Goal: Task Accomplishment & Management: Manage account settings

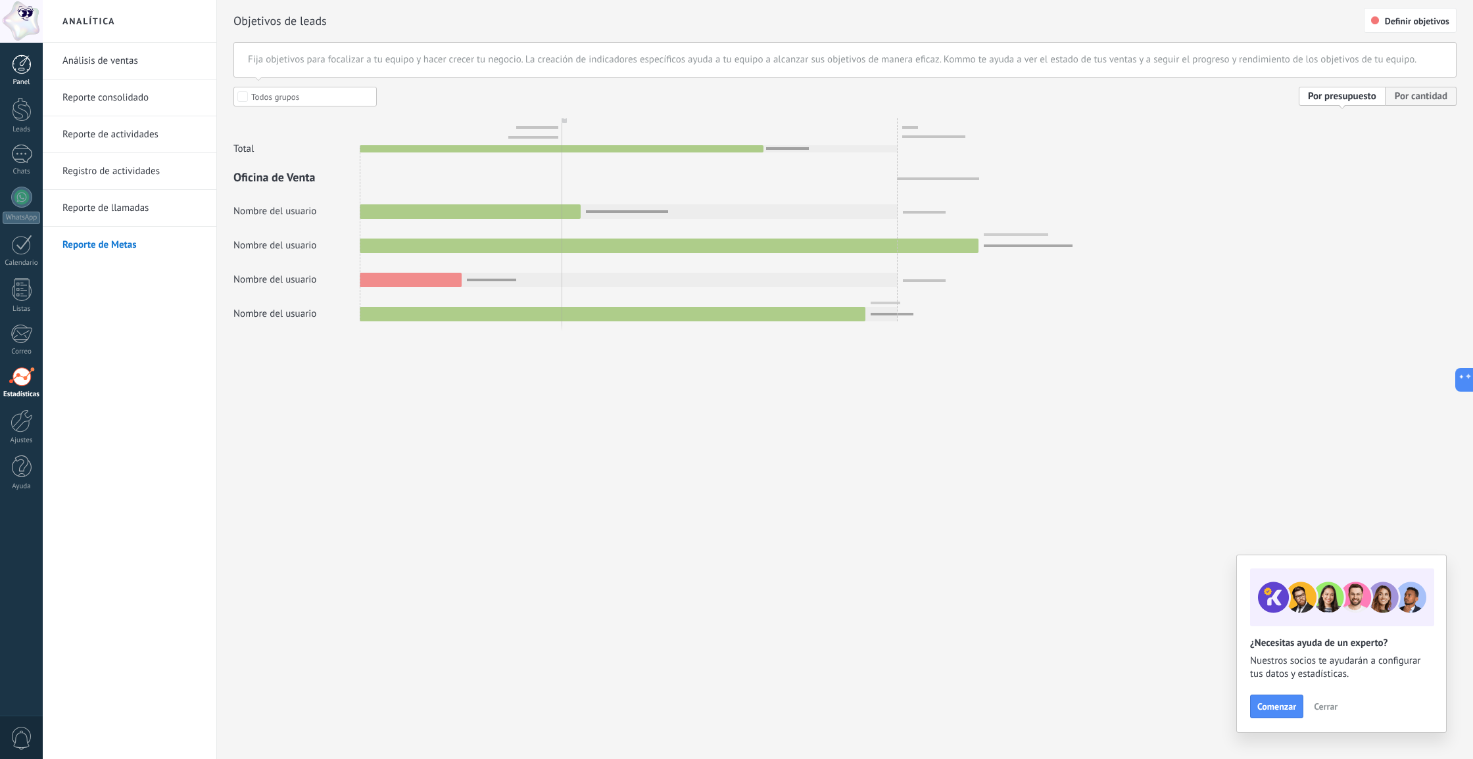
scroll to position [12, 0]
click at [126, 62] on link "Análisis de ventas" at bounding box center [132, 61] width 141 height 37
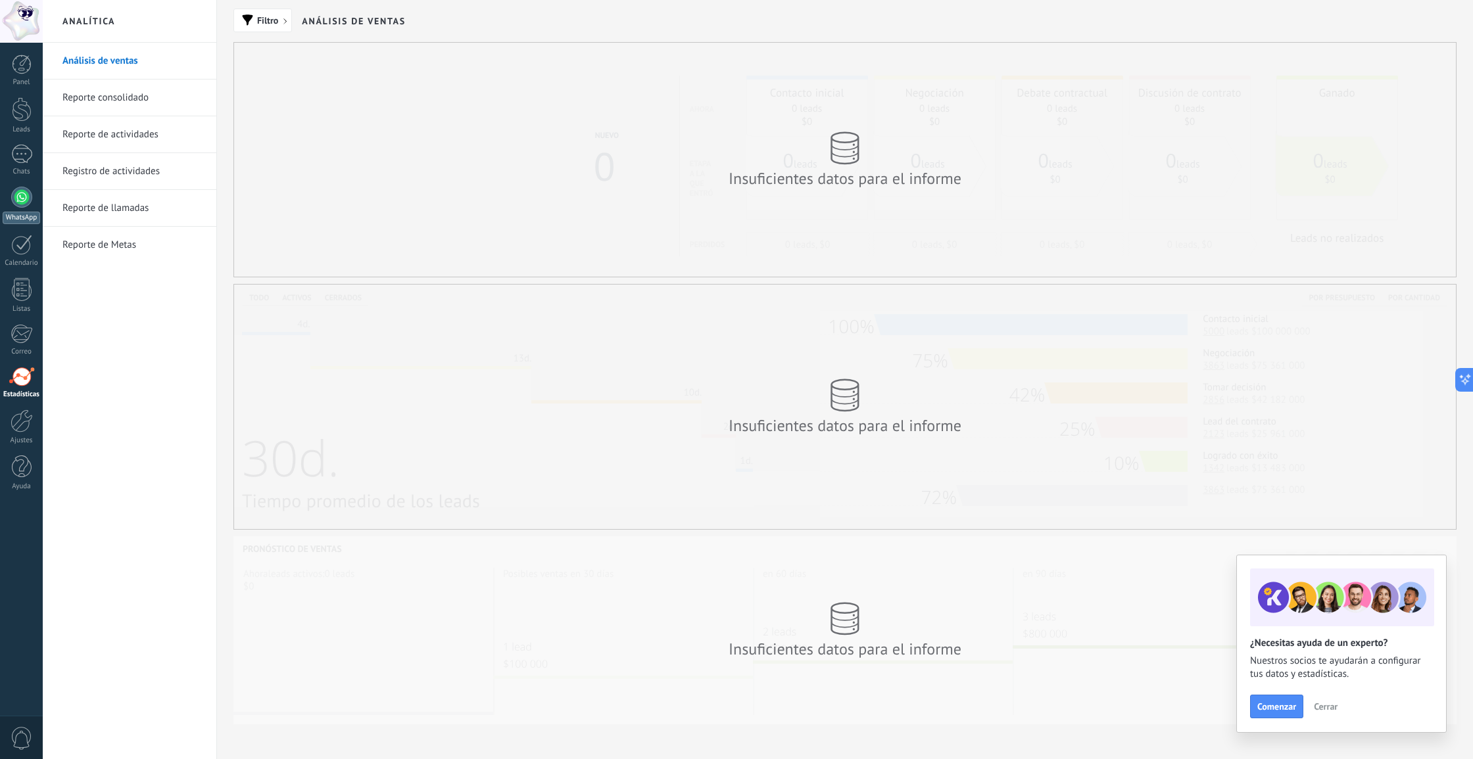
click at [24, 206] on div at bounding box center [21, 197] width 21 height 21
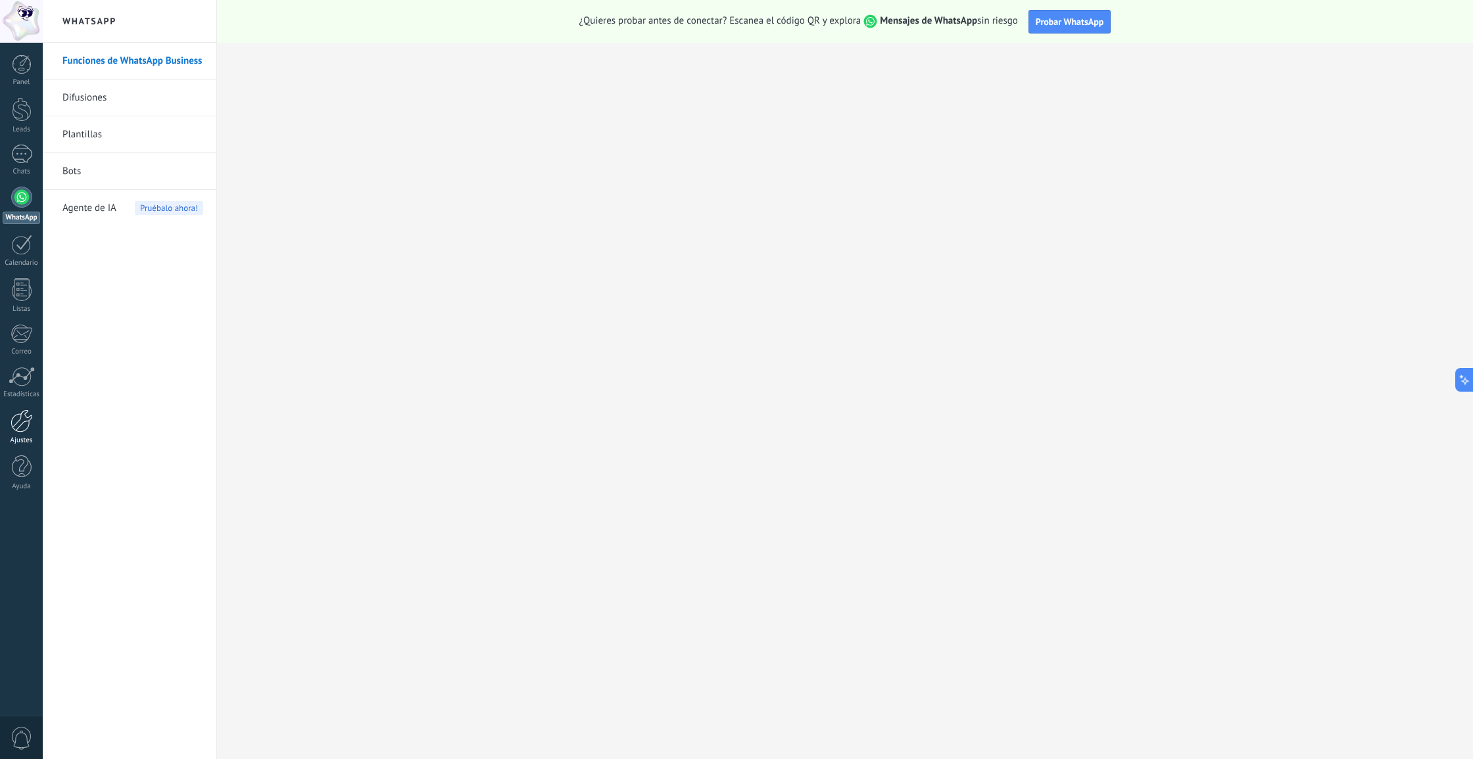
click at [21, 427] on div at bounding box center [22, 421] width 22 height 23
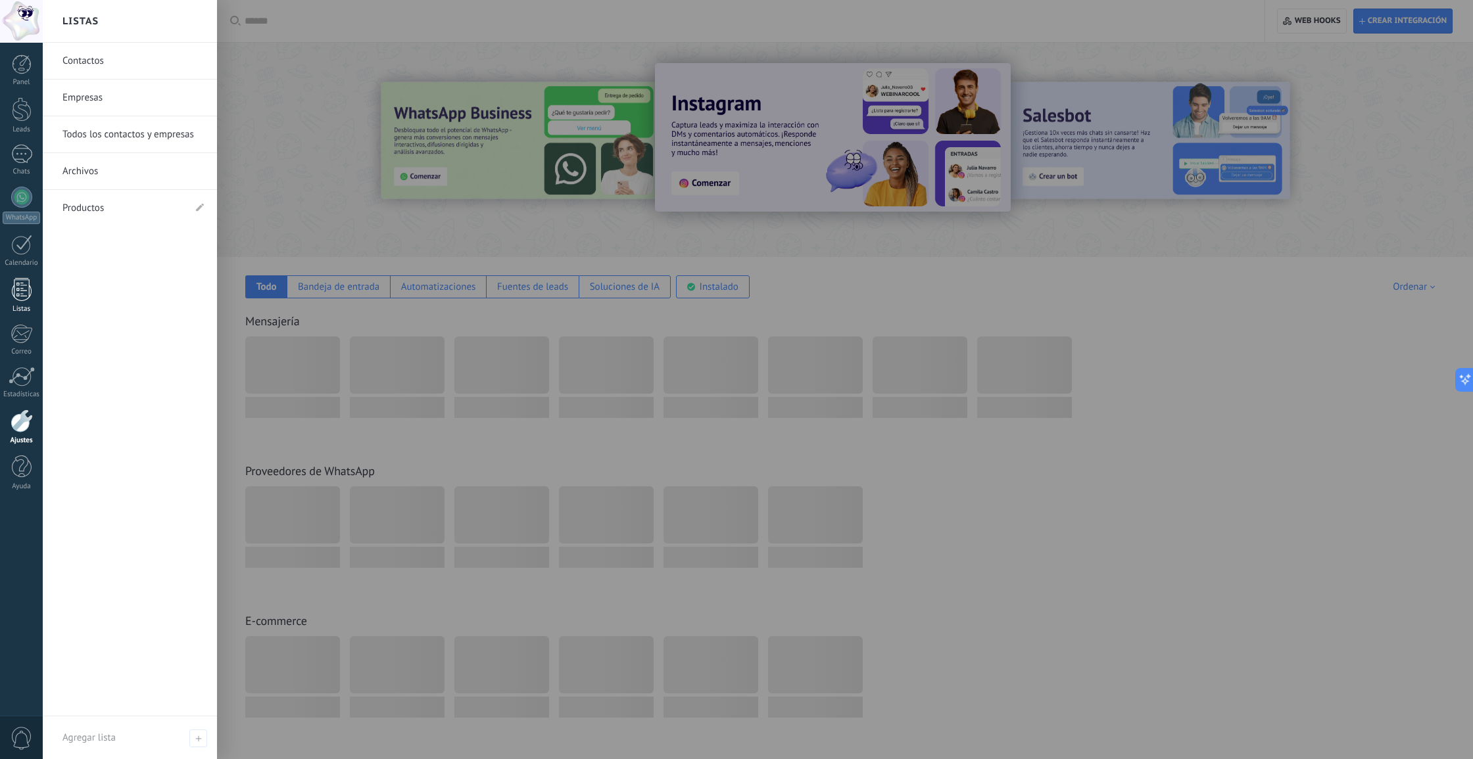
click at [21, 295] on div at bounding box center [22, 289] width 20 height 23
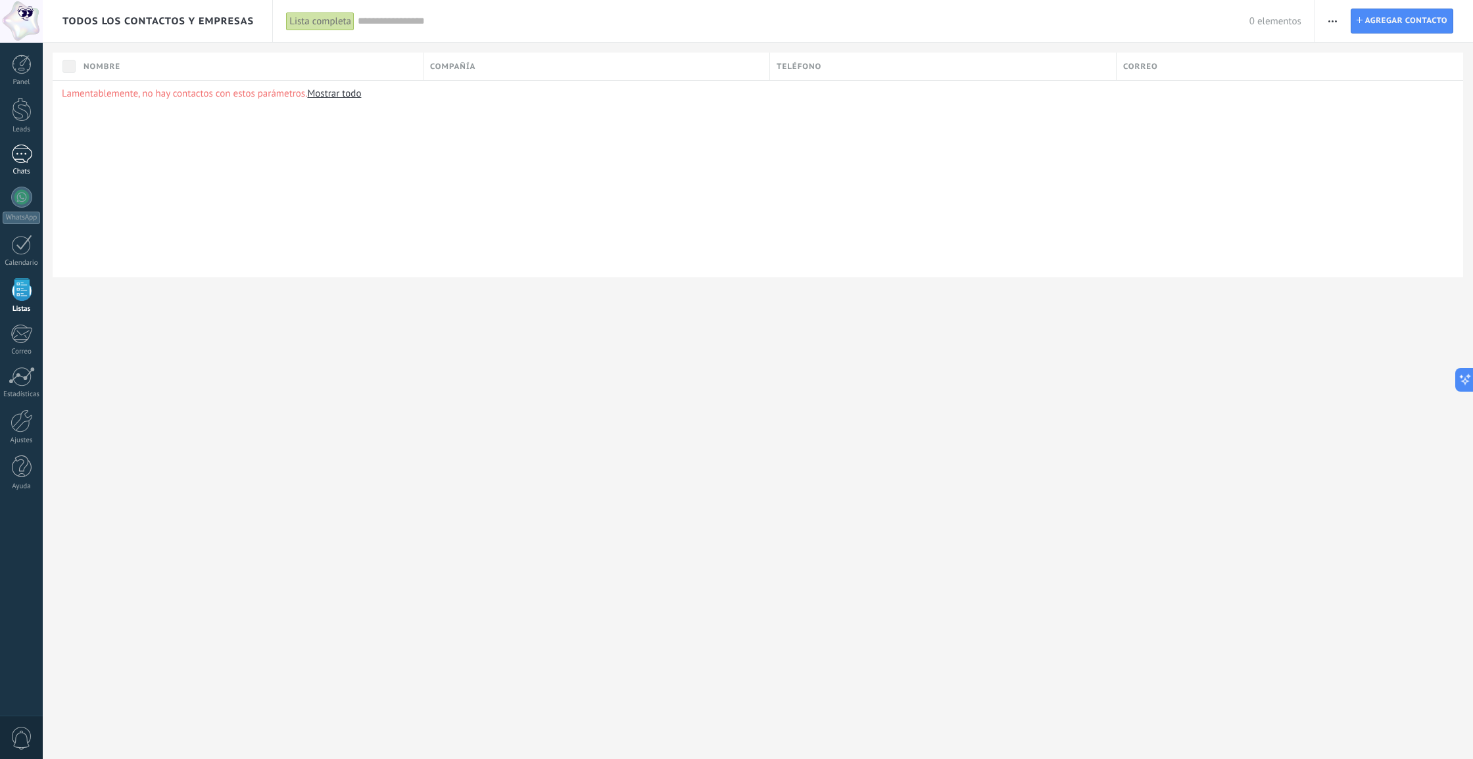
click at [17, 166] on link "Chats" at bounding box center [21, 161] width 43 height 32
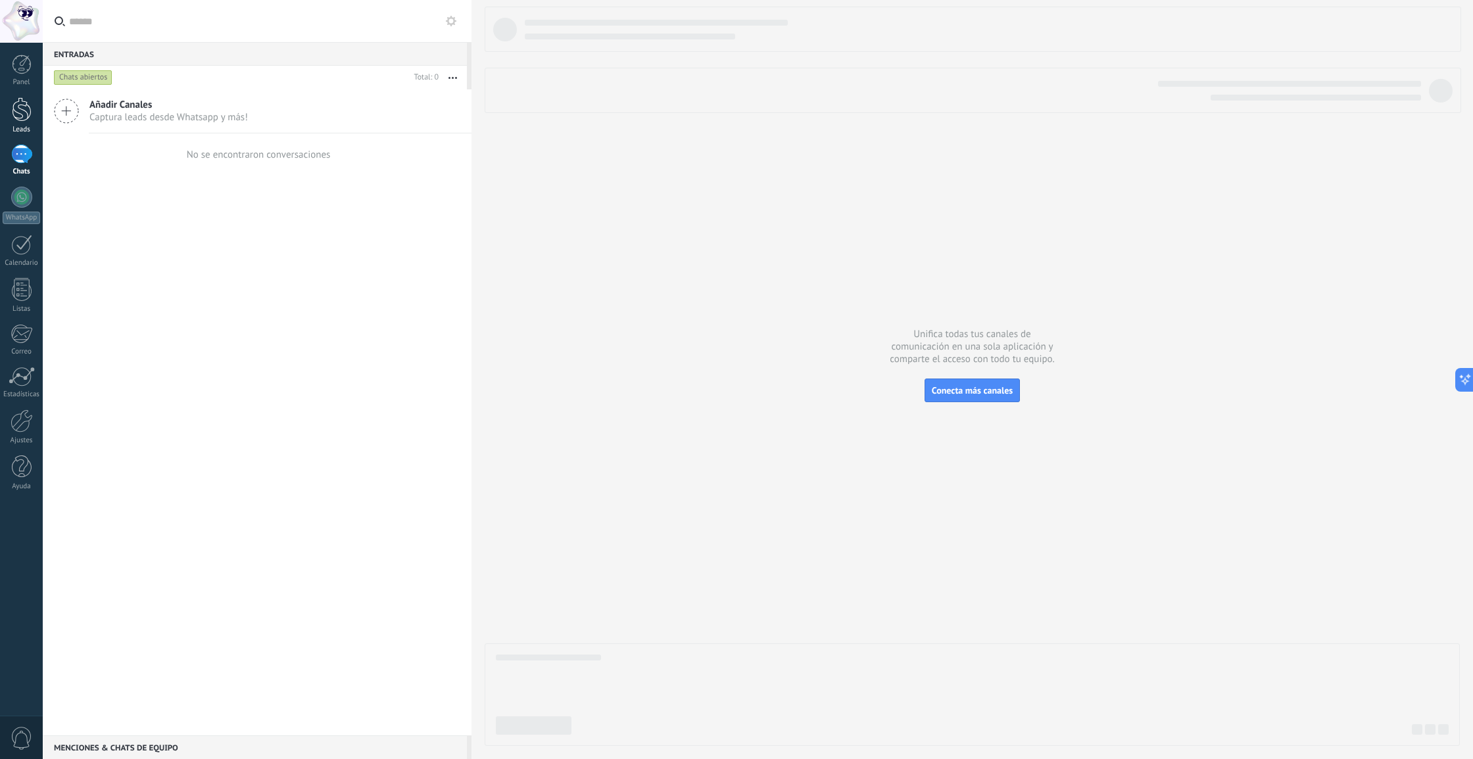
click at [32, 125] on link "Leads" at bounding box center [21, 115] width 43 height 37
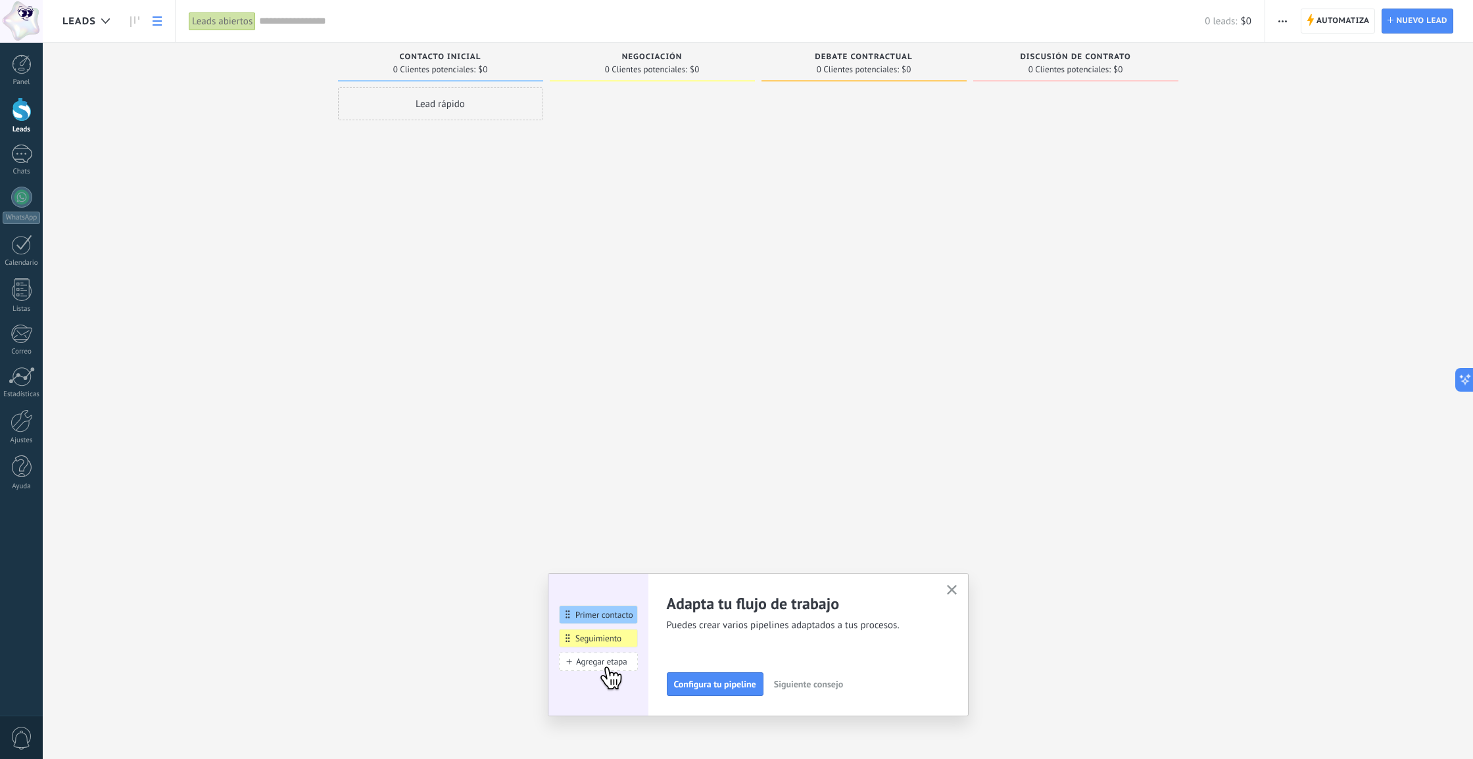
click at [160, 20] on icon at bounding box center [157, 20] width 9 height 9
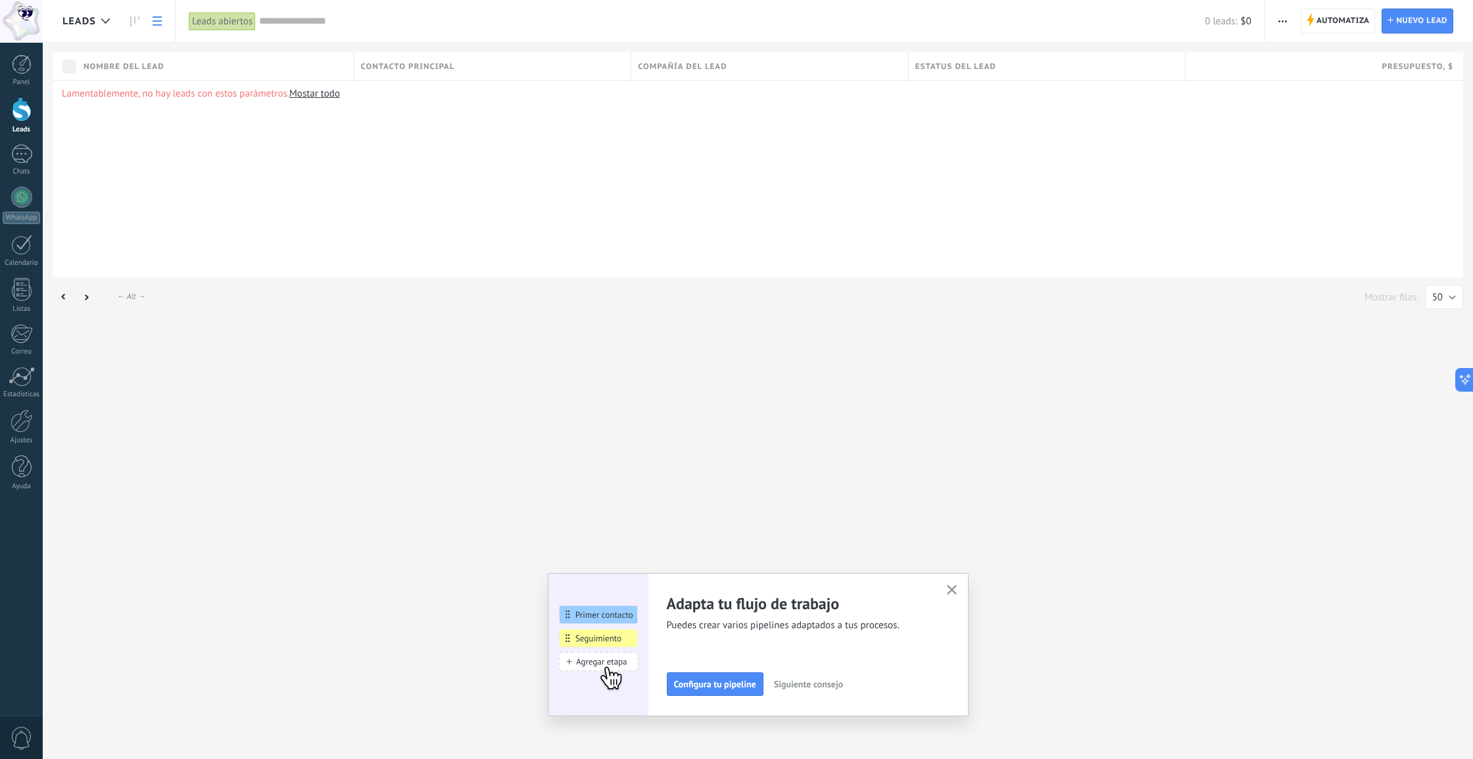
click at [952, 584] on button "button" at bounding box center [951, 591] width 16 height 18
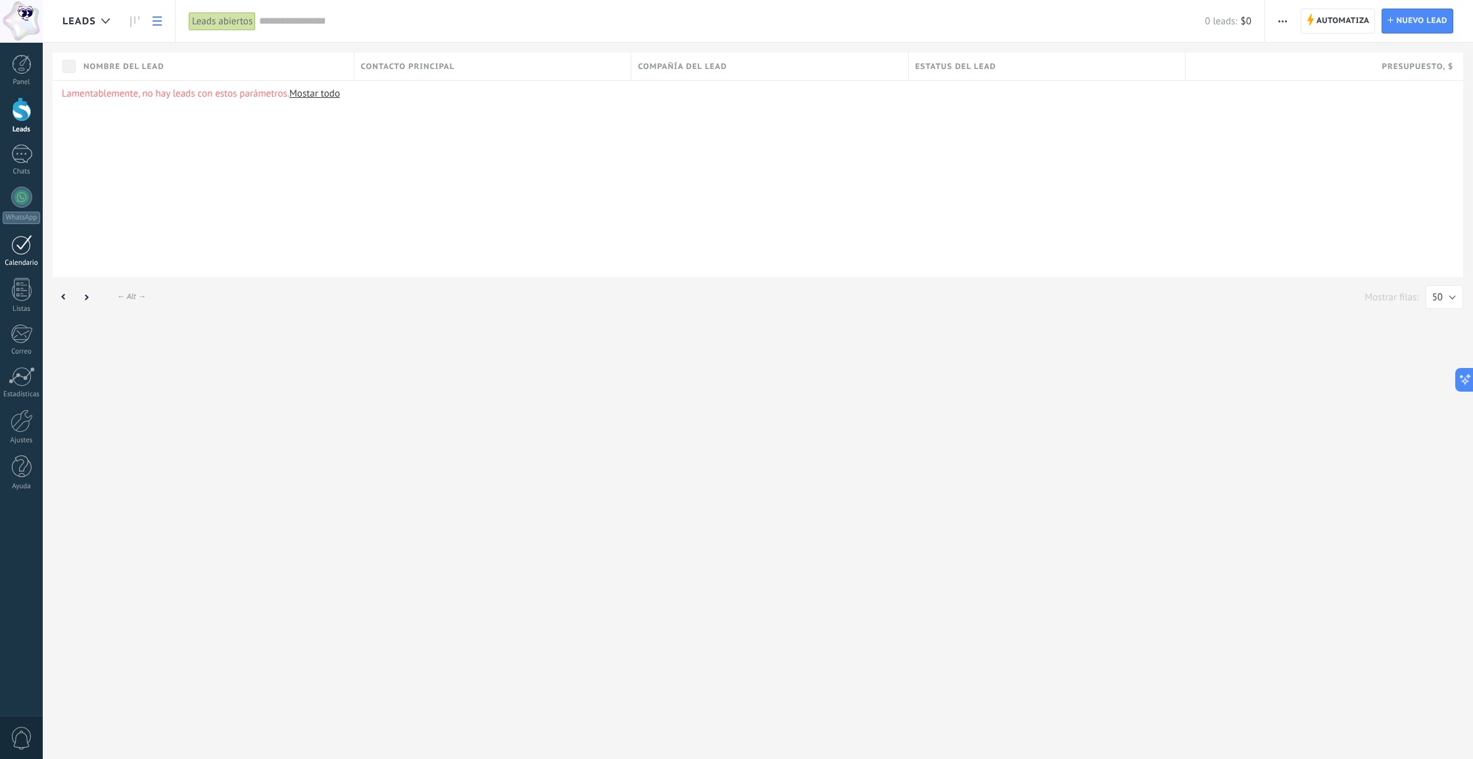
click at [12, 250] on div at bounding box center [21, 245] width 21 height 20
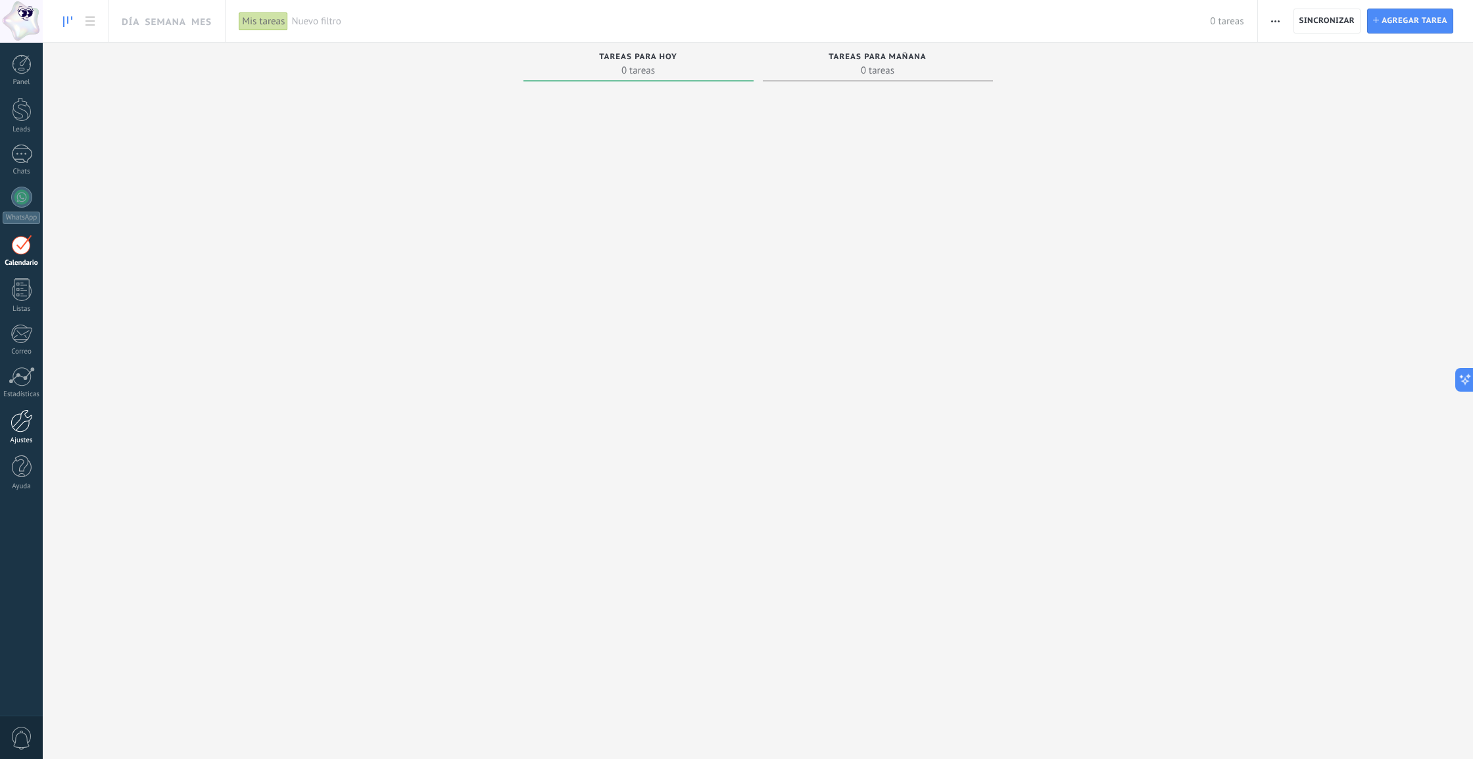
click at [19, 435] on link "Ajustes" at bounding box center [21, 428] width 43 height 36
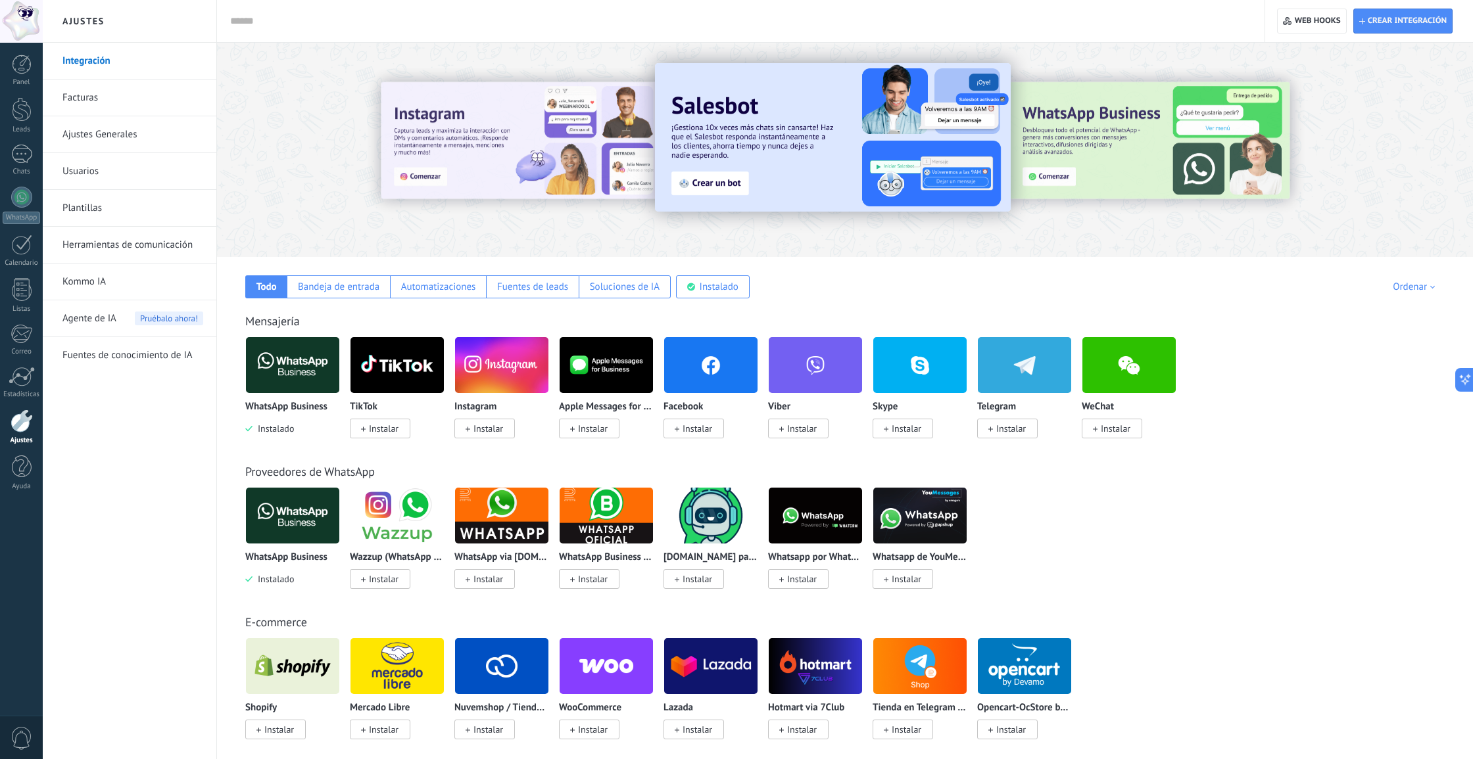
click at [371, 24] on input "text" at bounding box center [738, 21] width 1016 height 14
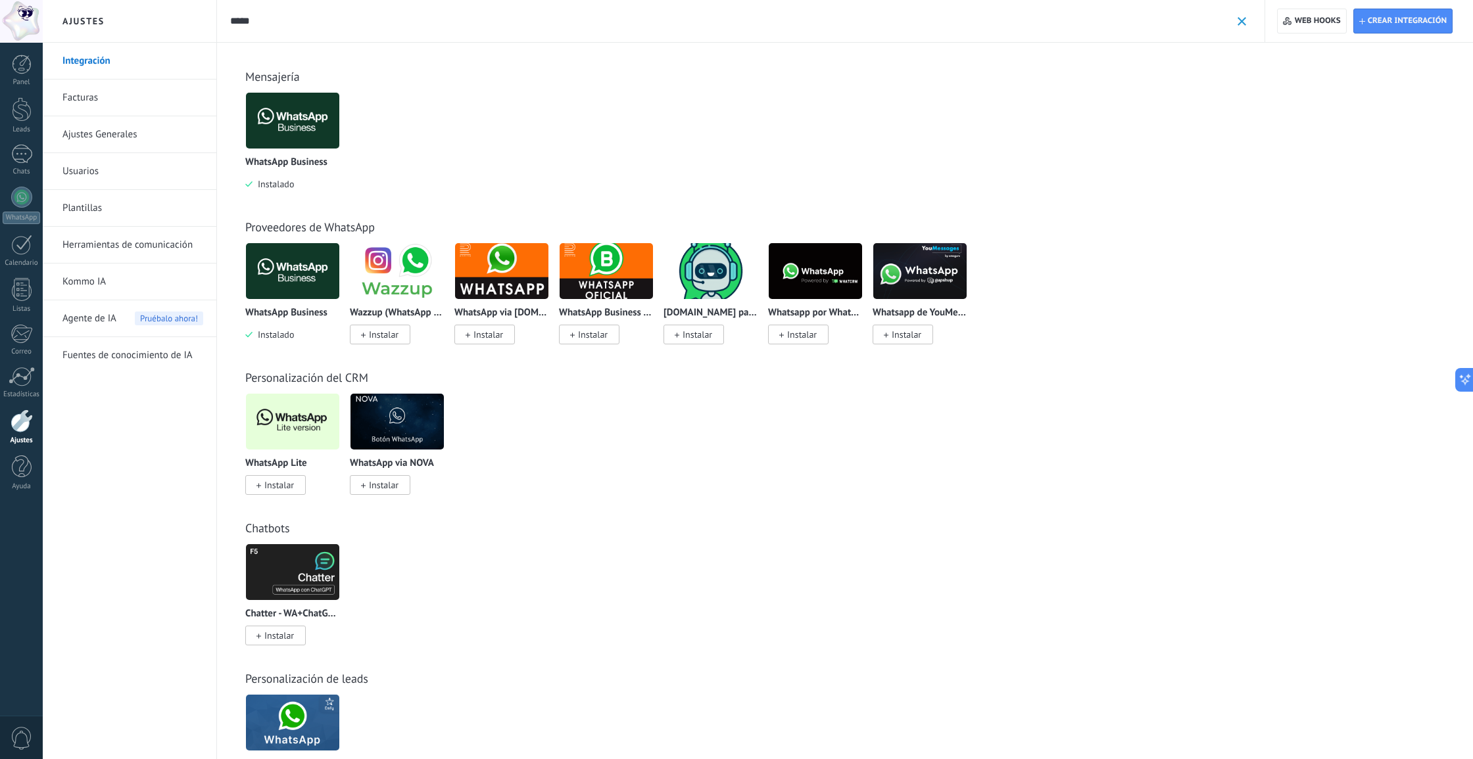
click at [279, 124] on img at bounding box center [292, 121] width 93 height 64
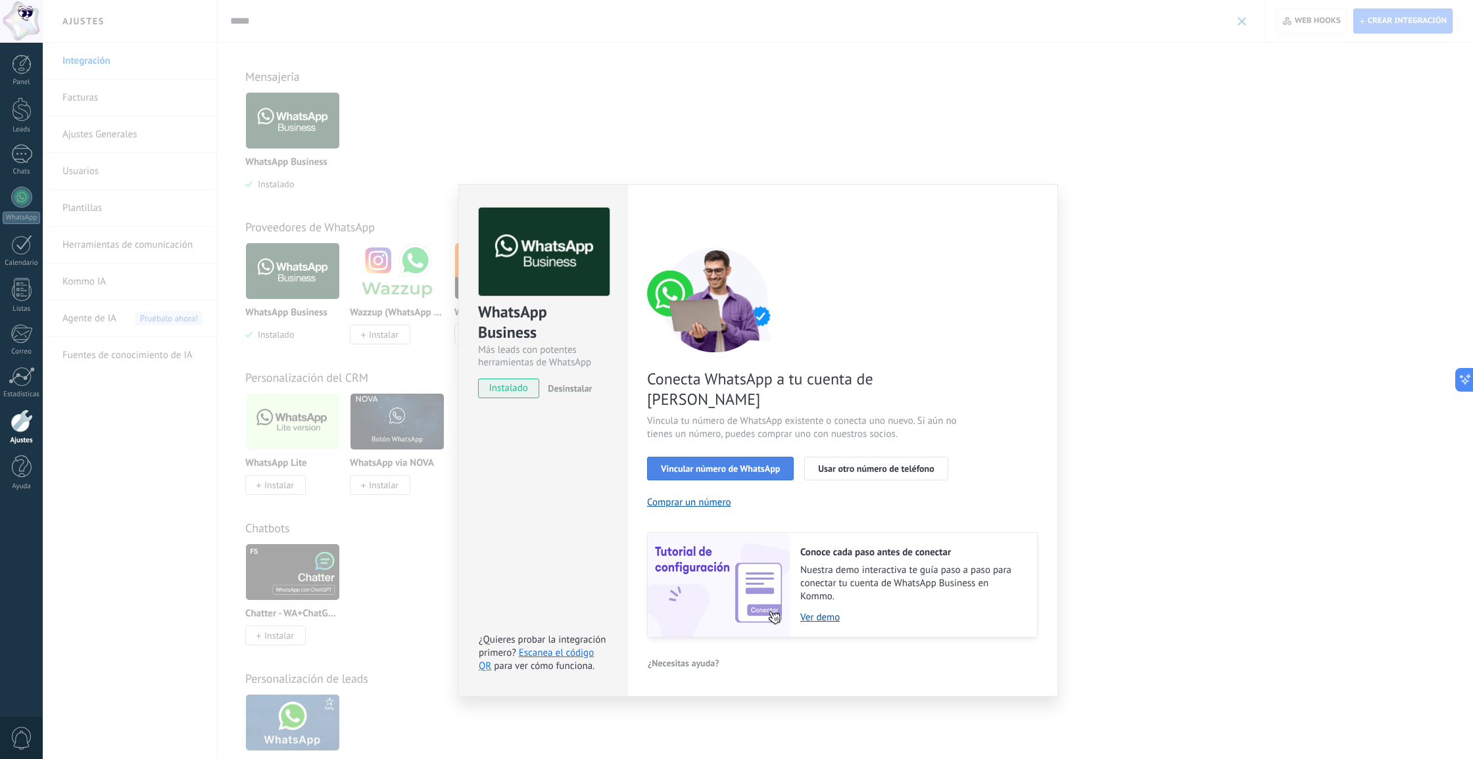
click at [709, 464] on span "Vincular número de WhatsApp" at bounding box center [720, 468] width 119 height 9
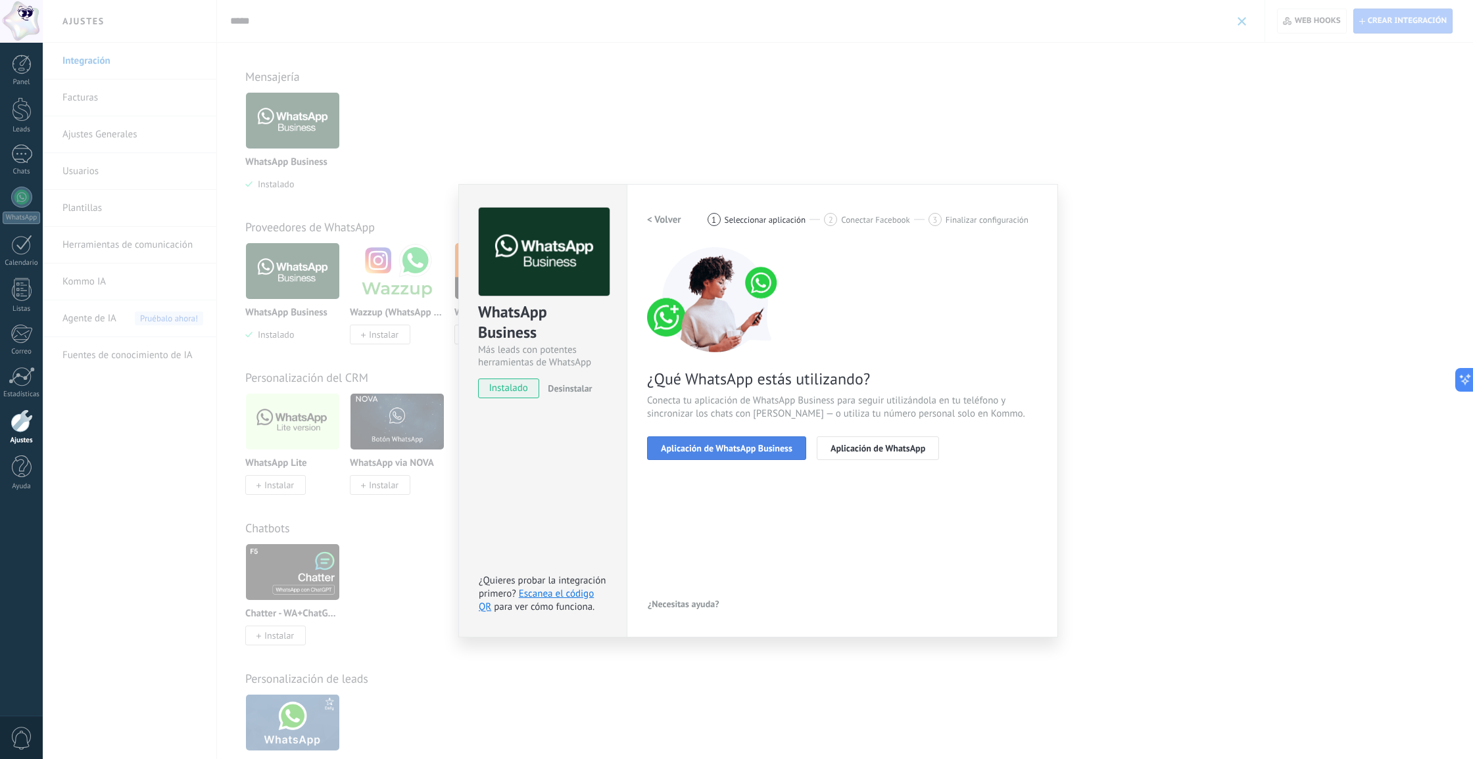
click at [710, 454] on button "Aplicación de WhatsApp Business" at bounding box center [726, 449] width 159 height 24
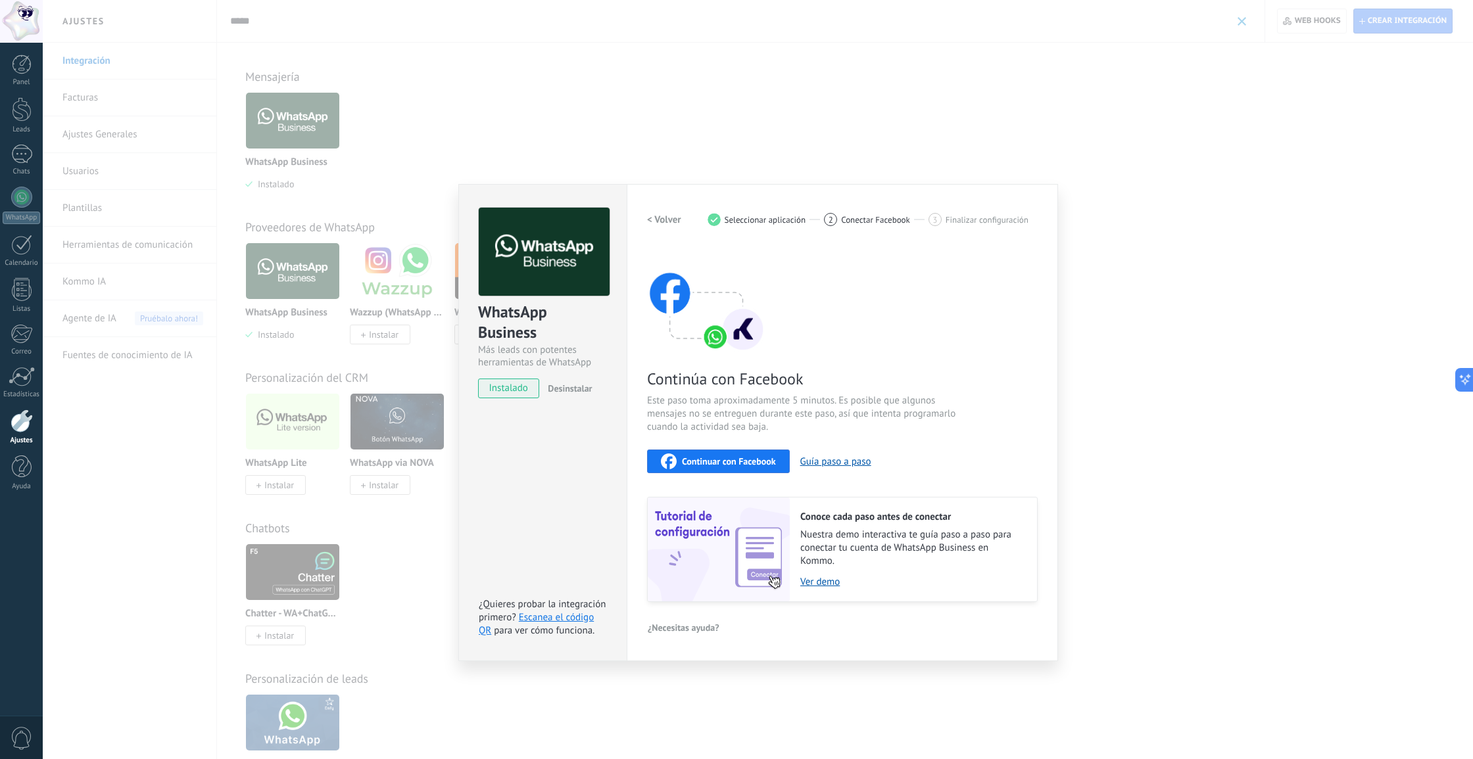
click at [707, 469] on button "Continuar con Facebook" at bounding box center [718, 462] width 143 height 24
click at [1069, 196] on div "WhatsApp Business Más leads con potentes herramientas de WhatsApp instalado Des…" at bounding box center [758, 379] width 1430 height 759
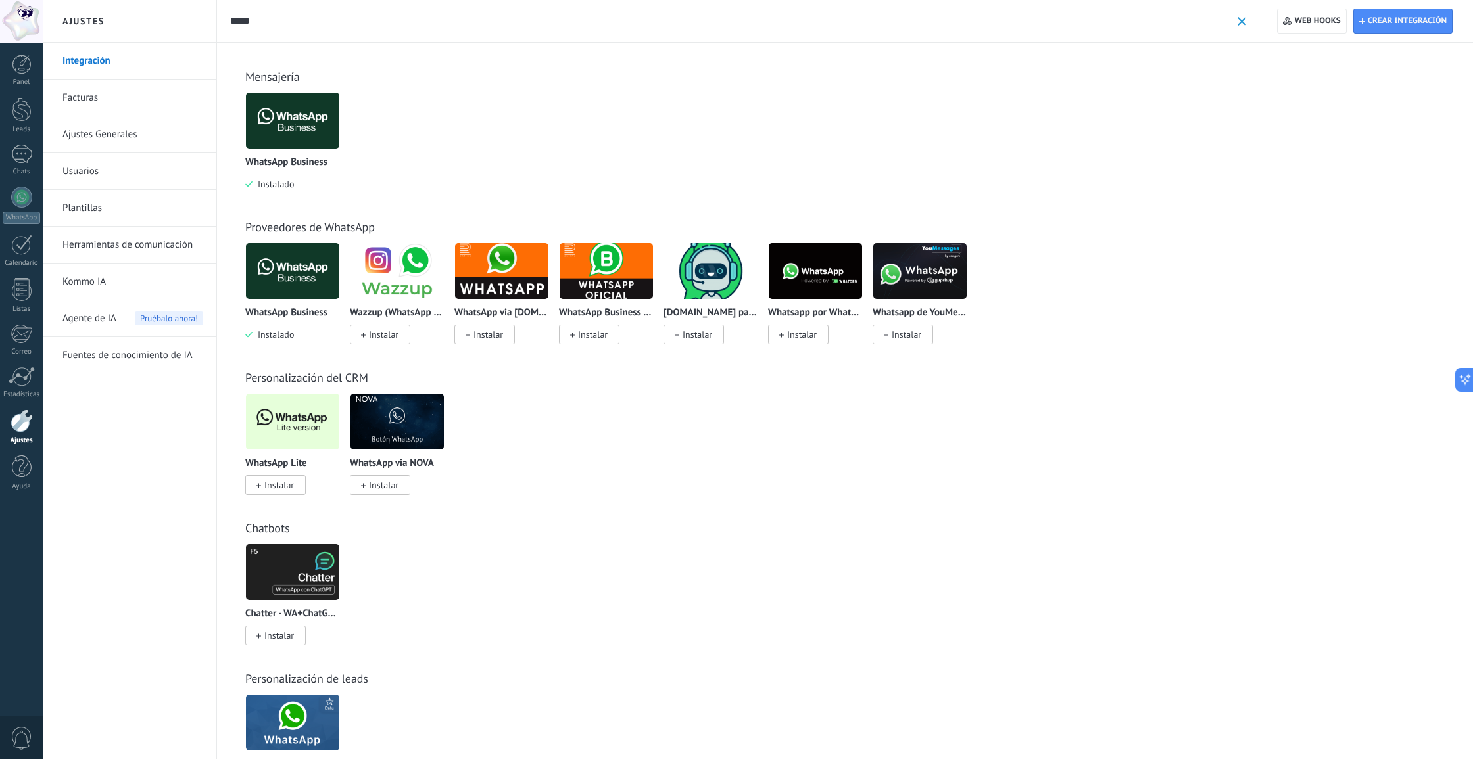
scroll to position [-1, 0]
click at [352, 18] on input "*****" at bounding box center [730, 21] width 1001 height 14
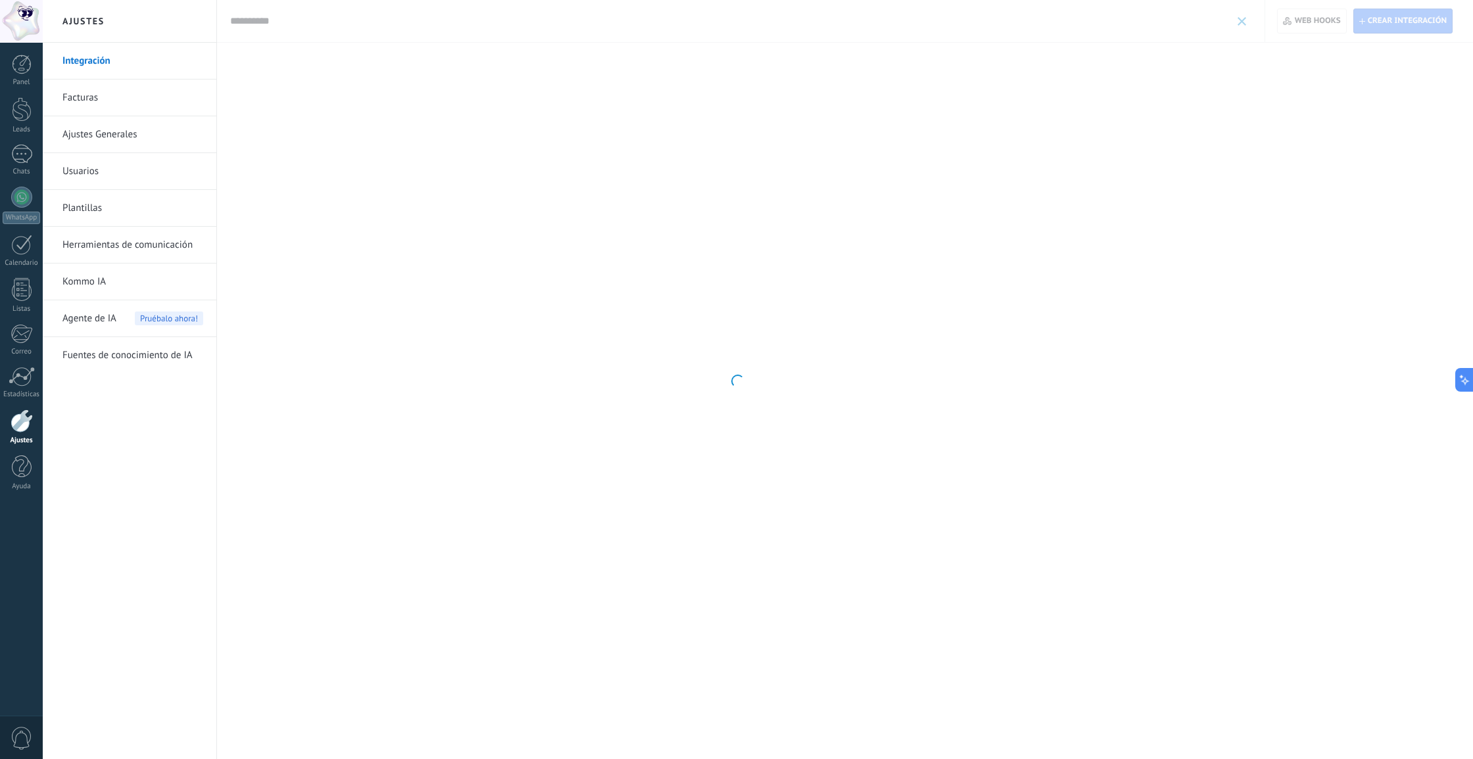
type input "**********"
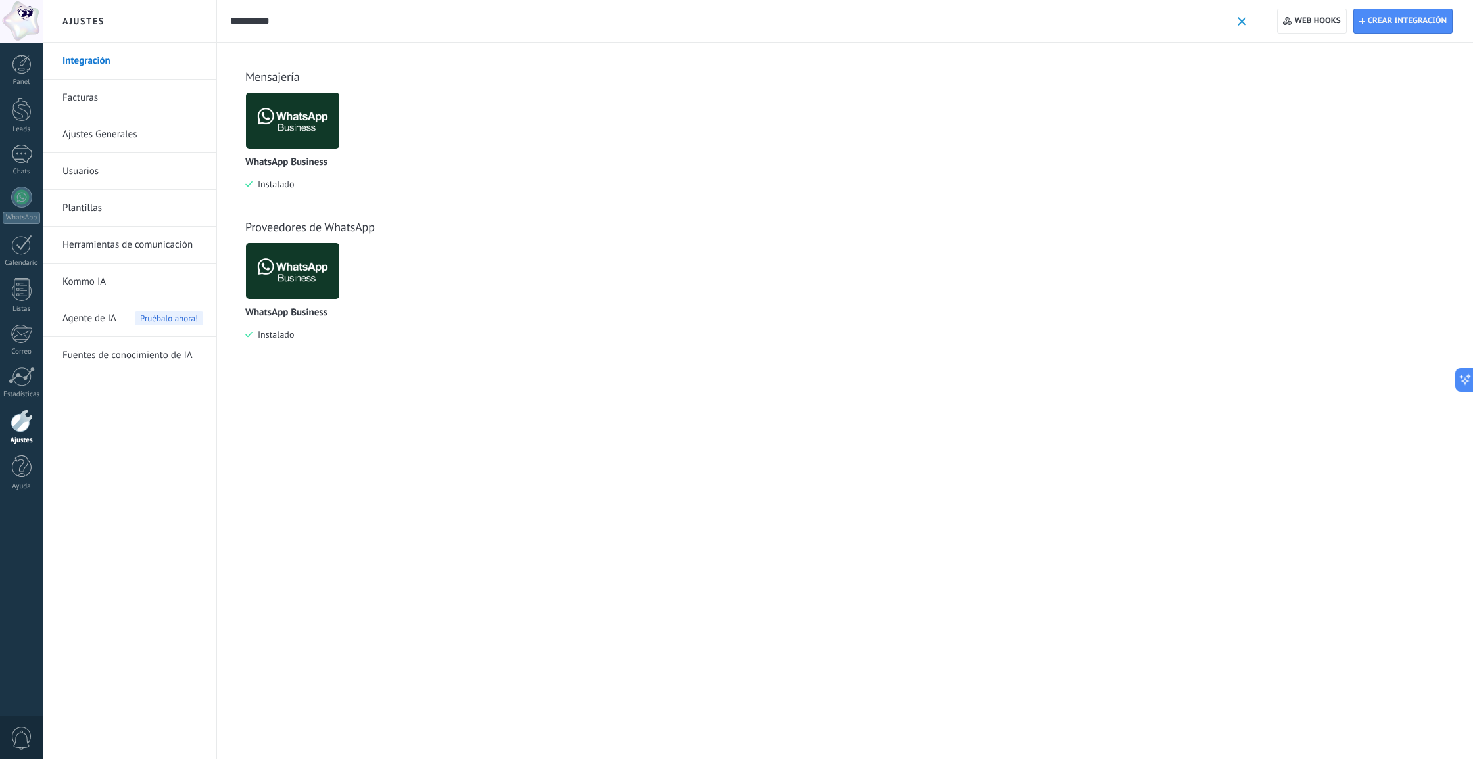
click at [293, 129] on img at bounding box center [292, 121] width 93 height 64
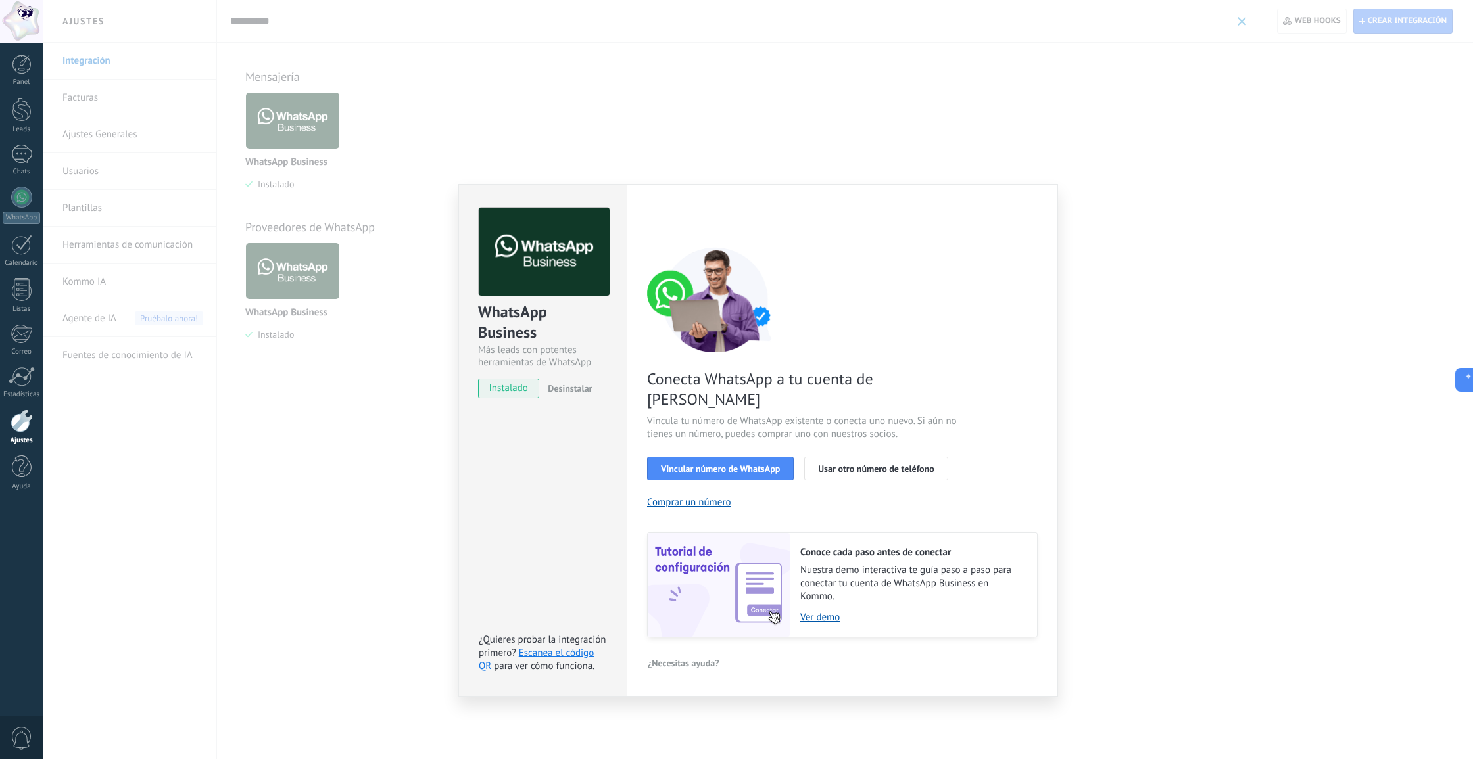
click at [563, 390] on span "Desinstalar" at bounding box center [570, 389] width 44 height 12
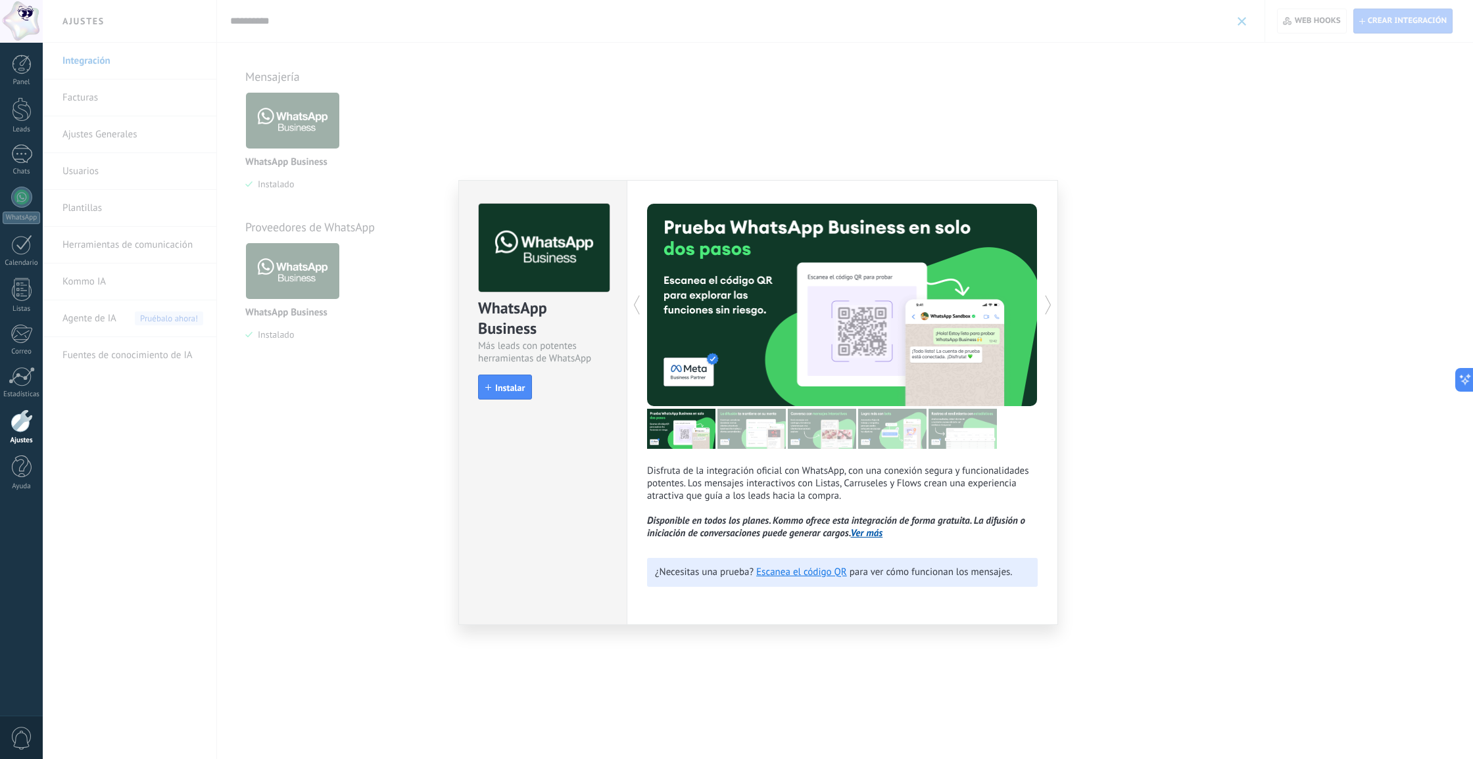
click at [502, 400] on div "WhatsApp Business Más leads con potentes herramientas de WhatsApp install Insta…" at bounding box center [543, 295] width 168 height 229
click at [515, 386] on span "Instalar" at bounding box center [510, 387] width 30 height 9
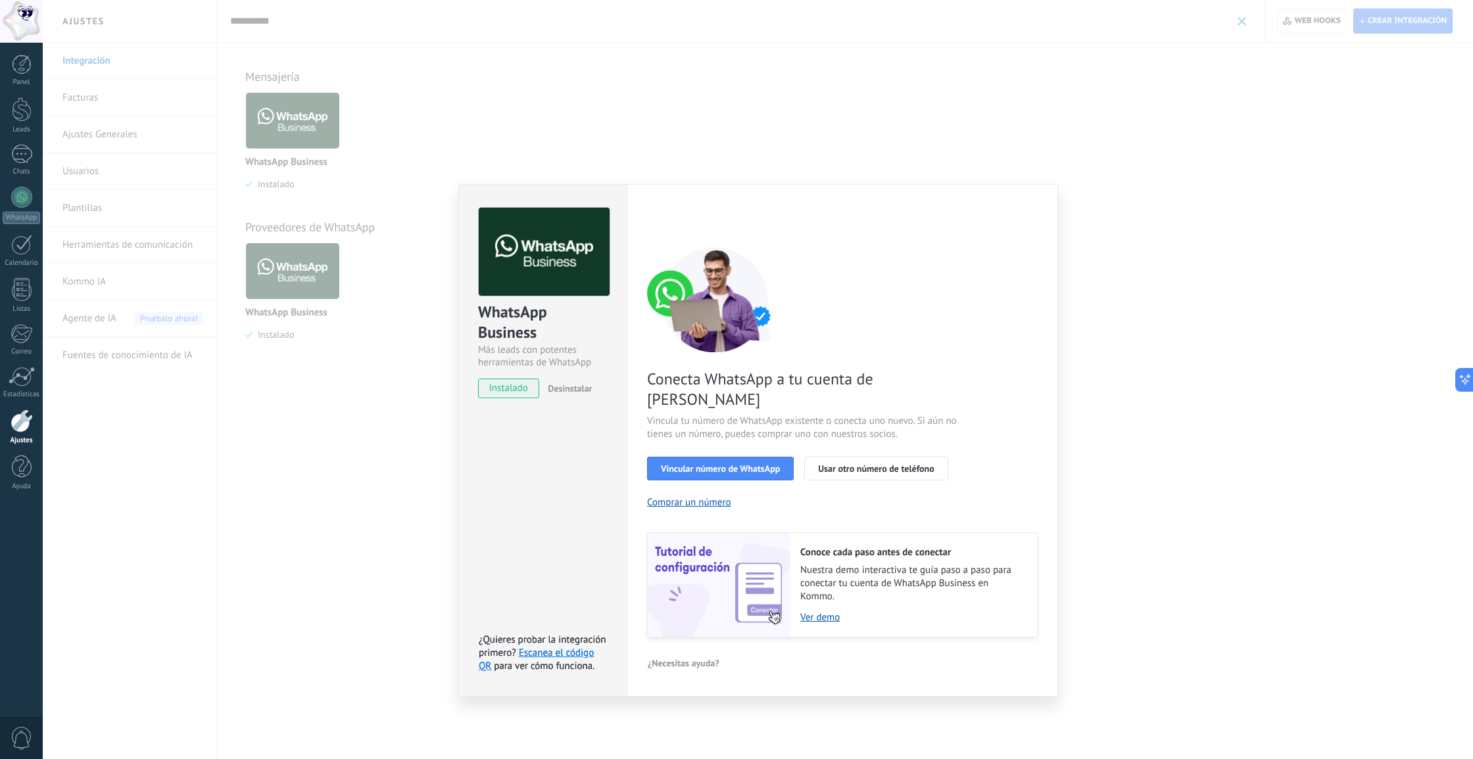
click at [866, 113] on div "WhatsApp Business Más leads con potentes herramientas de WhatsApp instalado Des…" at bounding box center [758, 379] width 1430 height 759
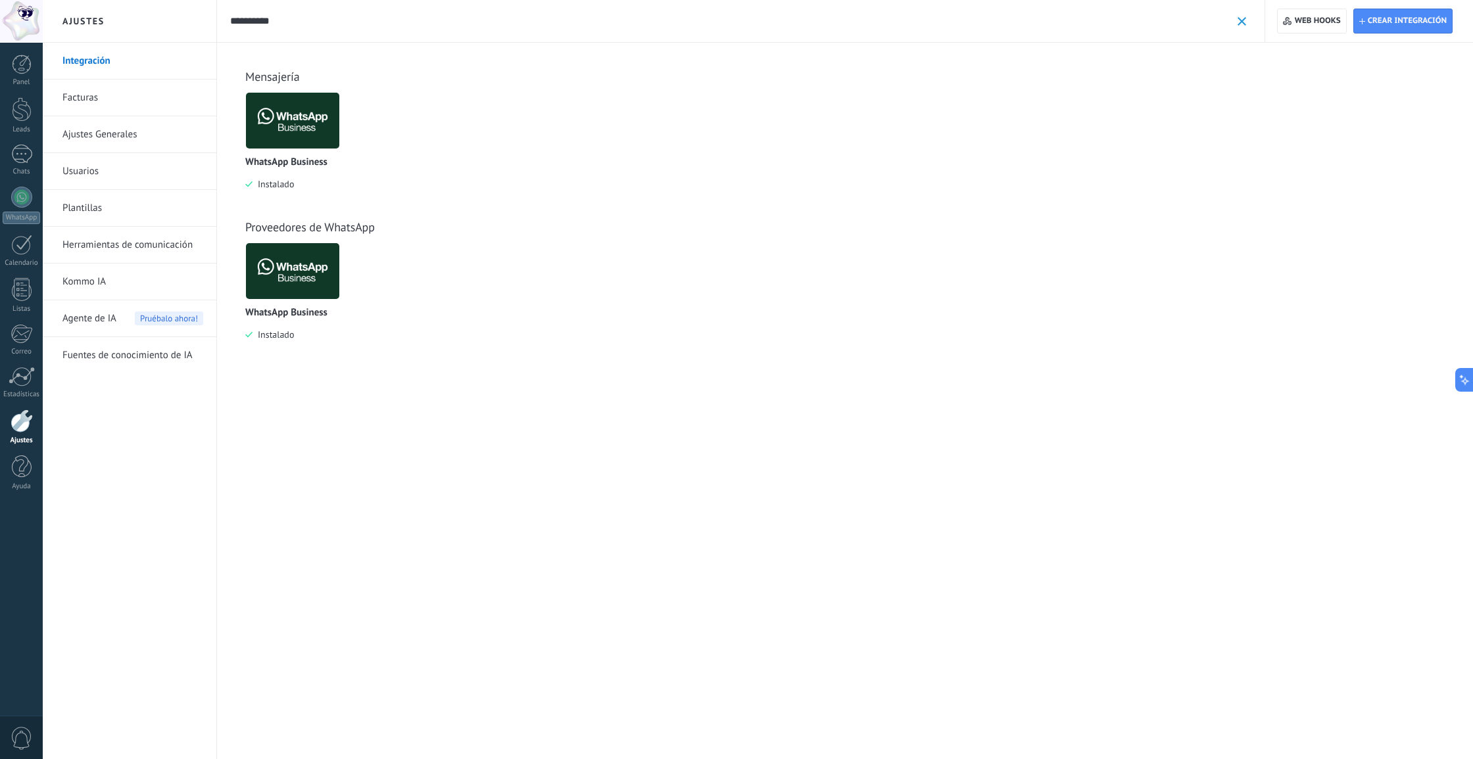
click at [1244, 18] on span at bounding box center [1241, 21] width 9 height 9
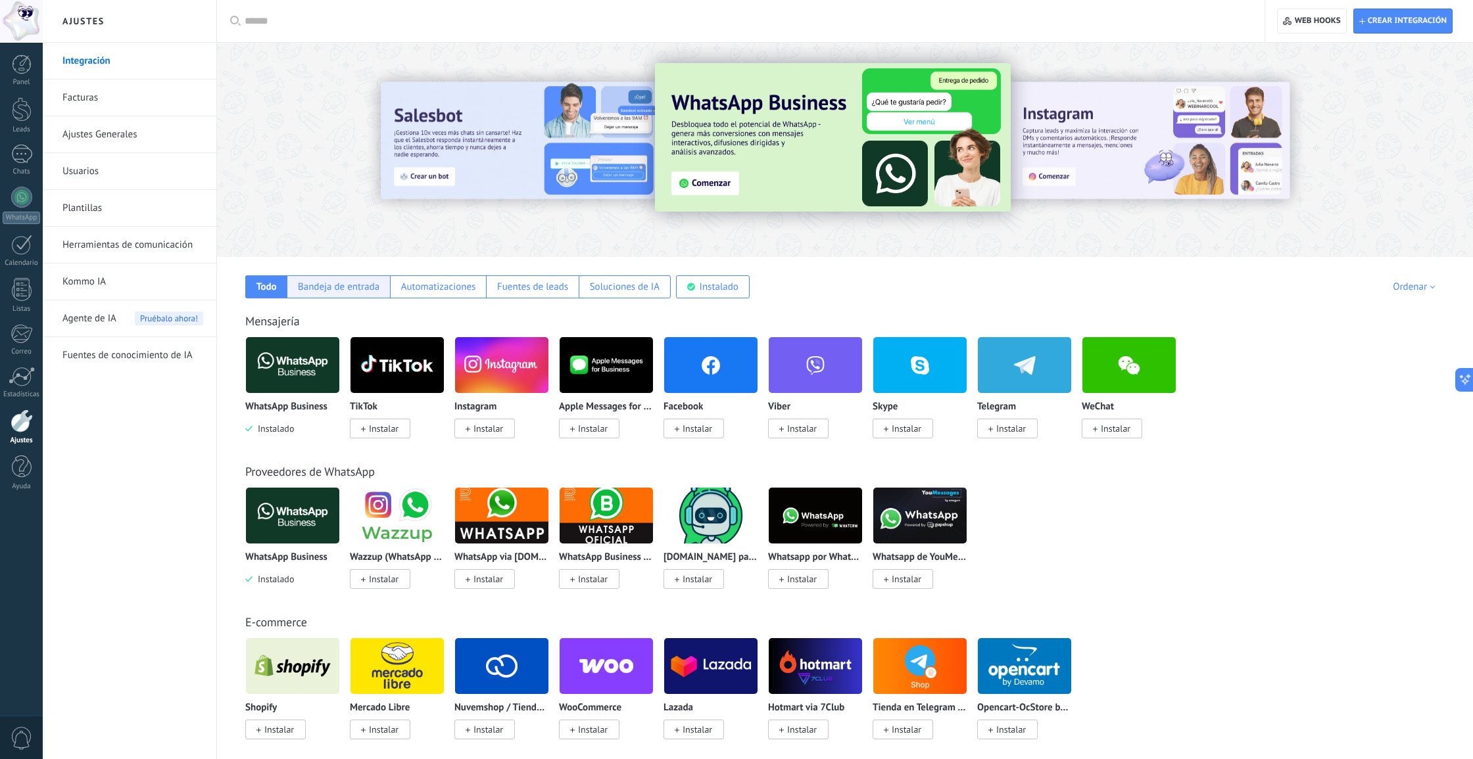
click at [349, 286] on div "Bandeja de entrada" at bounding box center [339, 287] width 82 height 12
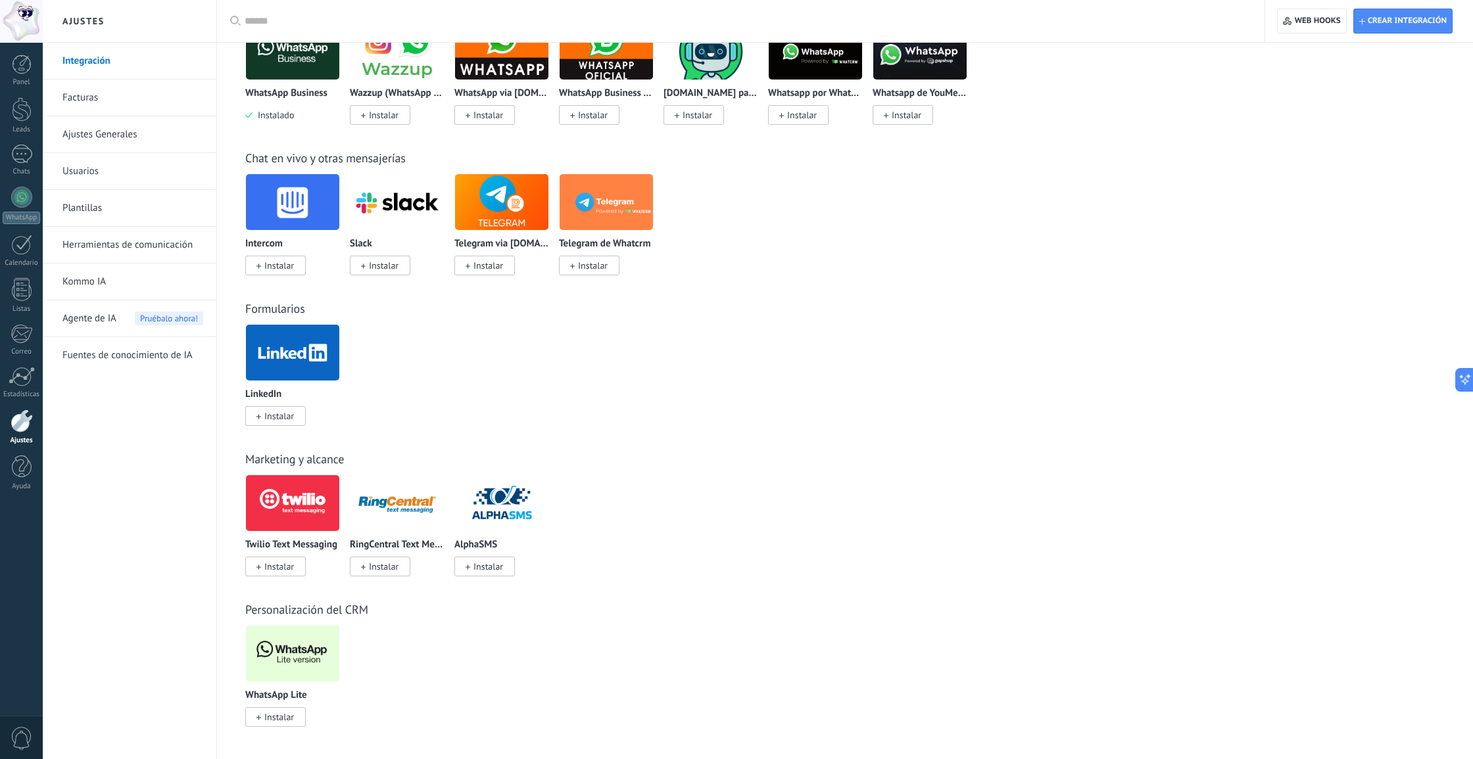
scroll to position [464, 0]
click at [283, 654] on img at bounding box center [292, 654] width 93 height 64
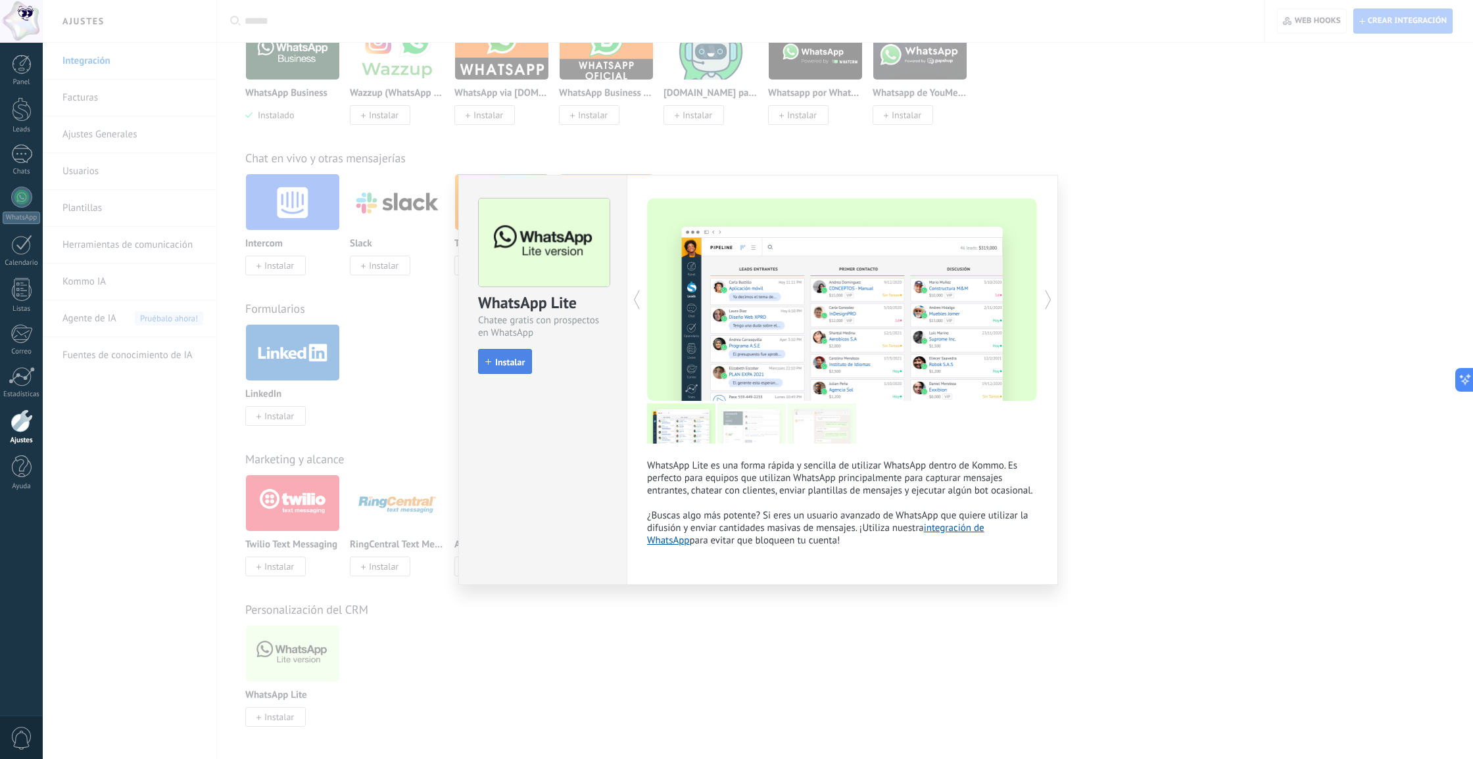
click at [496, 359] on span "Instalar" at bounding box center [510, 362] width 30 height 9
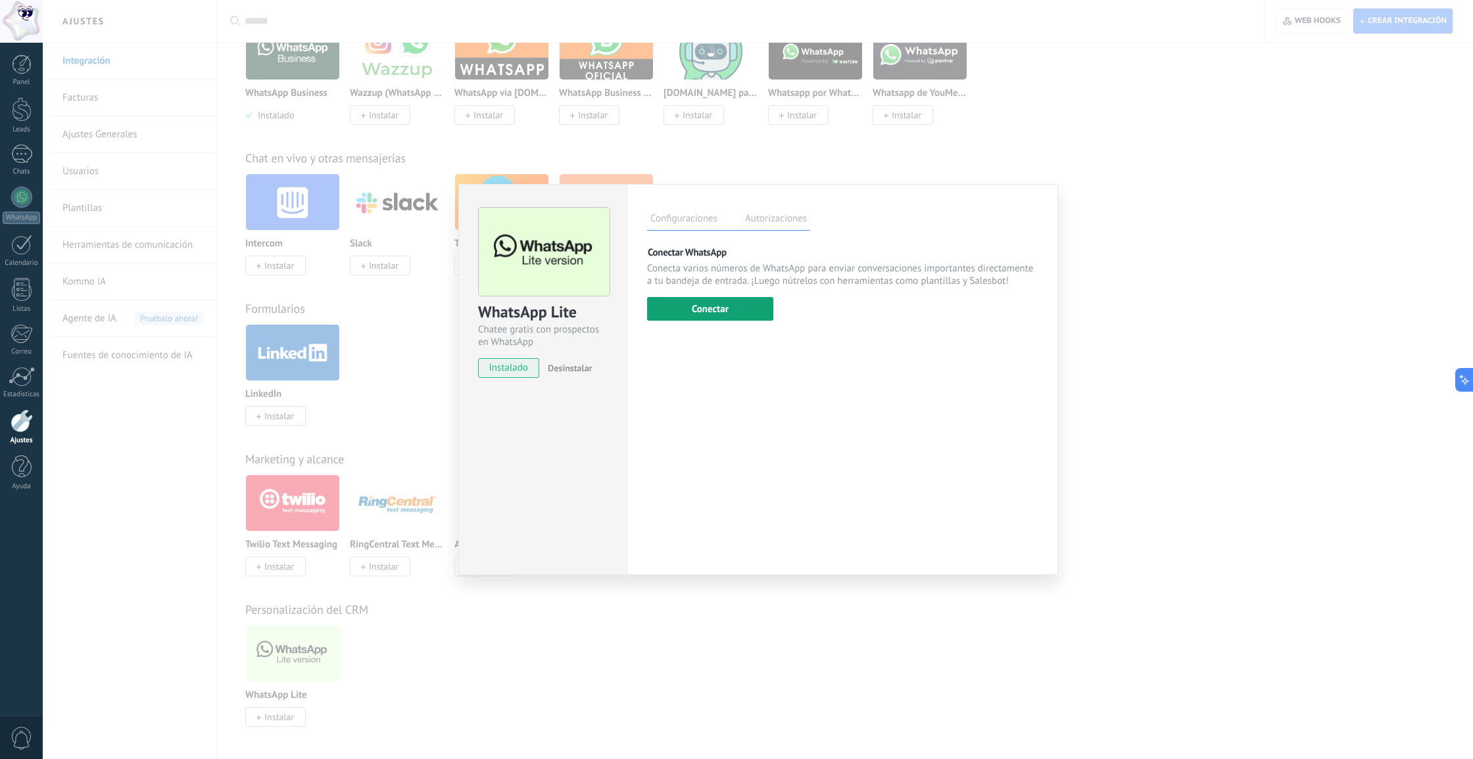
click at [709, 308] on button "Conectar" at bounding box center [710, 309] width 126 height 24
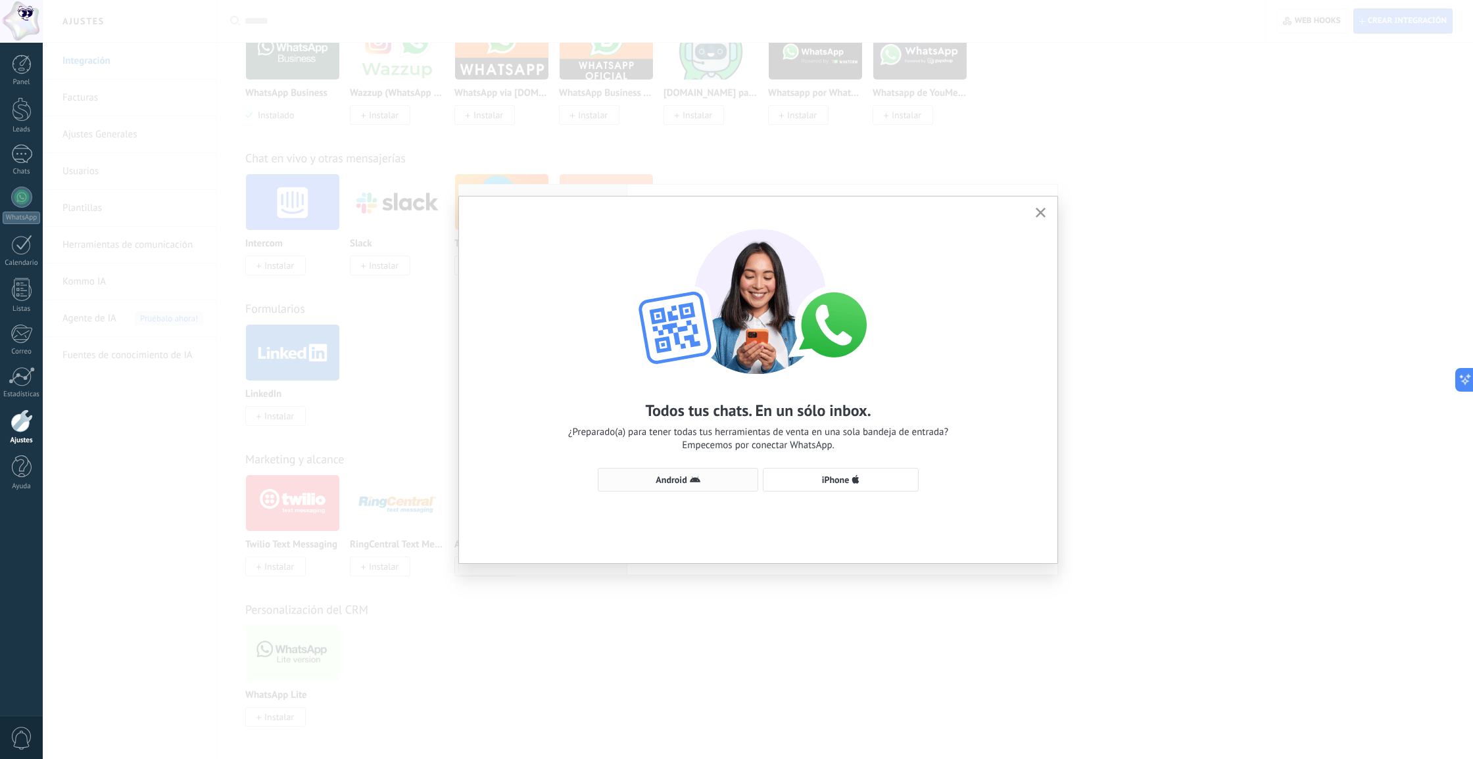
click at [696, 478] on icon "button" at bounding box center [695, 480] width 11 height 11
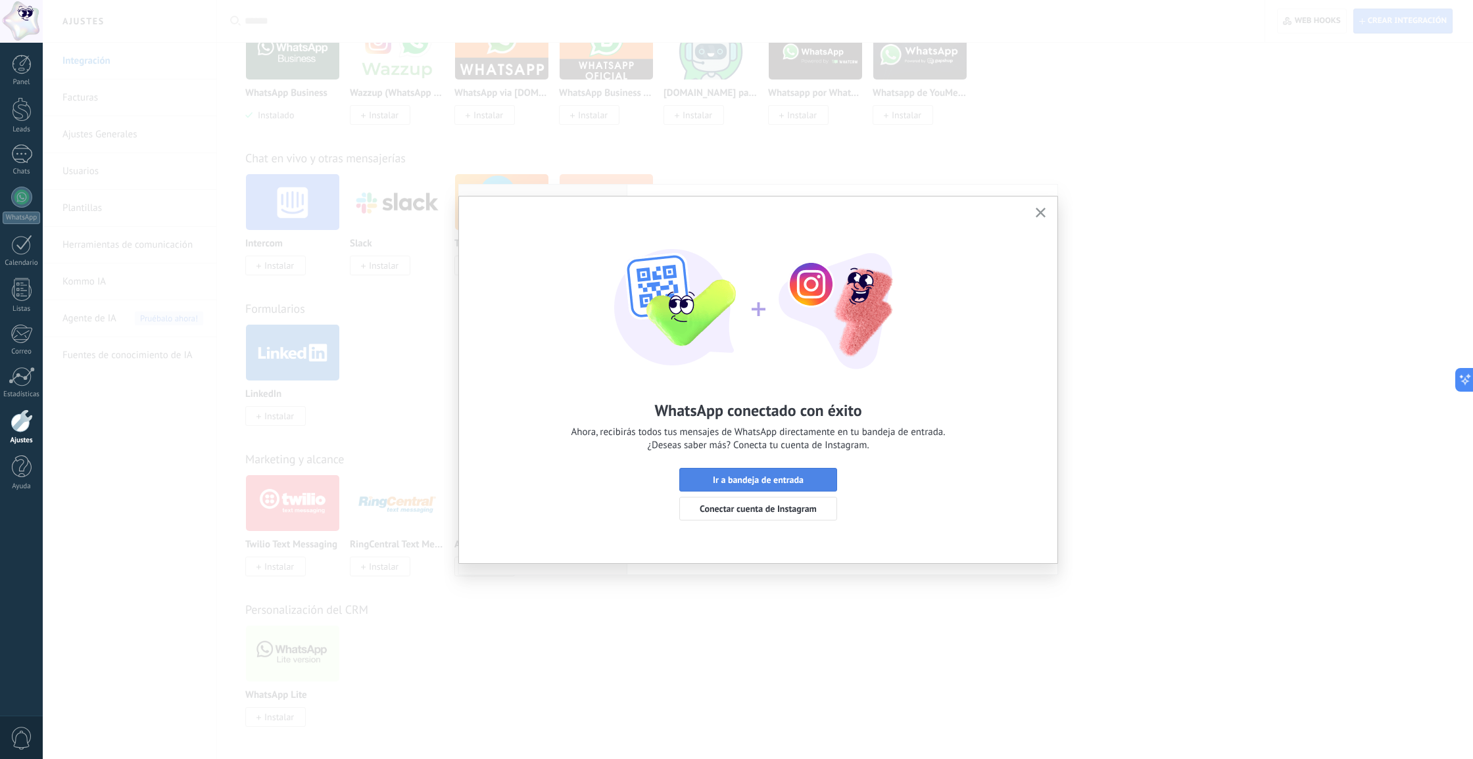
click at [746, 479] on span "Ir a bandeja de entrada" at bounding box center [758, 479] width 91 height 9
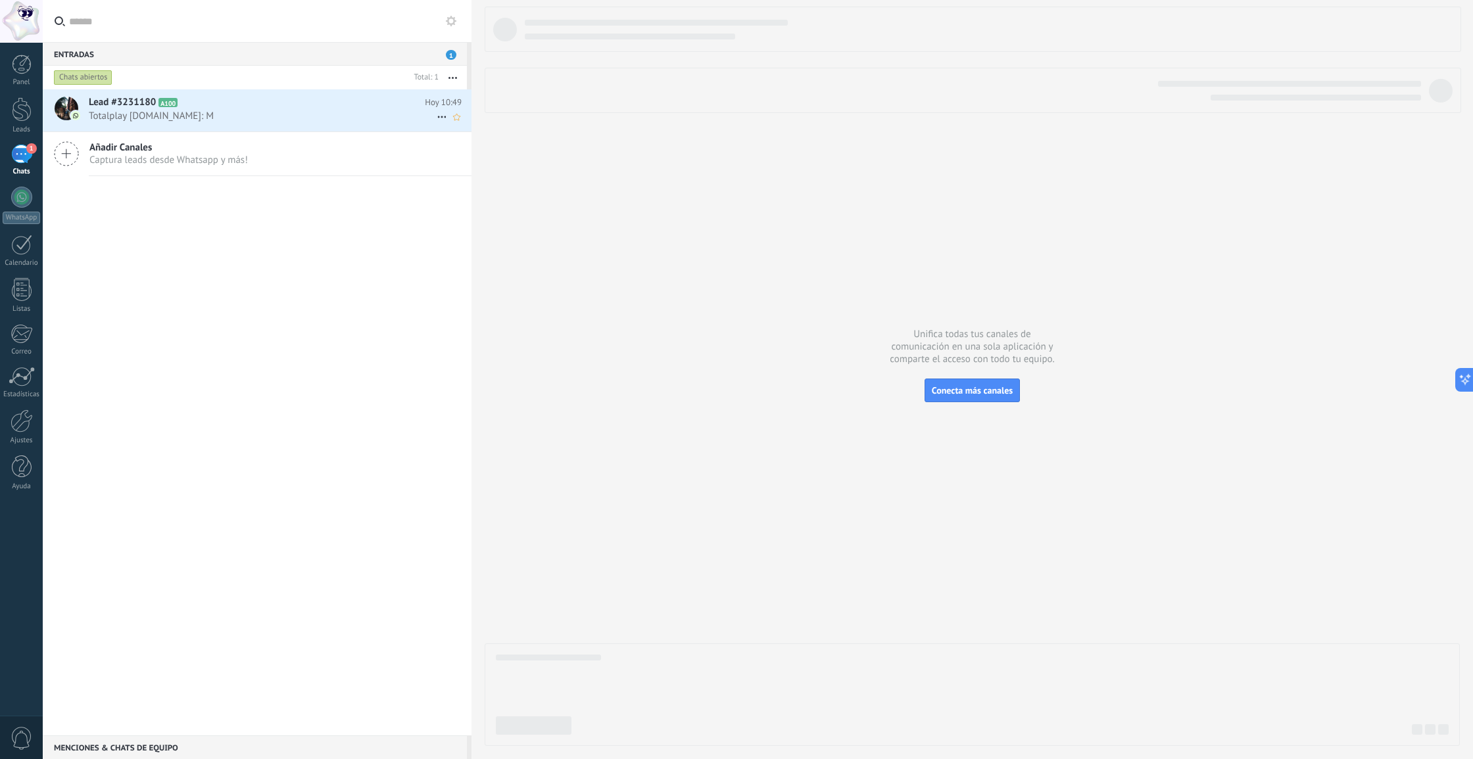
click at [179, 108] on h2 "Lead #3231180 A100" at bounding box center [257, 102] width 336 height 13
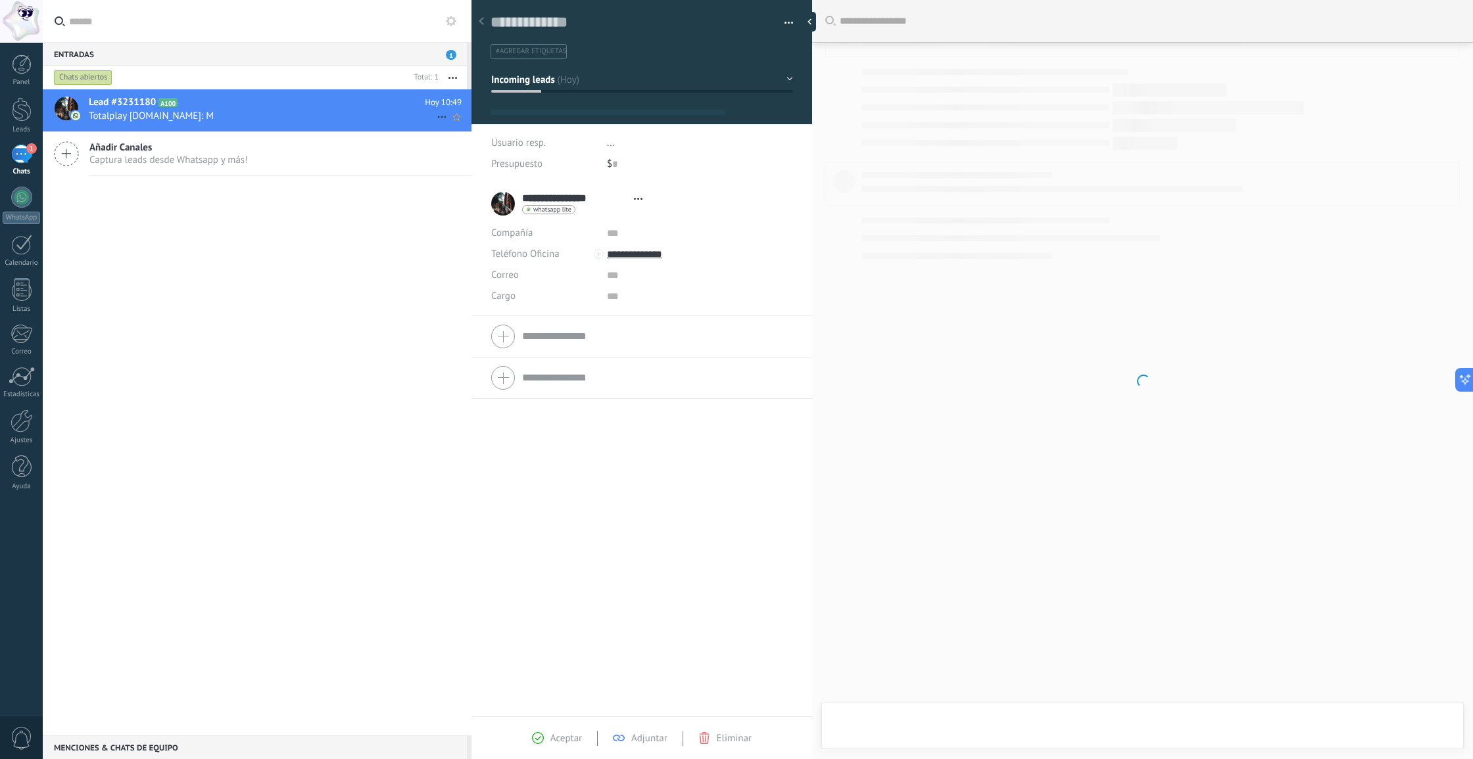
scroll to position [20, 0]
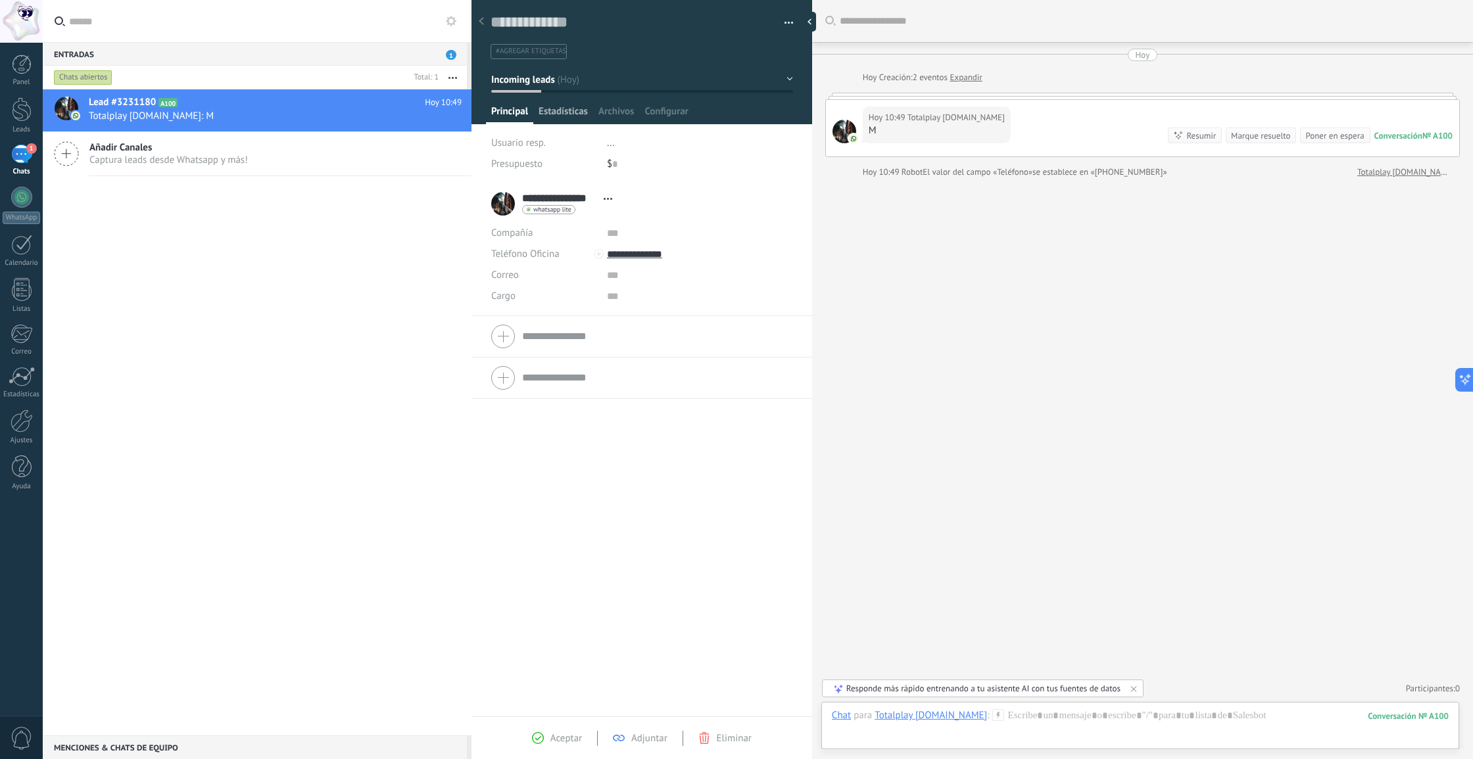
click at [559, 110] on span "Estadísticas" at bounding box center [562, 114] width 49 height 19
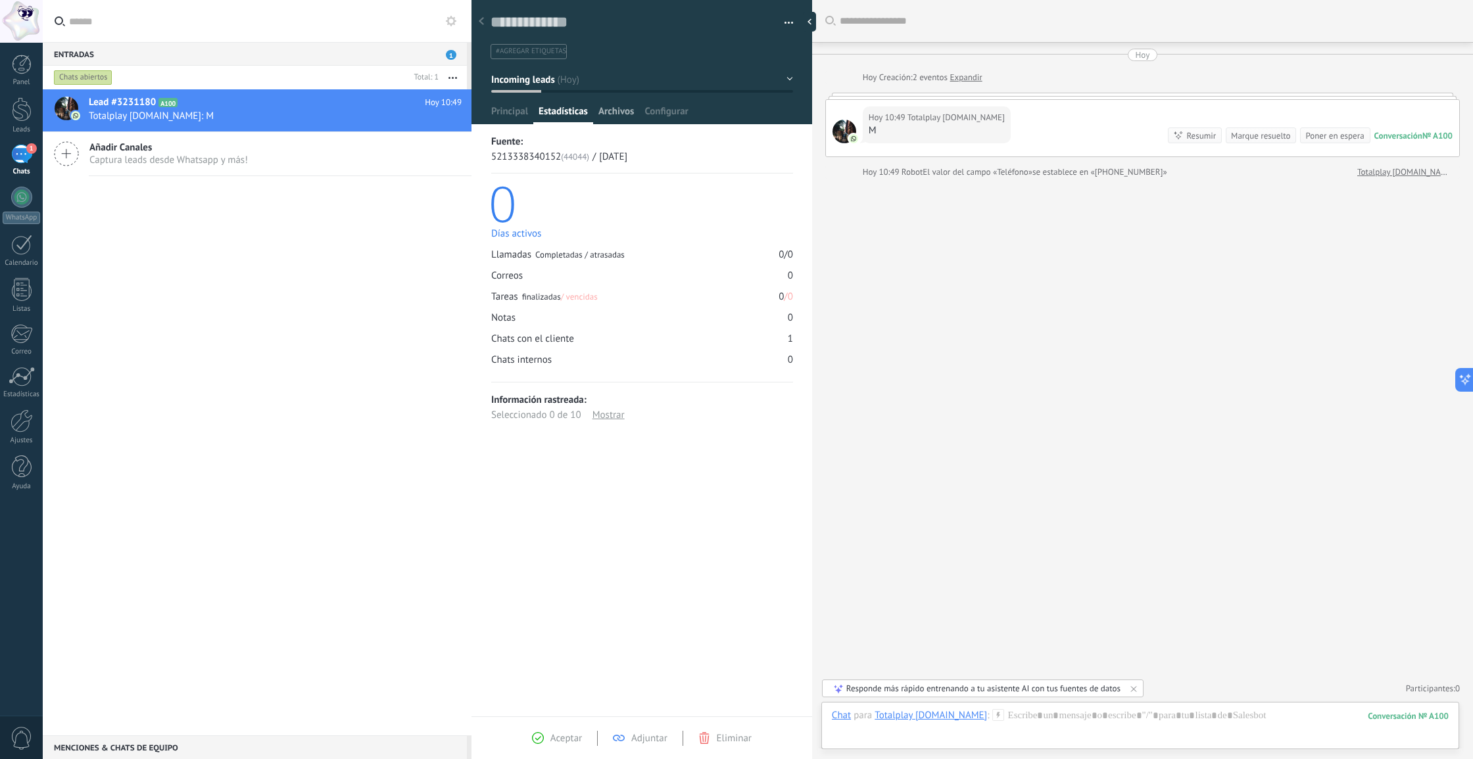
click at [619, 114] on span "Archivos" at bounding box center [616, 114] width 36 height 19
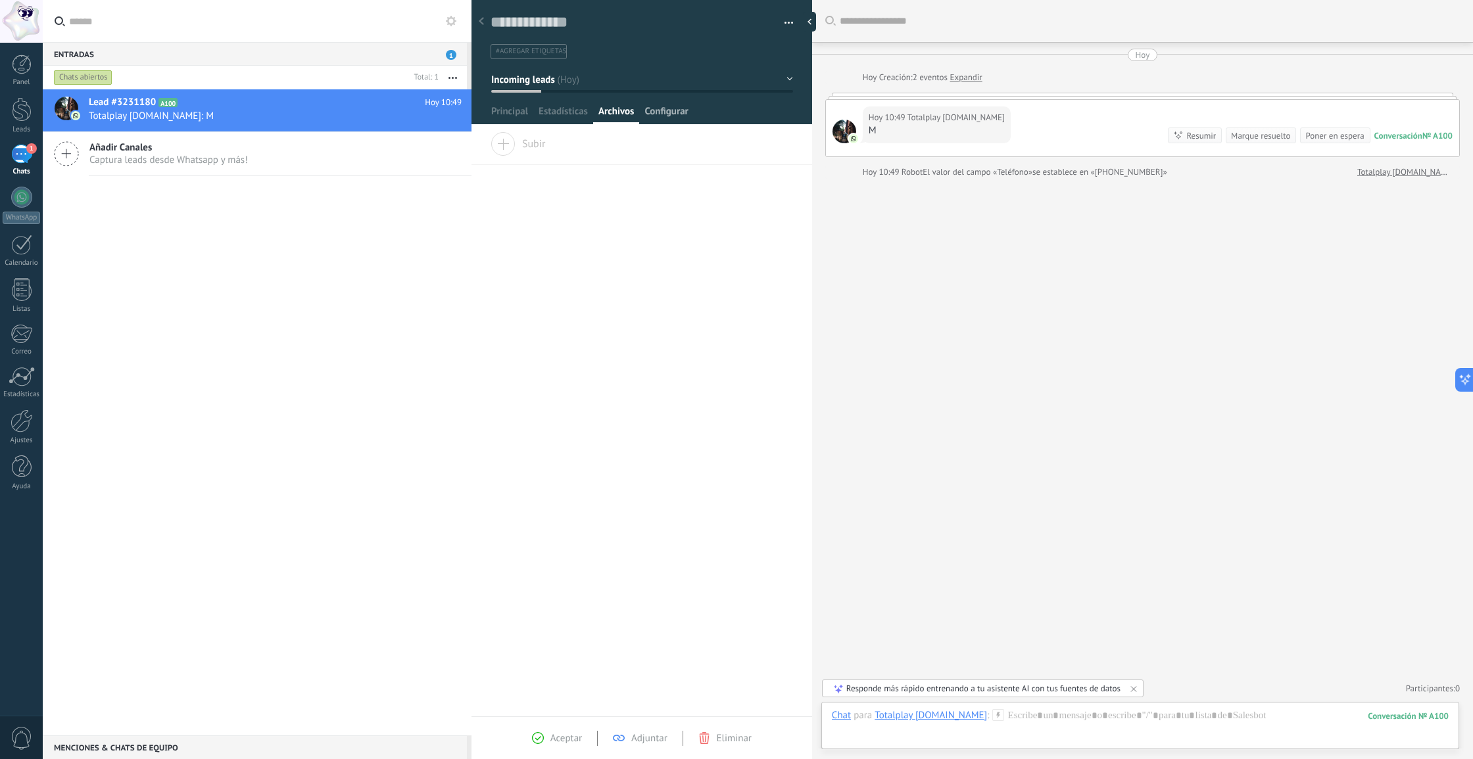
click at [683, 116] on span "Configurar" at bounding box center [665, 114] width 43 height 19
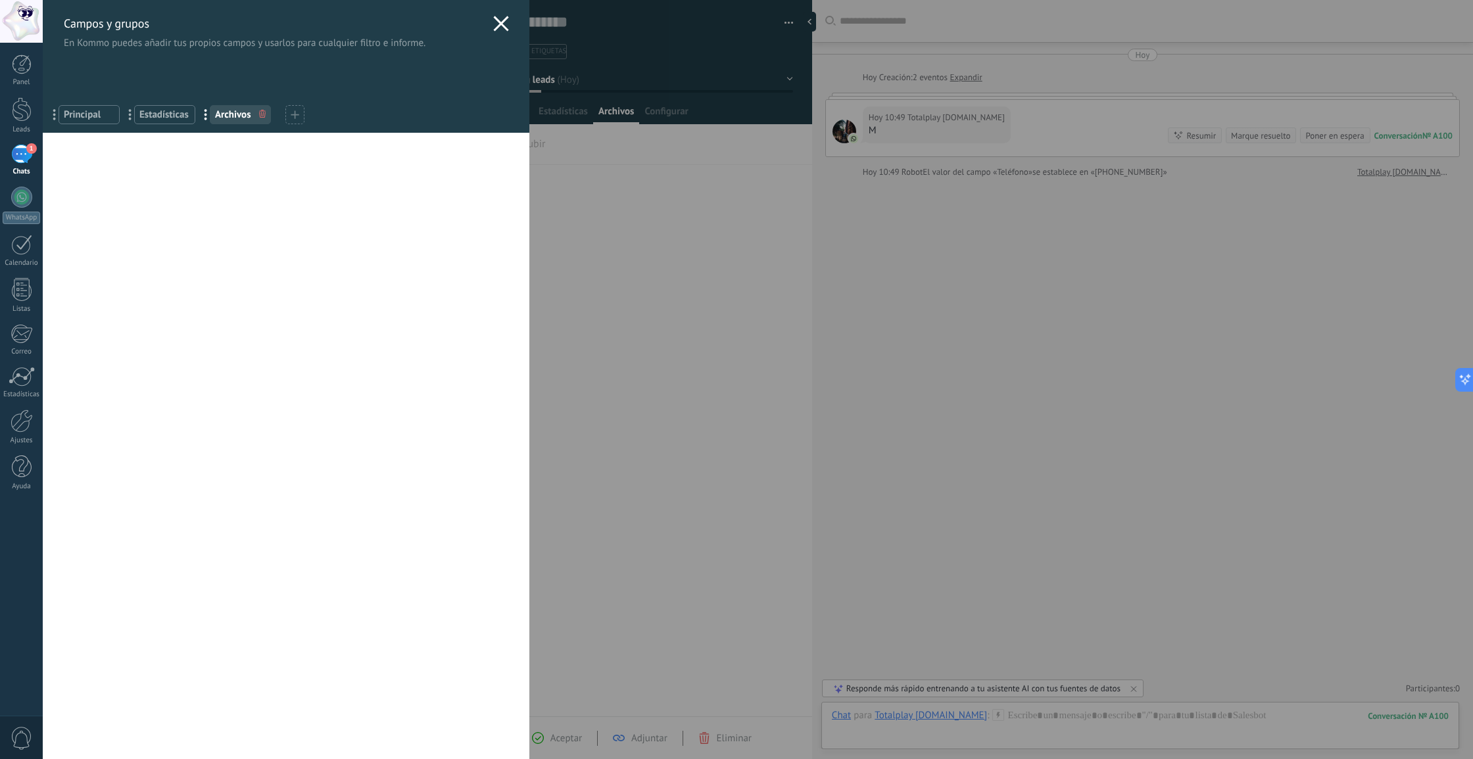
click at [496, 23] on use at bounding box center [500, 23] width 15 height 15
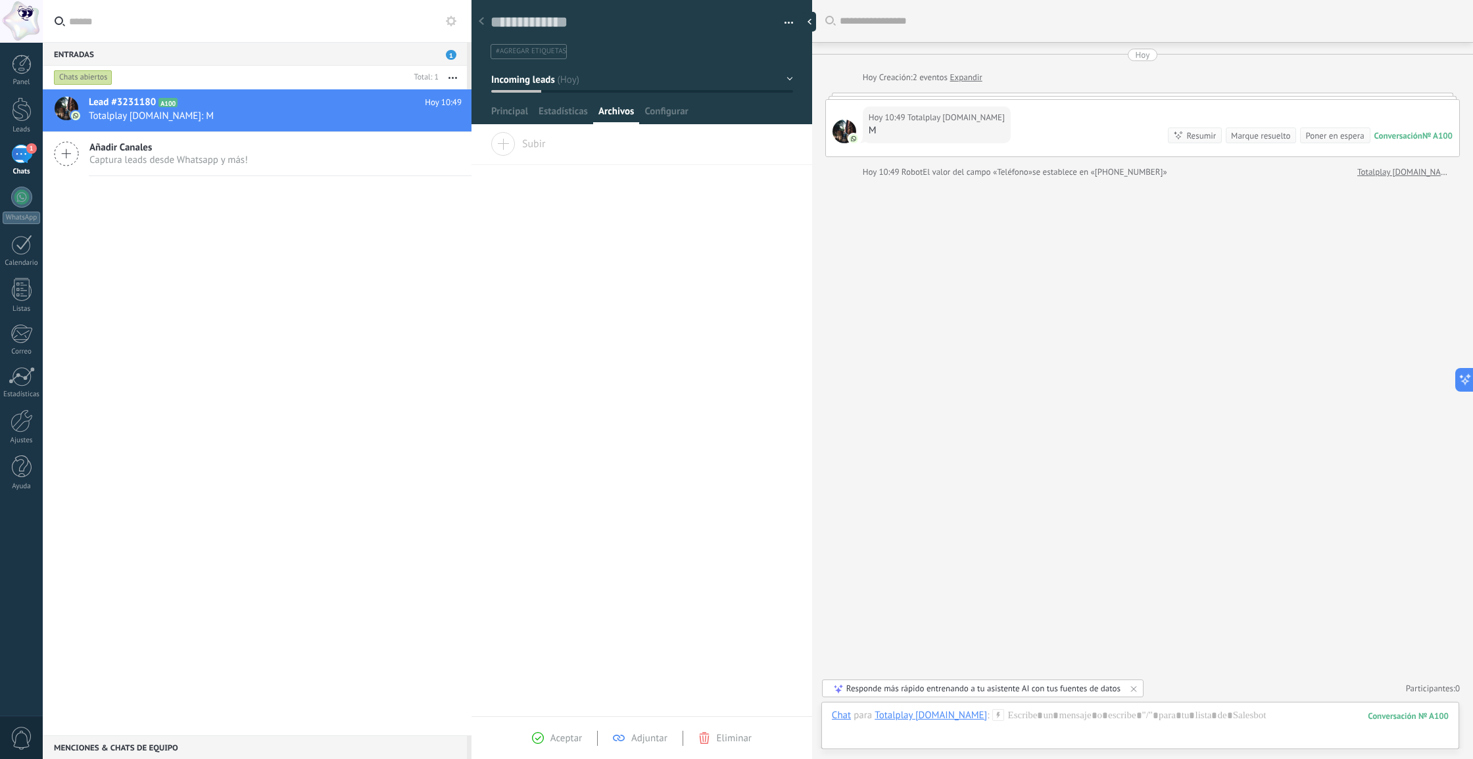
click at [22, 155] on div "1" at bounding box center [21, 154] width 21 height 19
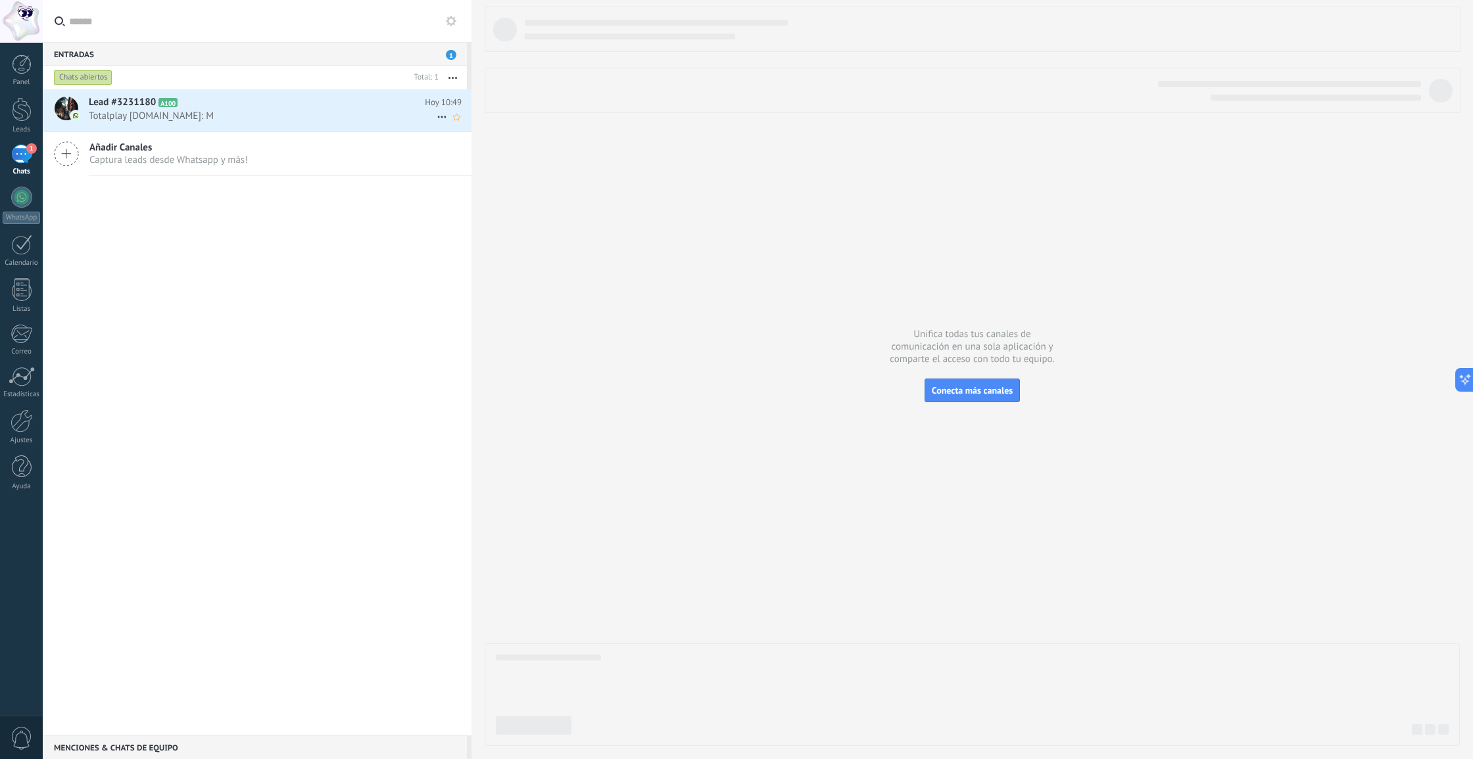
click at [248, 120] on span "Totalplay [DOMAIN_NAME]: M" at bounding box center [263, 116] width 348 height 12
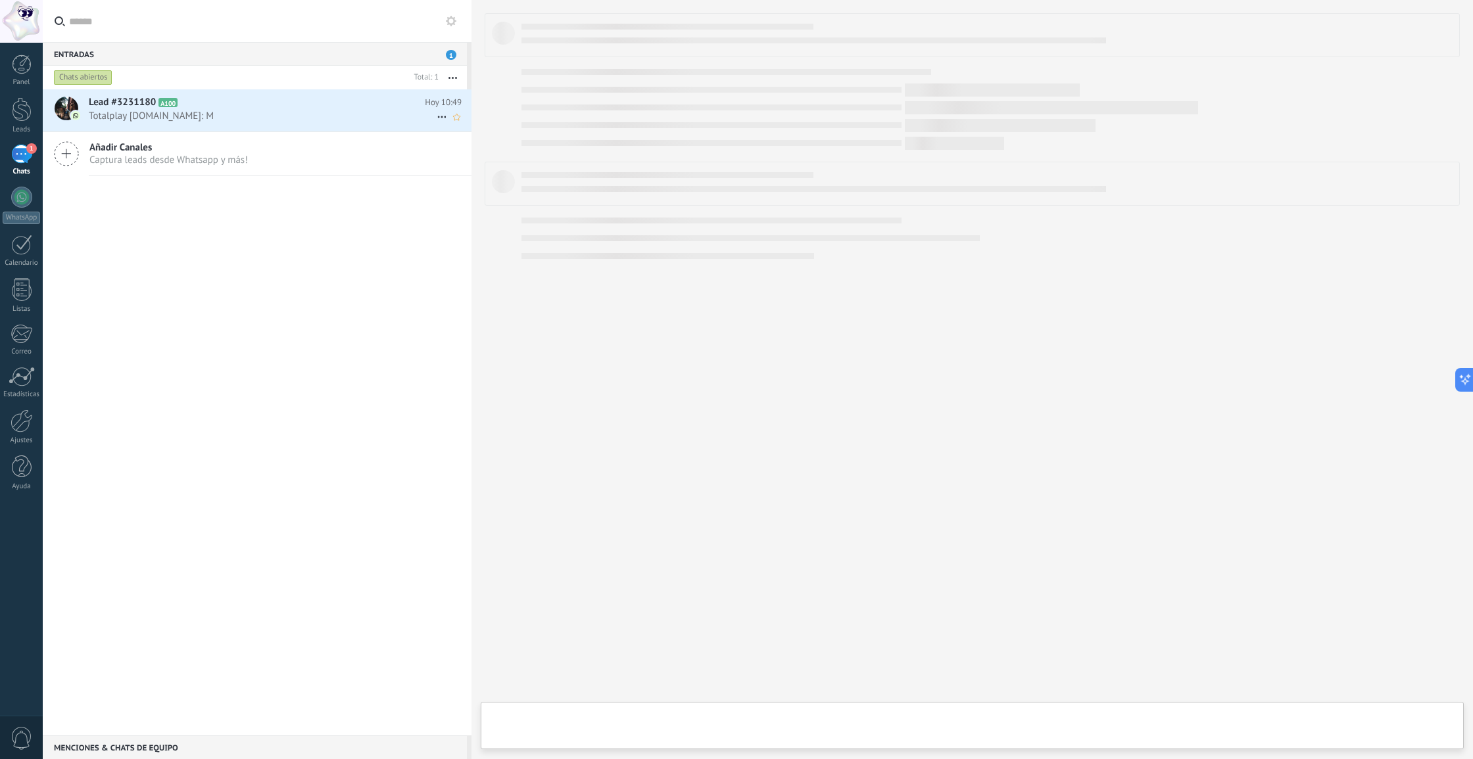
type textarea "**********"
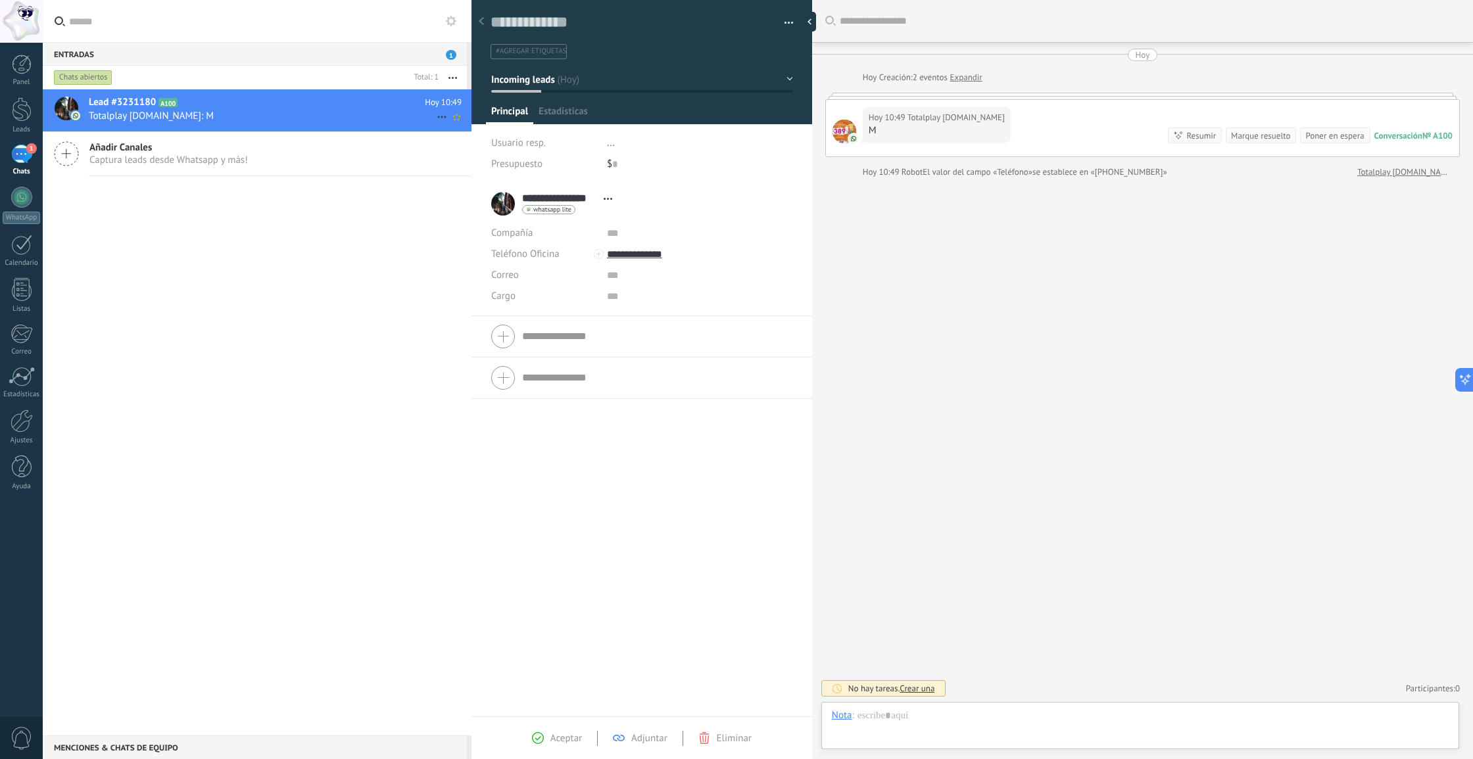
scroll to position [20, 0]
click at [456, 24] on icon at bounding box center [451, 21] width 11 height 11
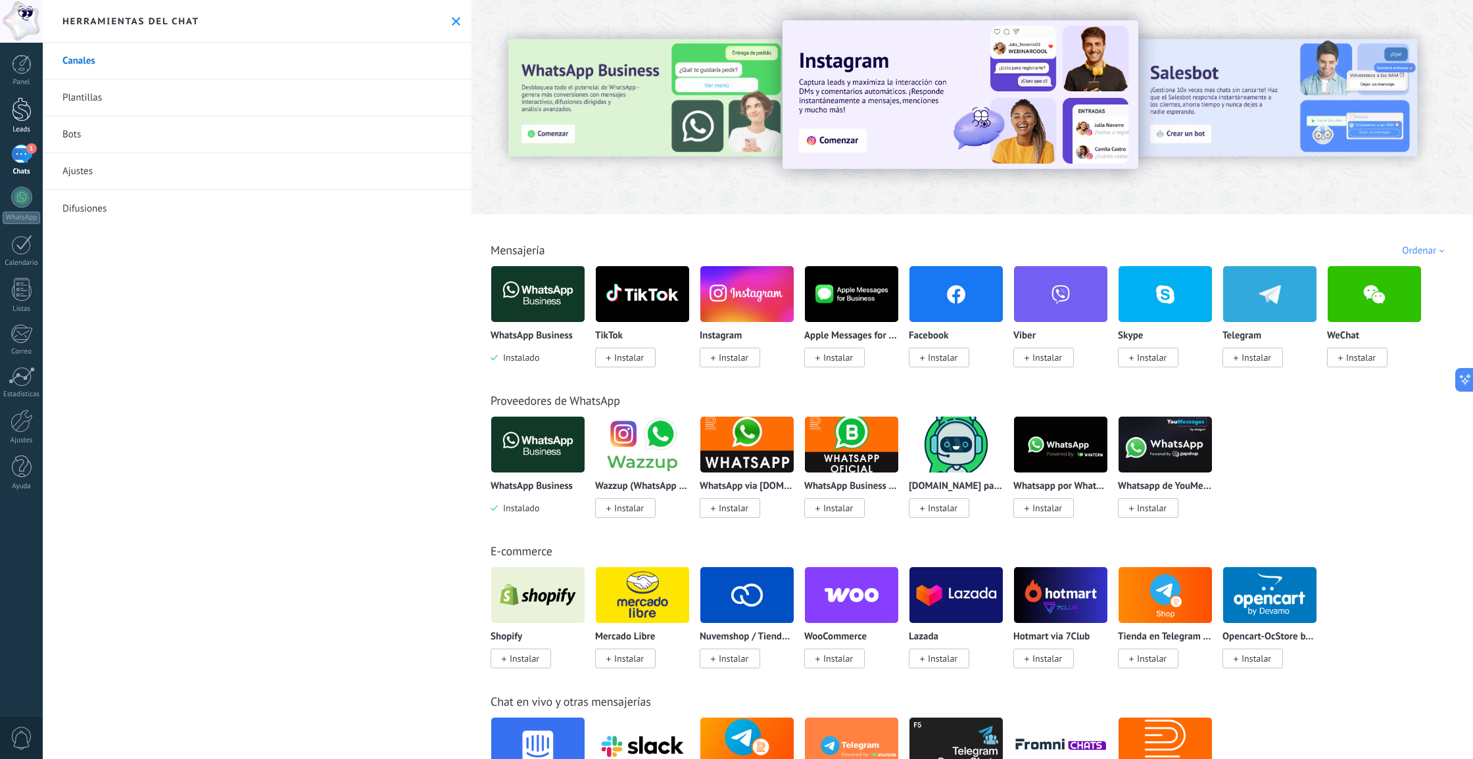
click at [9, 114] on link "Leads" at bounding box center [21, 115] width 43 height 37
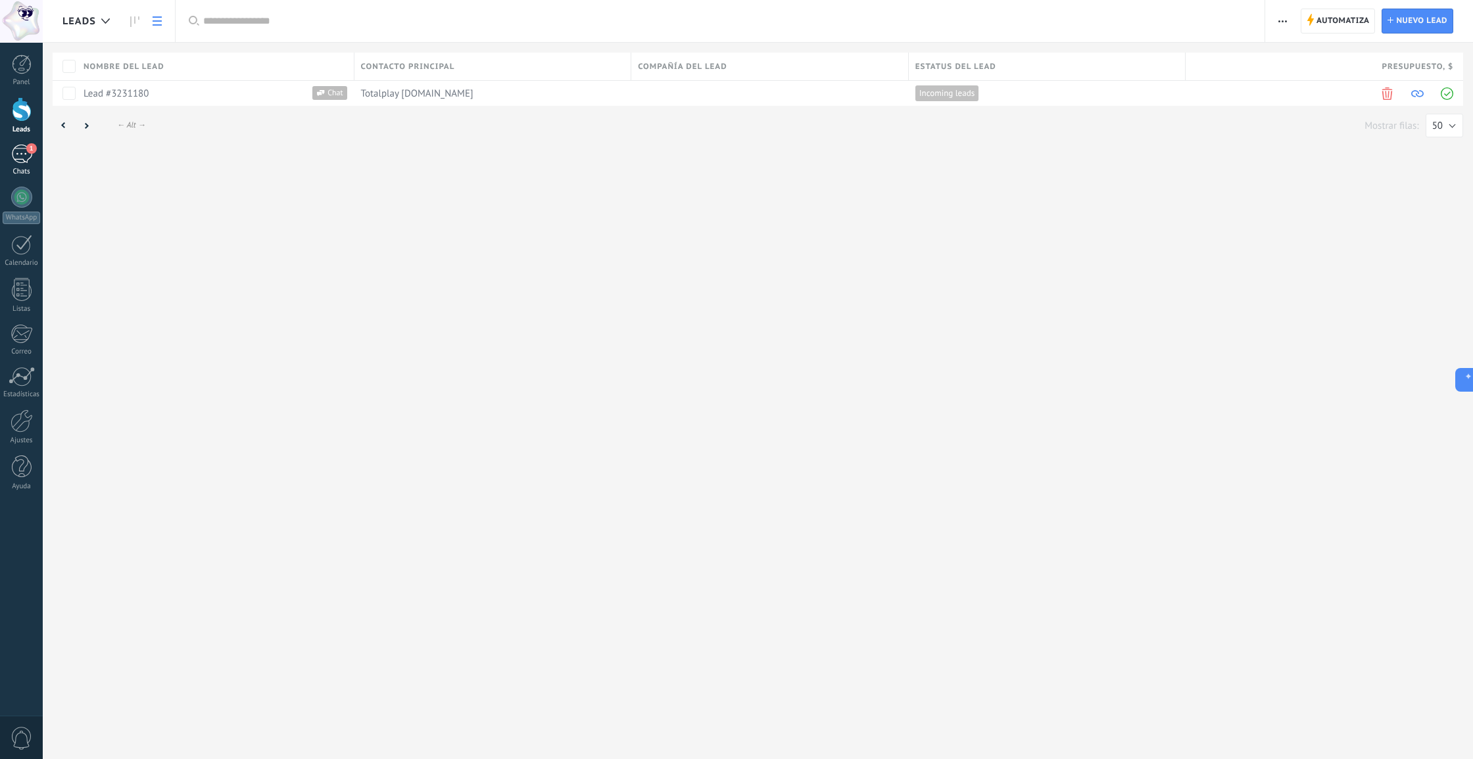
click at [31, 161] on div "1" at bounding box center [21, 154] width 21 height 19
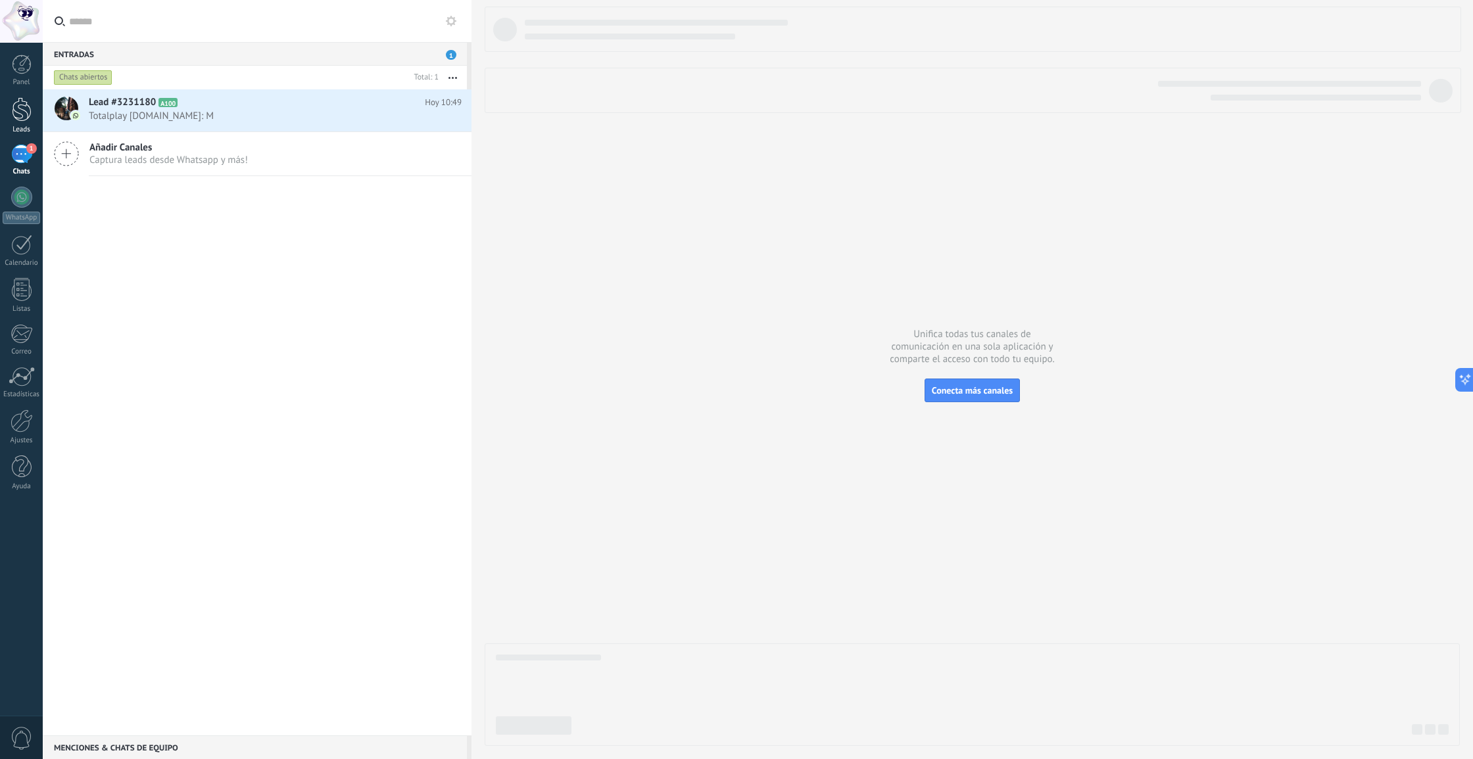
click at [12, 118] on div at bounding box center [22, 109] width 20 height 24
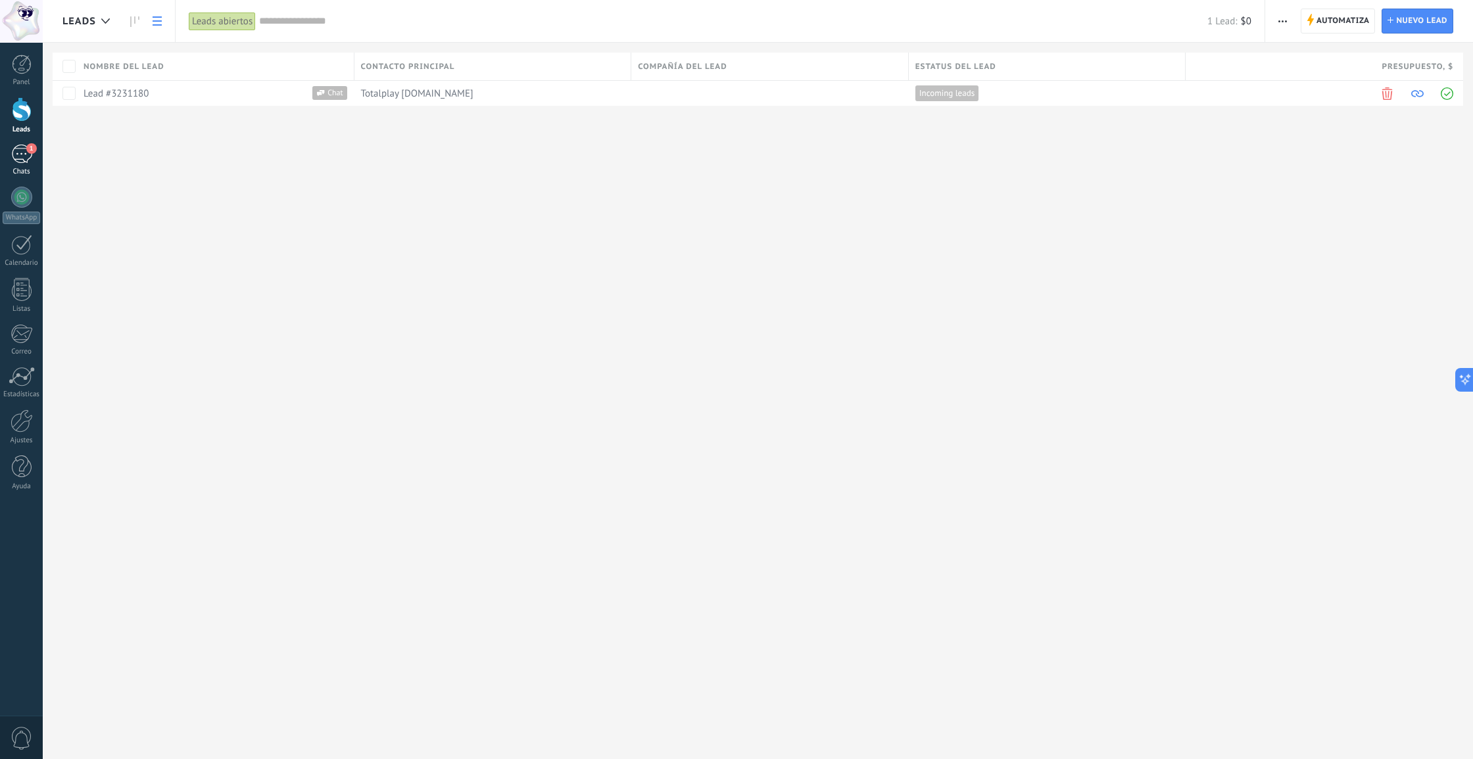
click at [19, 151] on div "1" at bounding box center [21, 154] width 21 height 19
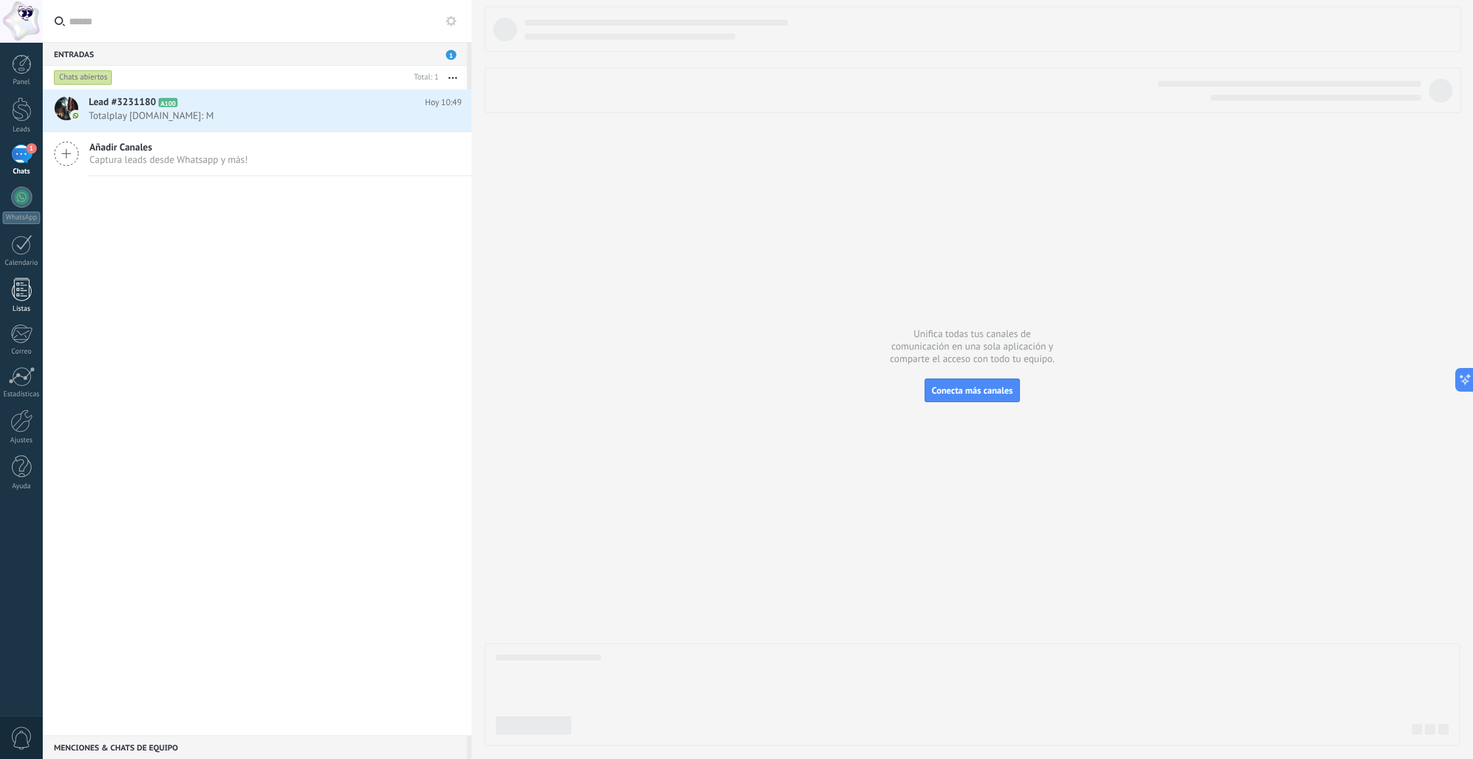
click at [16, 285] on div at bounding box center [22, 289] width 20 height 23
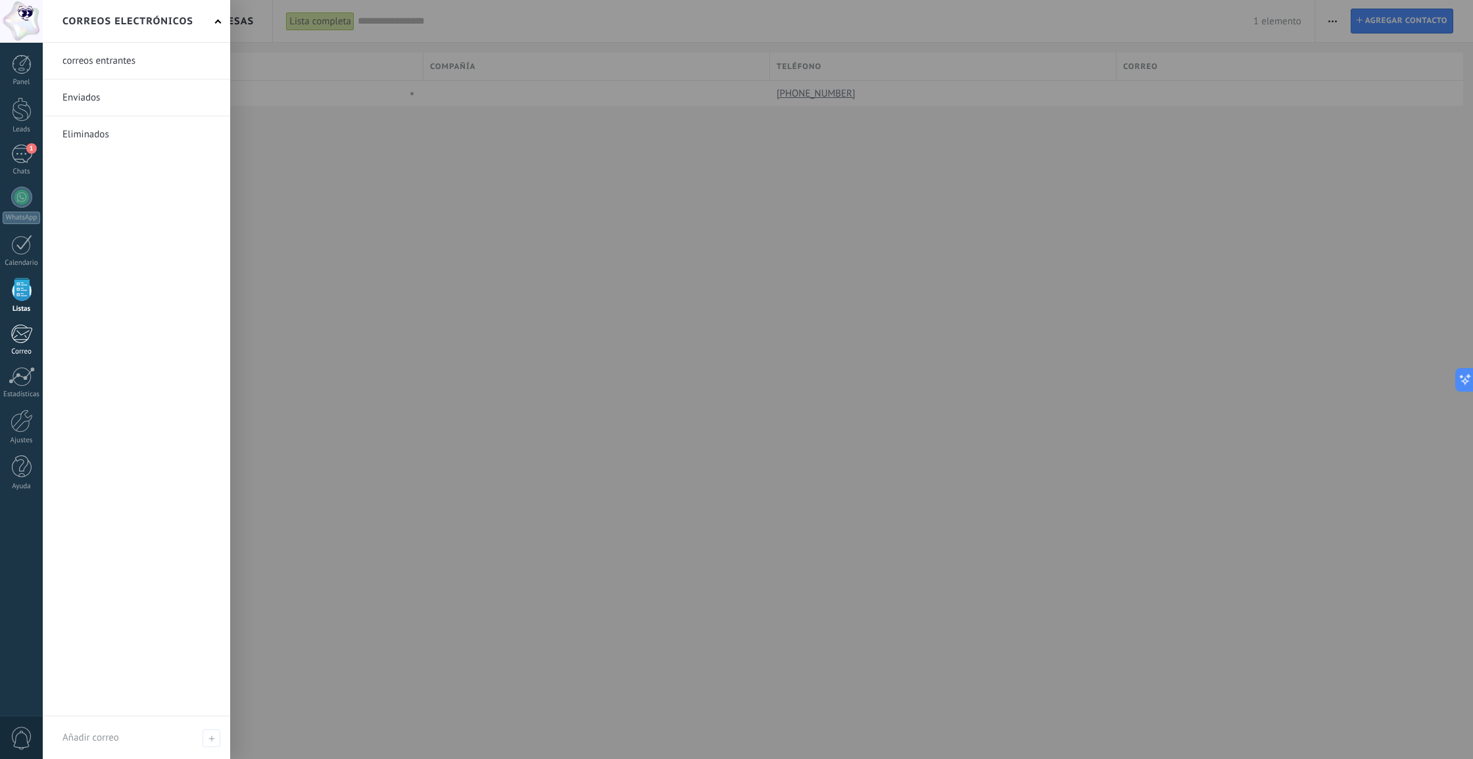
click at [18, 339] on div at bounding box center [22, 334] width 22 height 20
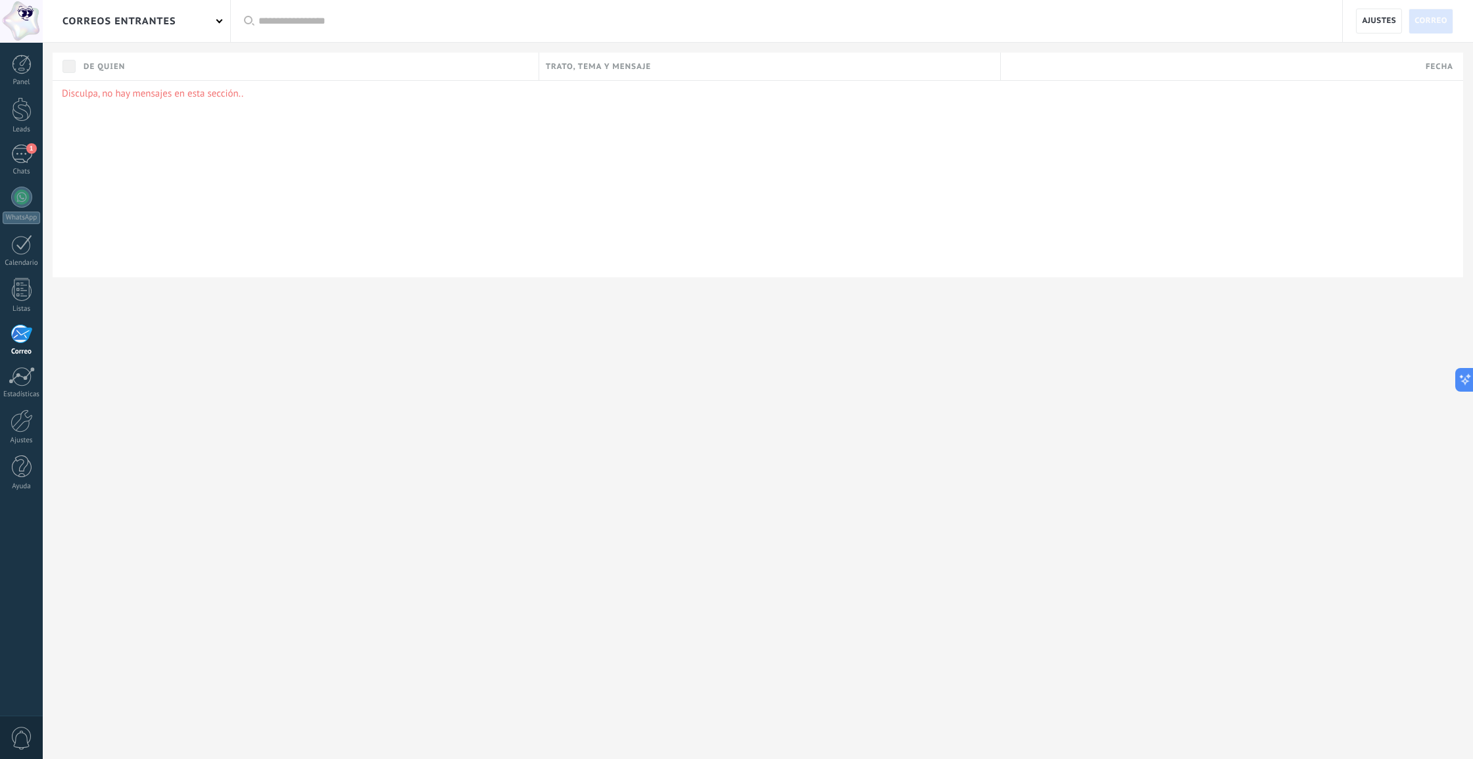
scroll to position [0, 1]
click at [23, 120] on div at bounding box center [22, 109] width 20 height 24
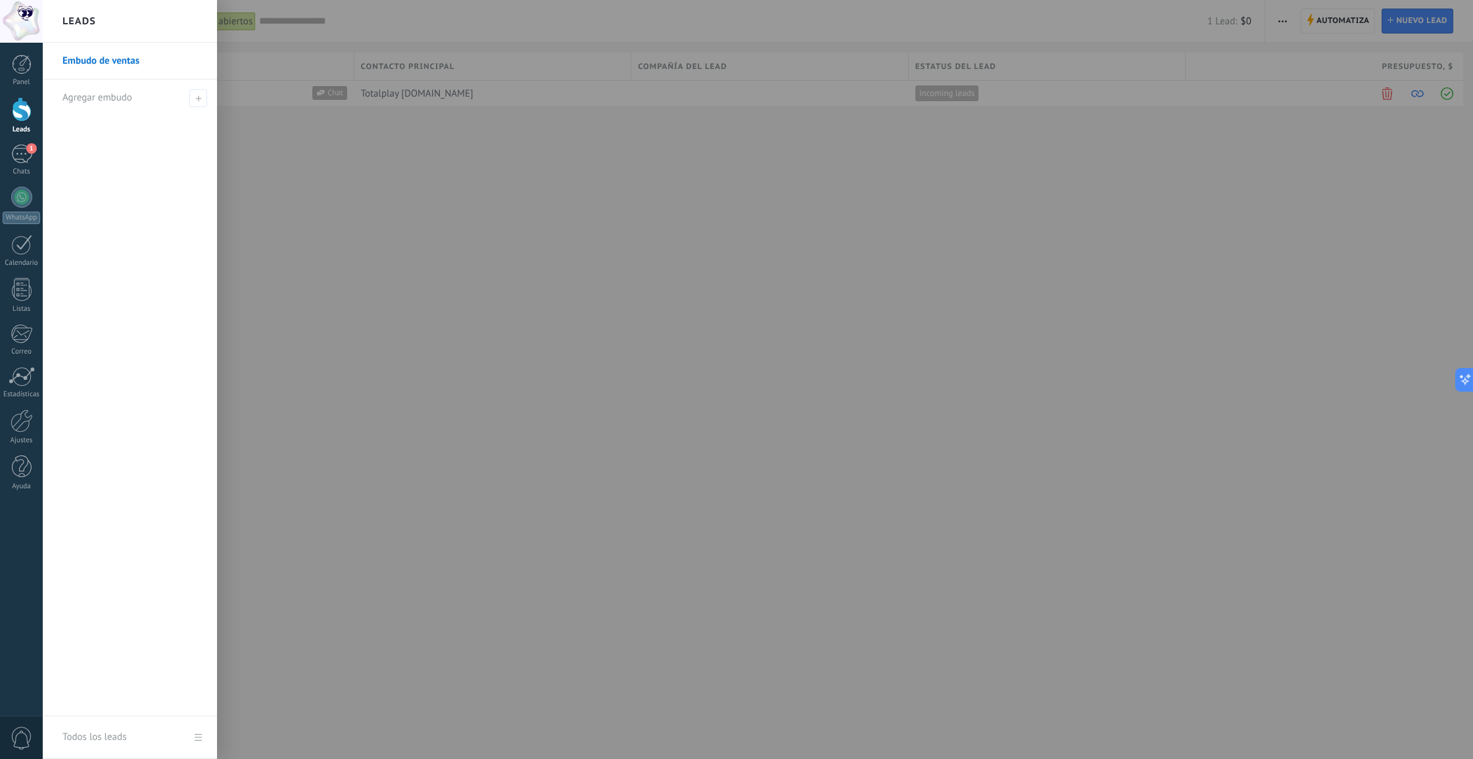
click at [94, 30] on h2 "Leads" at bounding box center [79, 21] width 34 height 41
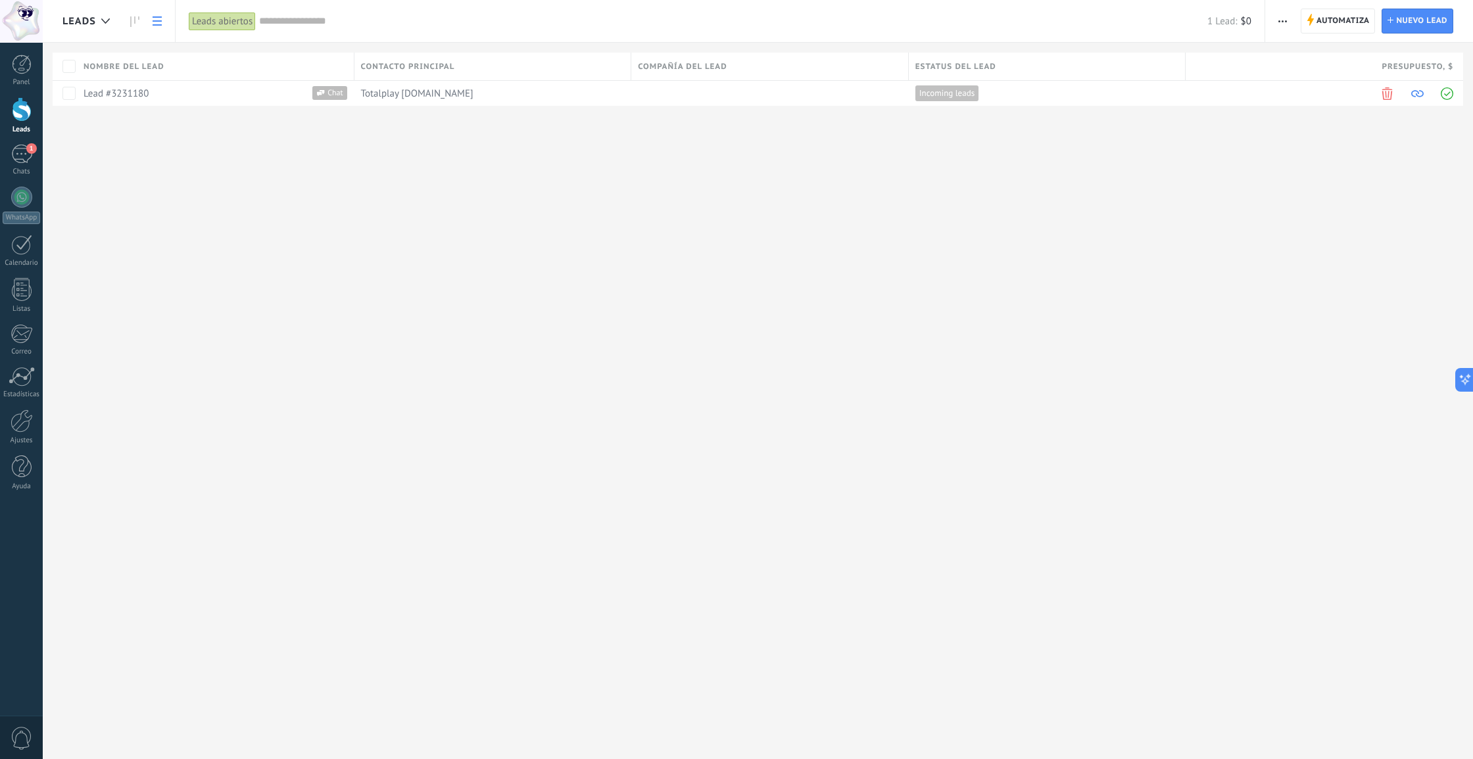
click at [89, 23] on span "Leads" at bounding box center [79, 21] width 34 height 12
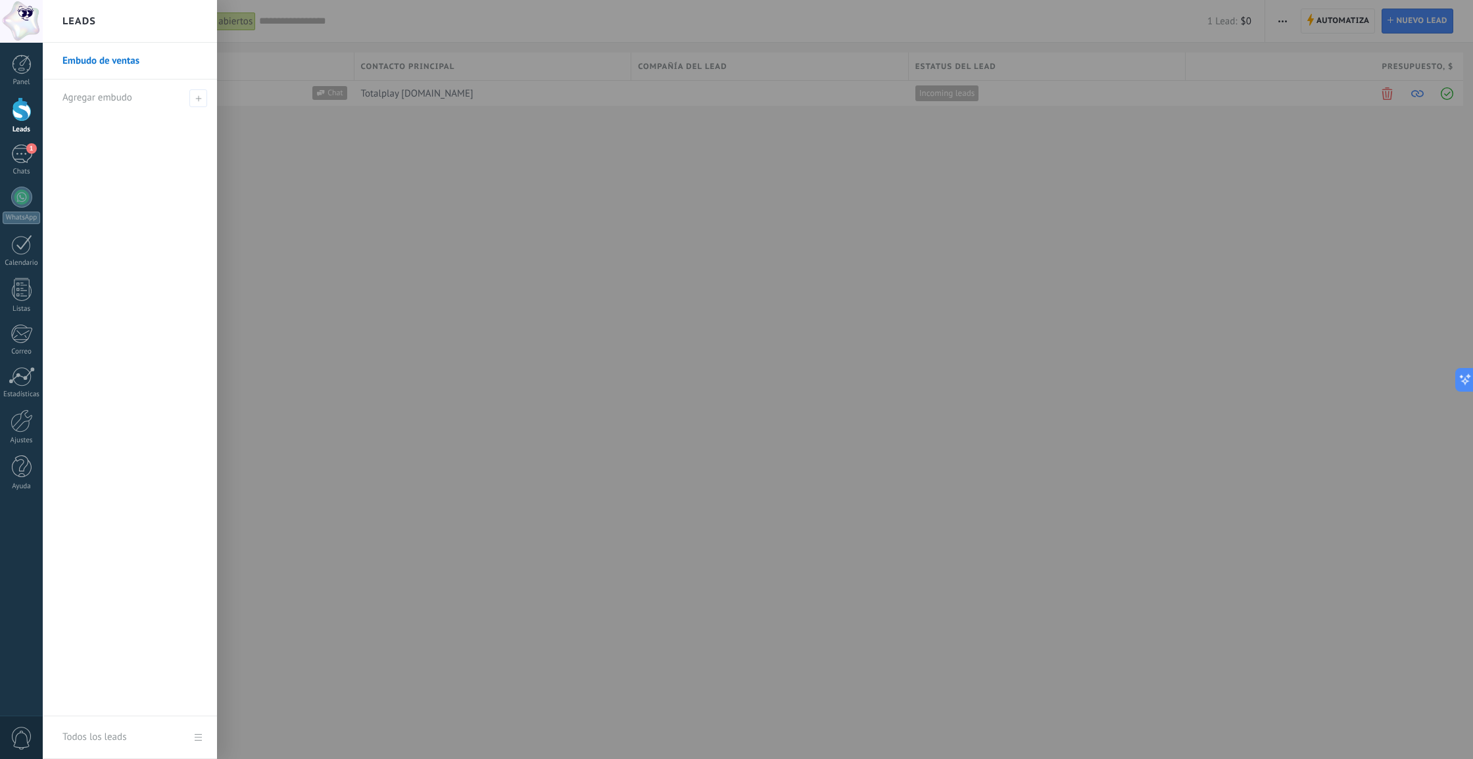
click at [92, 61] on link "Embudo de ventas" at bounding box center [132, 61] width 141 height 37
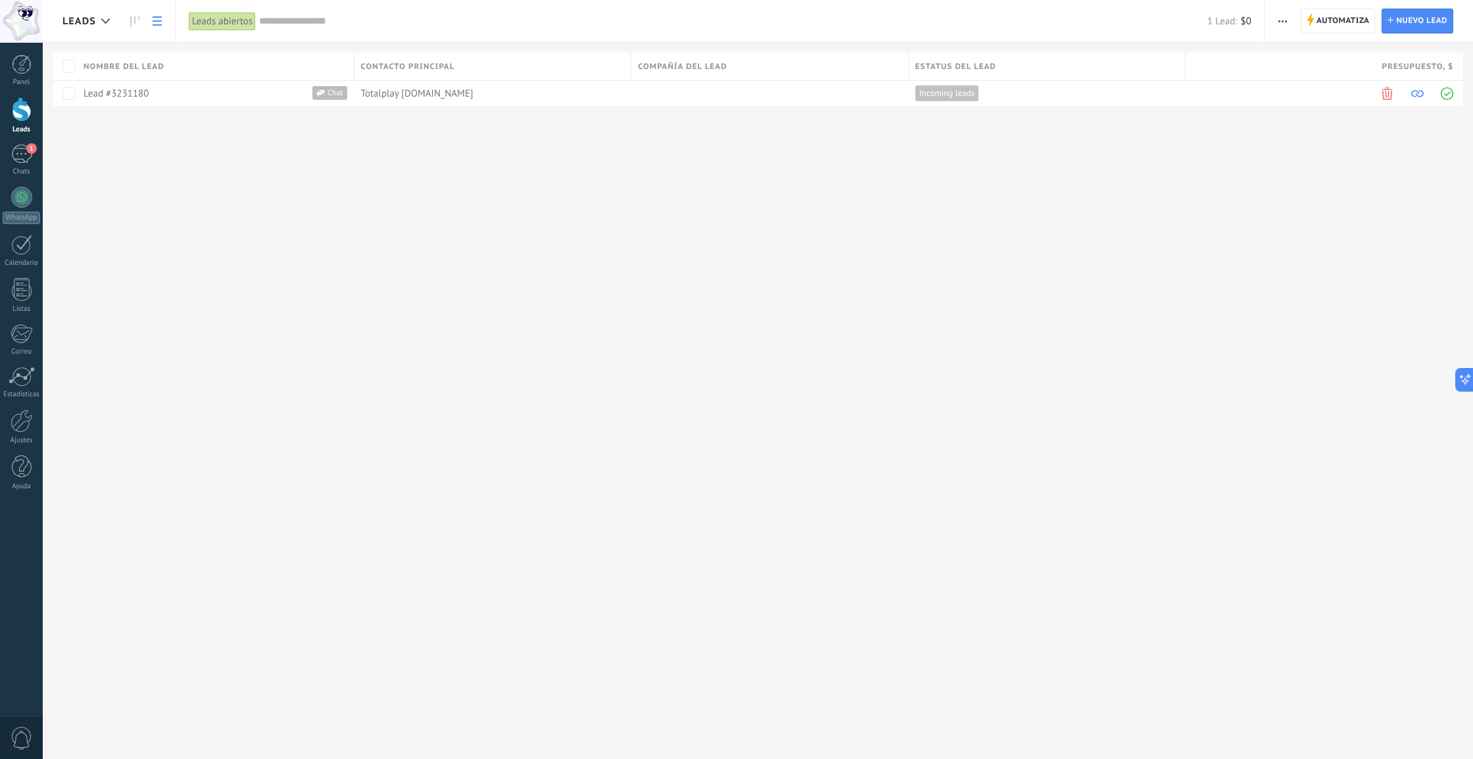
click at [80, 18] on span "Leads" at bounding box center [79, 21] width 34 height 12
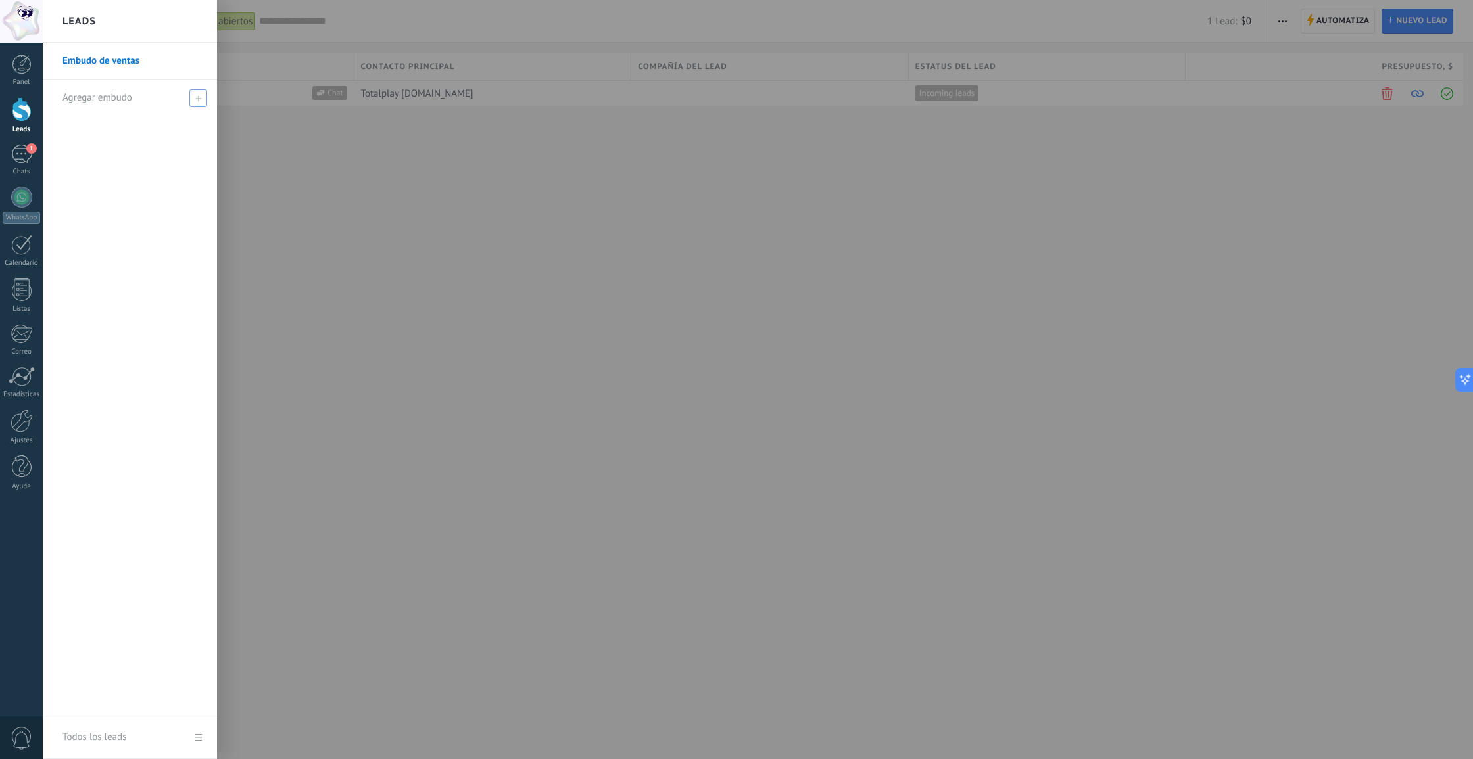
click at [69, 99] on span "Agregar embudo" at bounding box center [97, 97] width 70 height 12
type input "**********"
click at [199, 95] on span at bounding box center [200, 97] width 12 height 9
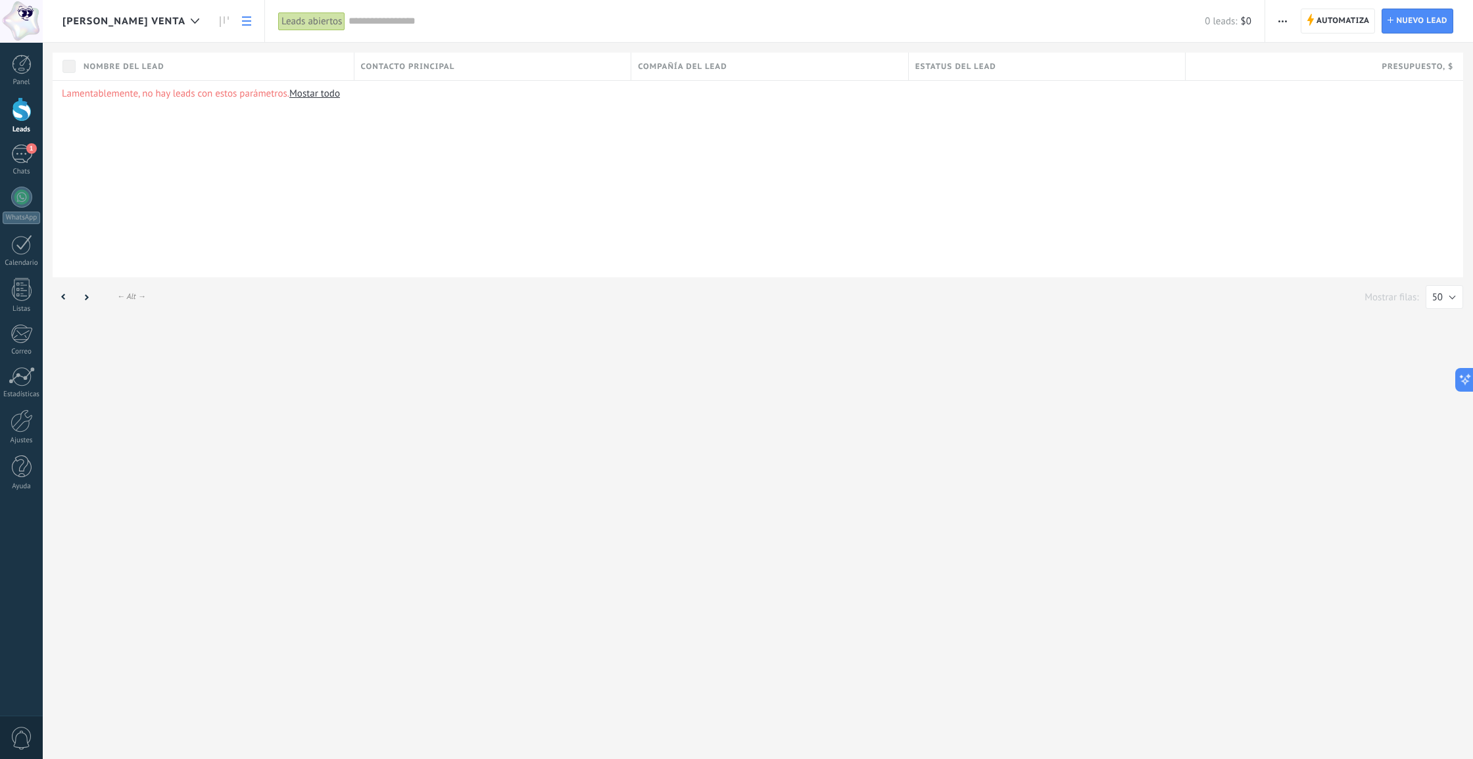
click at [104, 24] on span "[PERSON_NAME] VENTA" at bounding box center [123, 21] width 123 height 12
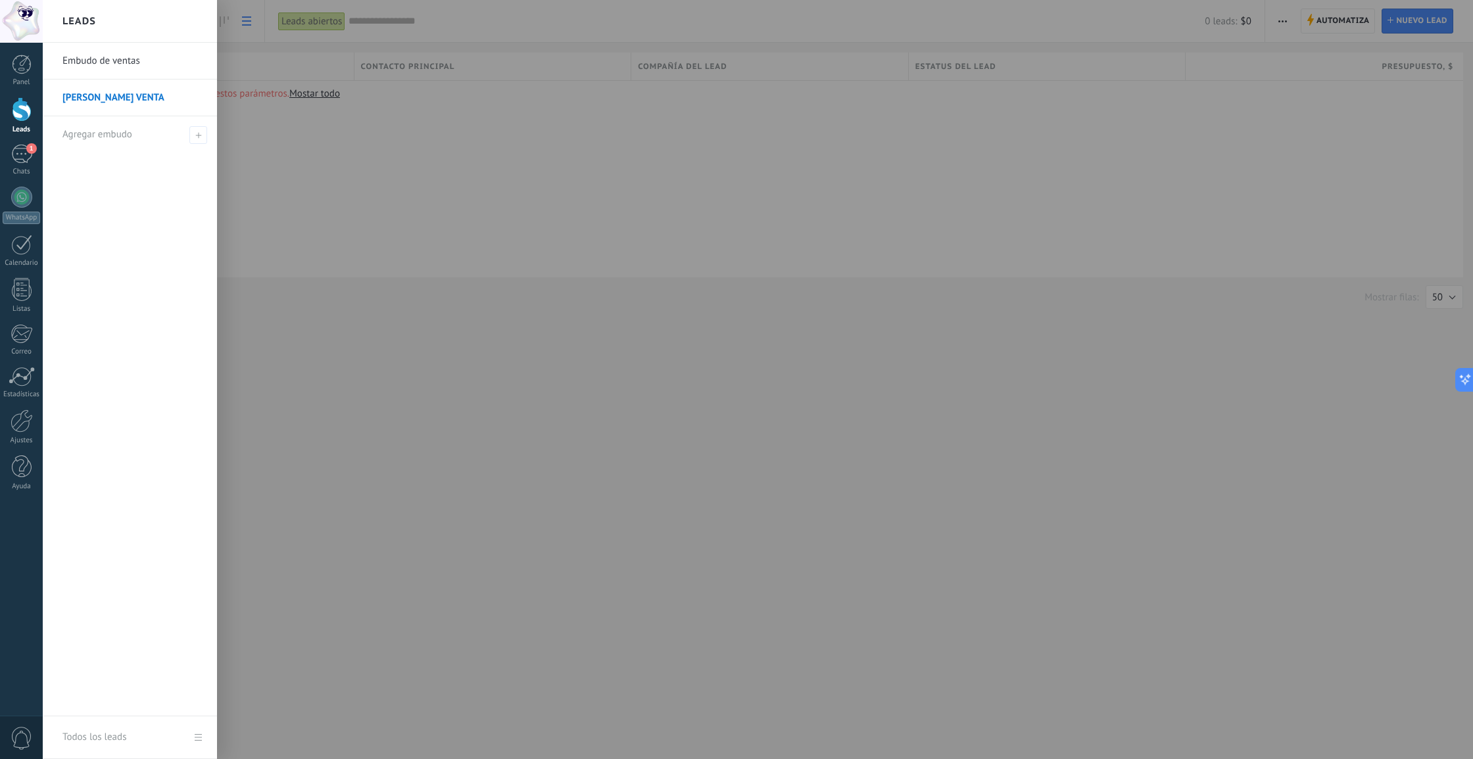
click at [108, 89] on link "[PERSON_NAME] VENTA" at bounding box center [132, 98] width 141 height 37
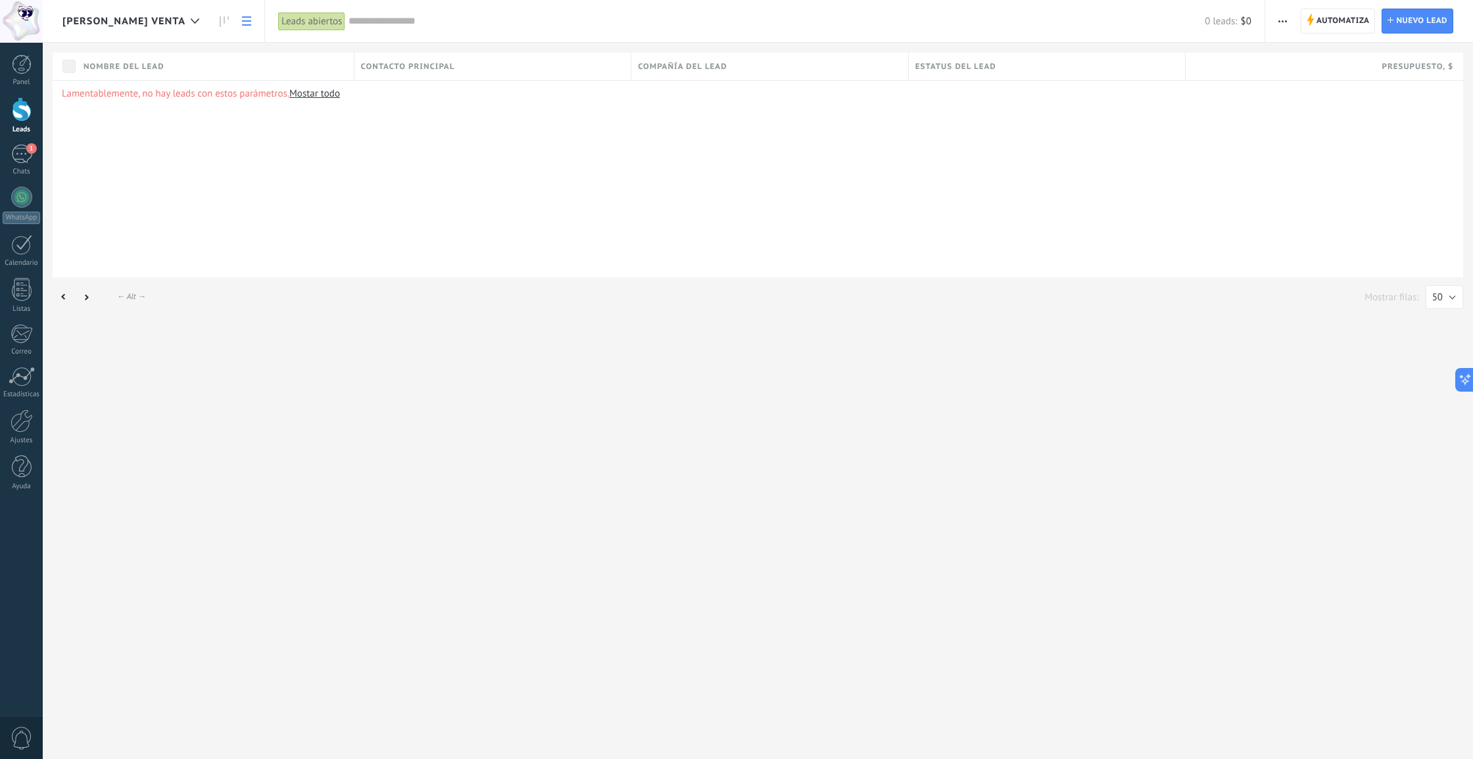
click at [26, 408] on div "Panel Leads 1 Chats WhatsApp Clientes" at bounding box center [21, 280] width 43 height 450
click at [22, 432] on div at bounding box center [22, 421] width 22 height 23
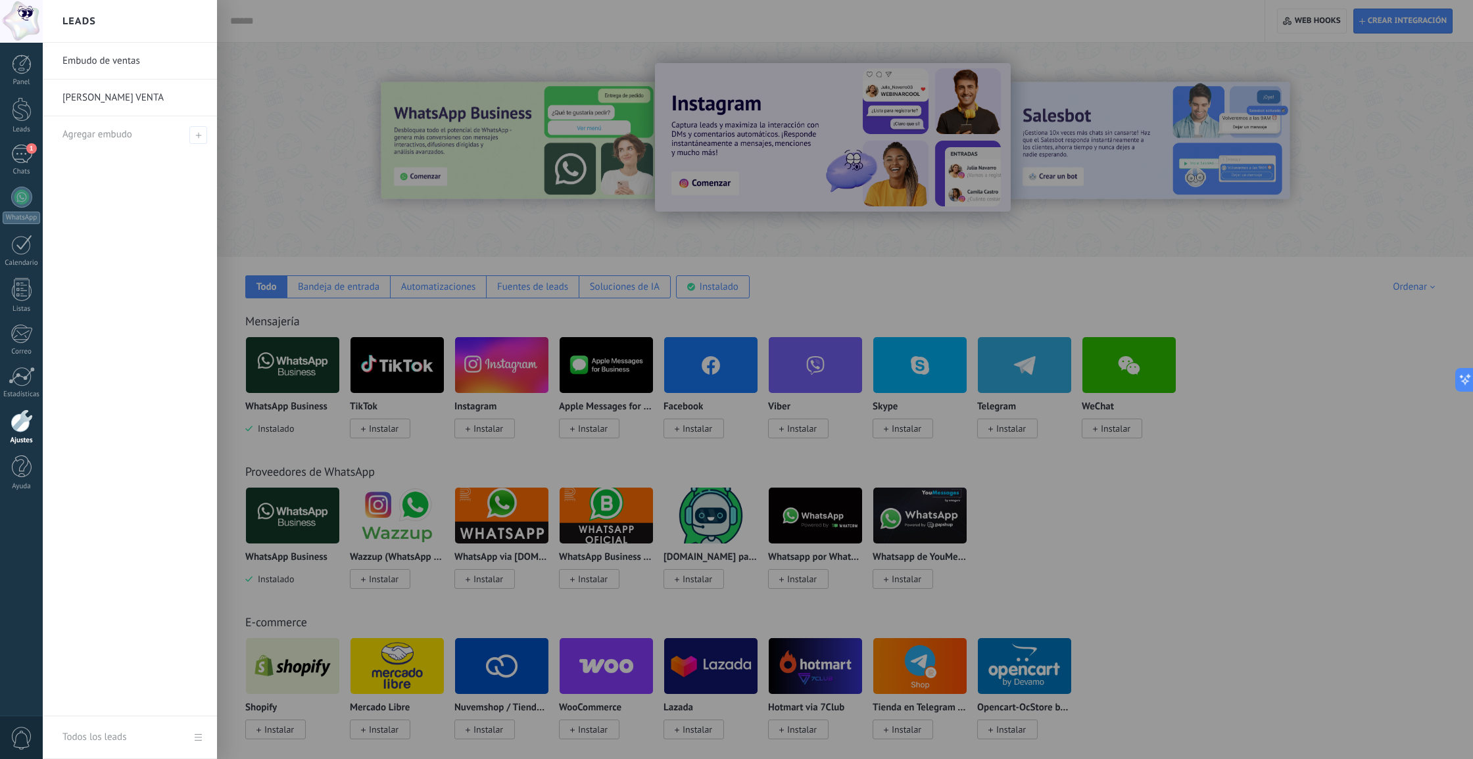
click at [83, 102] on link "[PERSON_NAME] VENTA" at bounding box center [132, 98] width 141 height 37
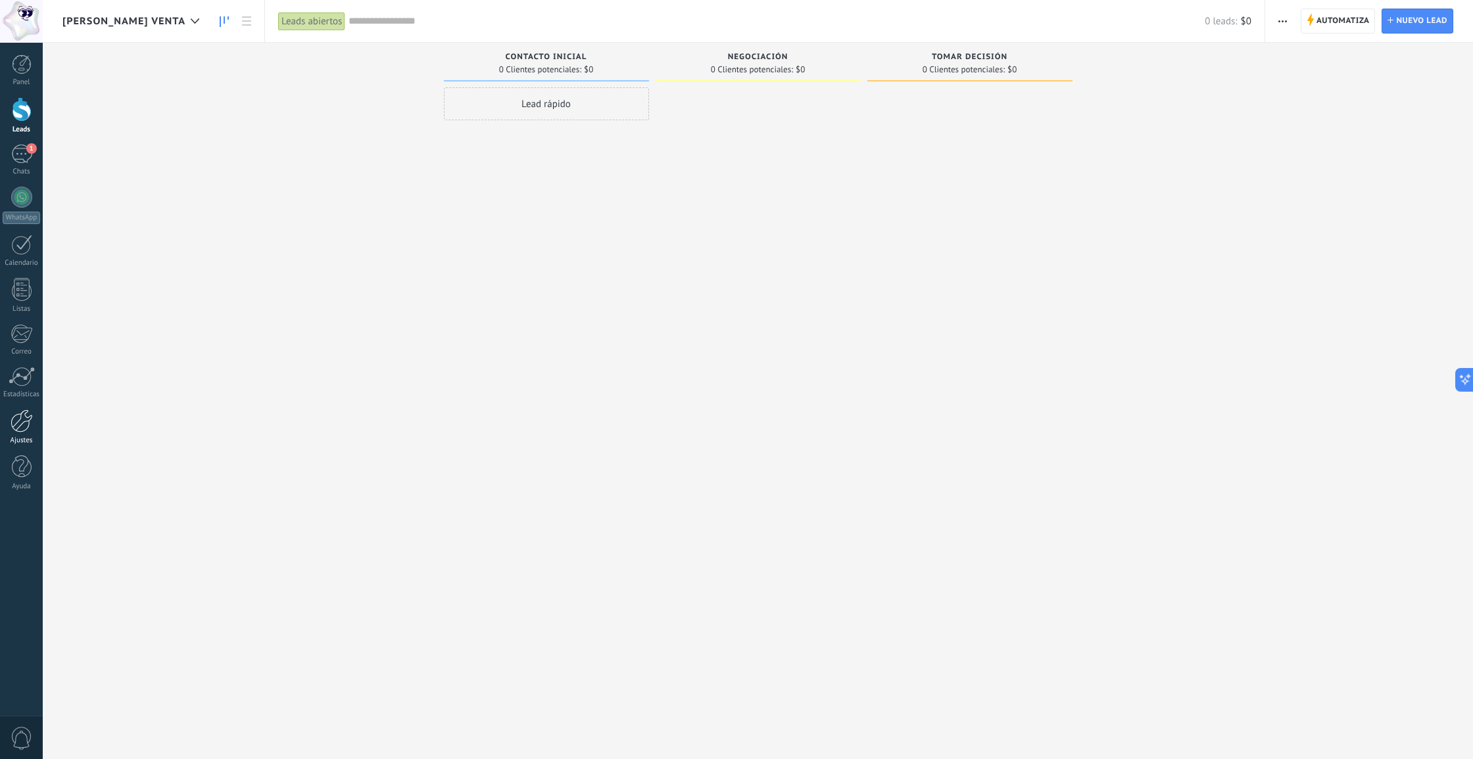
click at [14, 413] on div at bounding box center [22, 421] width 22 height 23
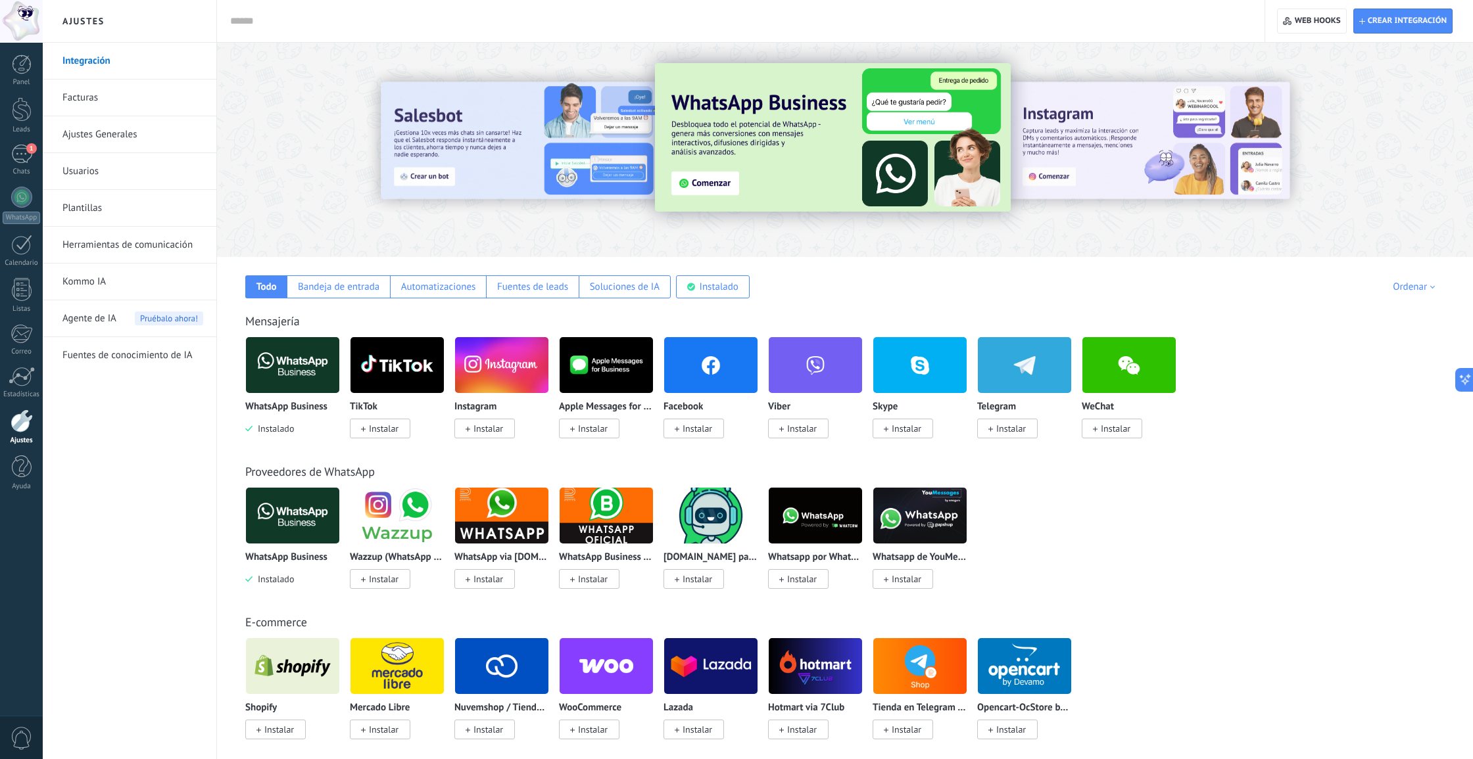
click at [11, 412] on div at bounding box center [22, 421] width 22 height 23
click at [14, 419] on div at bounding box center [22, 421] width 22 height 23
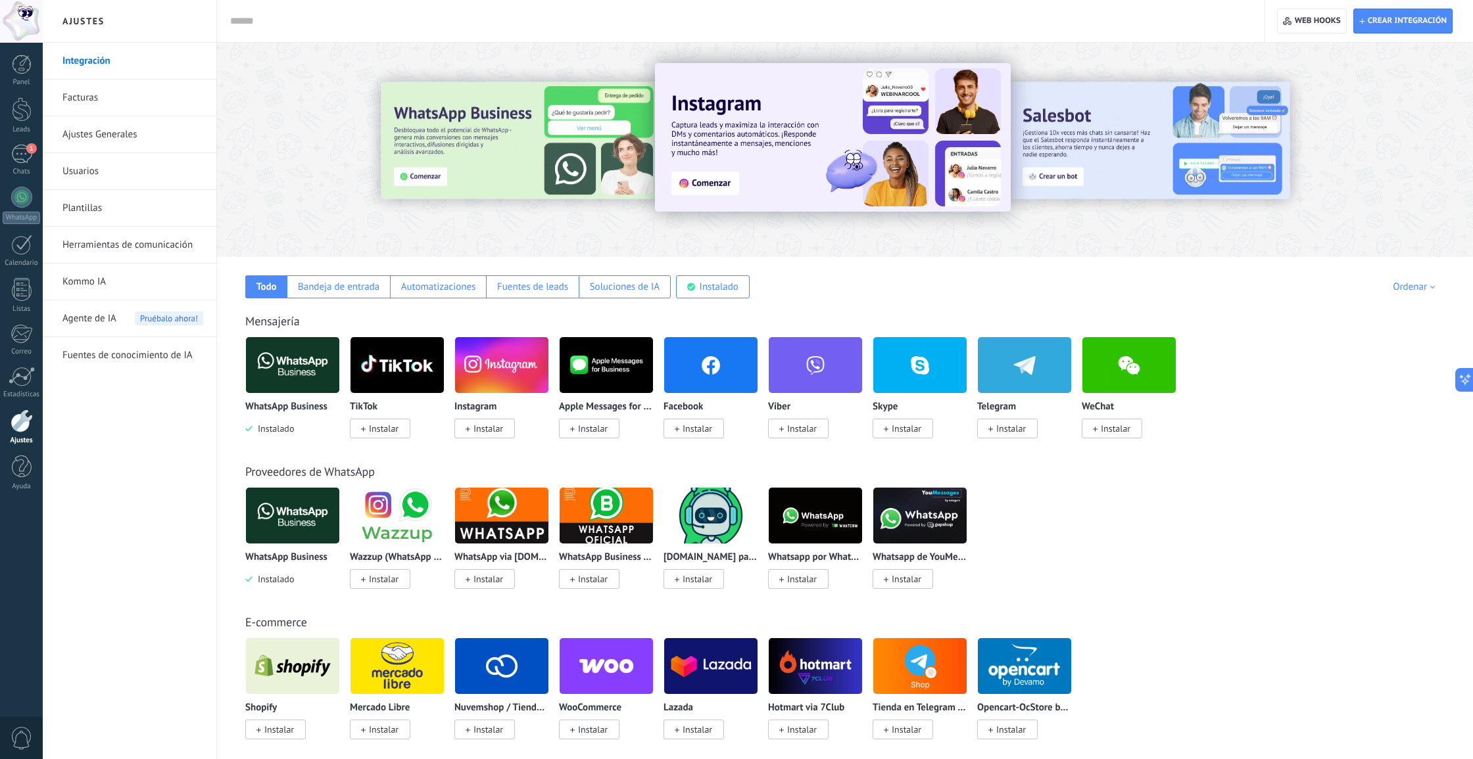
click at [117, 98] on link "Facturas" at bounding box center [132, 98] width 141 height 37
click at [114, 133] on link "Ajustes Generales" at bounding box center [132, 134] width 141 height 37
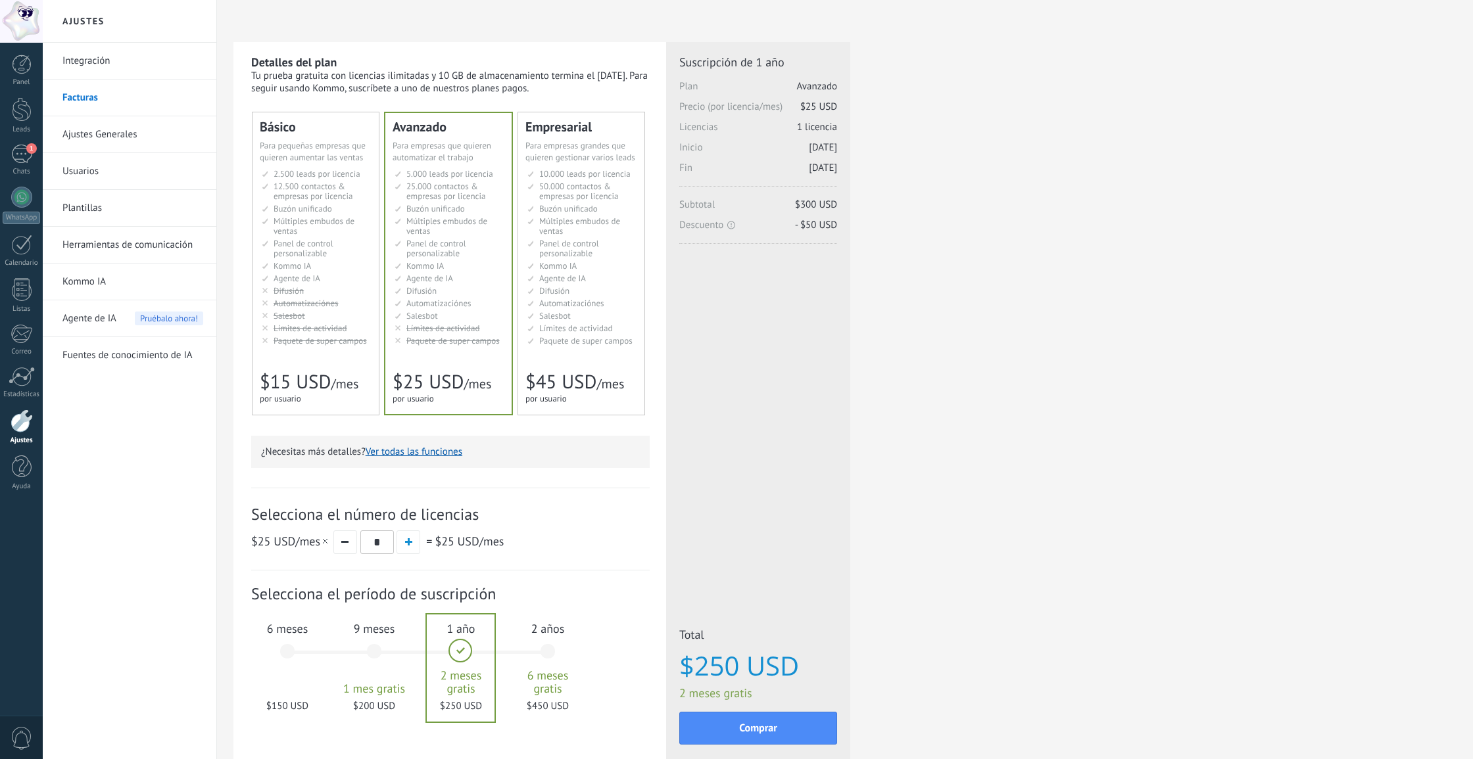
click at [119, 172] on link "Usuarios" at bounding box center [132, 171] width 141 height 37
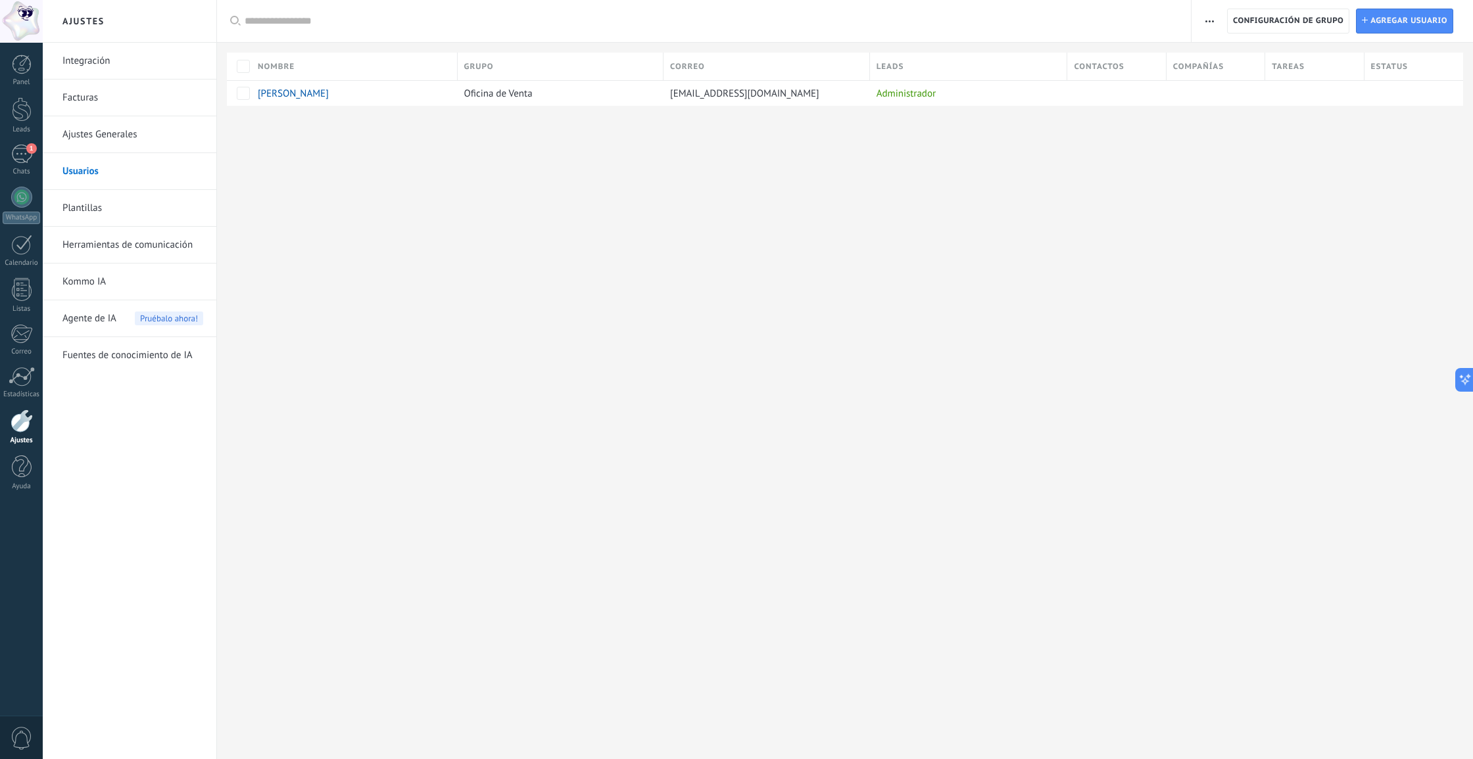
click at [126, 224] on link "Plantillas" at bounding box center [132, 208] width 141 height 37
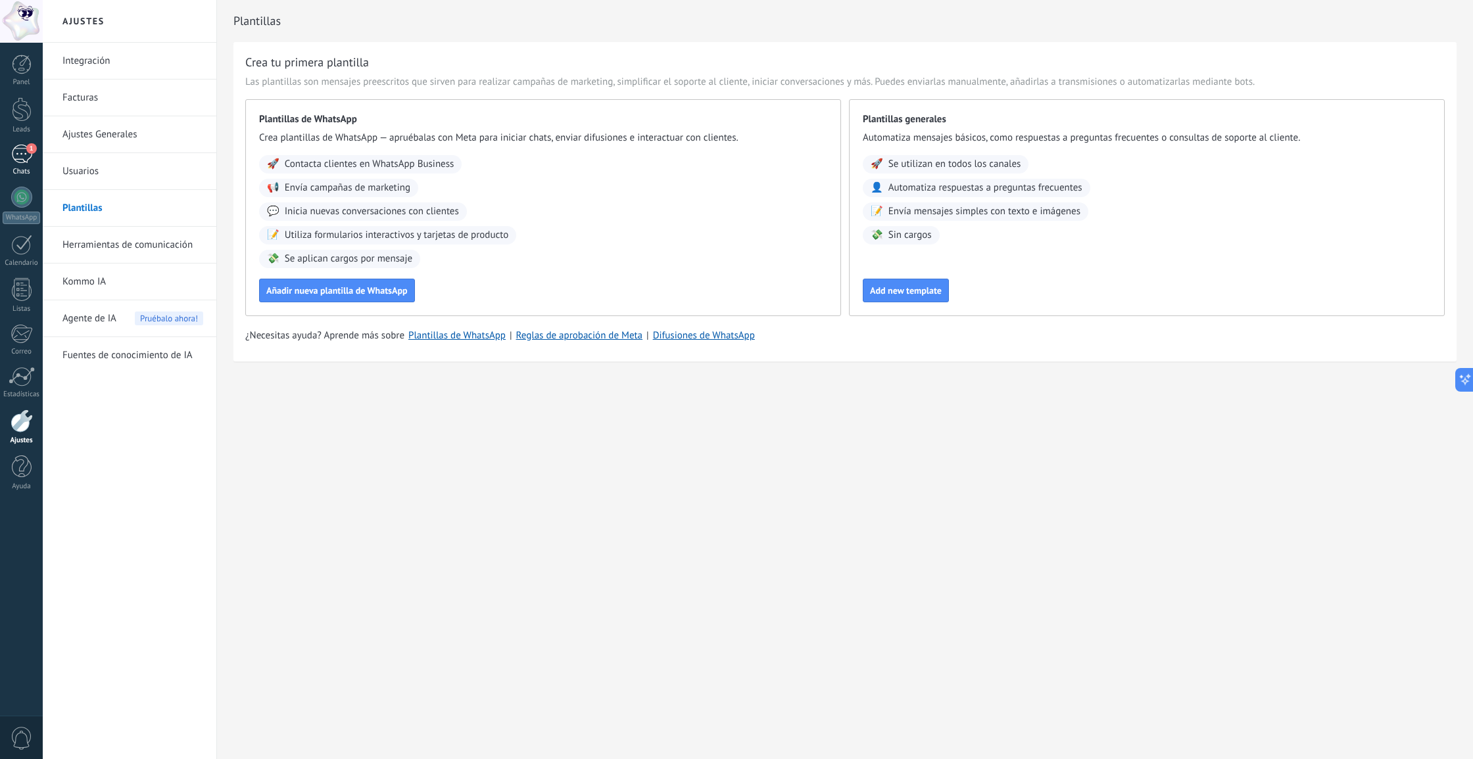
click at [26, 160] on div "1" at bounding box center [21, 154] width 21 height 19
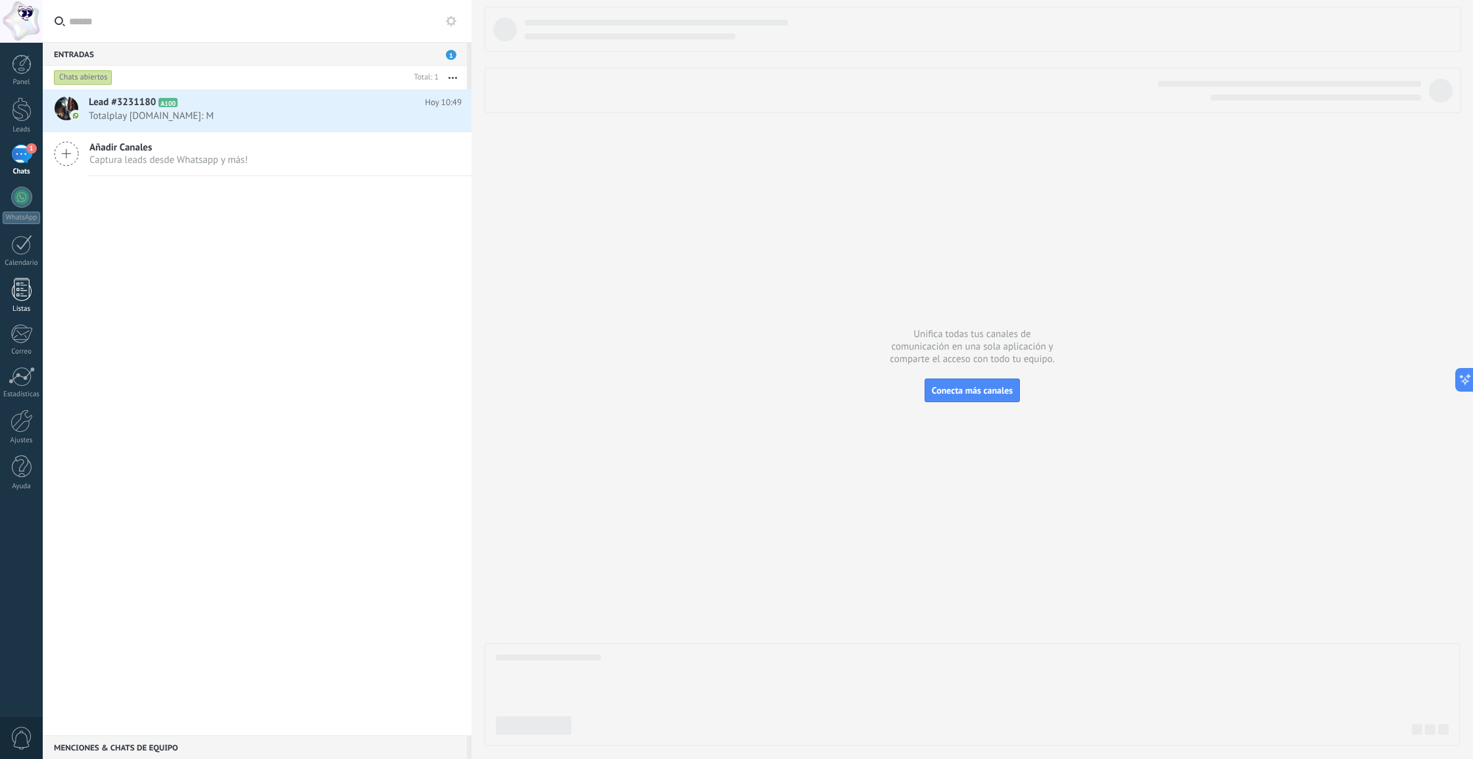
click at [24, 295] on div at bounding box center [22, 289] width 20 height 23
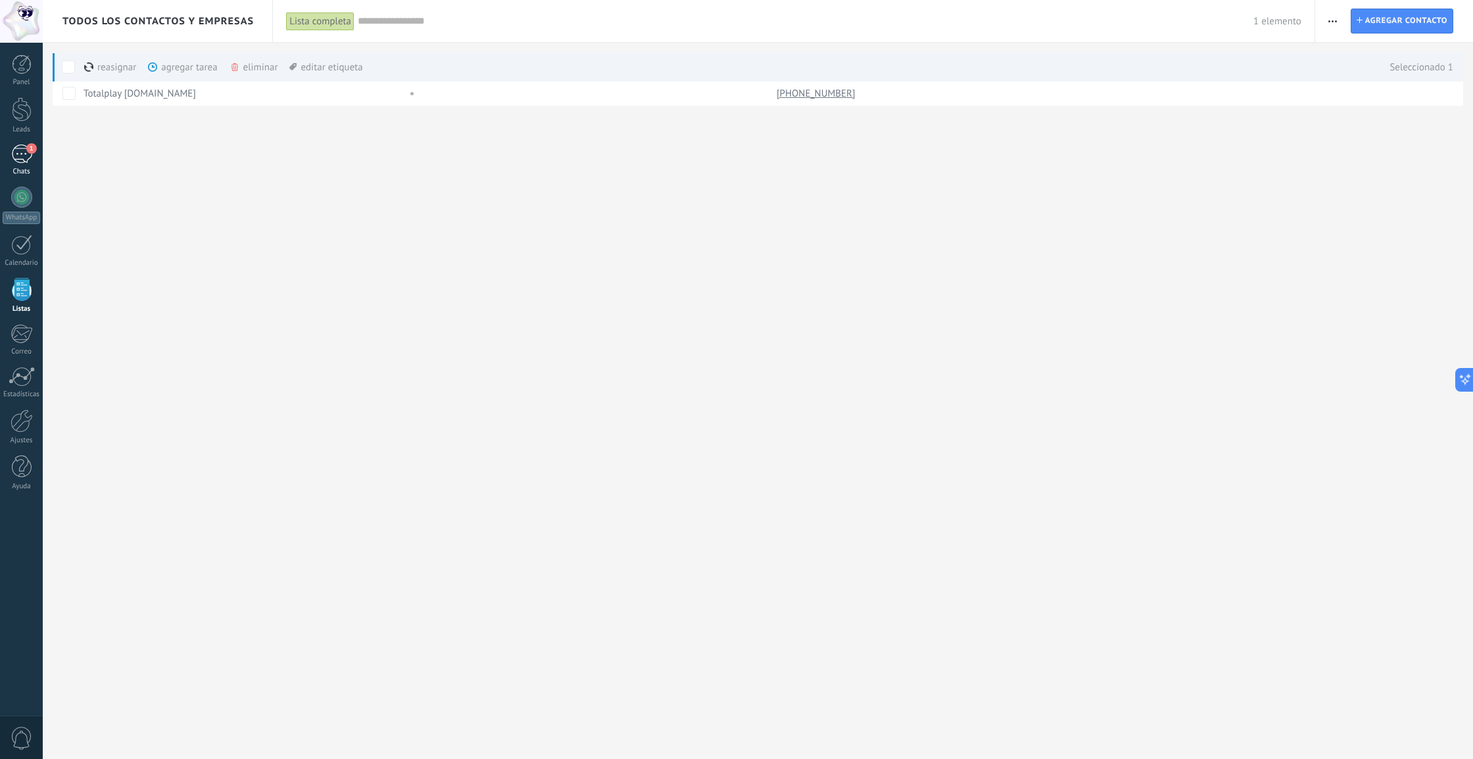
click at [15, 158] on div "1" at bounding box center [21, 154] width 21 height 19
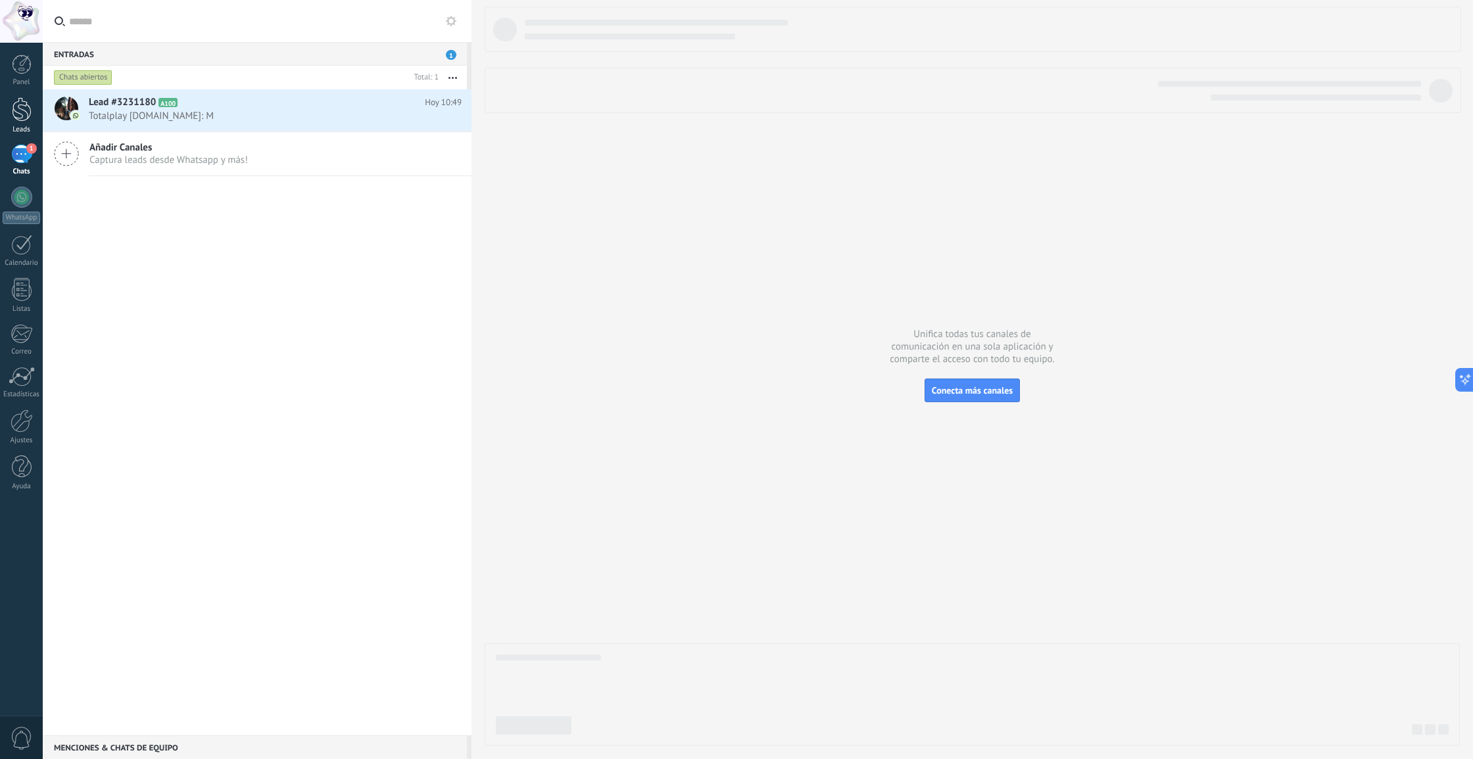
click at [22, 115] on div at bounding box center [22, 109] width 20 height 24
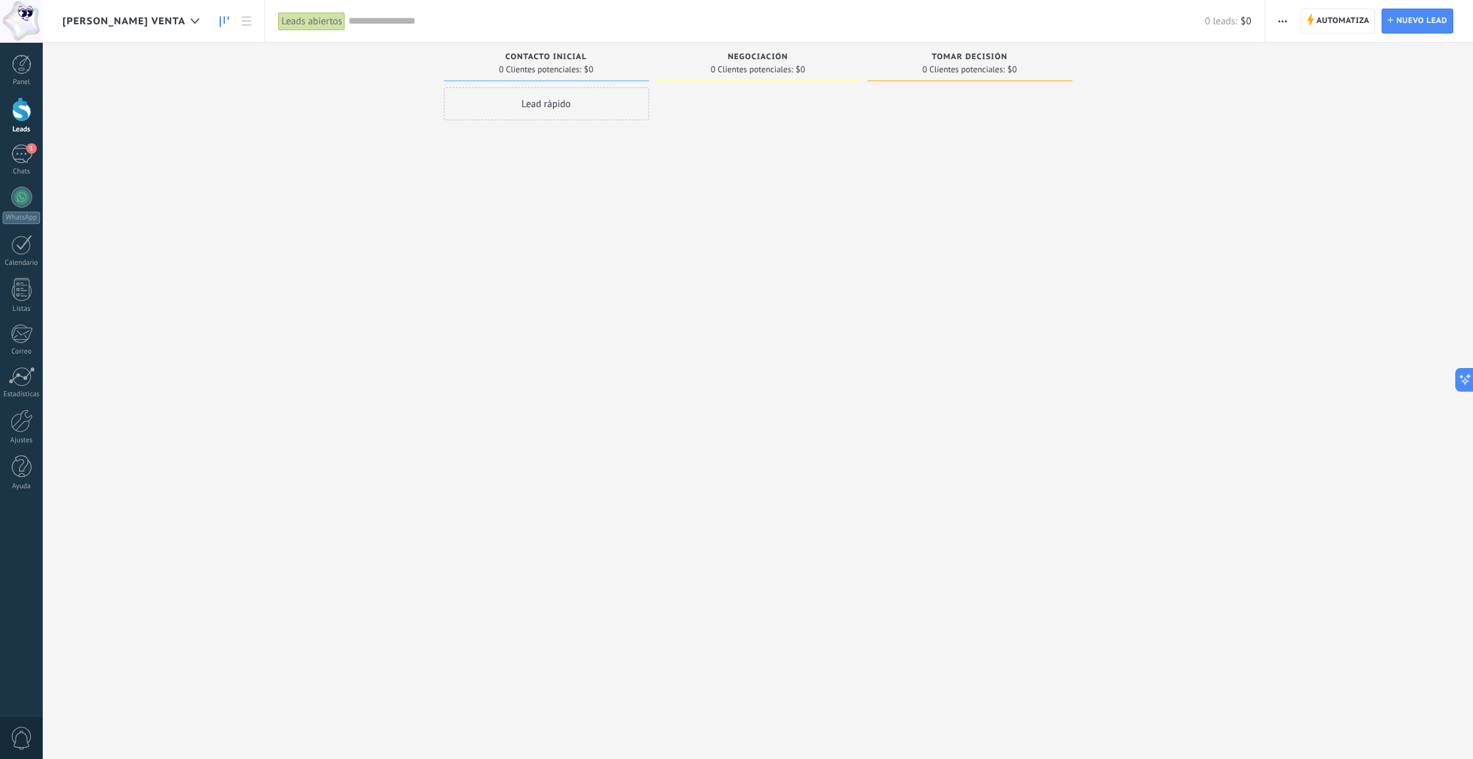
click at [124, 26] on span "[PERSON_NAME] VENTA" at bounding box center [123, 21] width 123 height 12
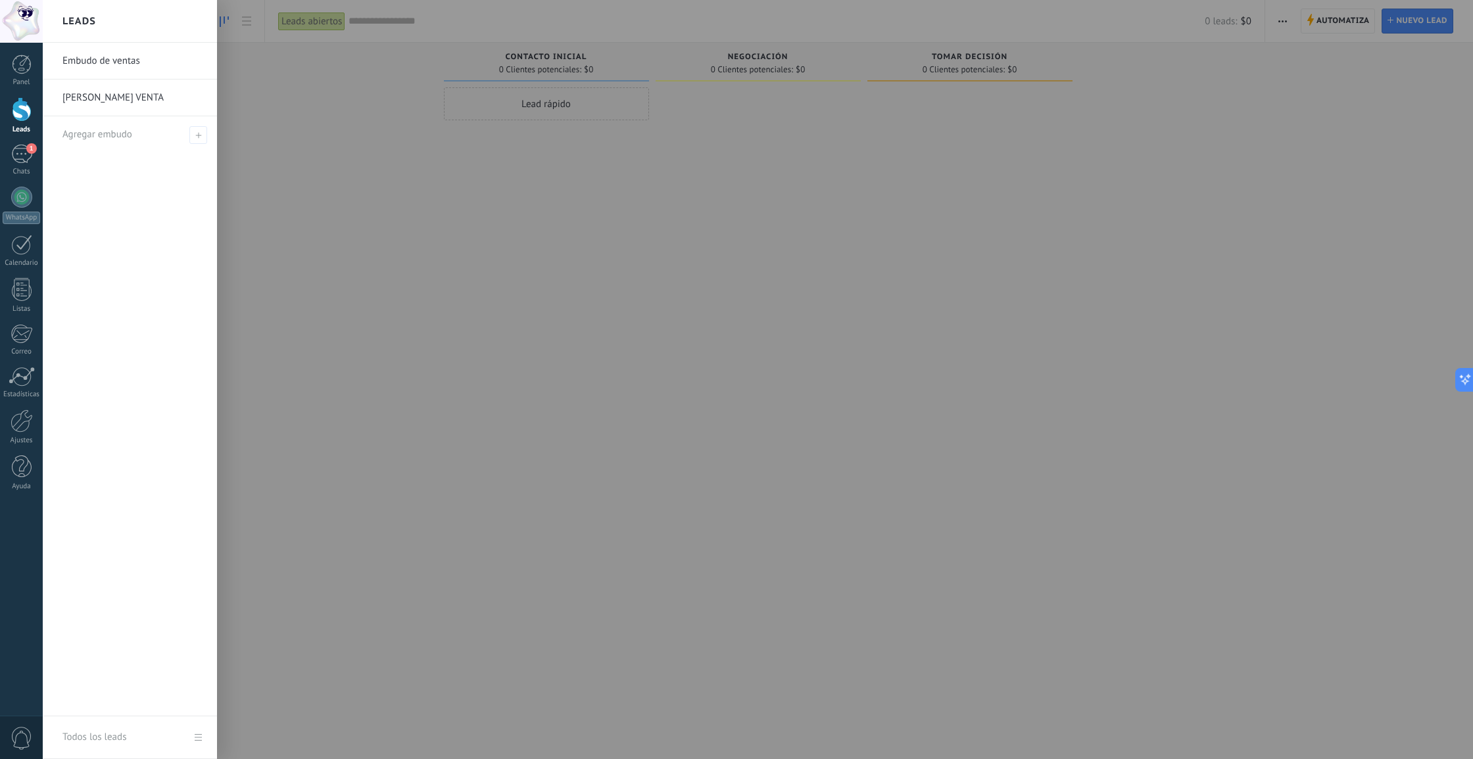
click at [104, 97] on link "[PERSON_NAME] VENTA" at bounding box center [132, 98] width 141 height 37
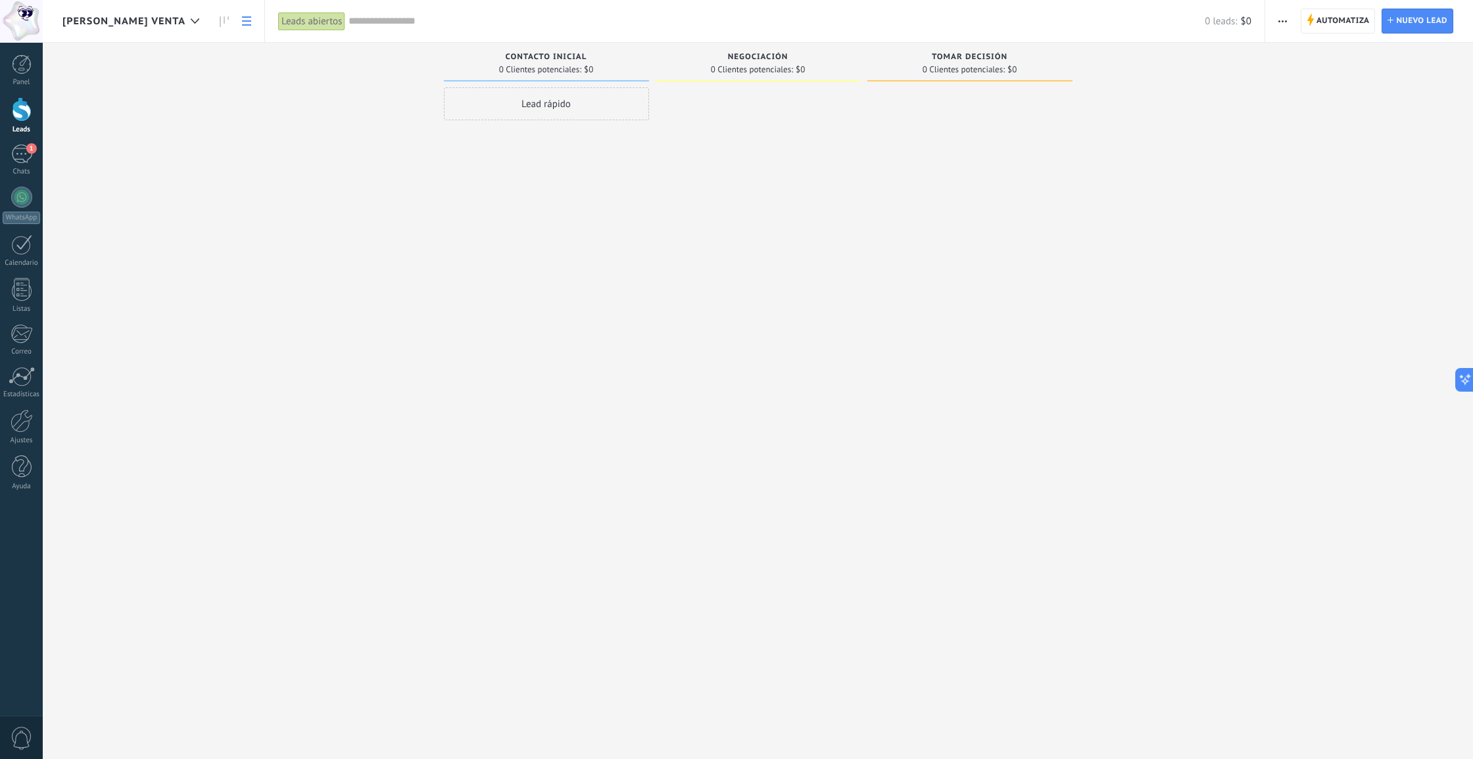
click at [242, 24] on icon at bounding box center [246, 20] width 9 height 9
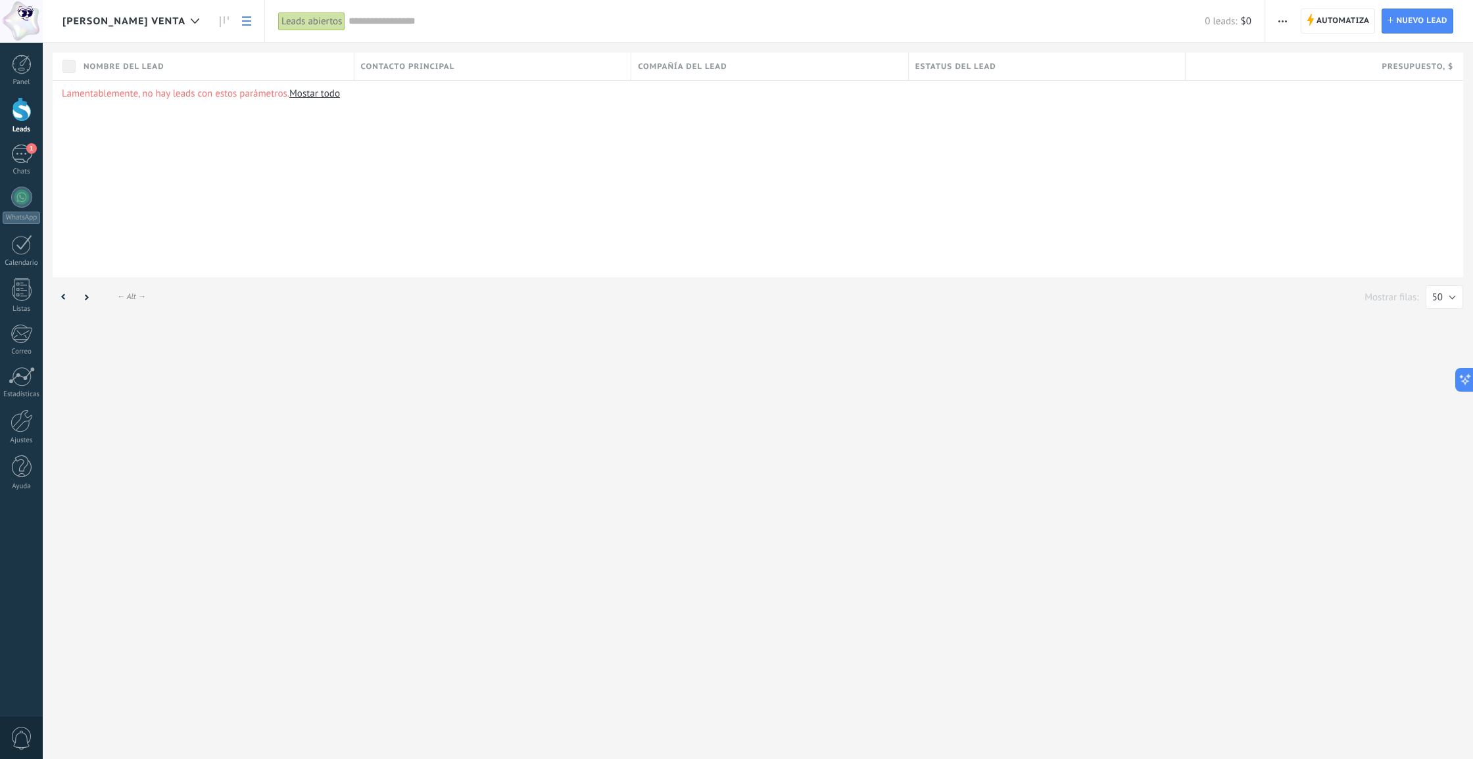
scroll to position [0, 1]
click at [93, 24] on span "[PERSON_NAME] VENTA" at bounding box center [123, 21] width 123 height 12
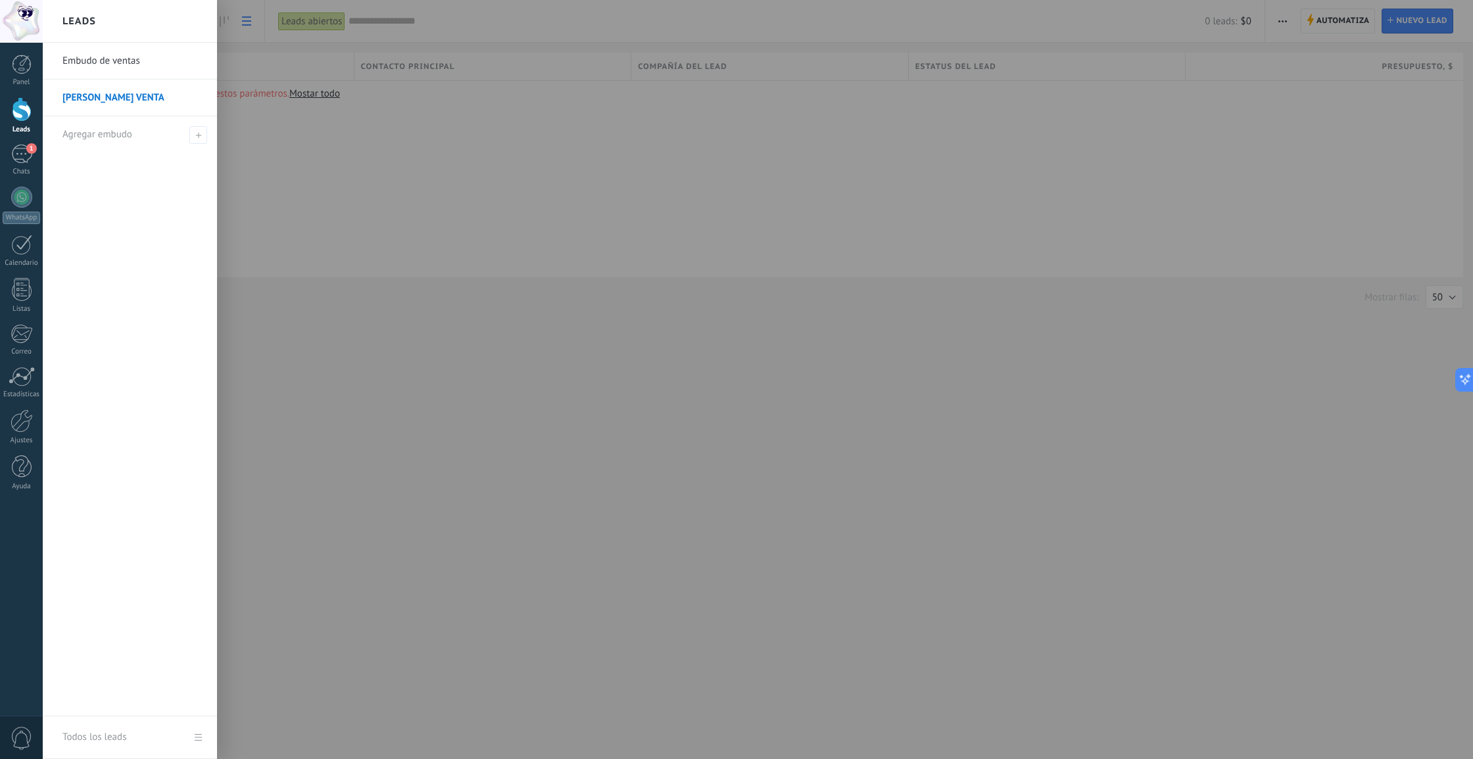
click at [77, 61] on link "Embudo de ventas" at bounding box center [132, 61] width 141 height 37
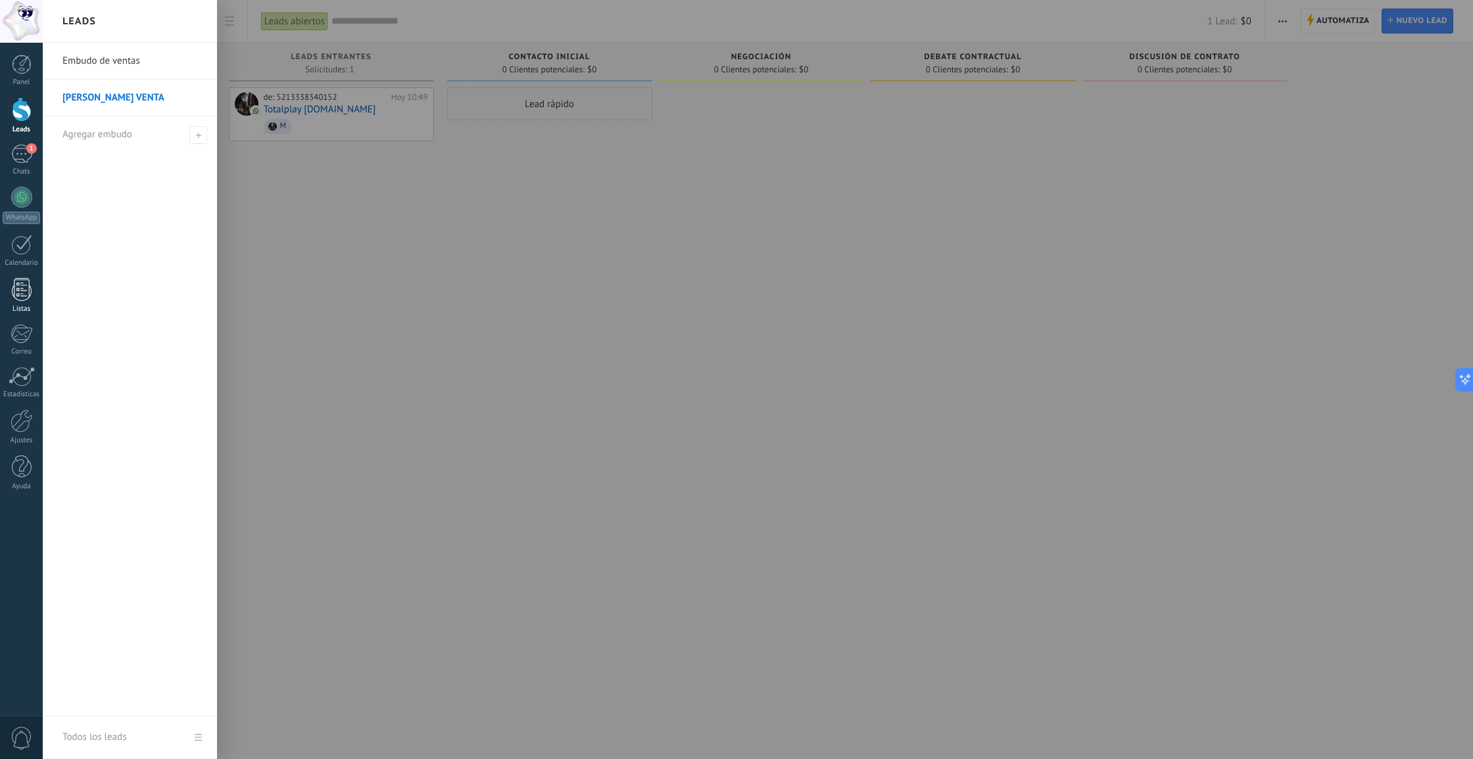
click at [20, 293] on div at bounding box center [22, 289] width 20 height 23
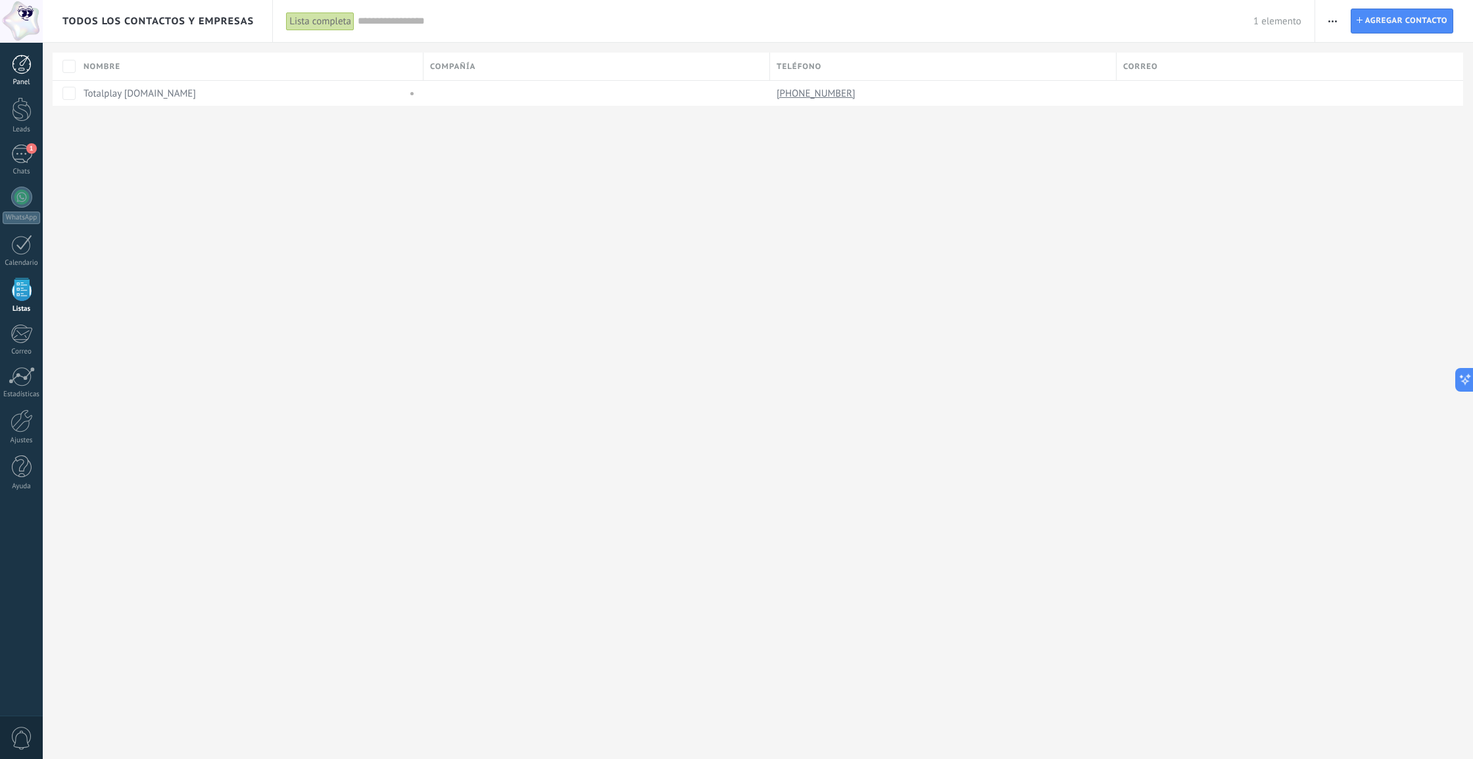
click at [30, 74] on div at bounding box center [22, 65] width 20 height 20
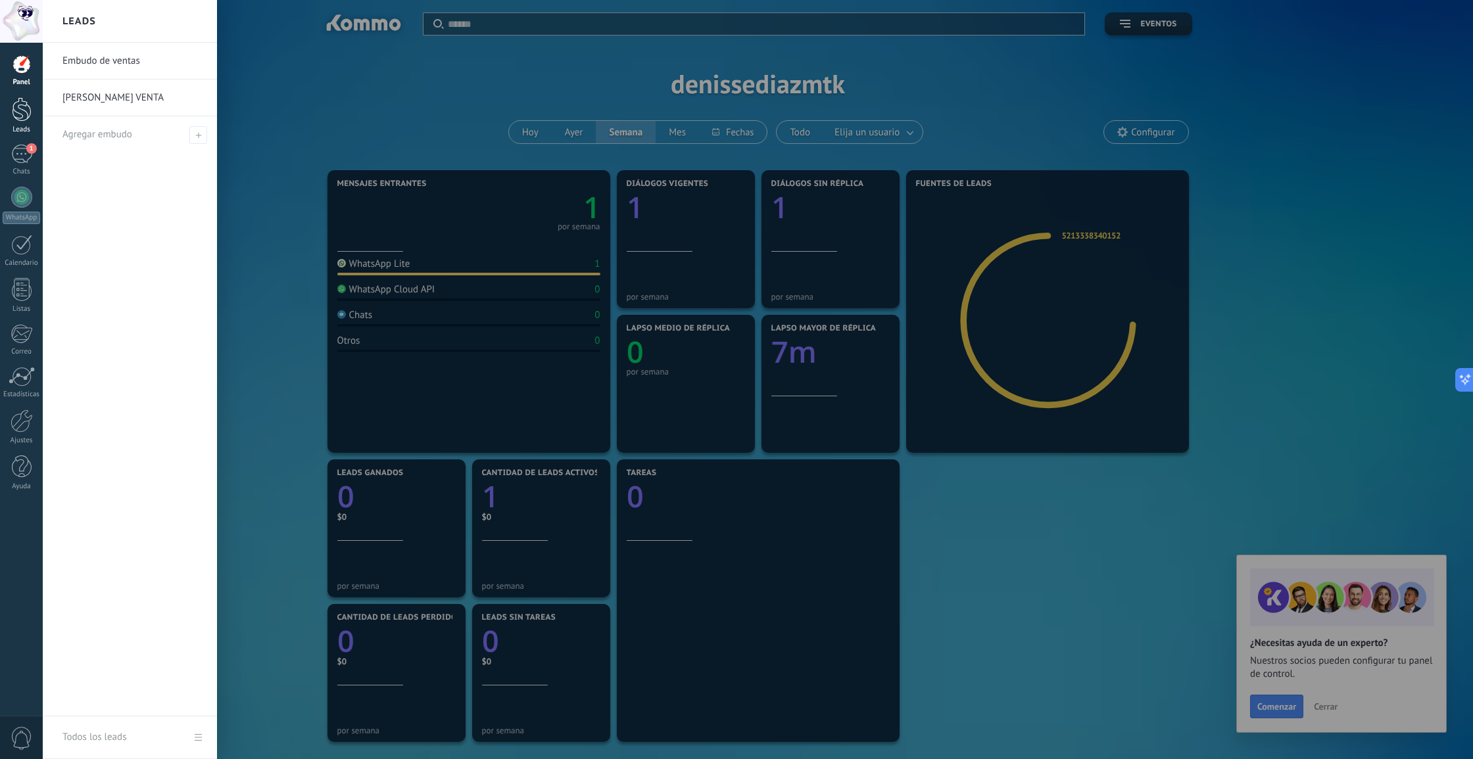
click at [20, 106] on div at bounding box center [22, 109] width 20 height 24
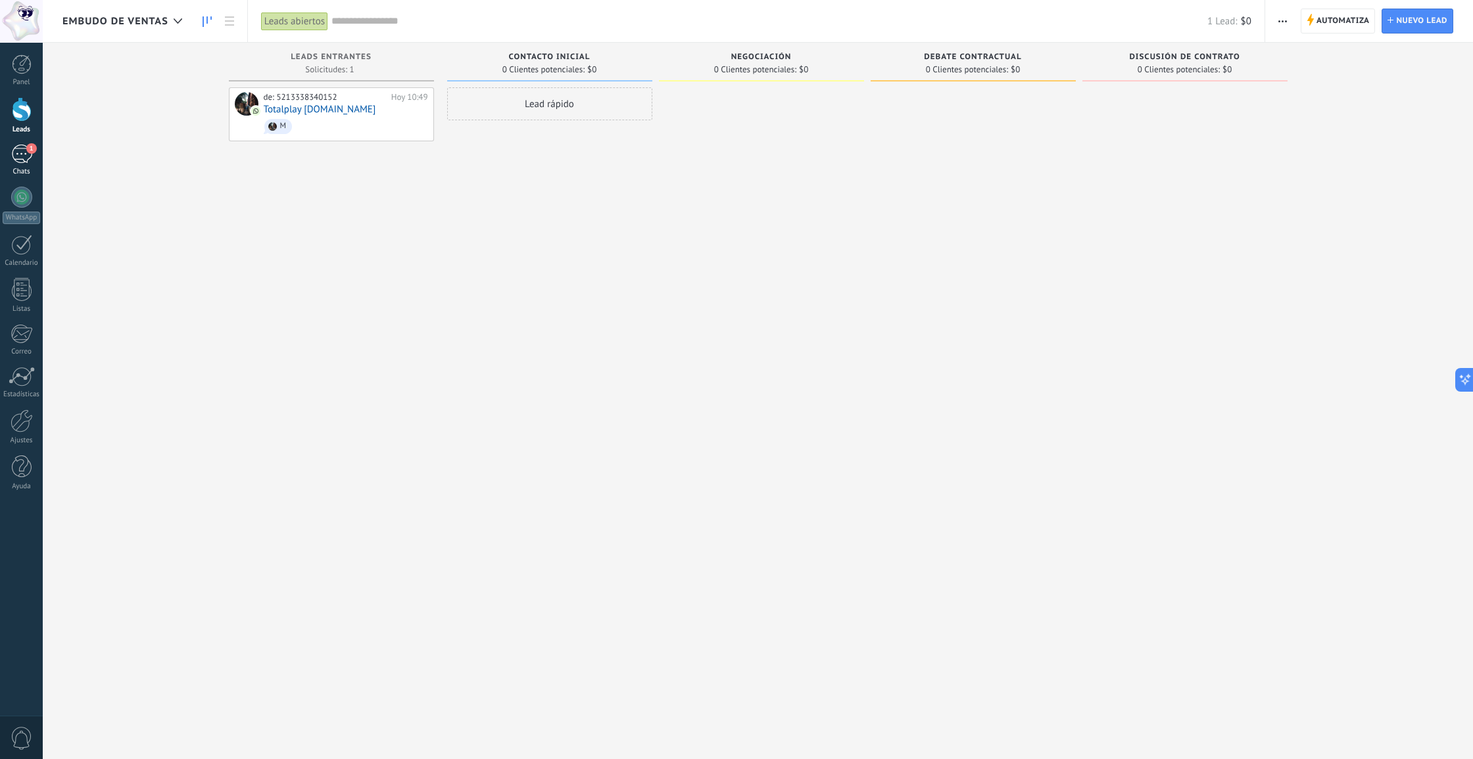
click at [18, 169] on div "Chats" at bounding box center [22, 172] width 38 height 9
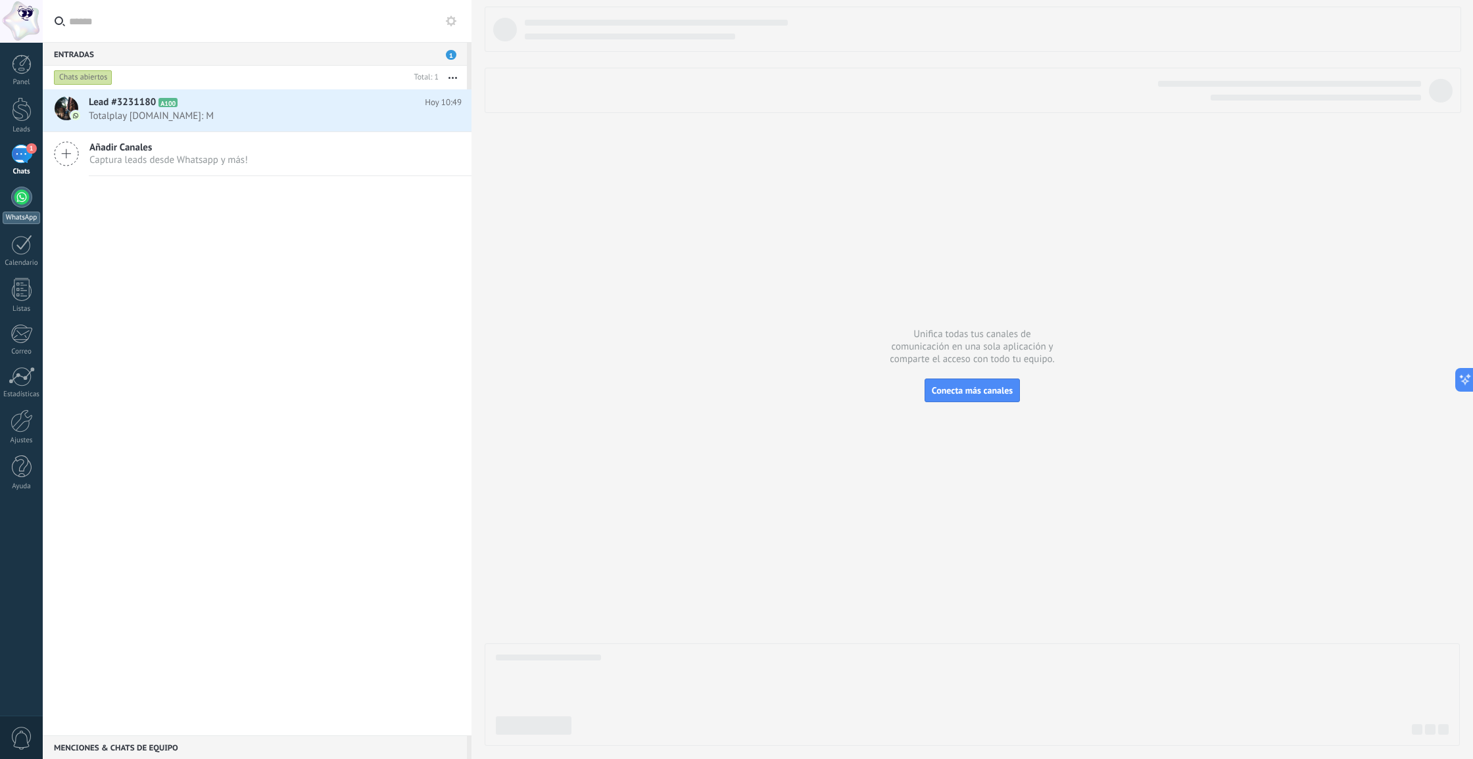
click at [20, 204] on div at bounding box center [21, 197] width 21 height 21
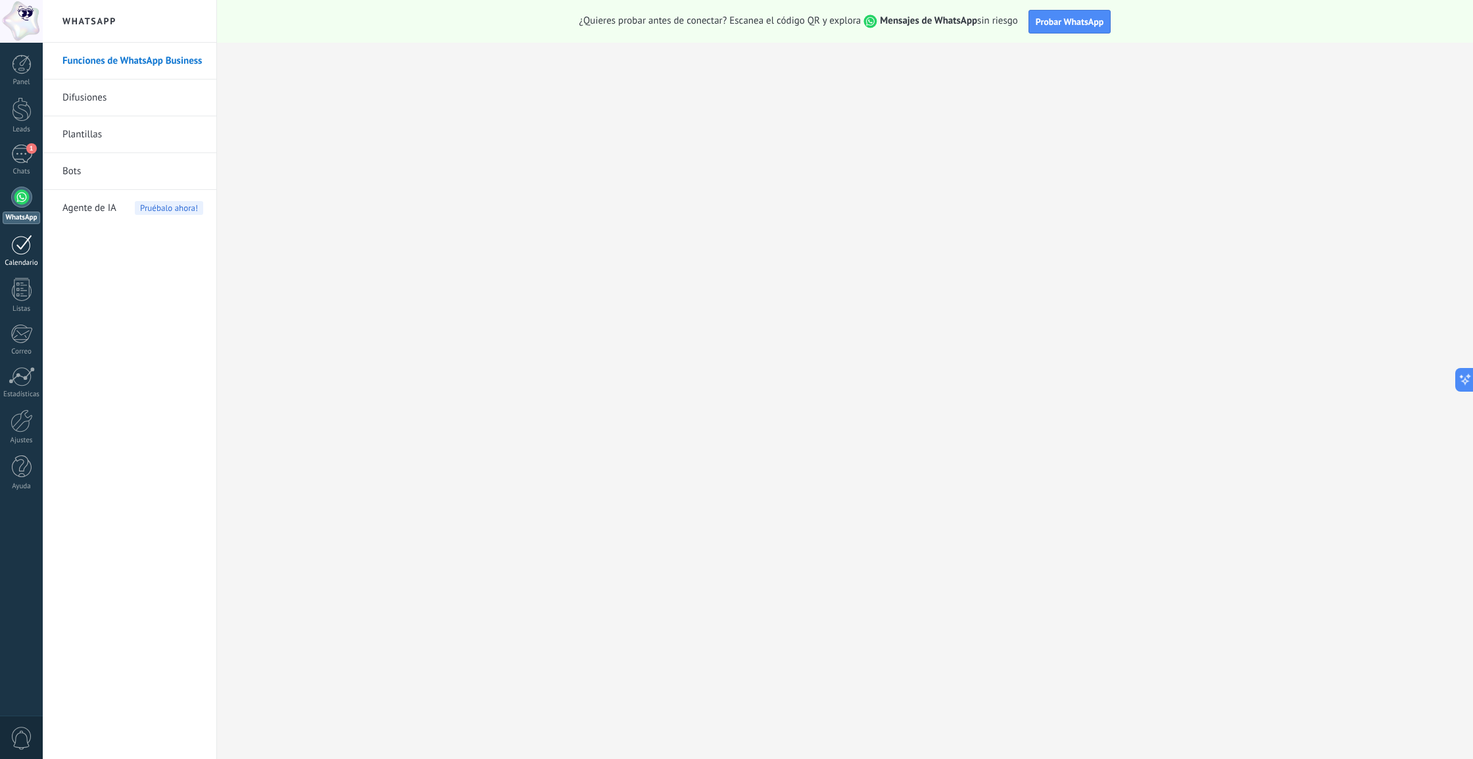
click at [12, 250] on div at bounding box center [21, 245] width 21 height 20
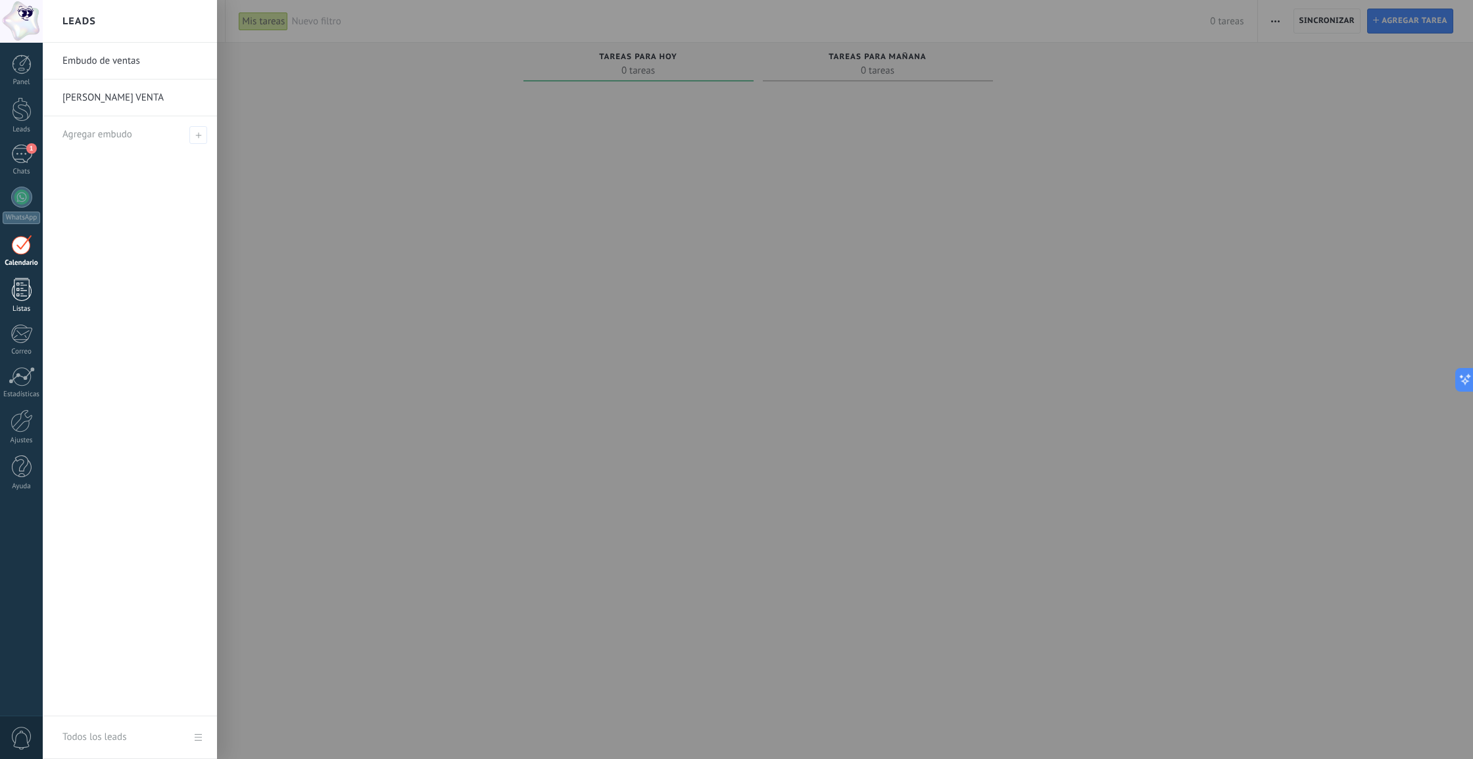
click at [8, 286] on link "Listas" at bounding box center [21, 296] width 43 height 36
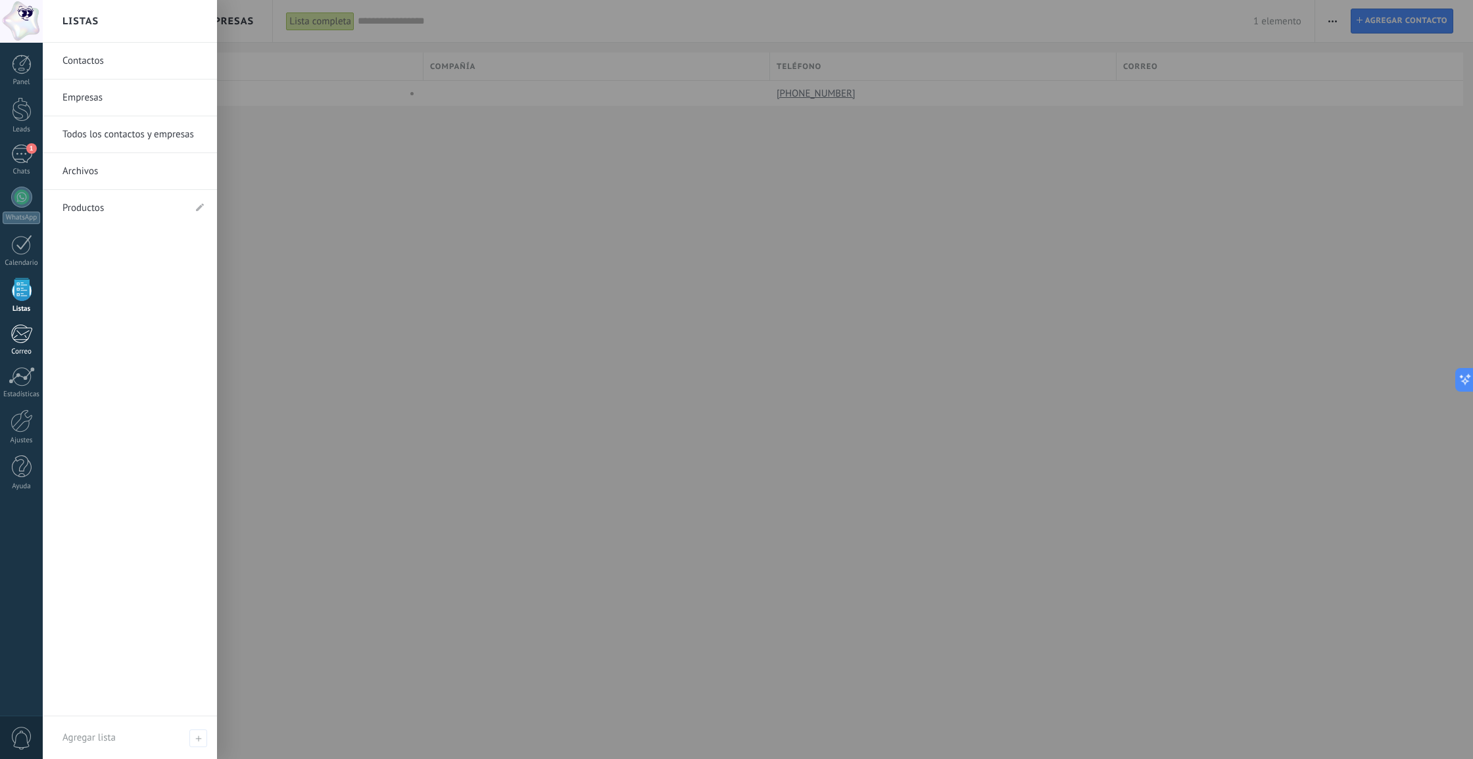
click at [14, 339] on div at bounding box center [22, 334] width 22 height 20
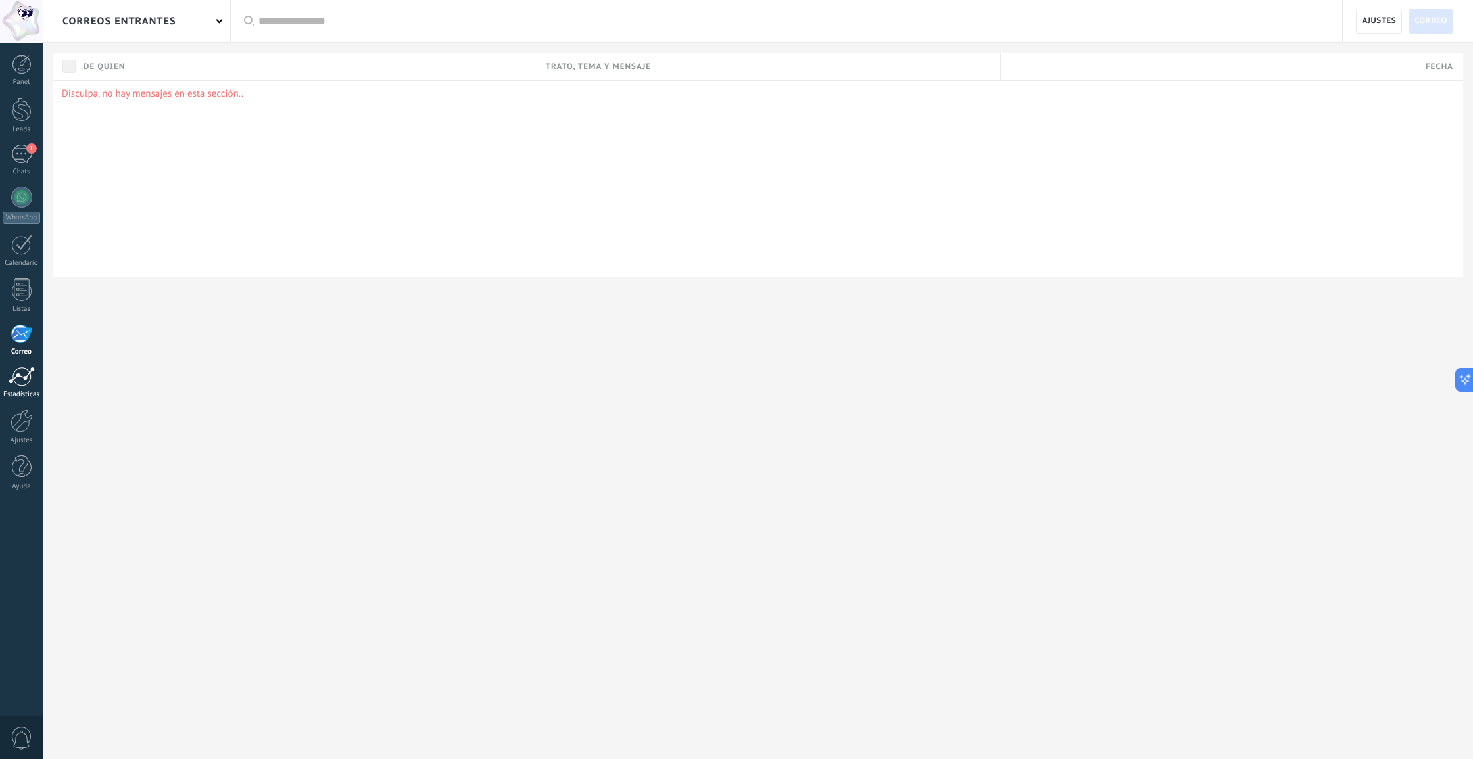
click at [26, 392] on div "Estadísticas" at bounding box center [22, 395] width 38 height 9
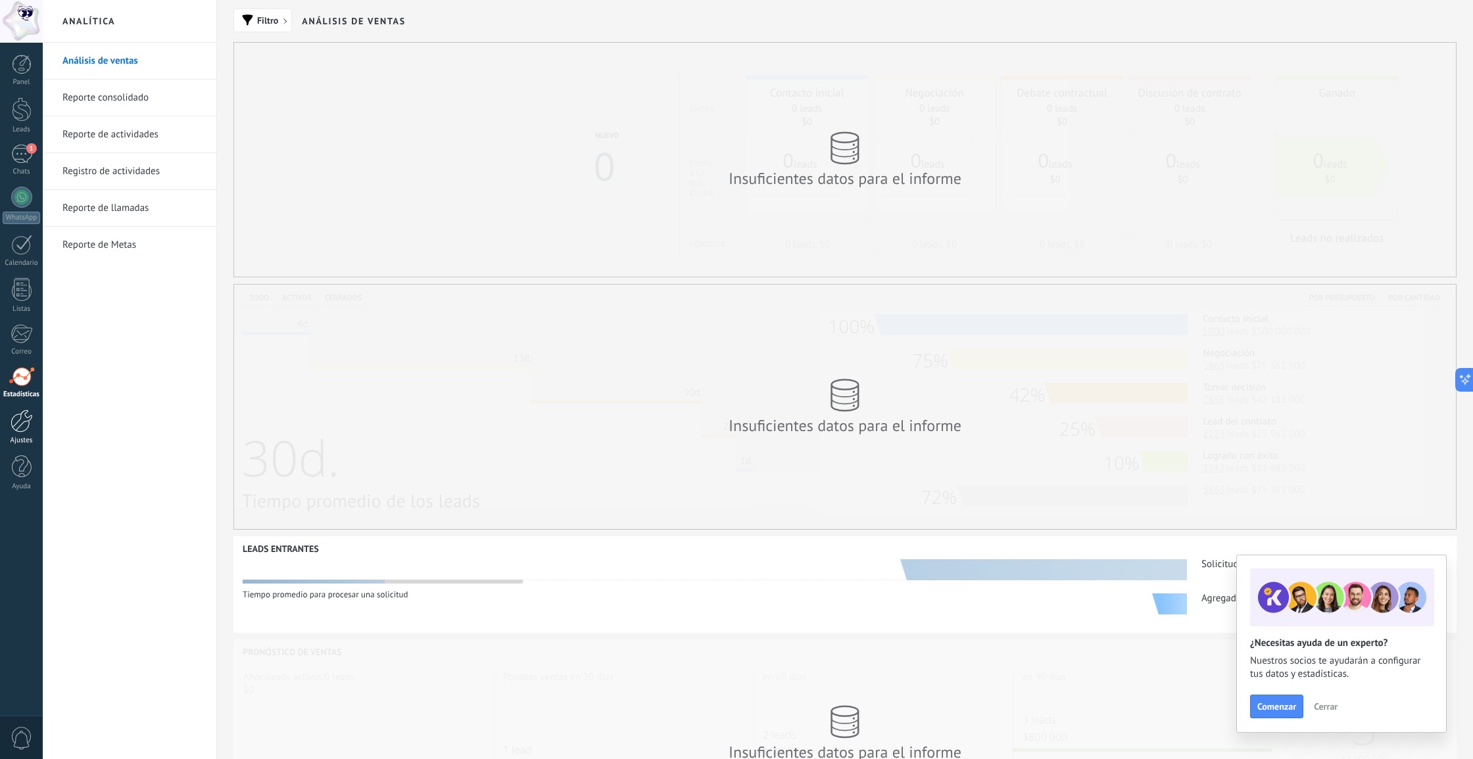
click at [7, 433] on link "Ajustes" at bounding box center [21, 428] width 43 height 36
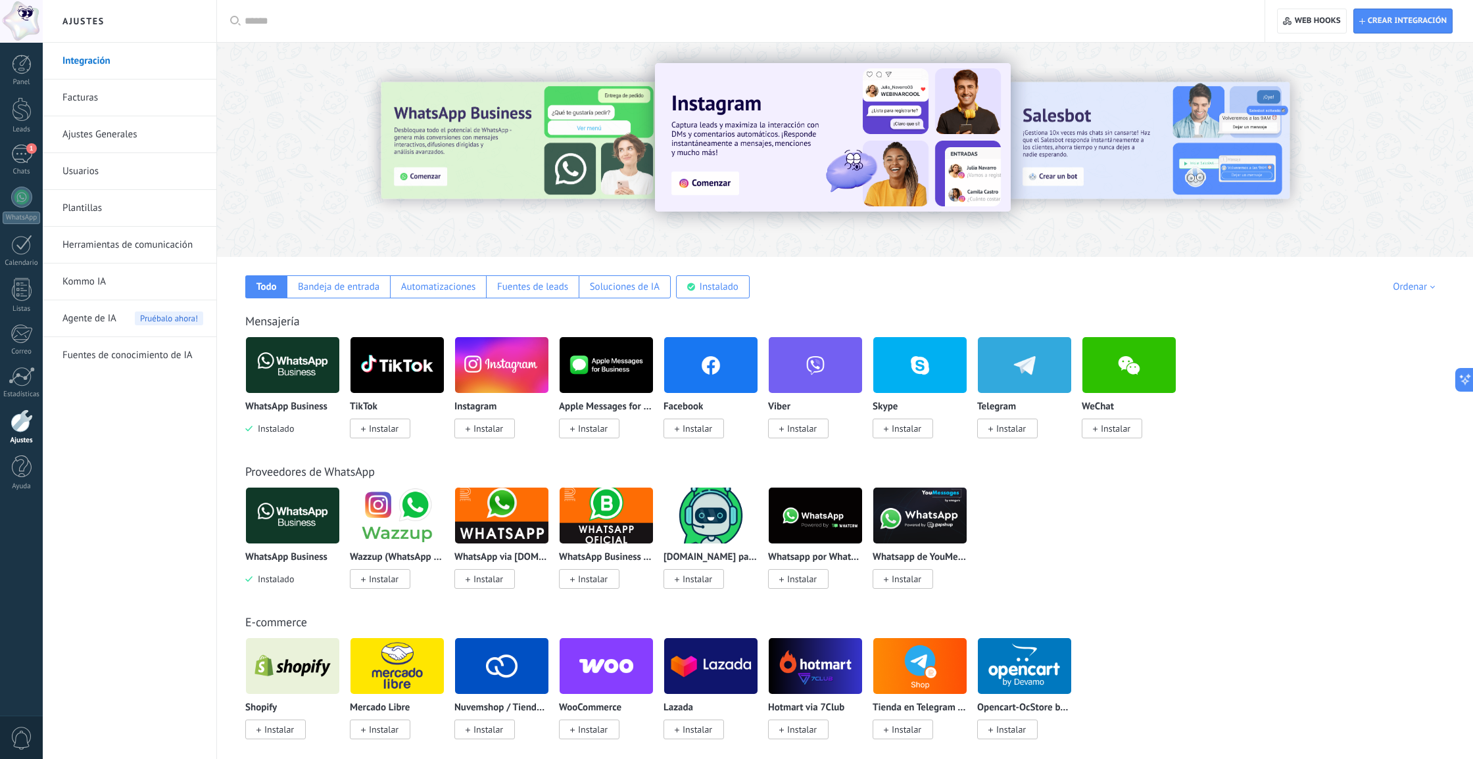
click at [81, 127] on link "Ajustes Generales" at bounding box center [132, 134] width 141 height 37
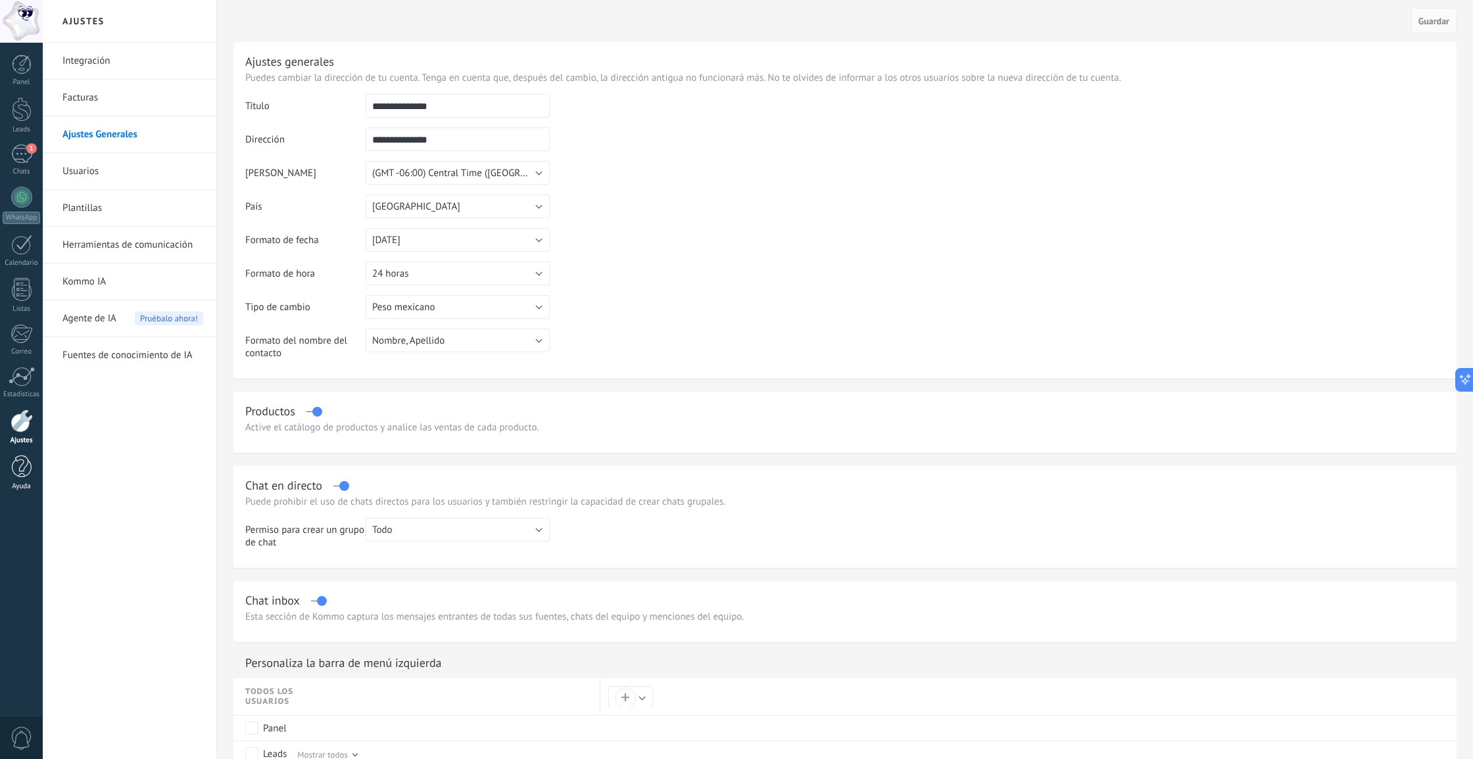
click at [9, 467] on link "Ayuda" at bounding box center [21, 474] width 43 height 36
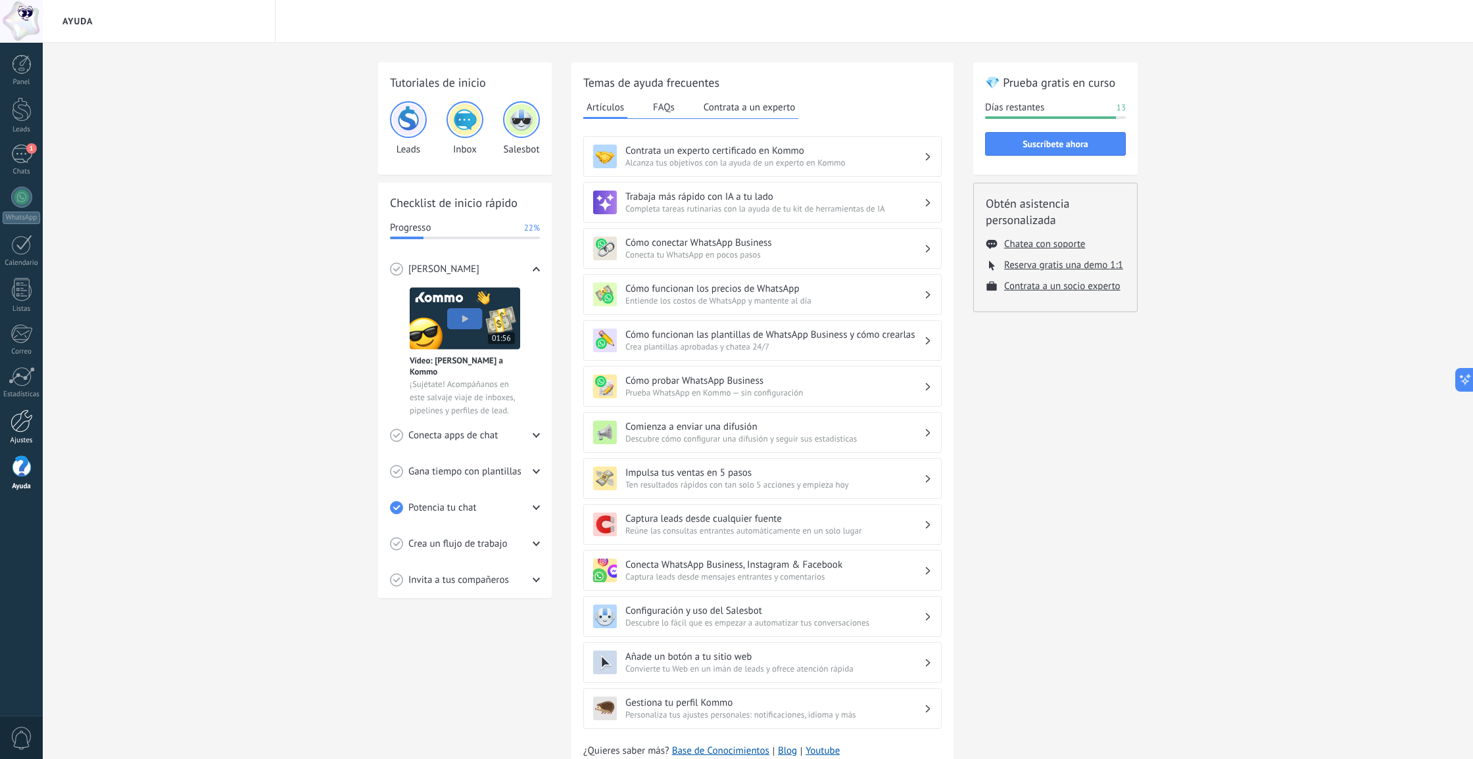
click at [35, 424] on link "Ajustes" at bounding box center [21, 428] width 43 height 36
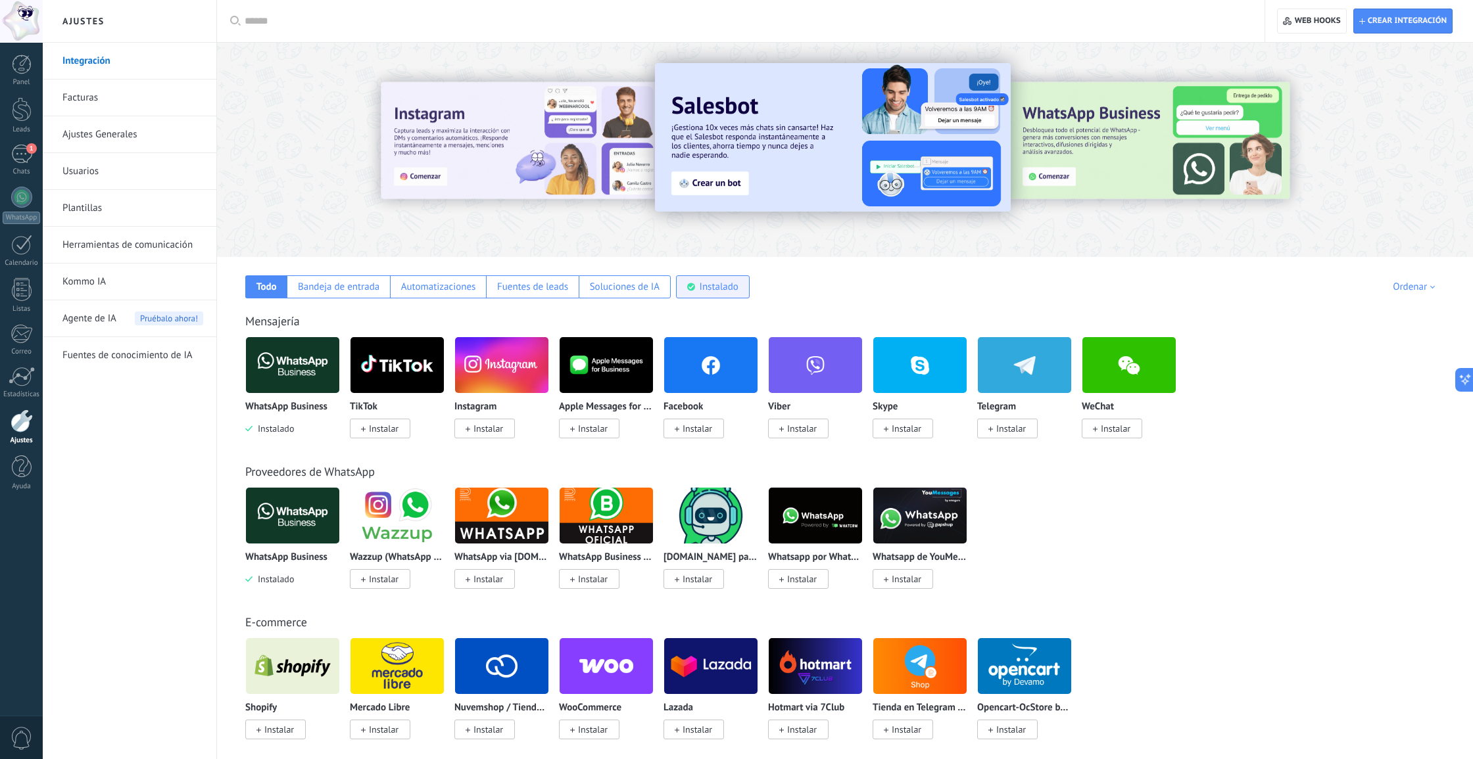
click at [693, 289] on use at bounding box center [691, 287] width 8 height 8
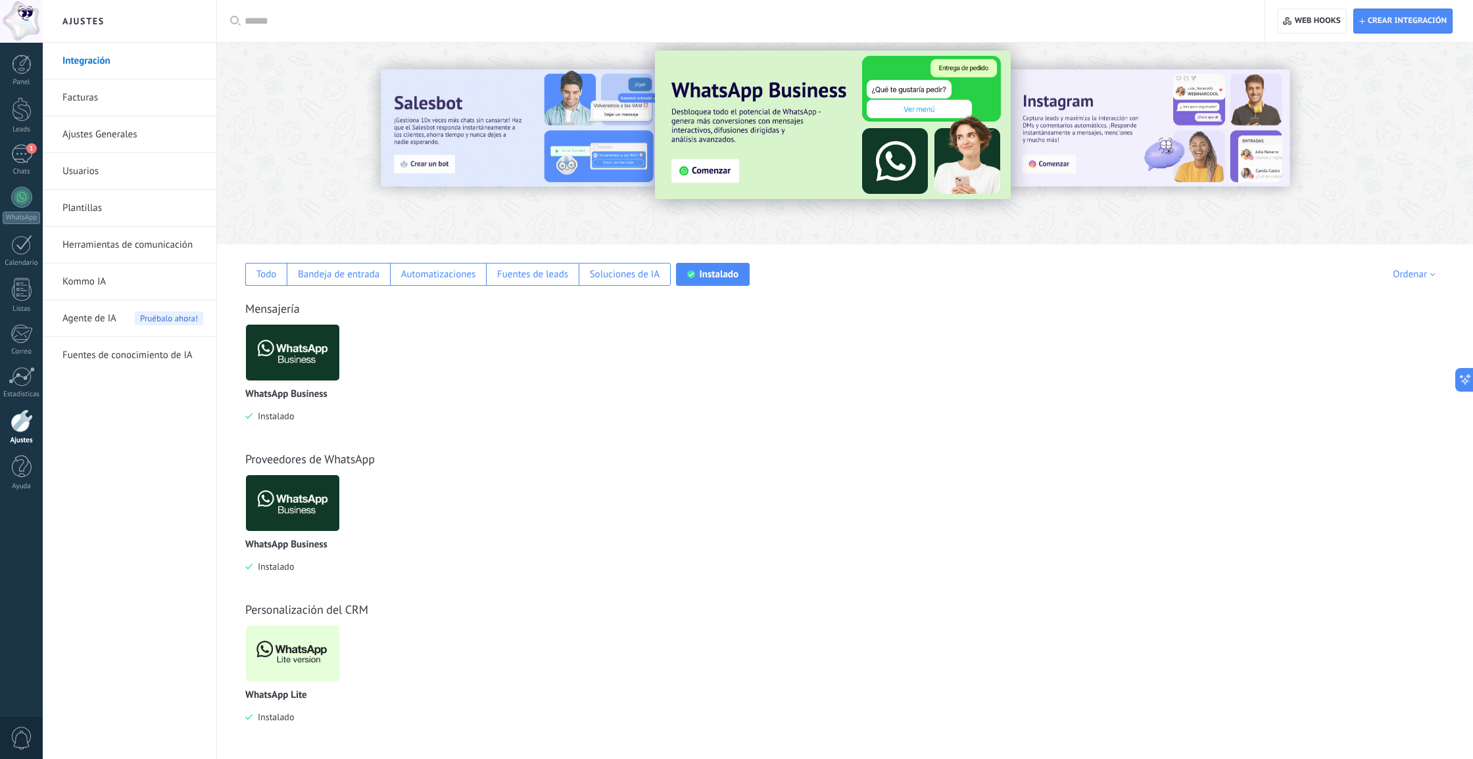
scroll to position [12, 0]
click at [92, 172] on link "Usuarios" at bounding box center [132, 171] width 141 height 37
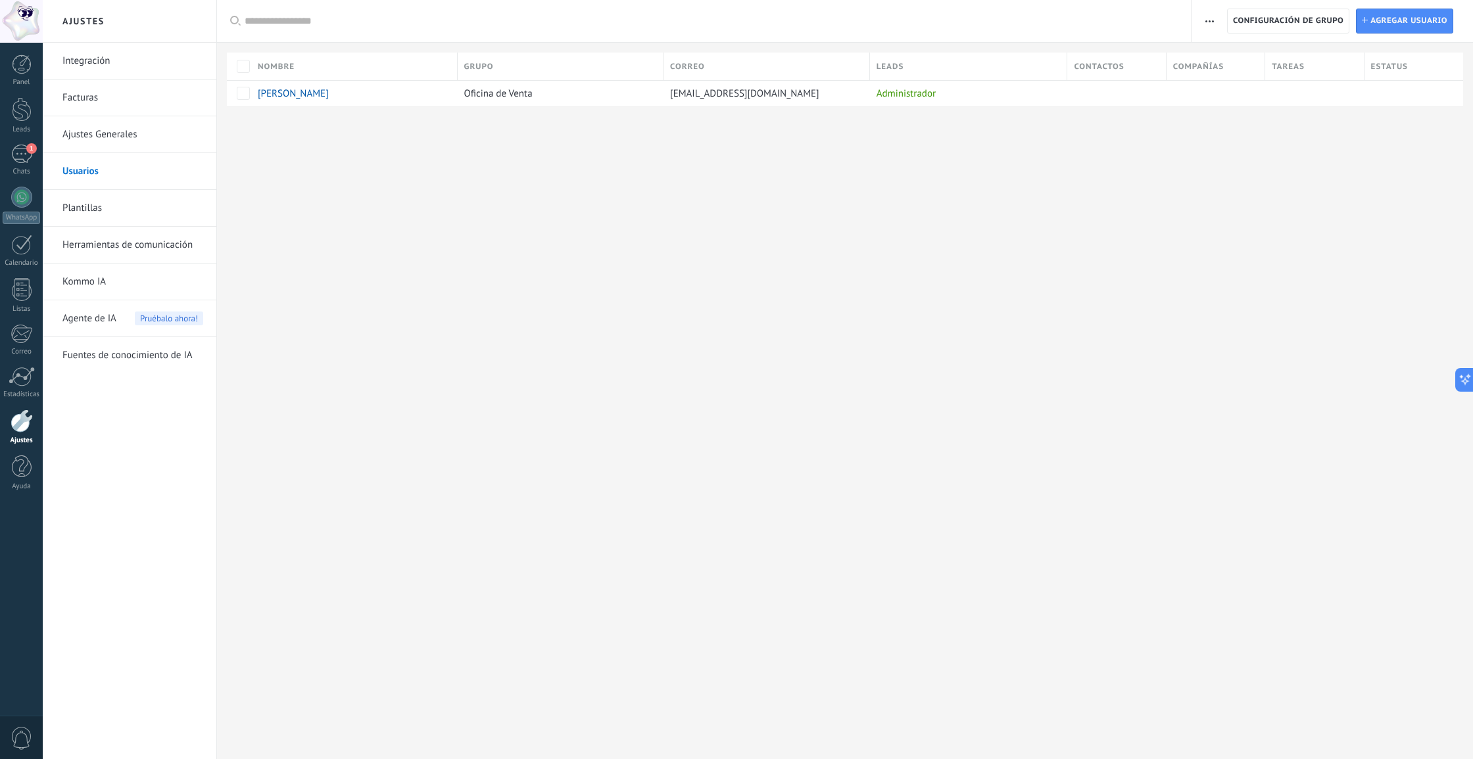
click at [99, 209] on link "Plantillas" at bounding box center [132, 208] width 141 height 37
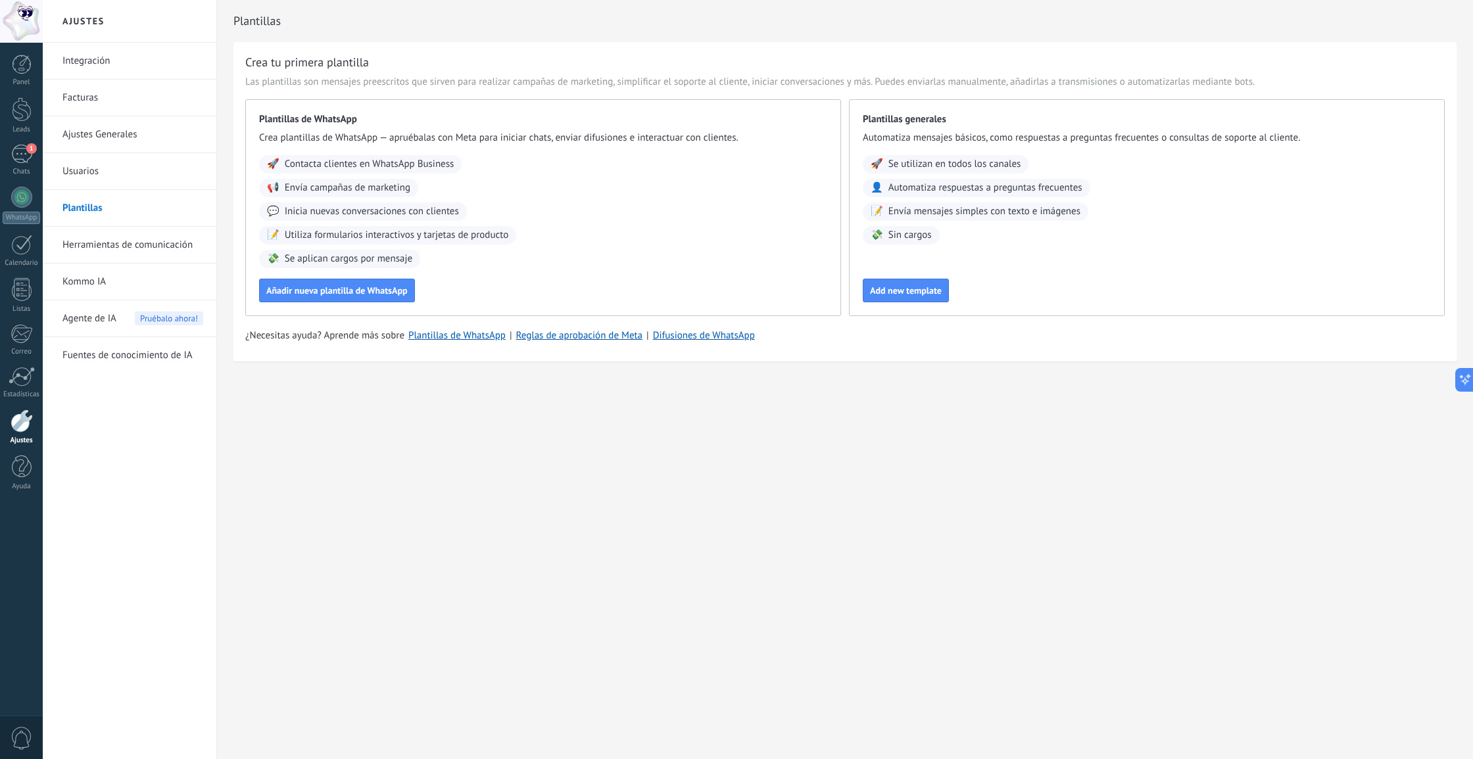
click at [66, 65] on link "Integración" at bounding box center [132, 61] width 141 height 37
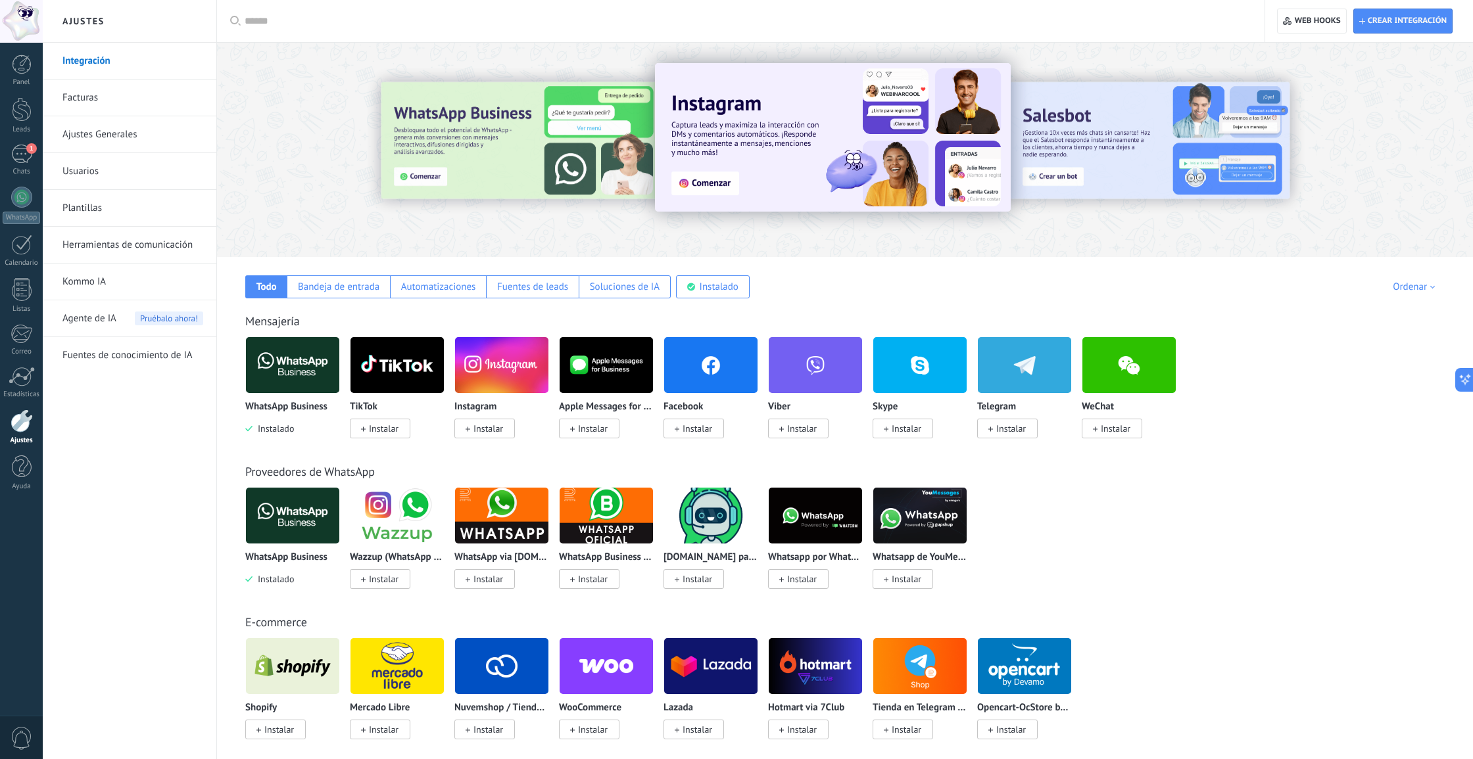
click at [120, 95] on link "Facturas" at bounding box center [132, 98] width 141 height 37
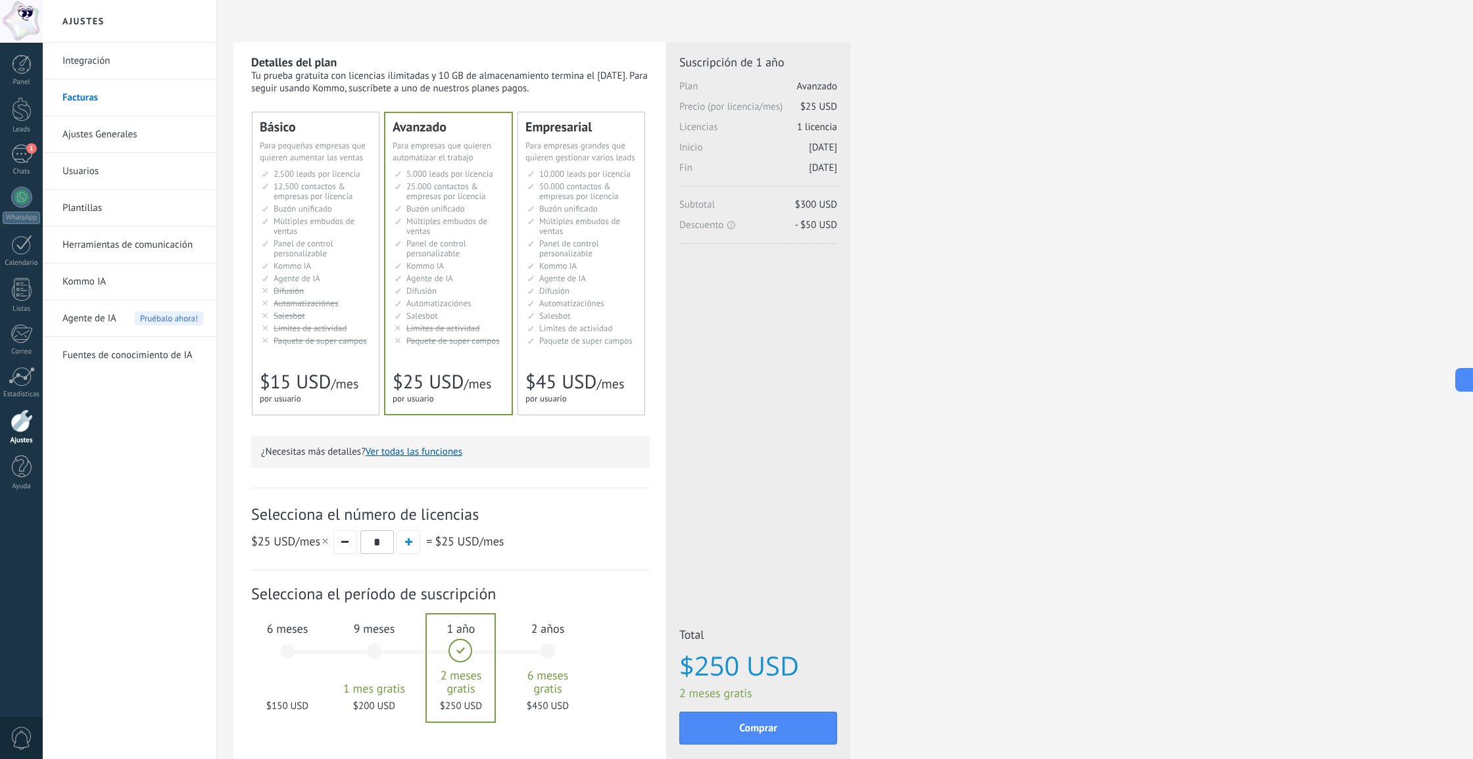
click at [94, 207] on link "Plantillas" at bounding box center [132, 208] width 141 height 37
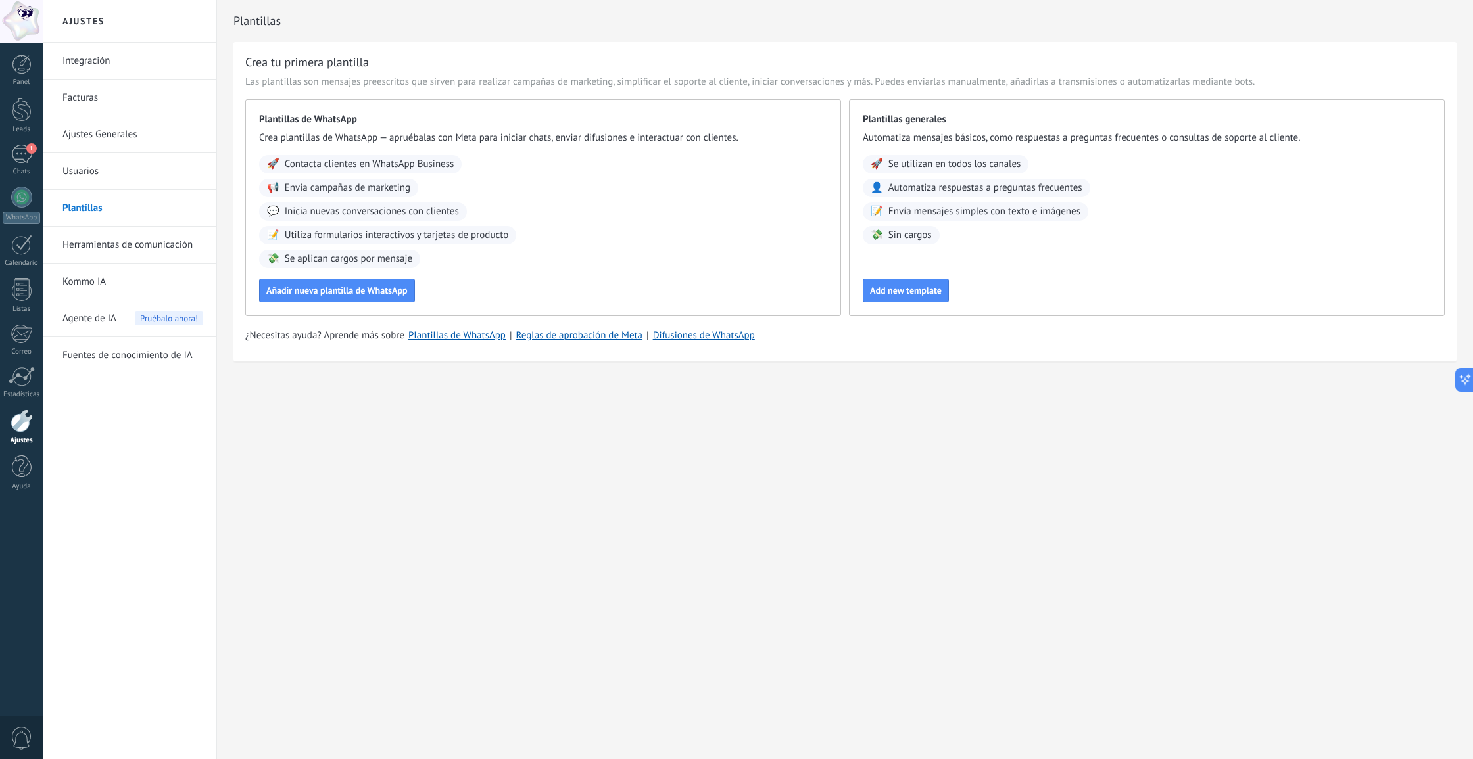
click at [97, 174] on link "Usuarios" at bounding box center [132, 171] width 141 height 37
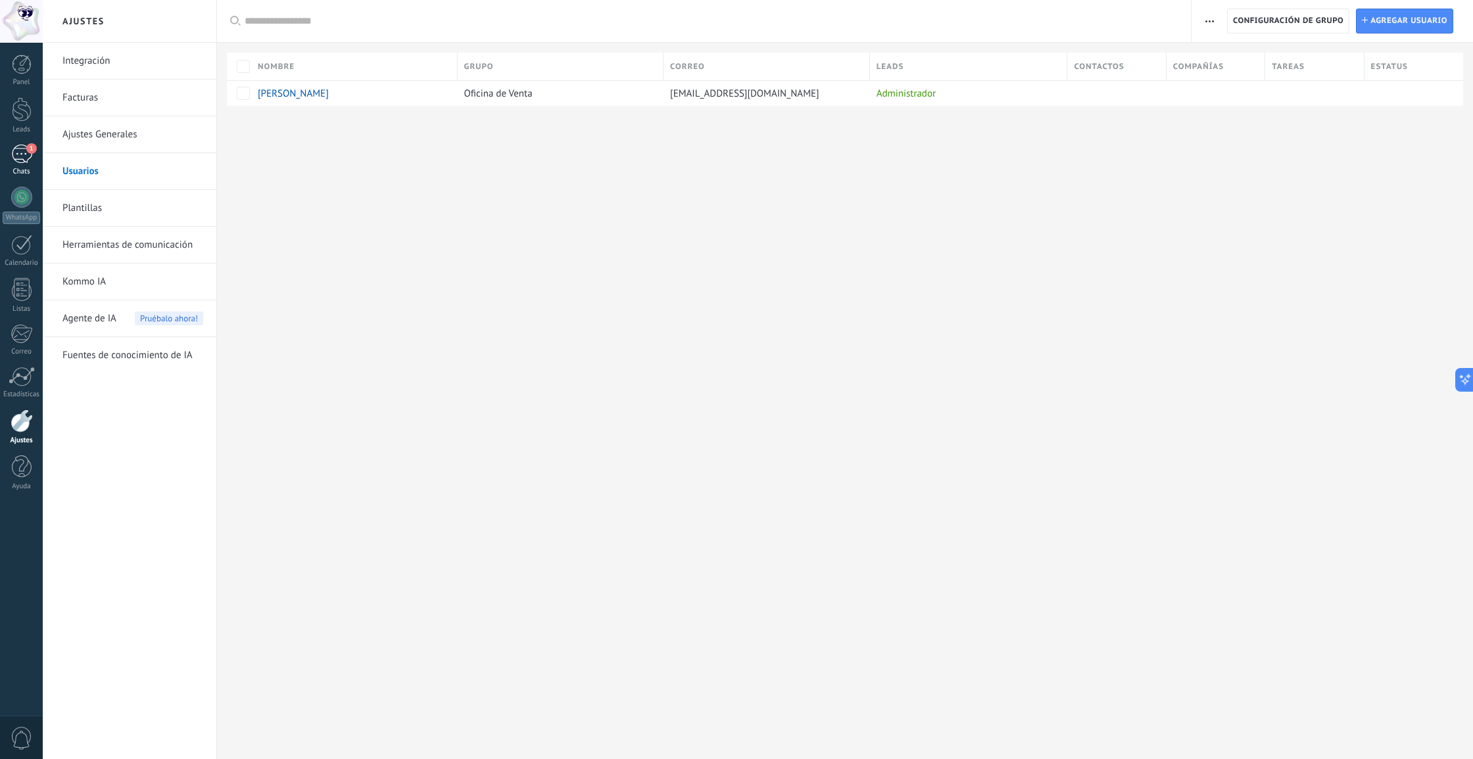
click at [22, 146] on div "1" at bounding box center [21, 154] width 21 height 19
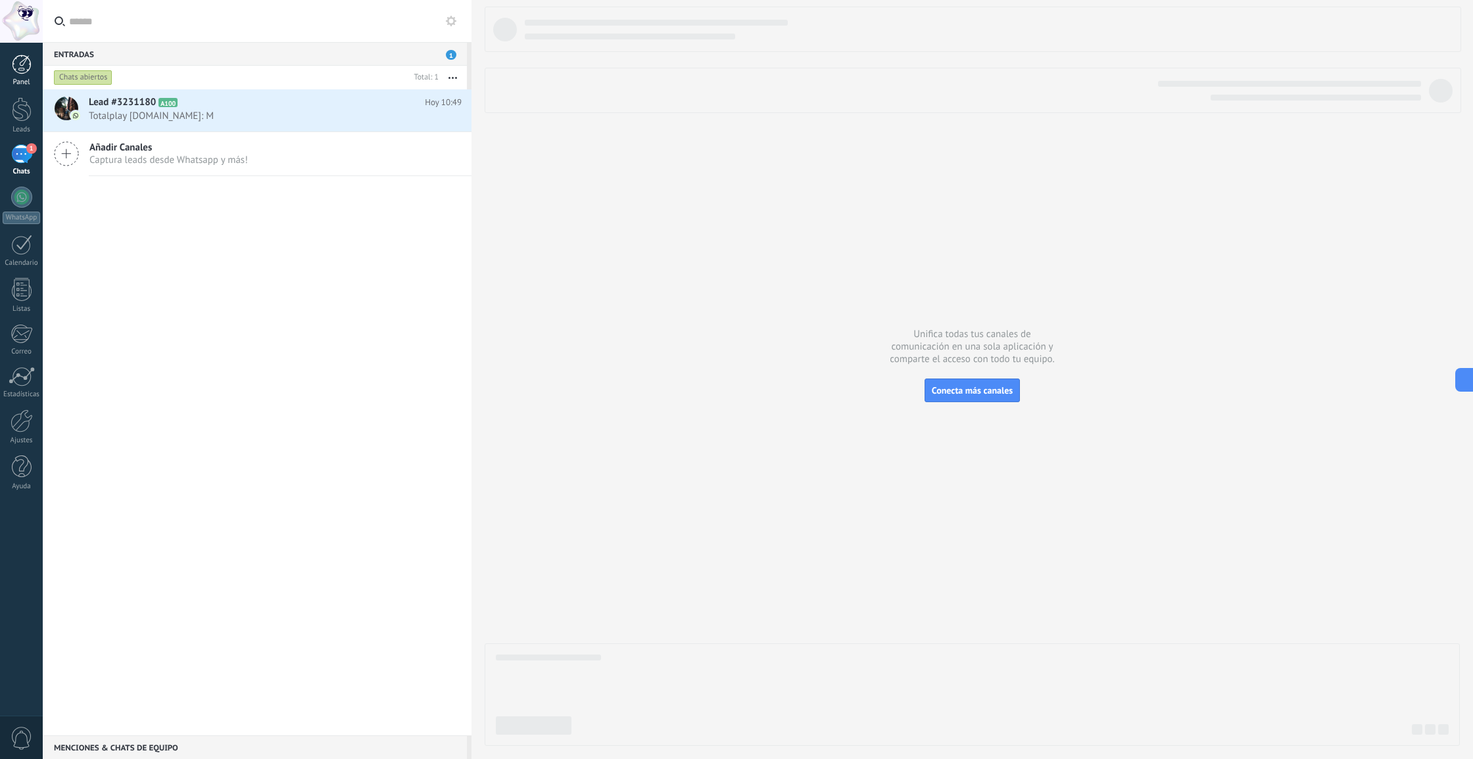
click at [20, 62] on div at bounding box center [22, 65] width 20 height 20
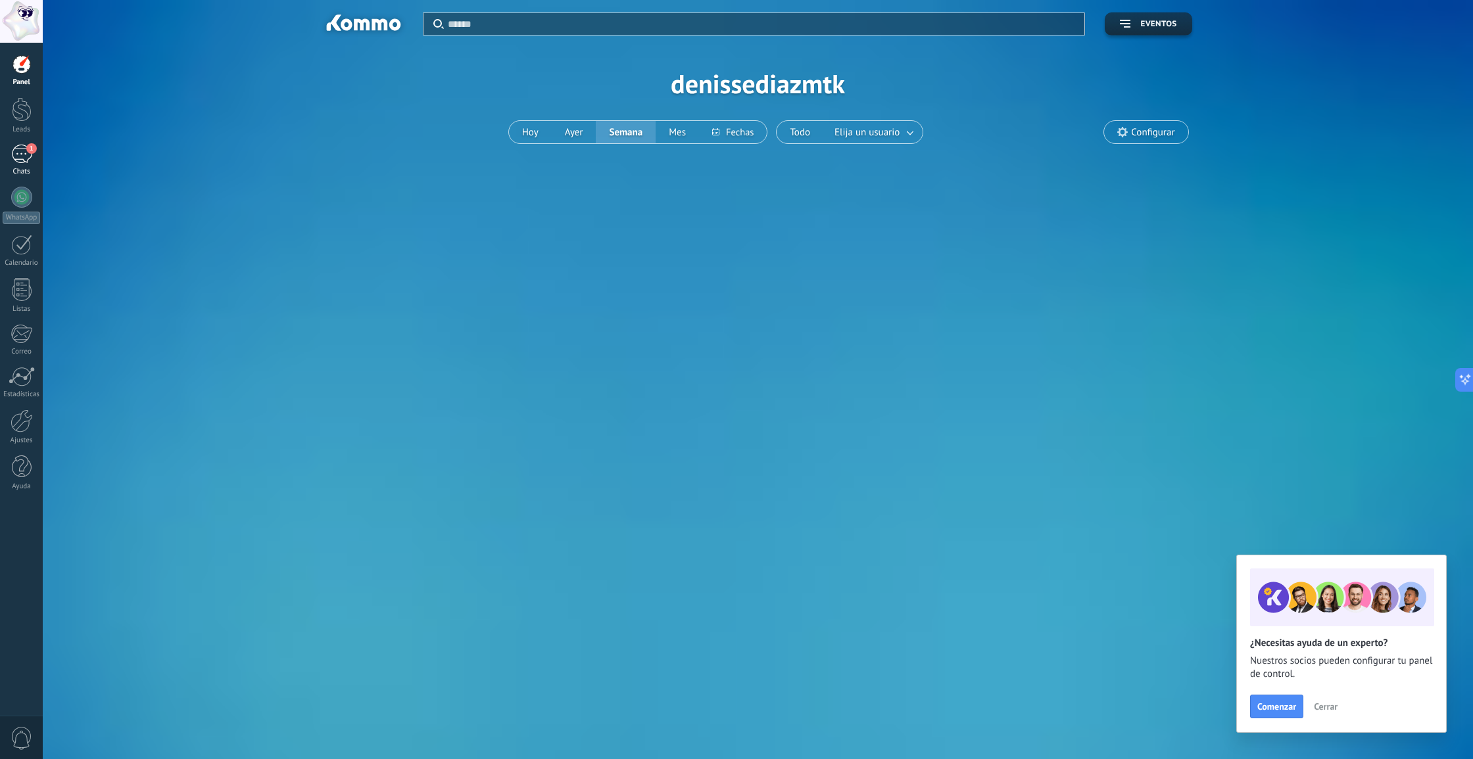
click at [22, 150] on div "1" at bounding box center [21, 154] width 21 height 19
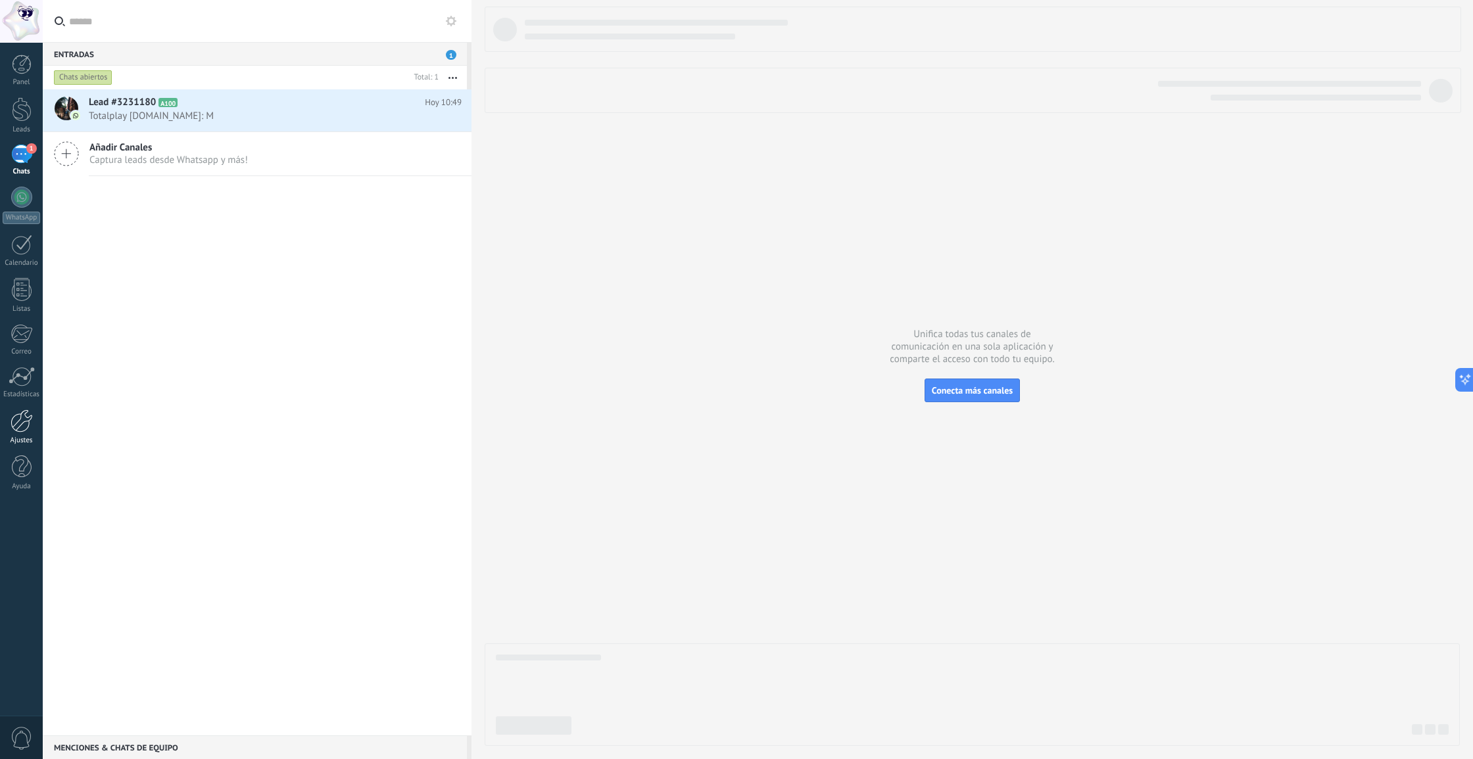
click at [25, 421] on div at bounding box center [22, 421] width 22 height 23
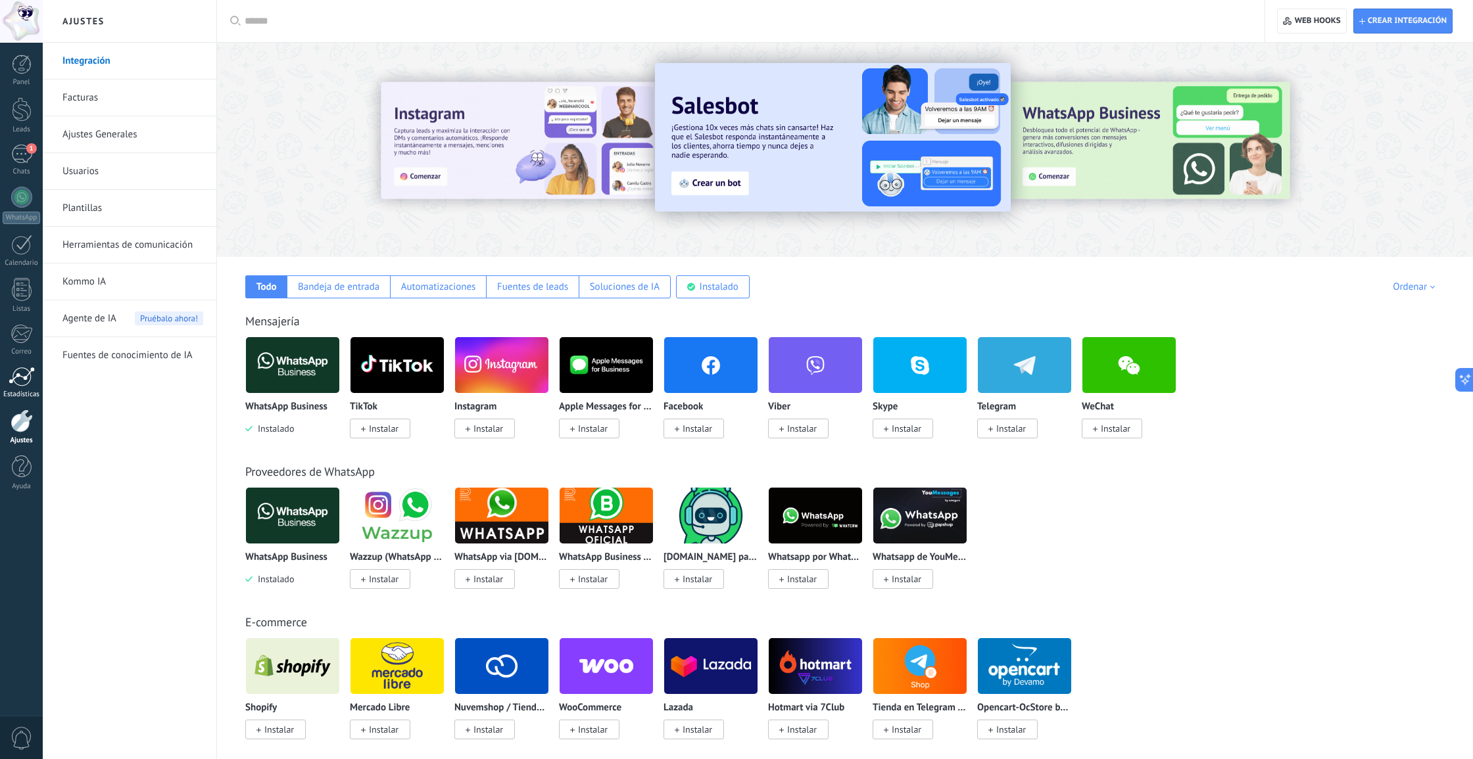
click at [12, 385] on div at bounding box center [22, 377] width 26 height 20
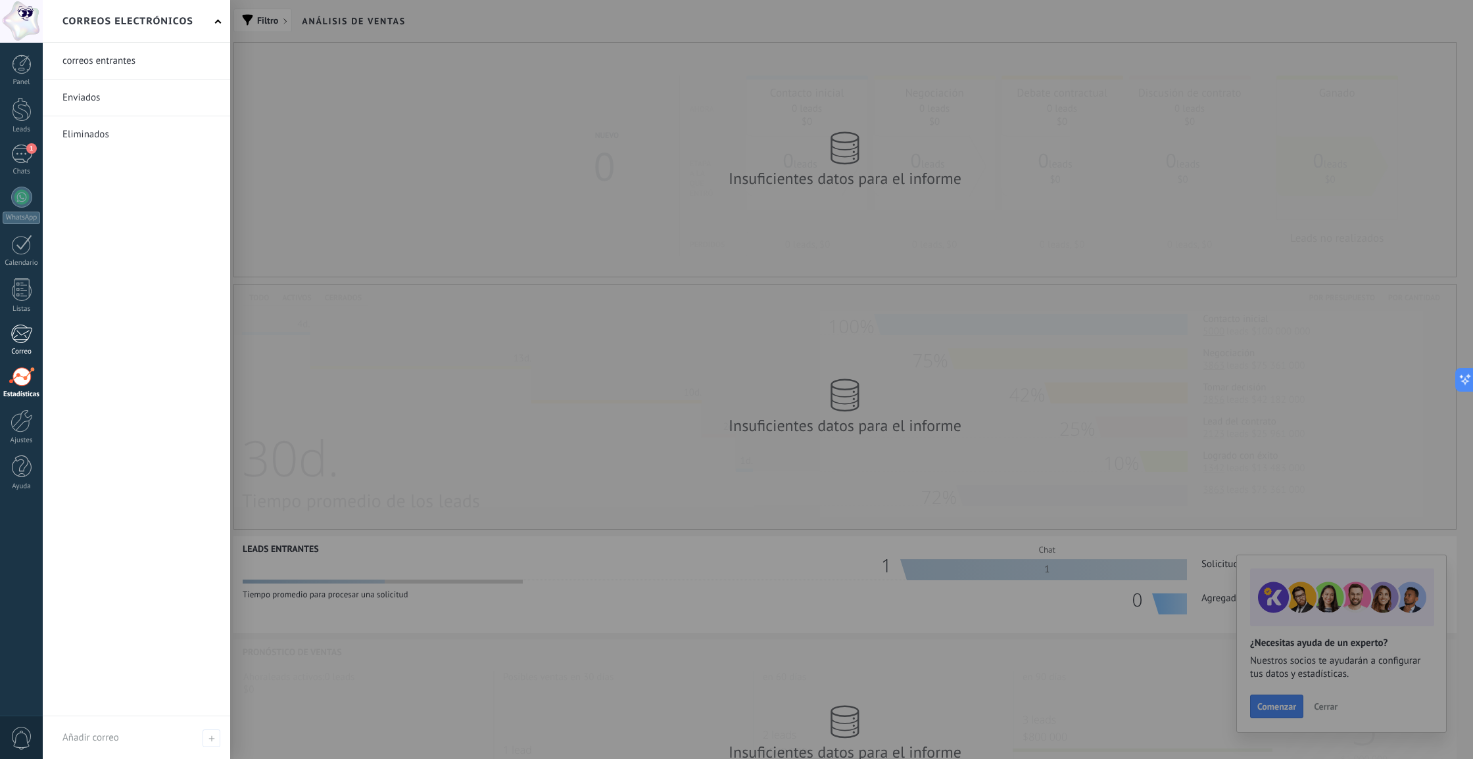
click at [22, 335] on div at bounding box center [22, 334] width 22 height 20
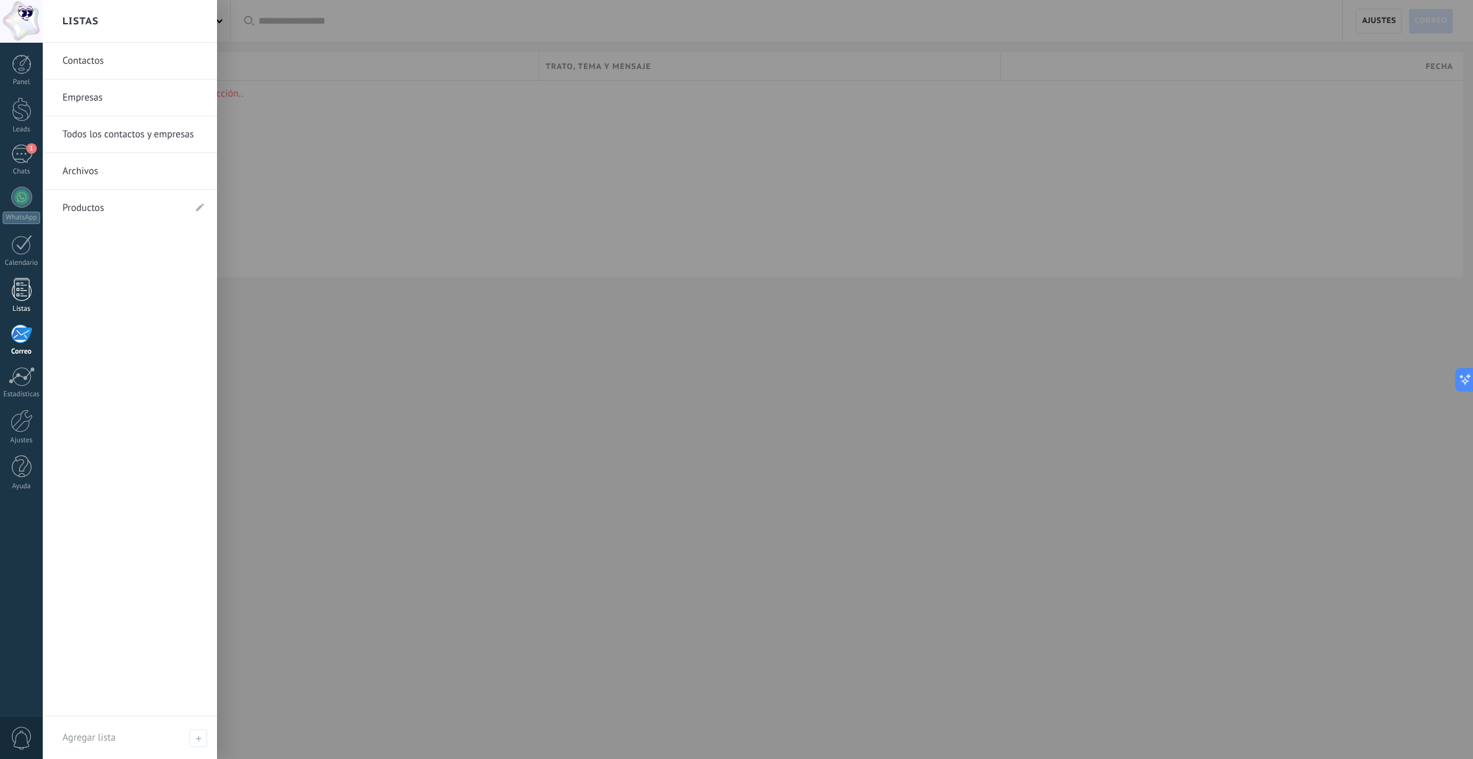
click at [18, 295] on div at bounding box center [22, 289] width 20 height 23
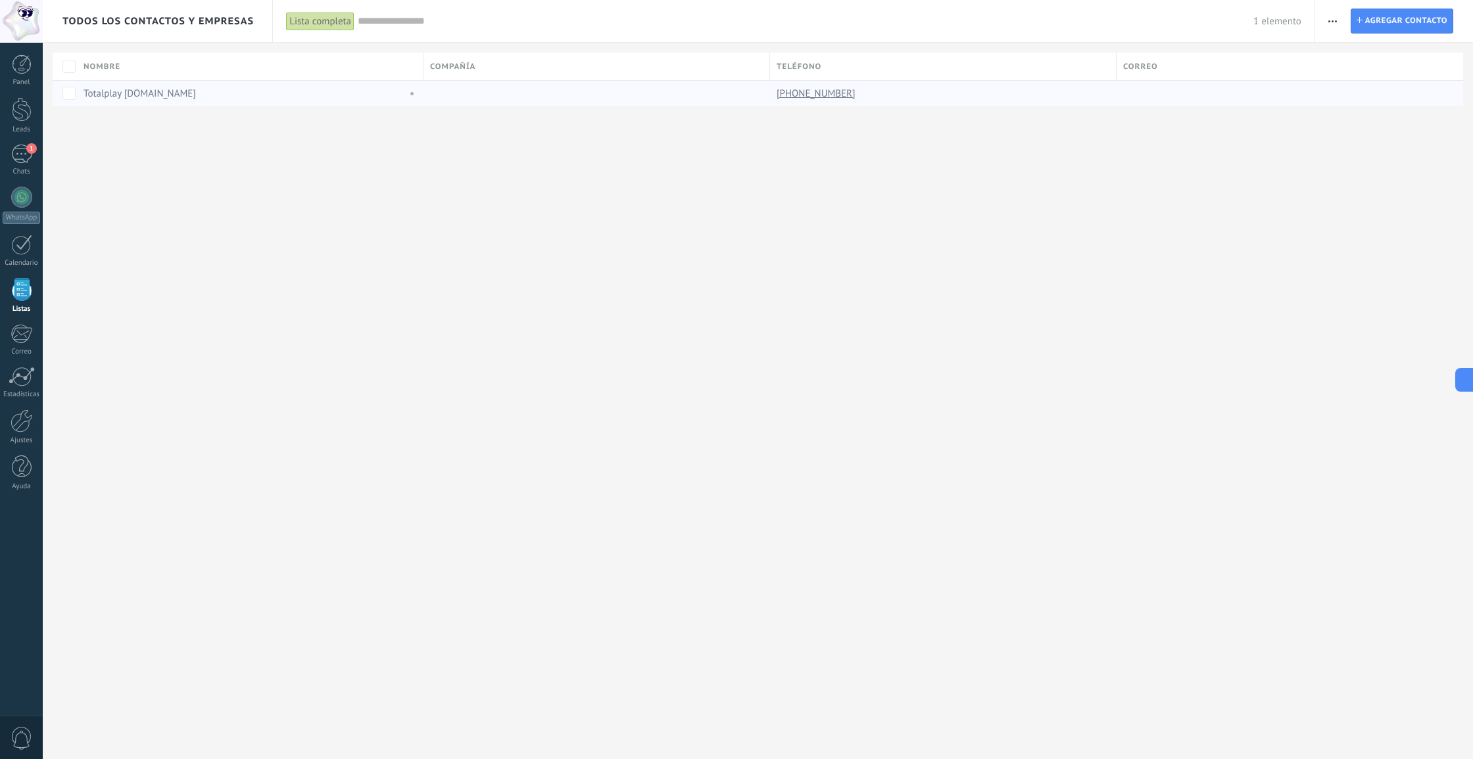
click at [1203, 88] on div at bounding box center [1284, 93] width 337 height 25
click at [1336, 19] on span "button" at bounding box center [1332, 21] width 9 height 25
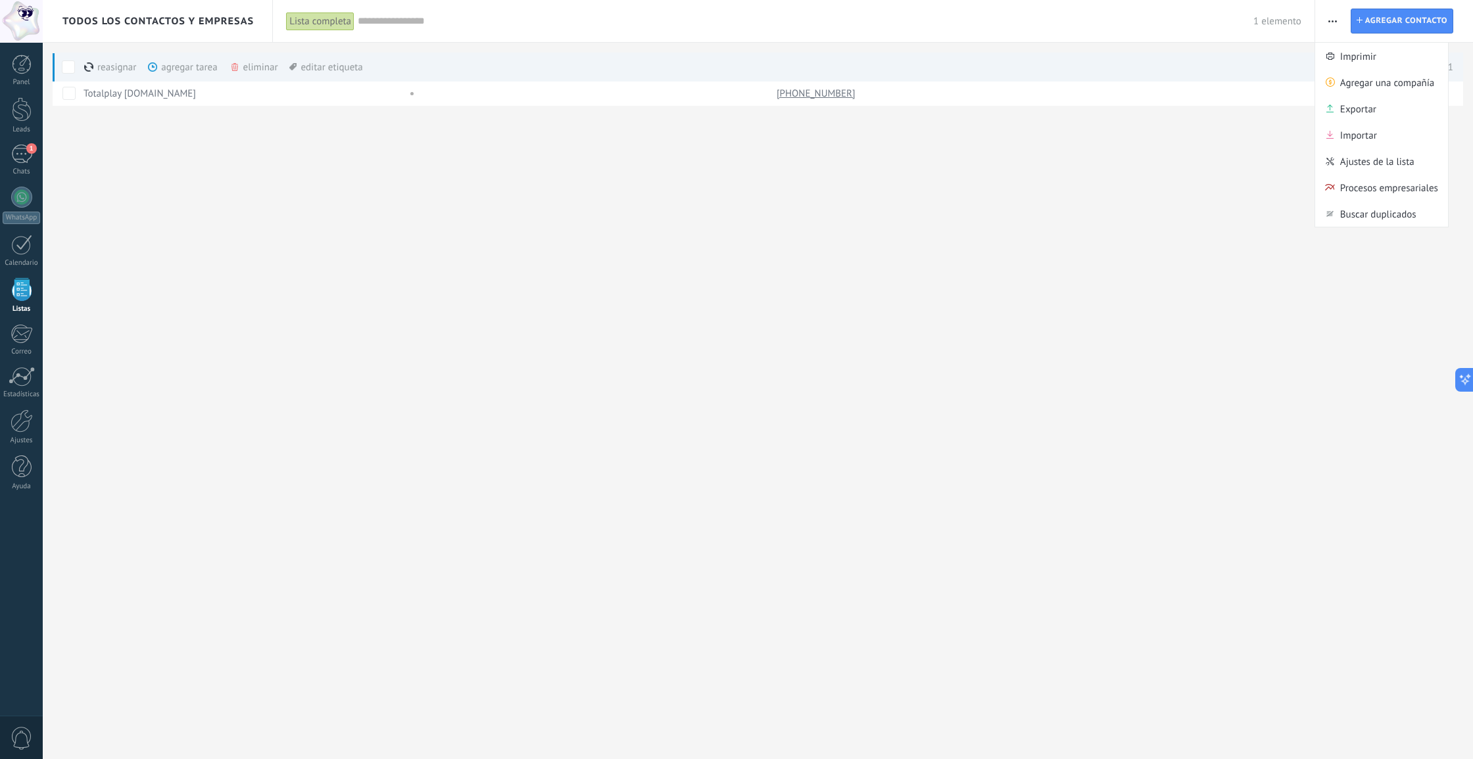
click at [329, 68] on div "editar etiqueta màs" at bounding box center [325, 67] width 73 height 29
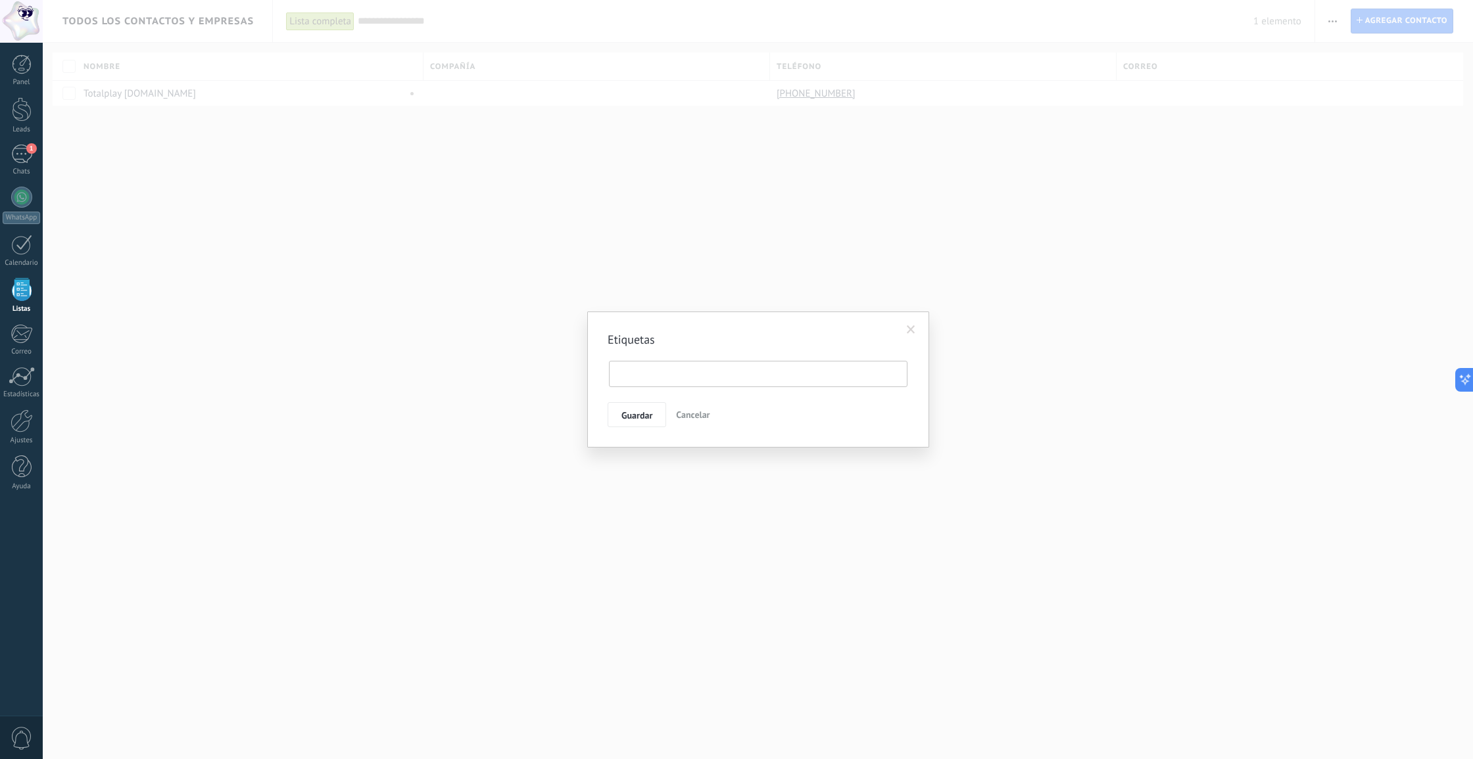
click at [667, 373] on input "text" at bounding box center [662, 374] width 99 height 20
type input "*****"
click at [646, 447] on span "Guardar" at bounding box center [636, 449] width 31 height 9
click at [652, 420] on button "Continuar trabajando" at bounding box center [646, 412] width 97 height 25
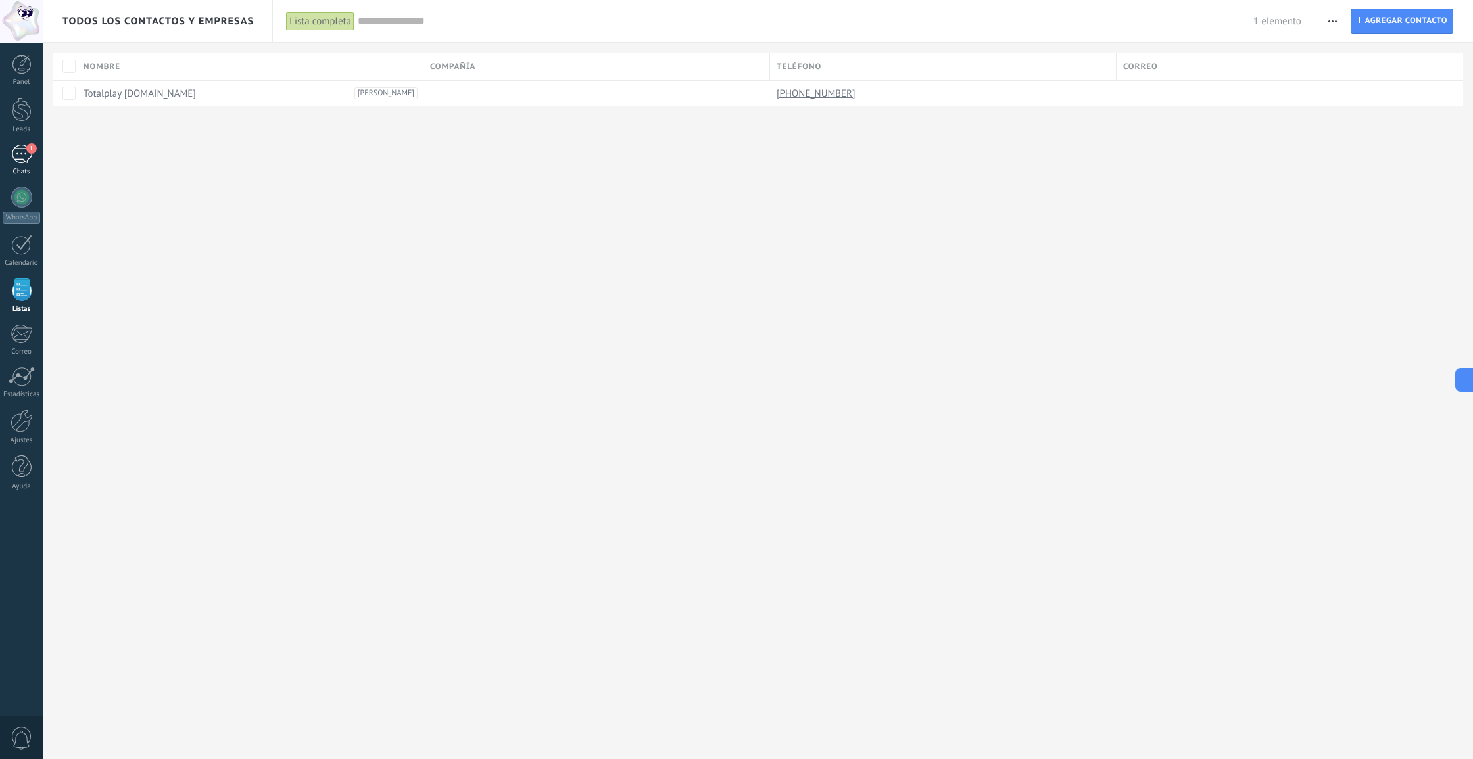
click at [21, 160] on div "1" at bounding box center [21, 154] width 21 height 19
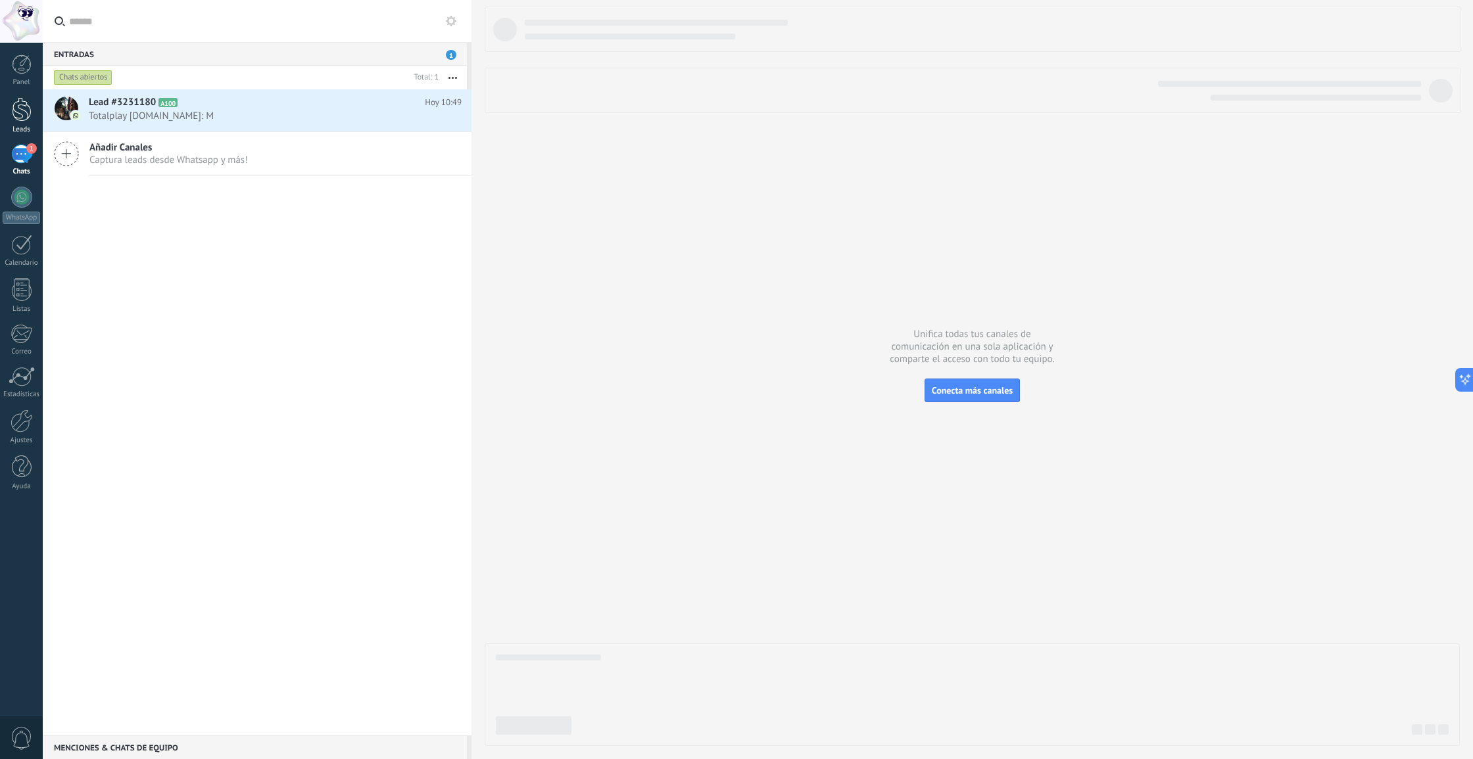
click at [23, 108] on div at bounding box center [22, 109] width 20 height 24
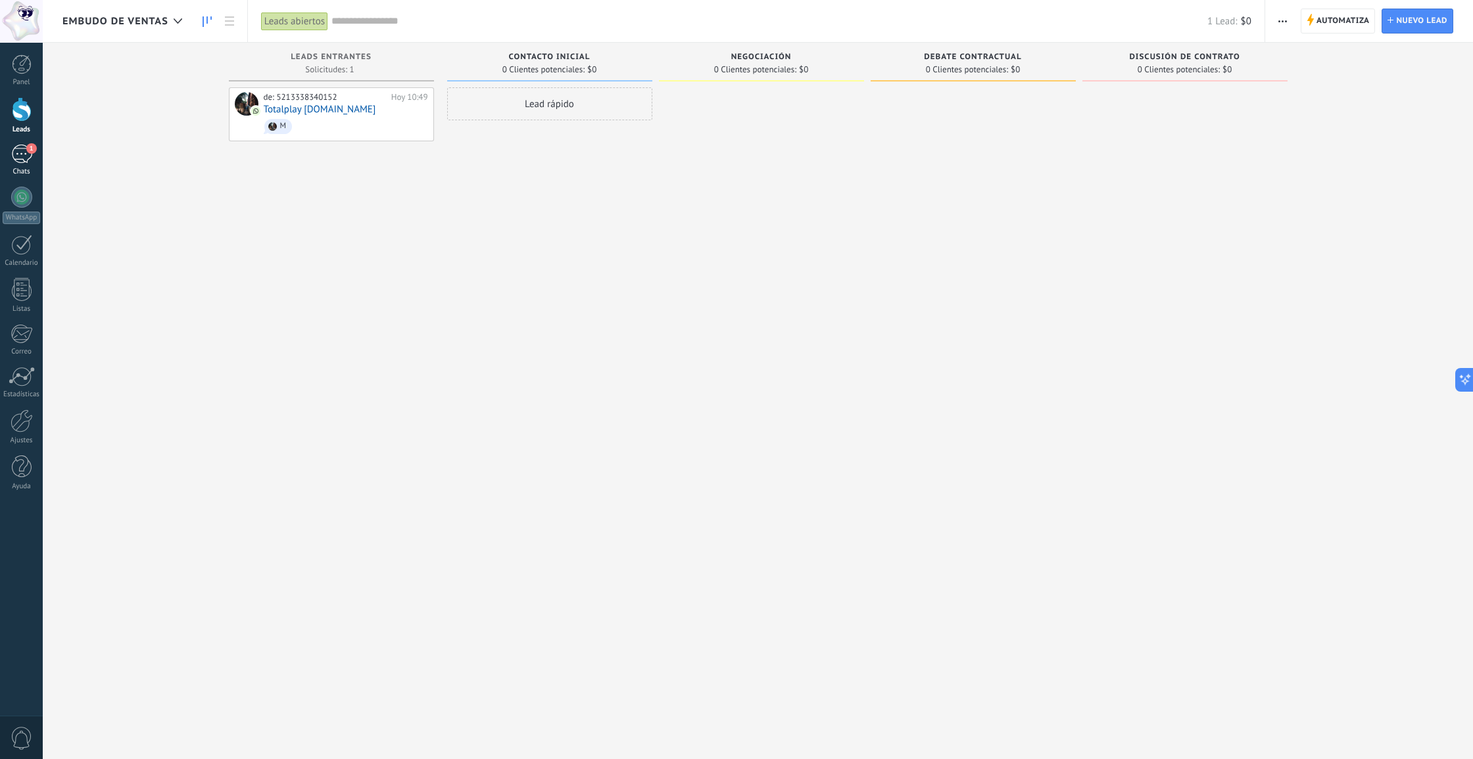
click at [23, 160] on div "1" at bounding box center [21, 154] width 21 height 19
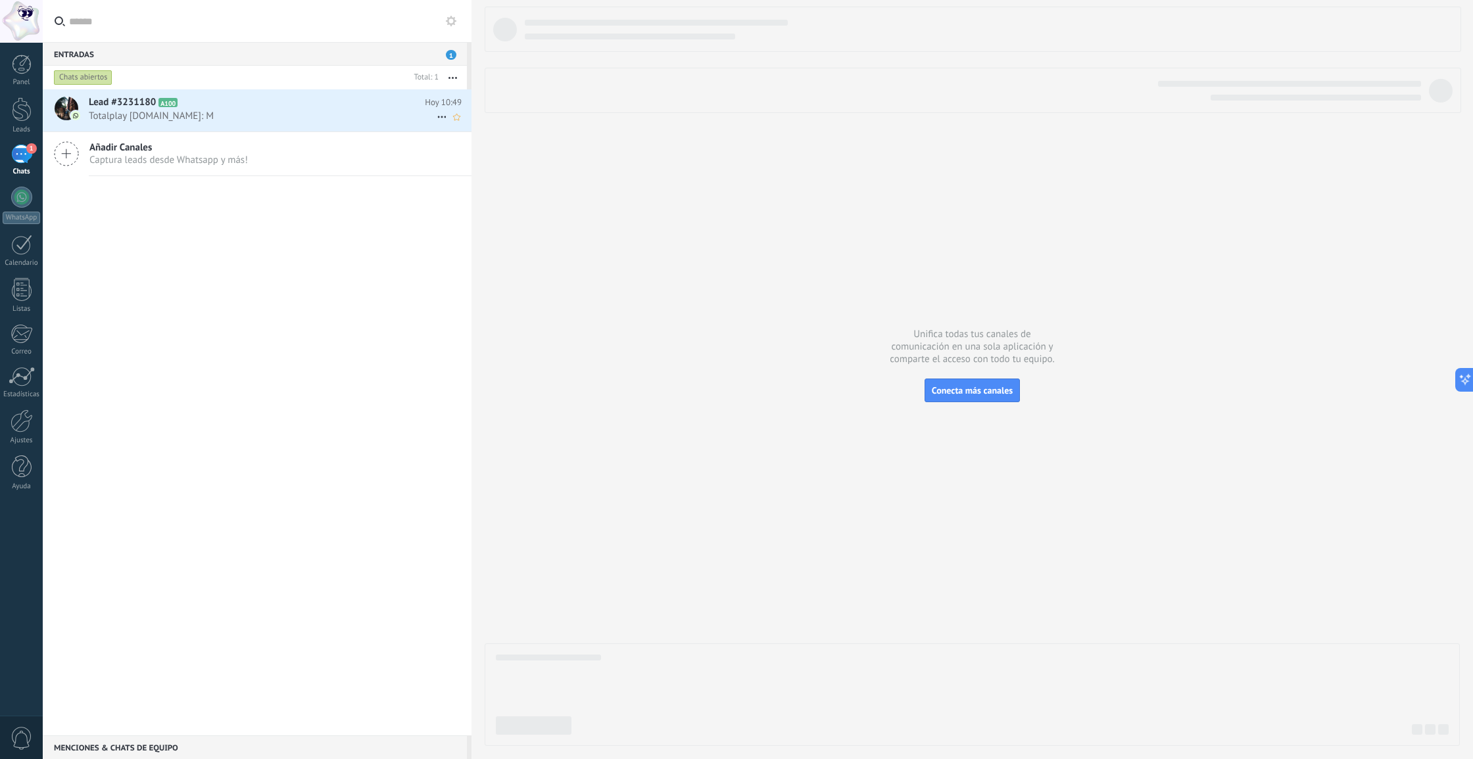
click at [195, 99] on h2 "Lead #3231180 A100" at bounding box center [257, 102] width 336 height 13
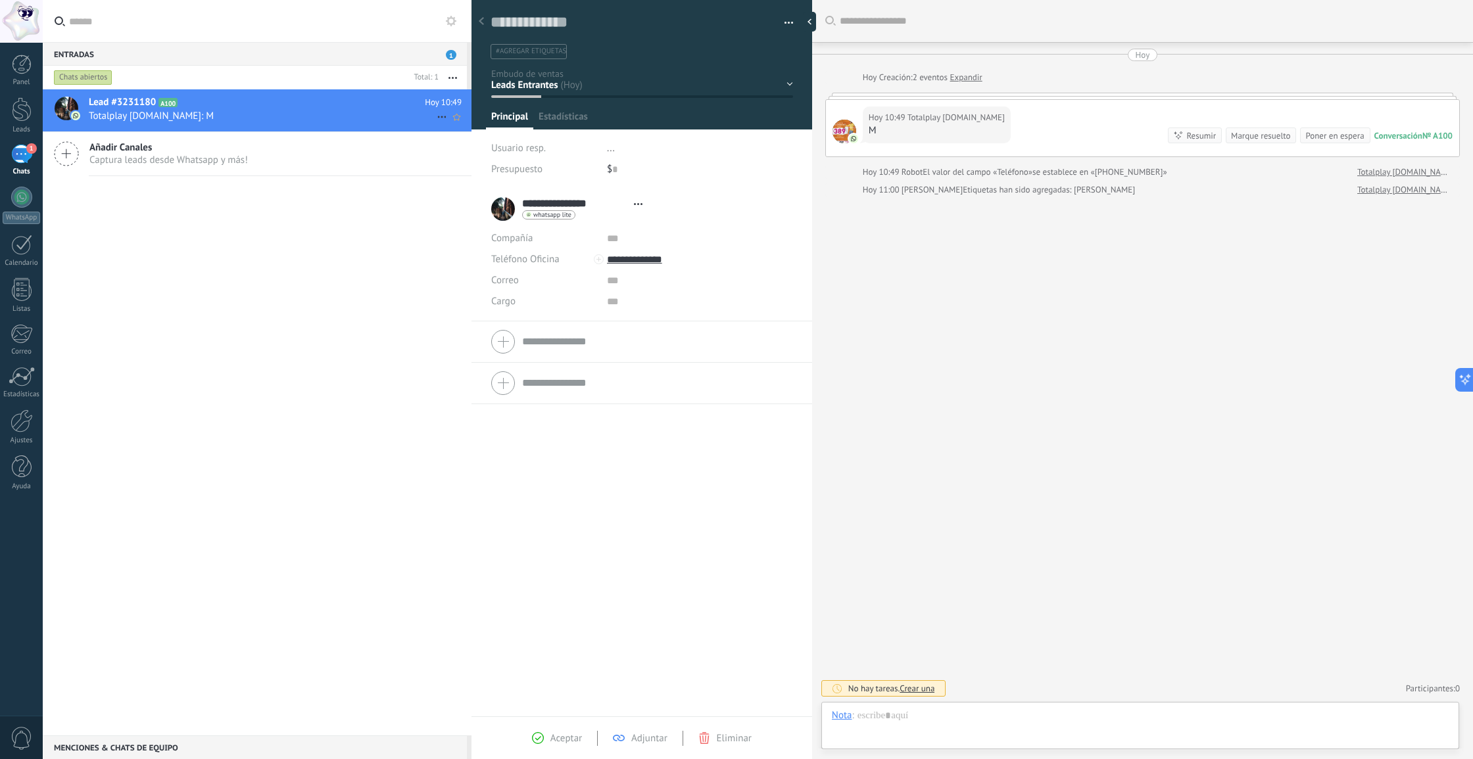
scroll to position [20, 0]
click at [556, 114] on span "Estadísticas" at bounding box center [562, 119] width 49 height 19
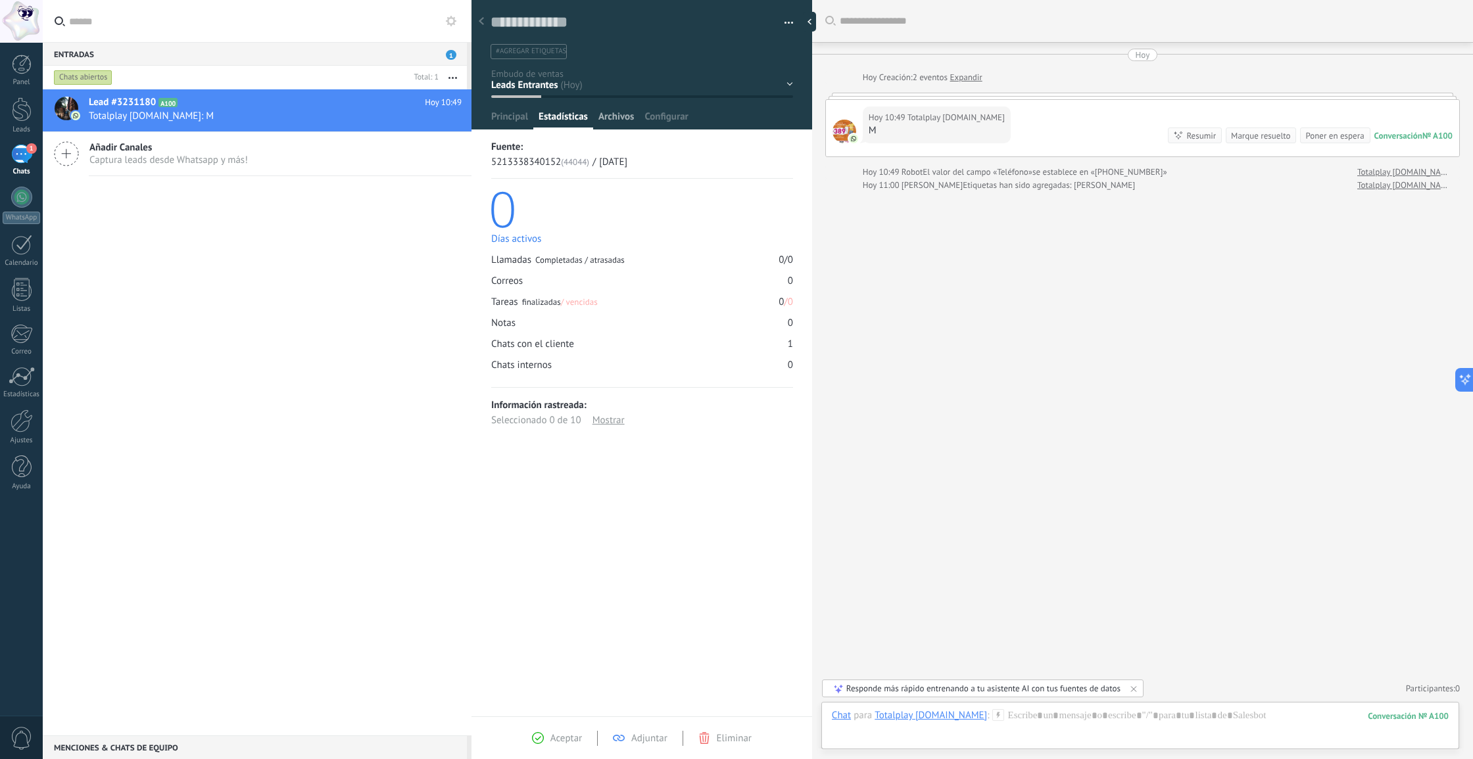
click at [627, 113] on span "Archivos" at bounding box center [616, 119] width 36 height 19
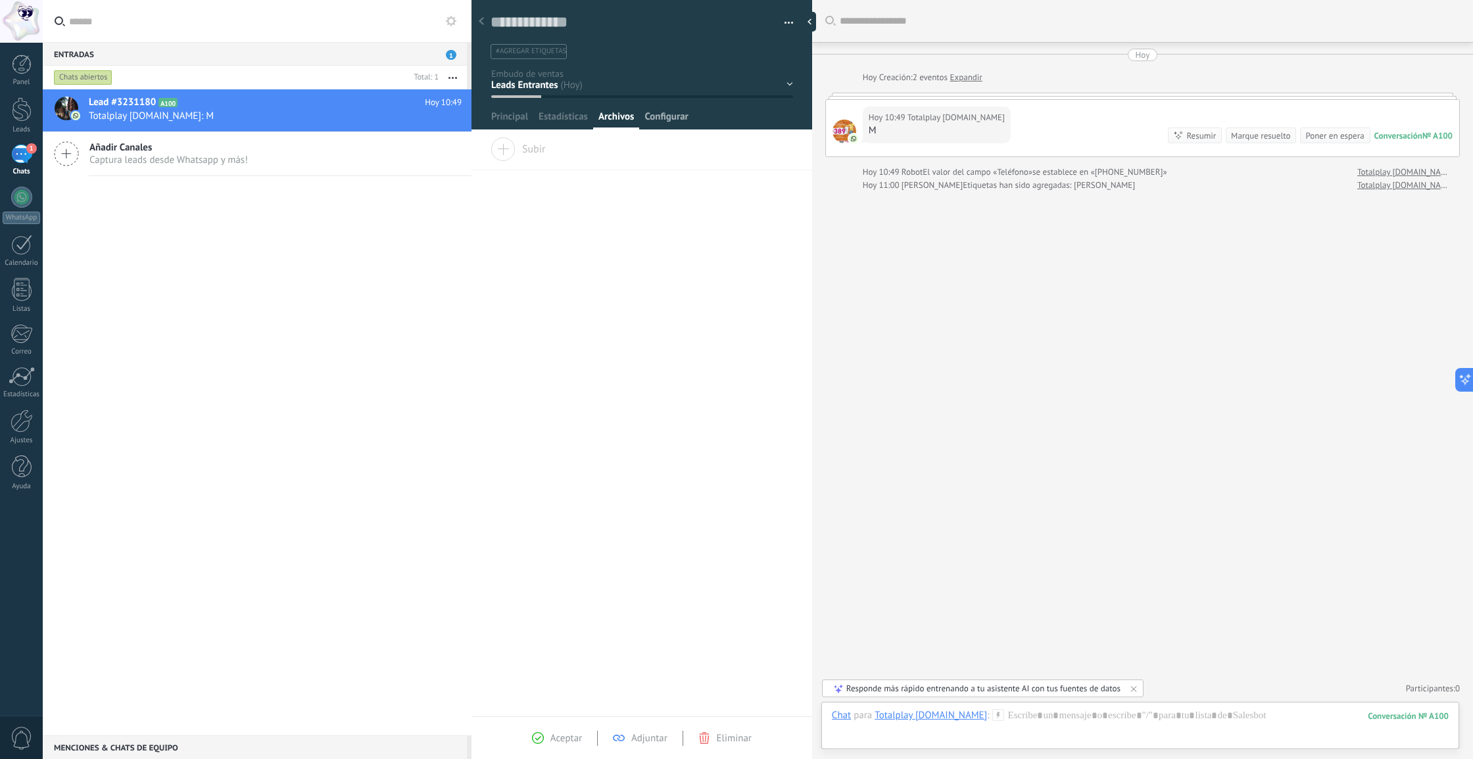
click at [665, 114] on span "Configurar" at bounding box center [665, 119] width 43 height 19
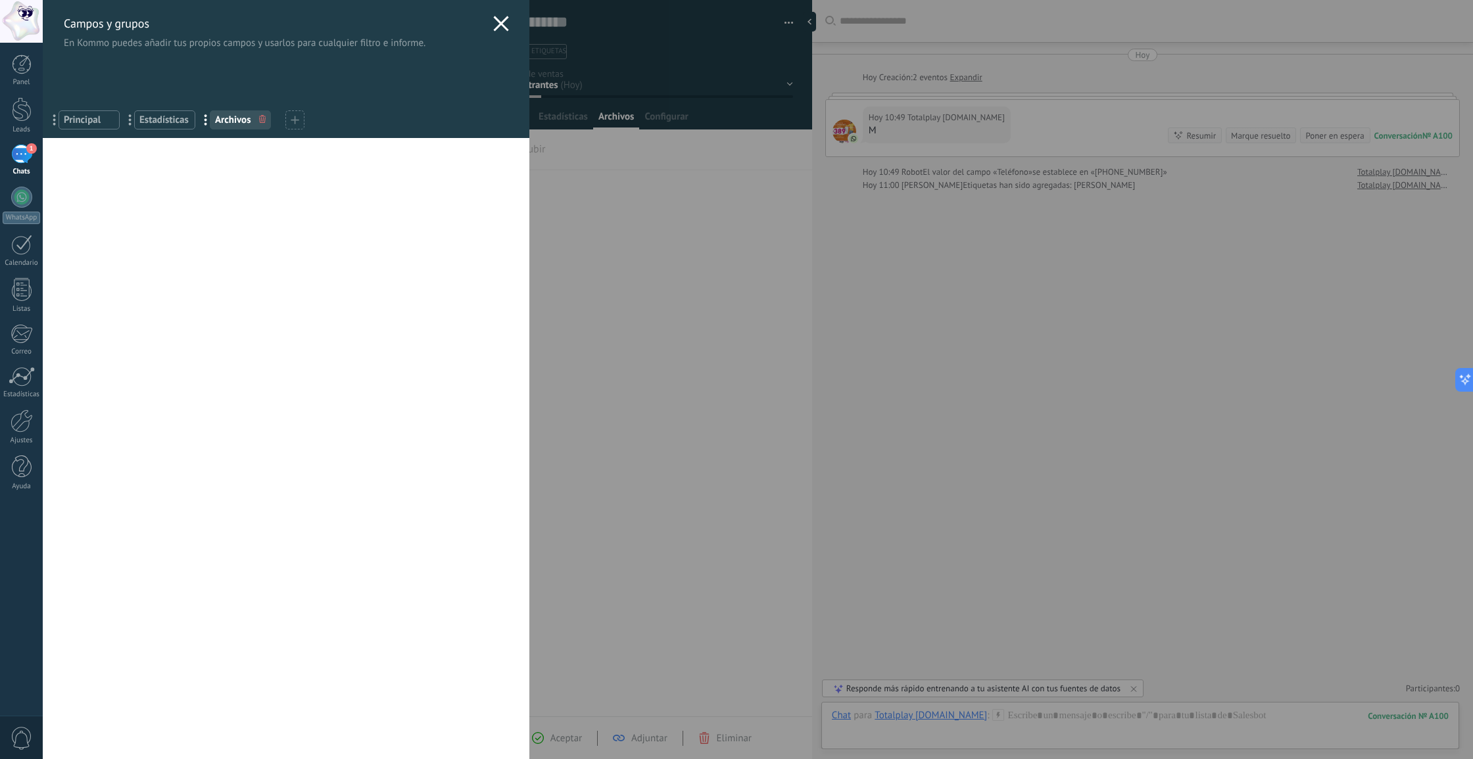
click at [565, 112] on div "Campos y grupos En Kommo puedes añadir tus propios campos y usarlos para cualqu…" at bounding box center [758, 379] width 1430 height 759
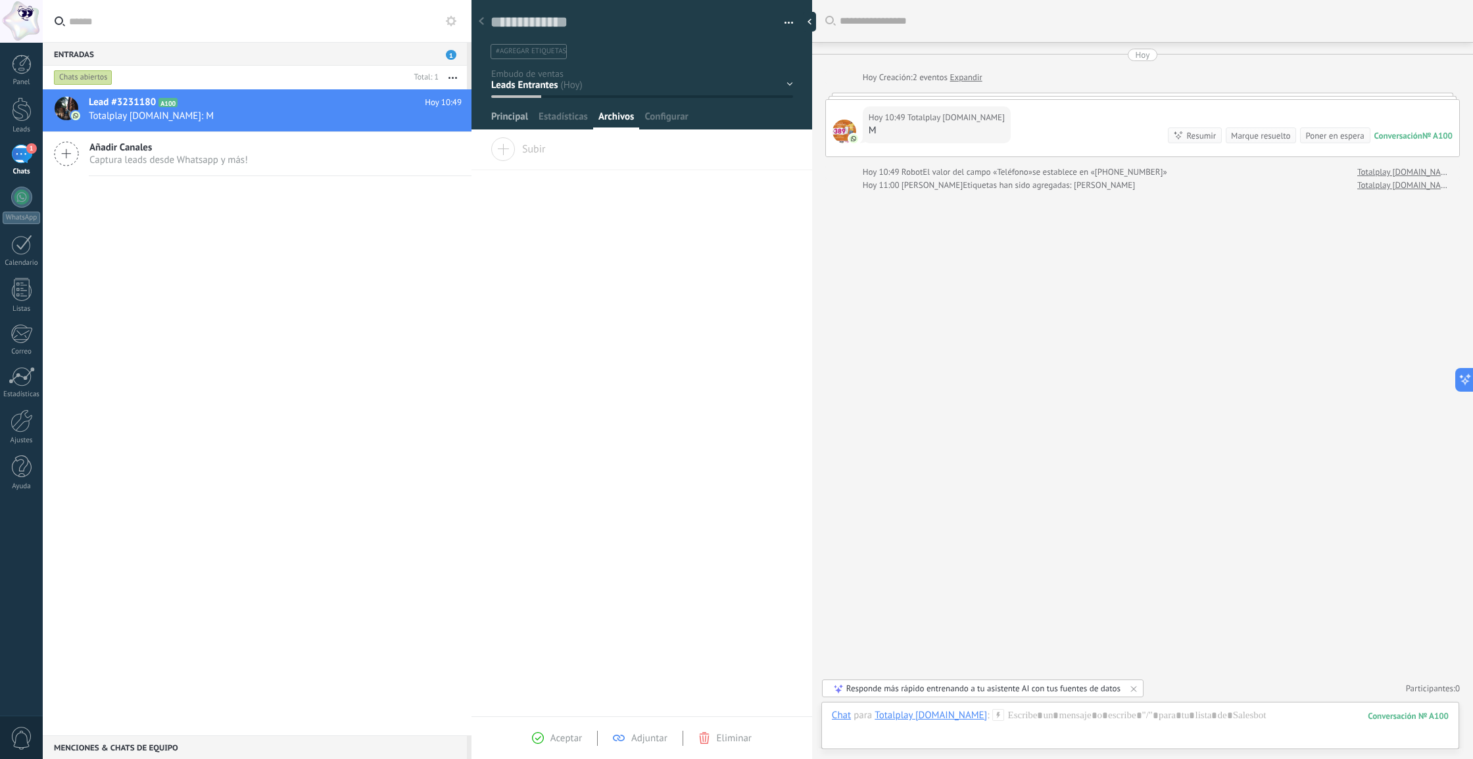
click at [513, 118] on span "Principal" at bounding box center [509, 119] width 37 height 19
click at [519, 49] on span "#agregar etiquetas" at bounding box center [531, 51] width 70 height 9
click at [18, 75] on link "Panel" at bounding box center [21, 71] width 43 height 32
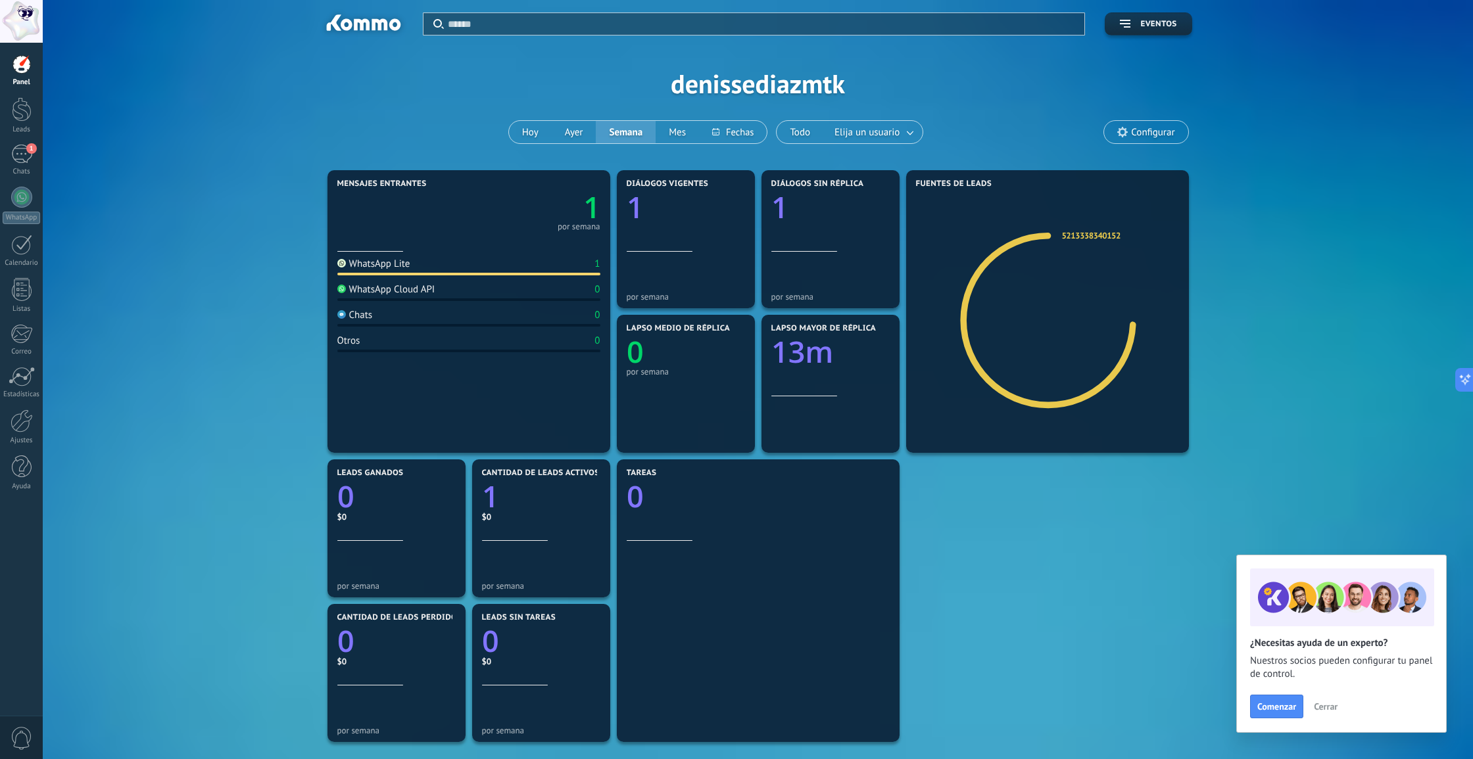
click at [17, 28] on div at bounding box center [21, 21] width 43 height 43
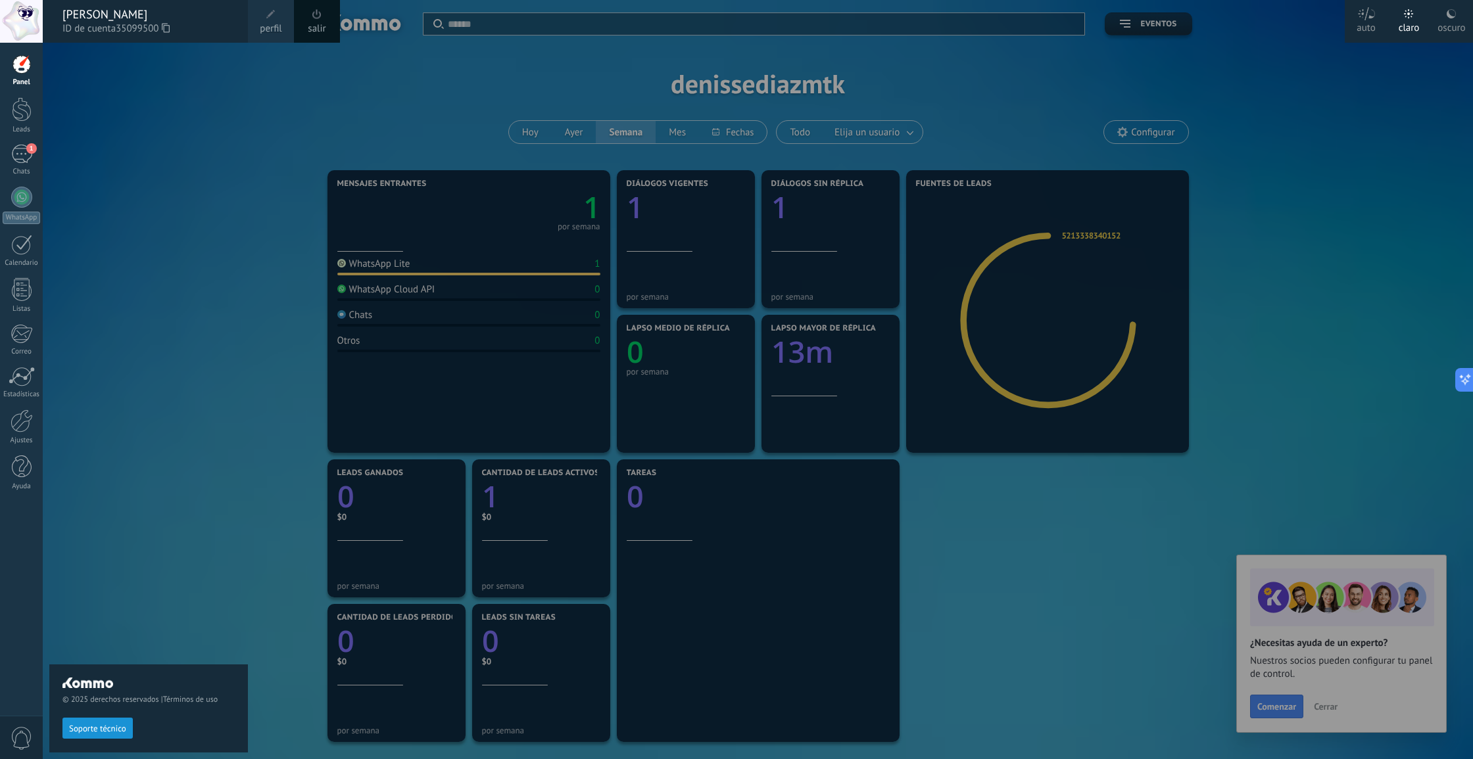
click at [17, 28] on div at bounding box center [21, 21] width 43 height 43
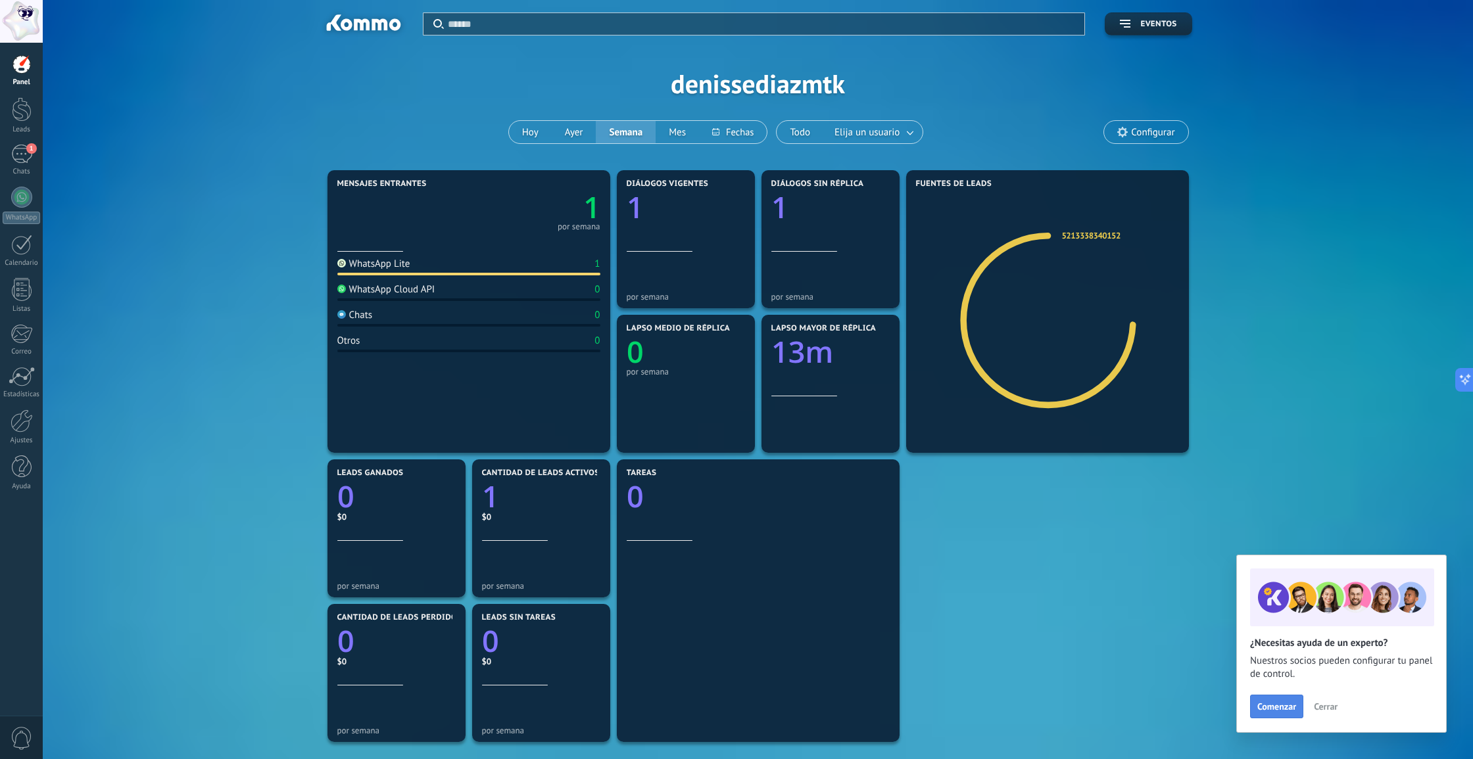
click at [1271, 706] on span "Comenzar" at bounding box center [1276, 706] width 39 height 9
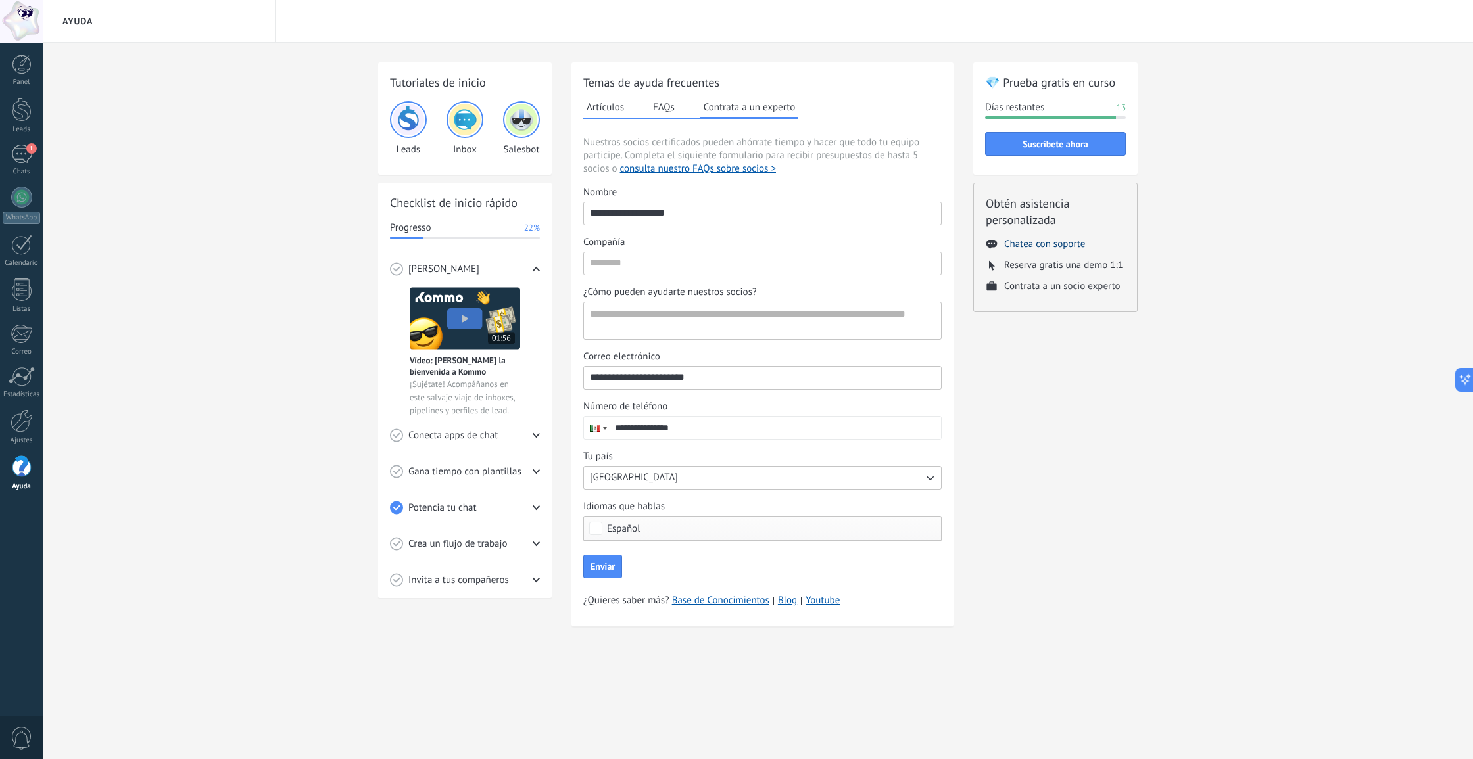
click at [1044, 248] on button "Chatea con soporte" at bounding box center [1044, 244] width 81 height 12
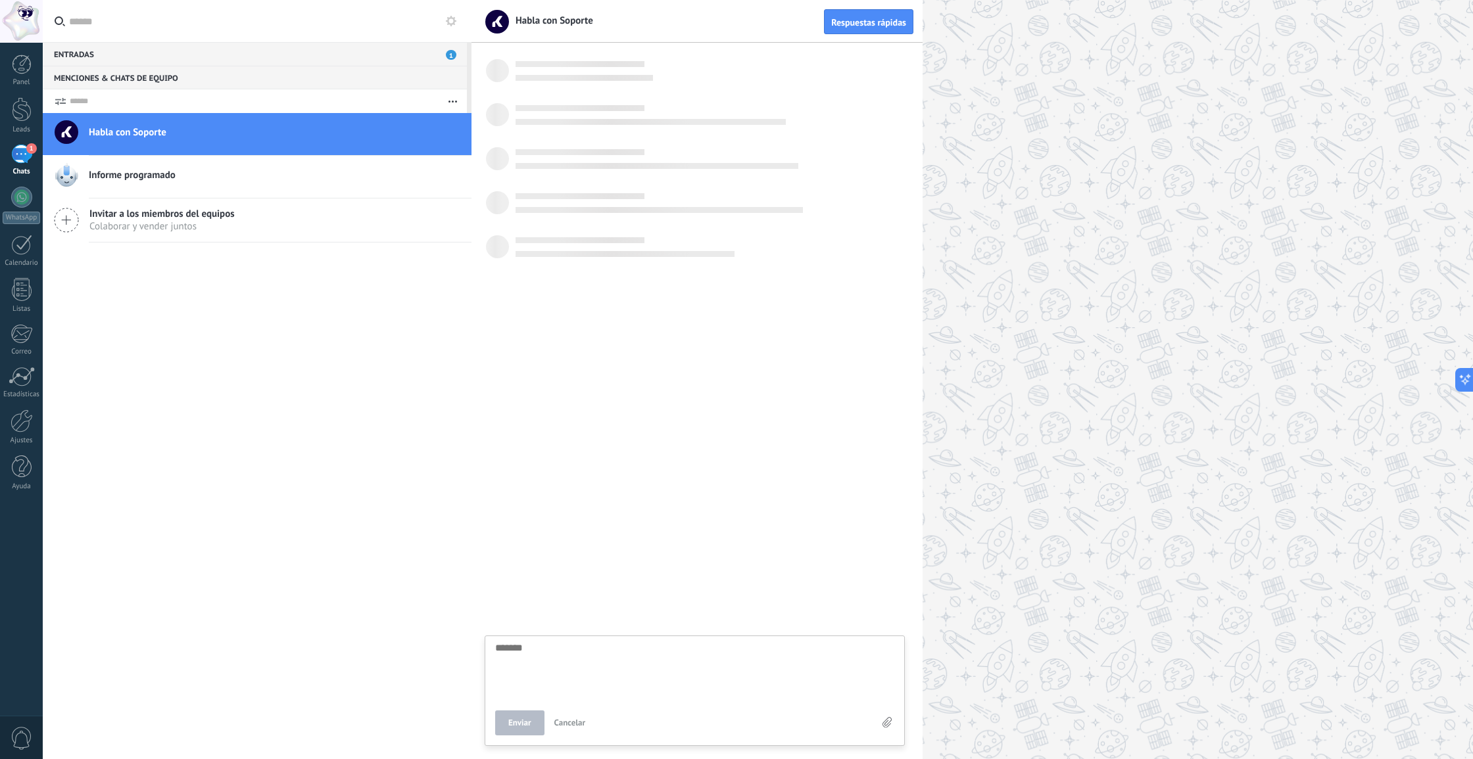
scroll to position [12, 0]
type textarea "*"
type textarea "*******"
type textarea "*"
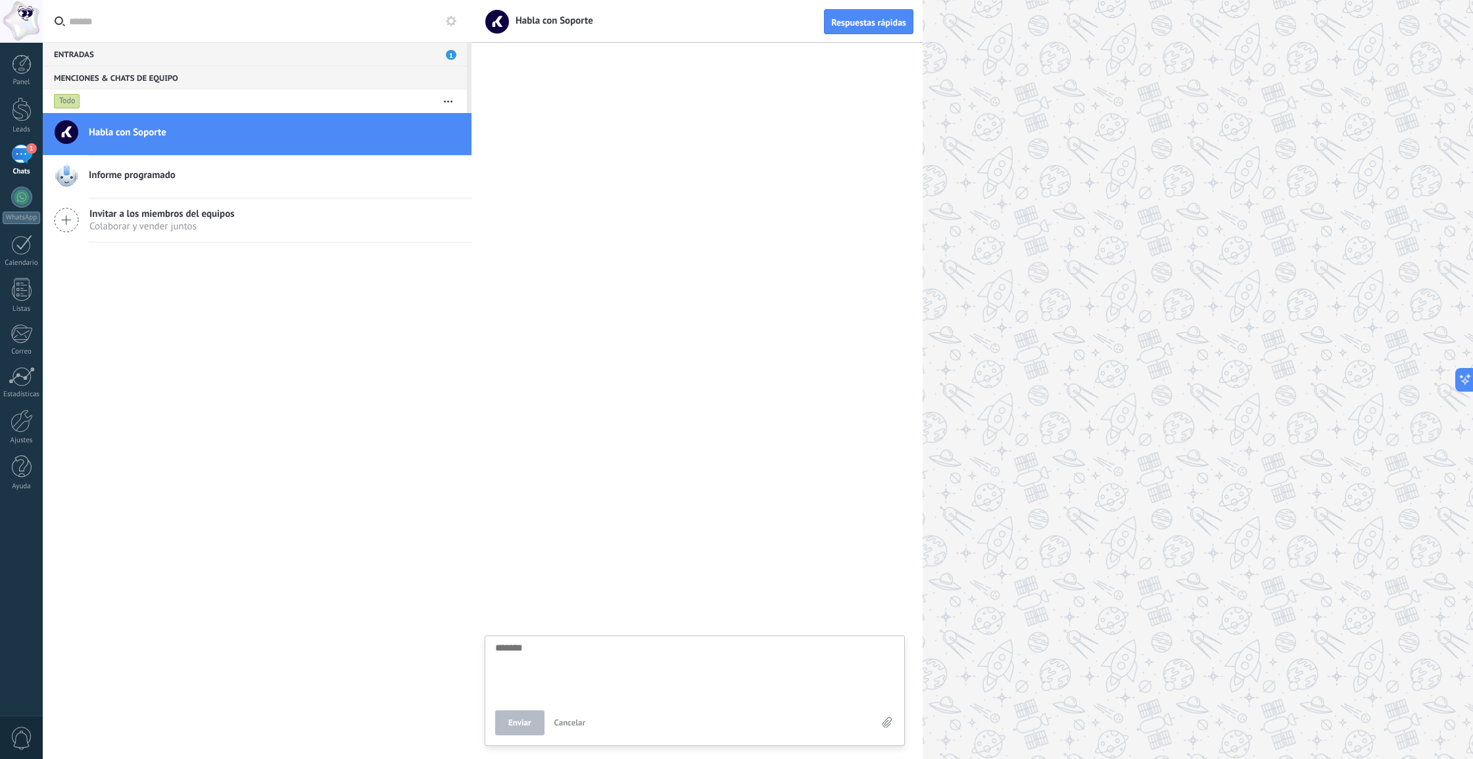
type textarea "*"
type textarea "*******"
type textarea "*"
type textarea "**"
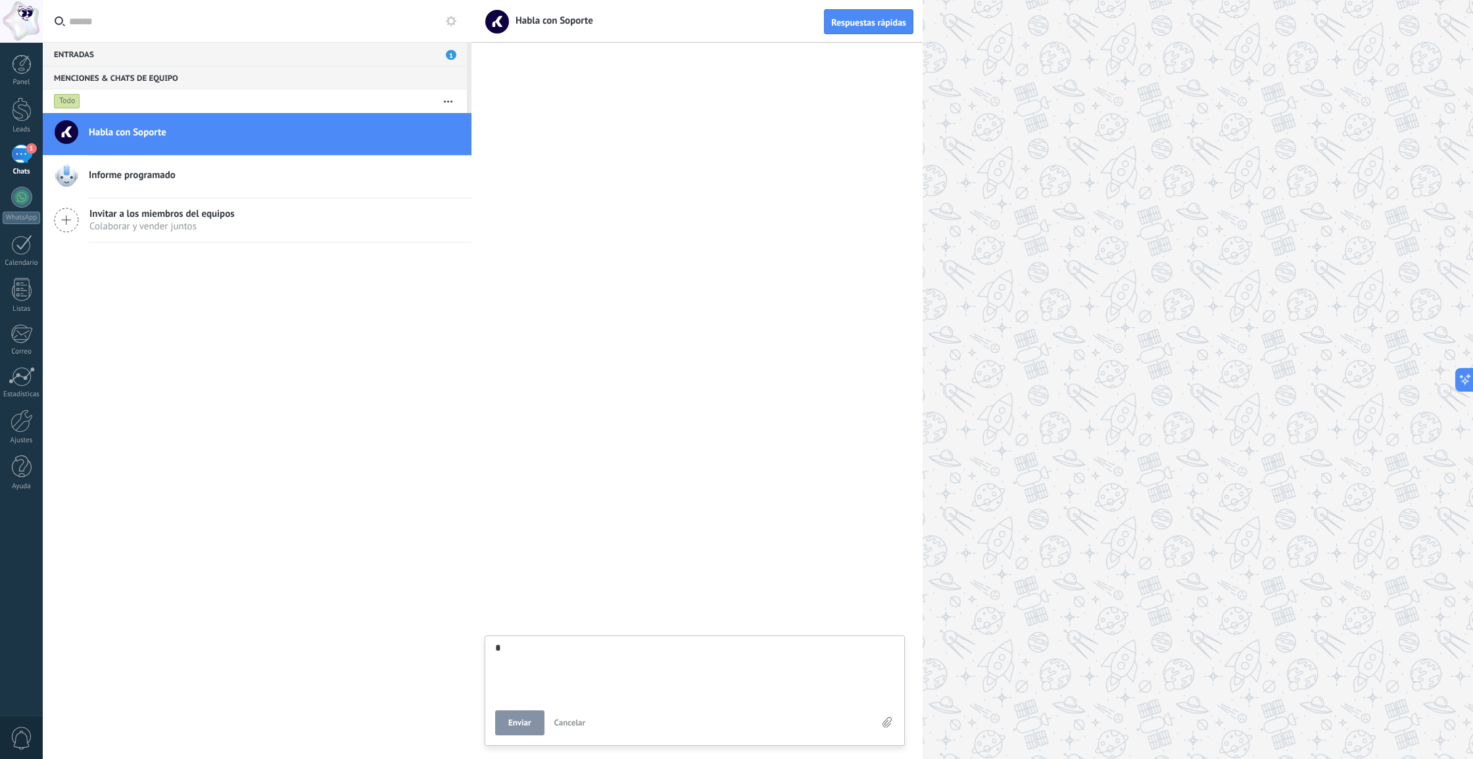
type textarea "**"
type textarea "***"
type textarea "****"
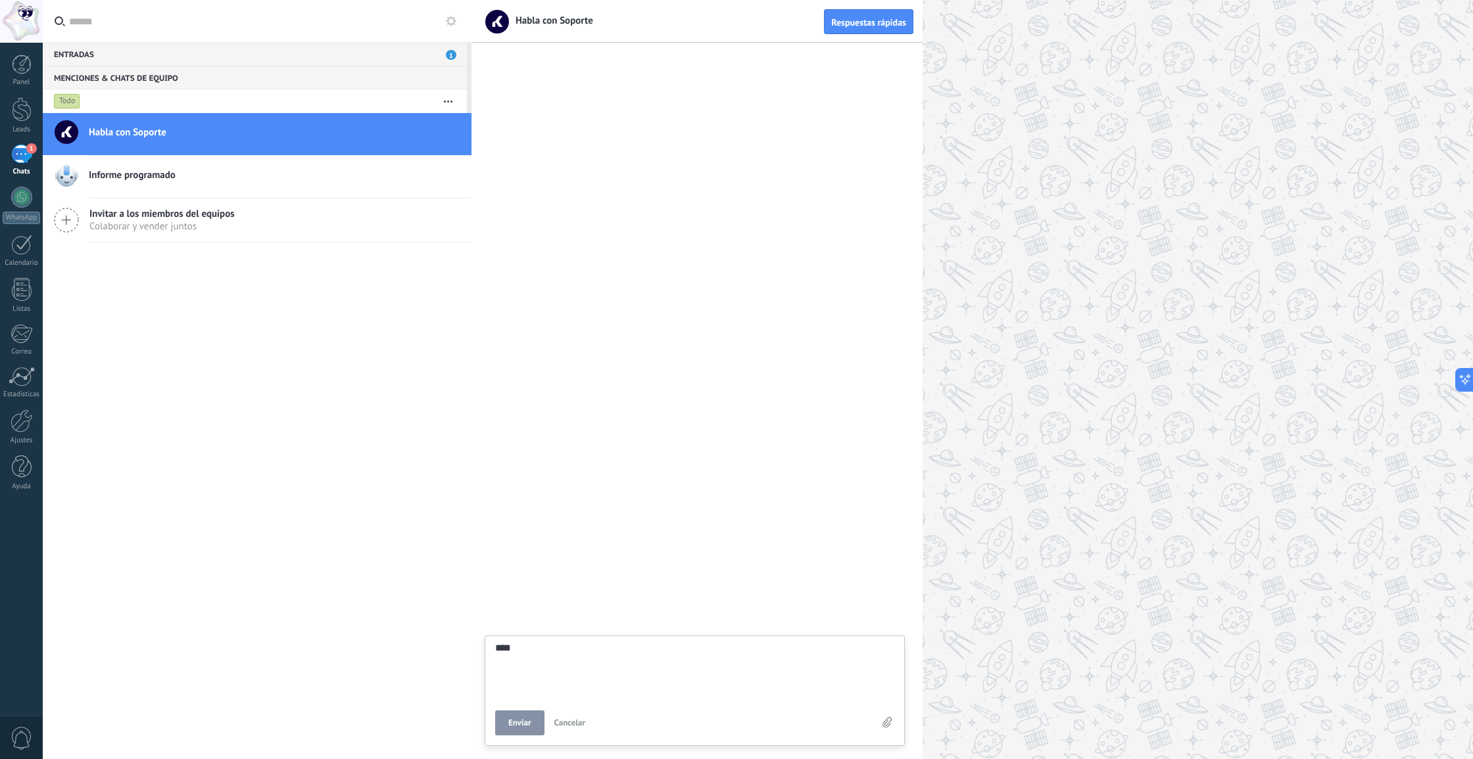
type textarea "****"
type textarea "******"
type textarea "*******"
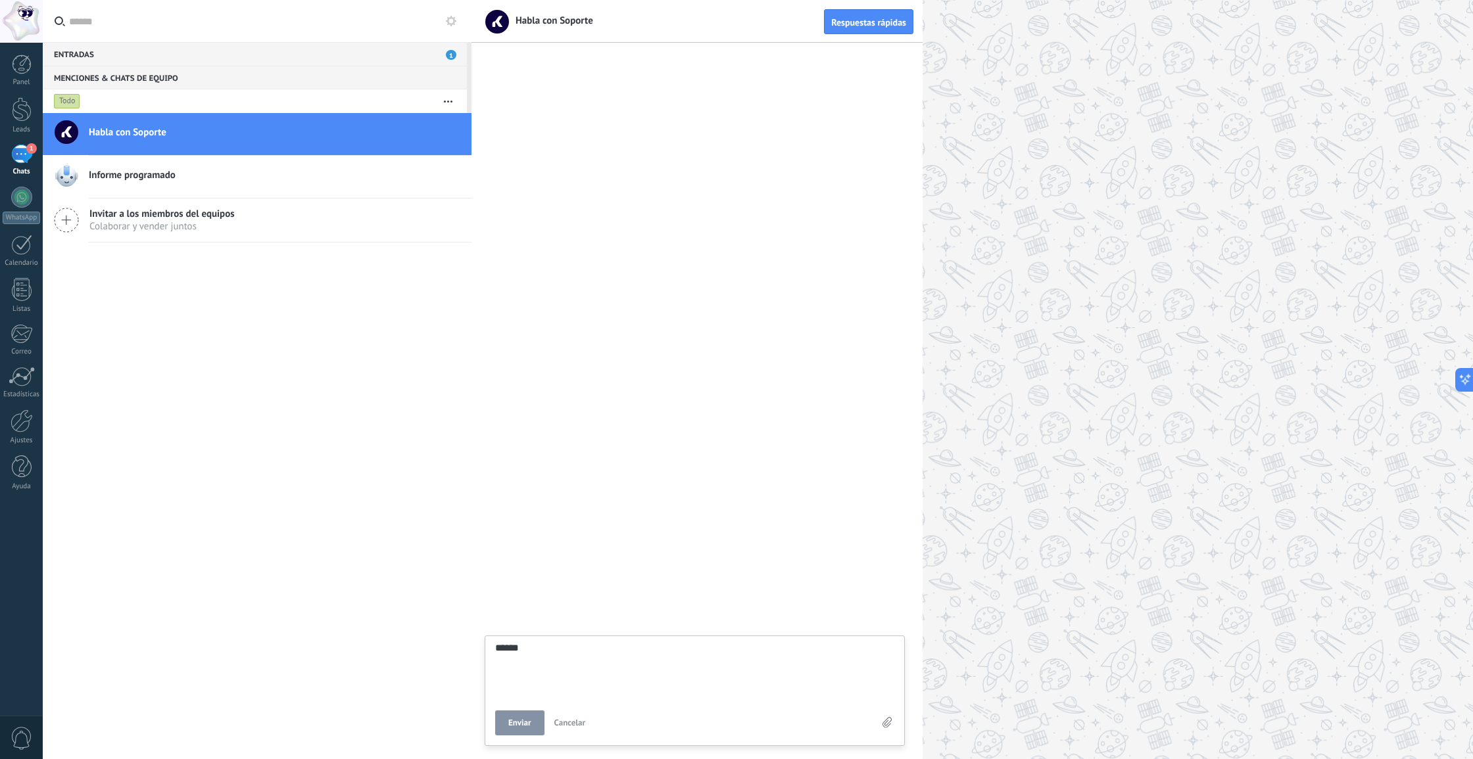
type textarea "*******"
type textarea "********"
type textarea "*********"
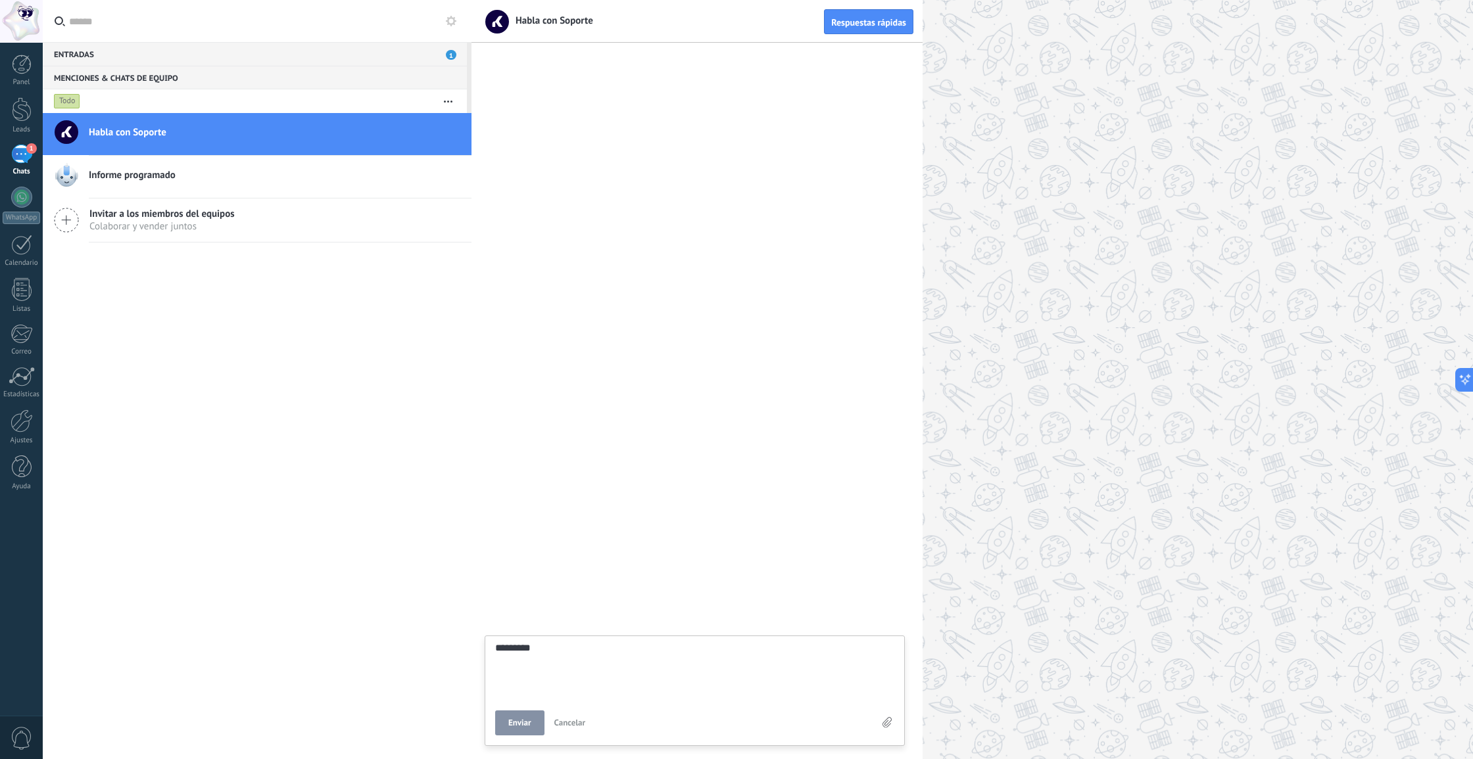
type textarea "**********"
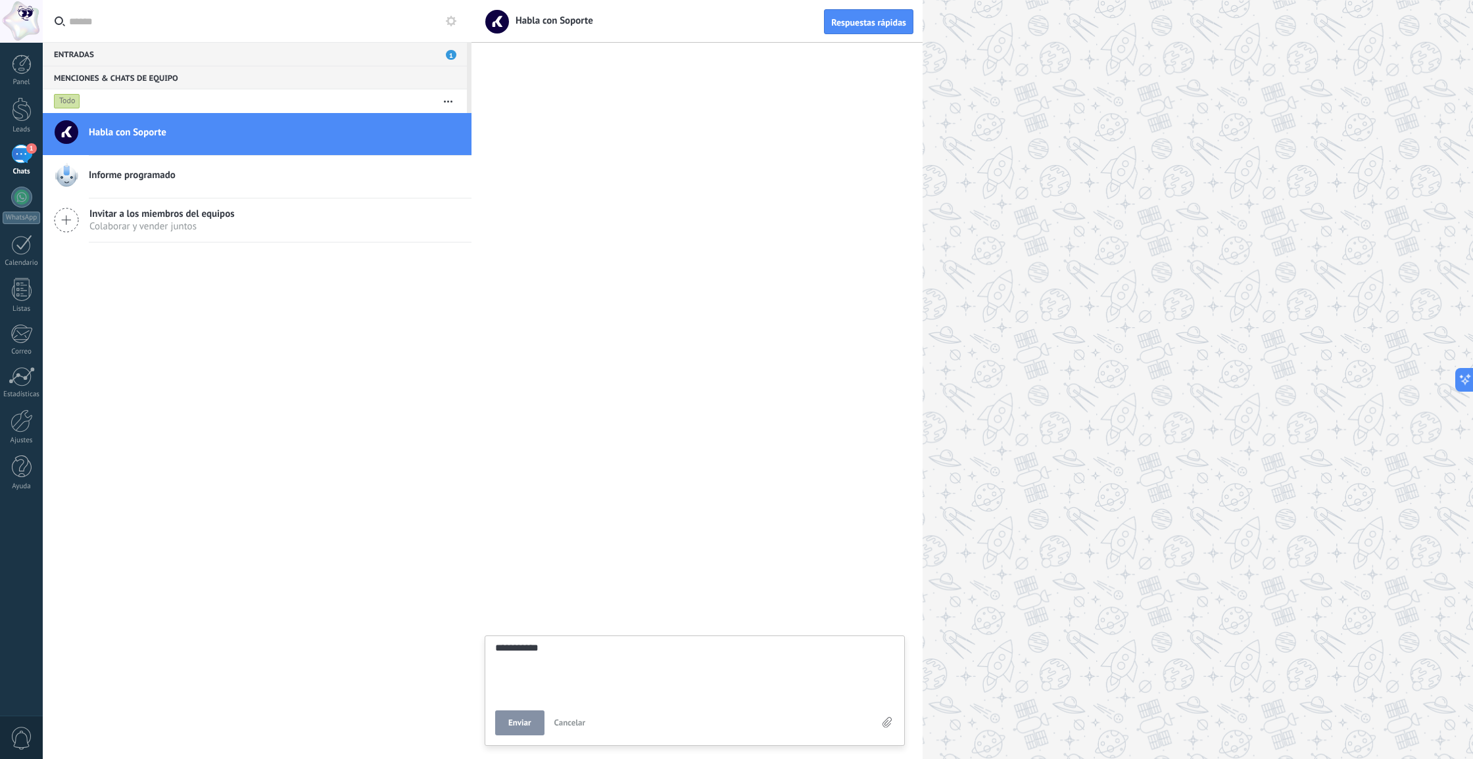
type textarea "**********"
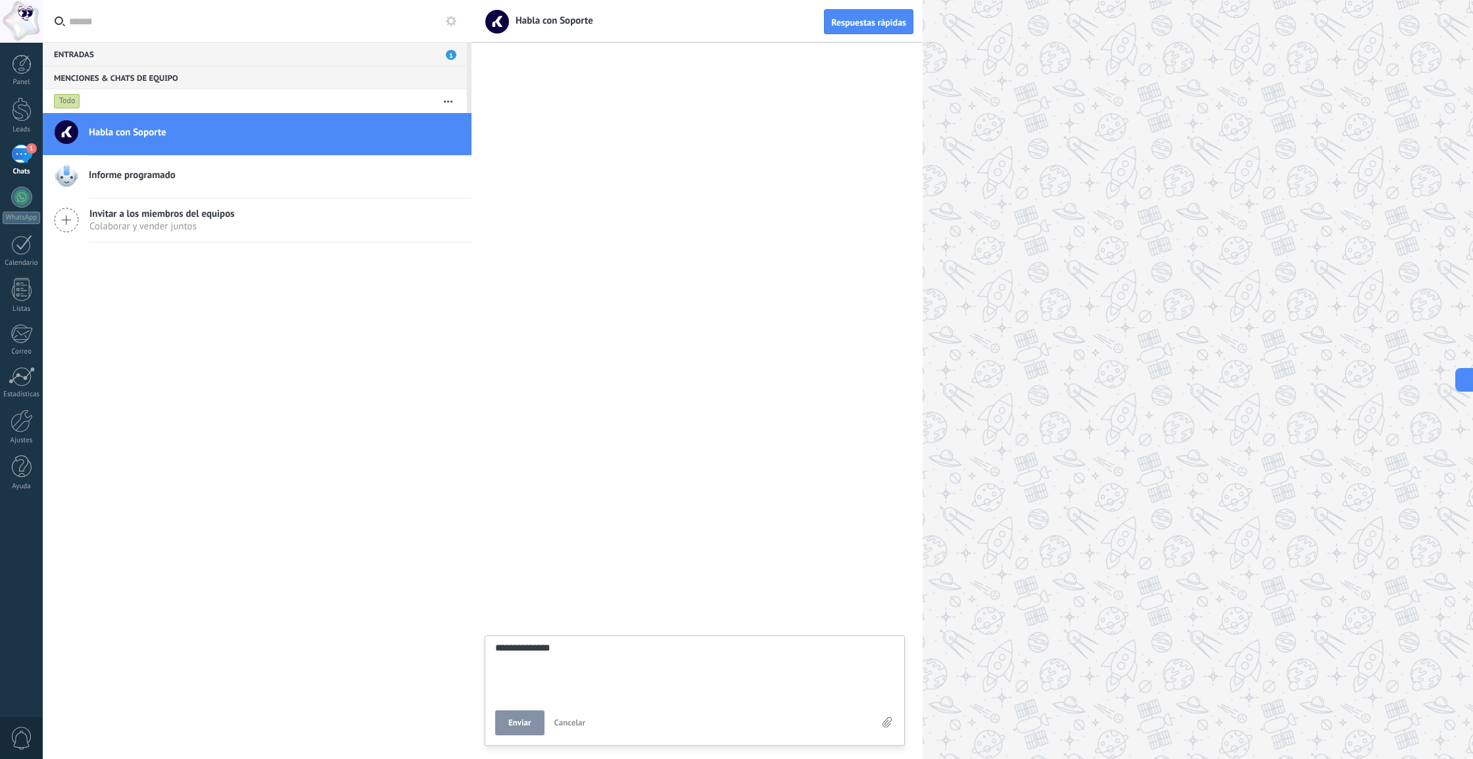
type textarea "**********"
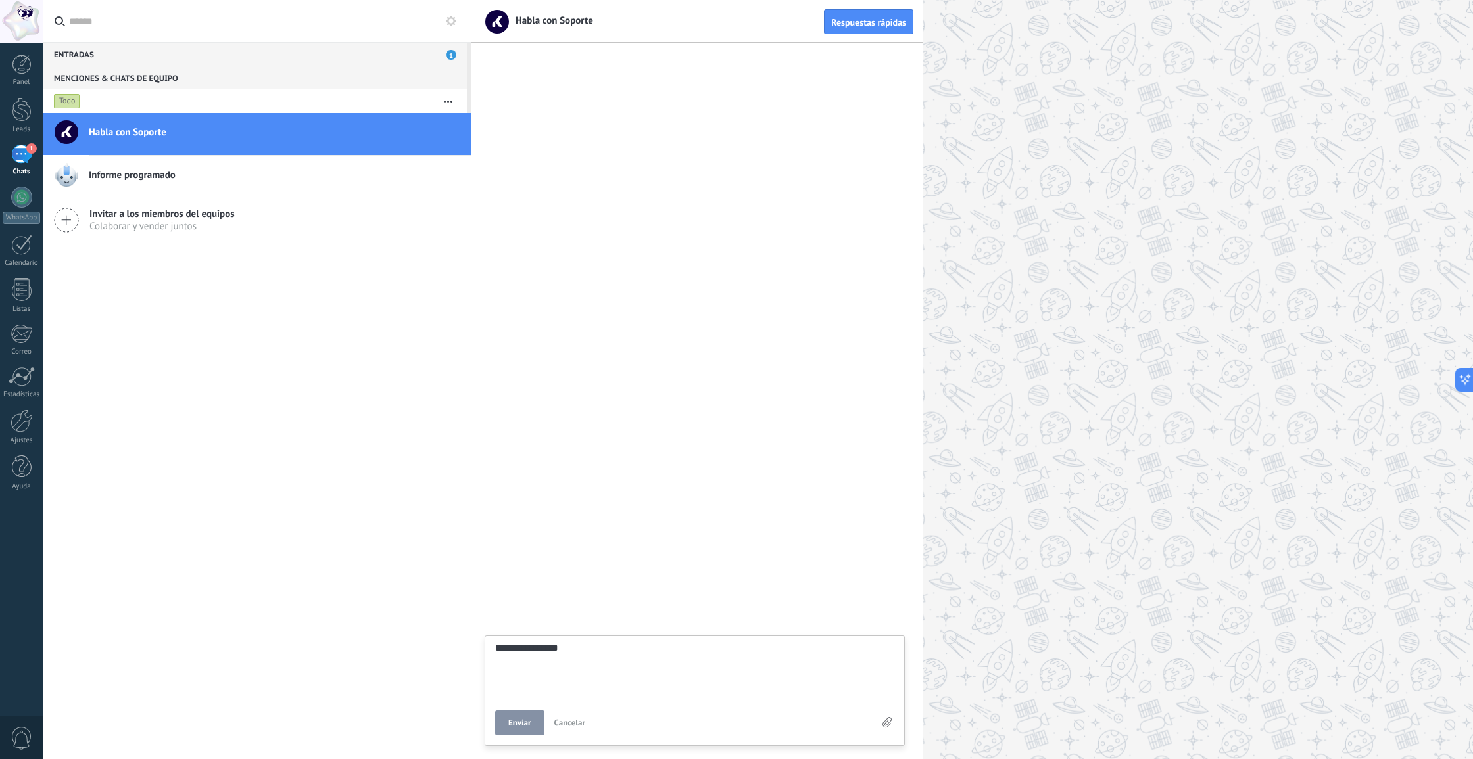
type textarea "**********"
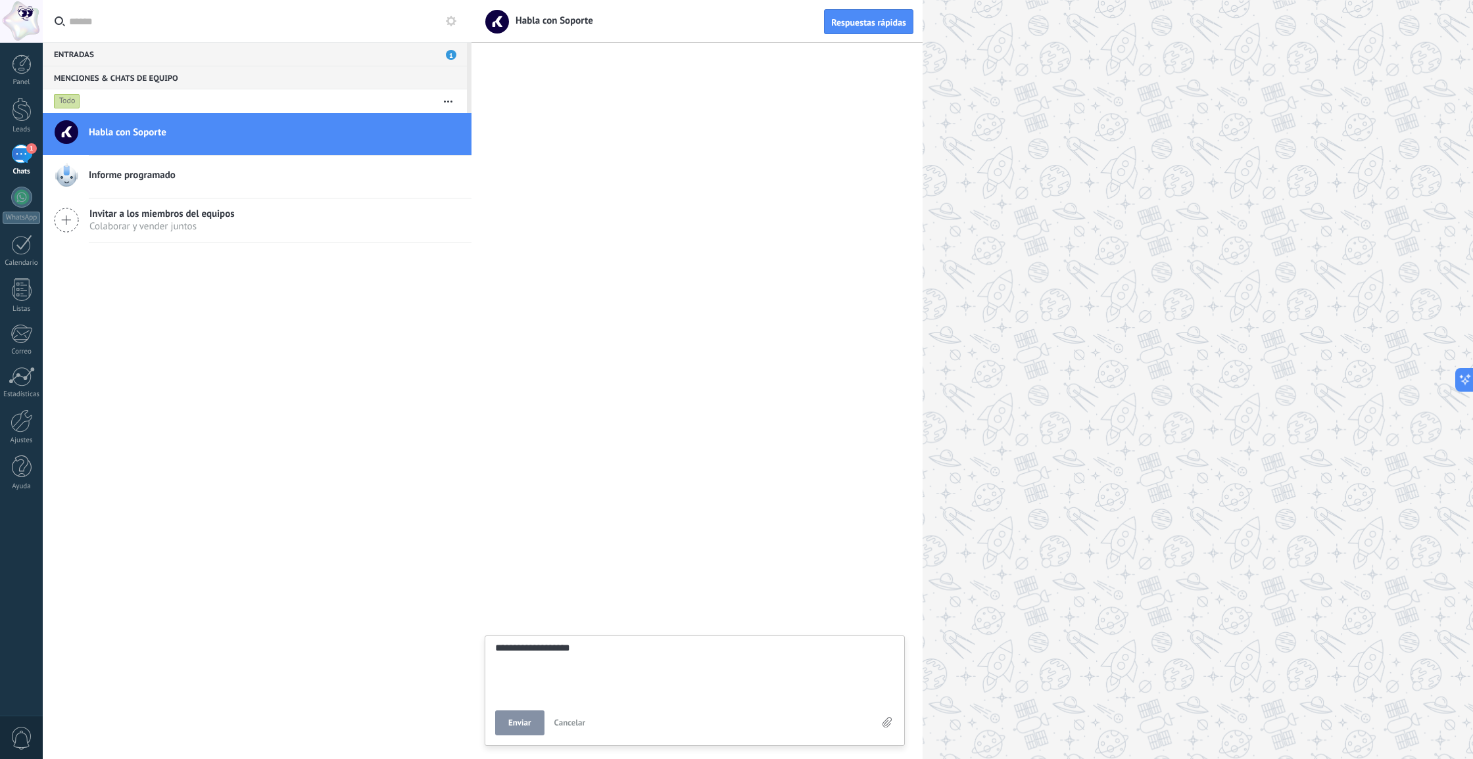
type textarea "**********"
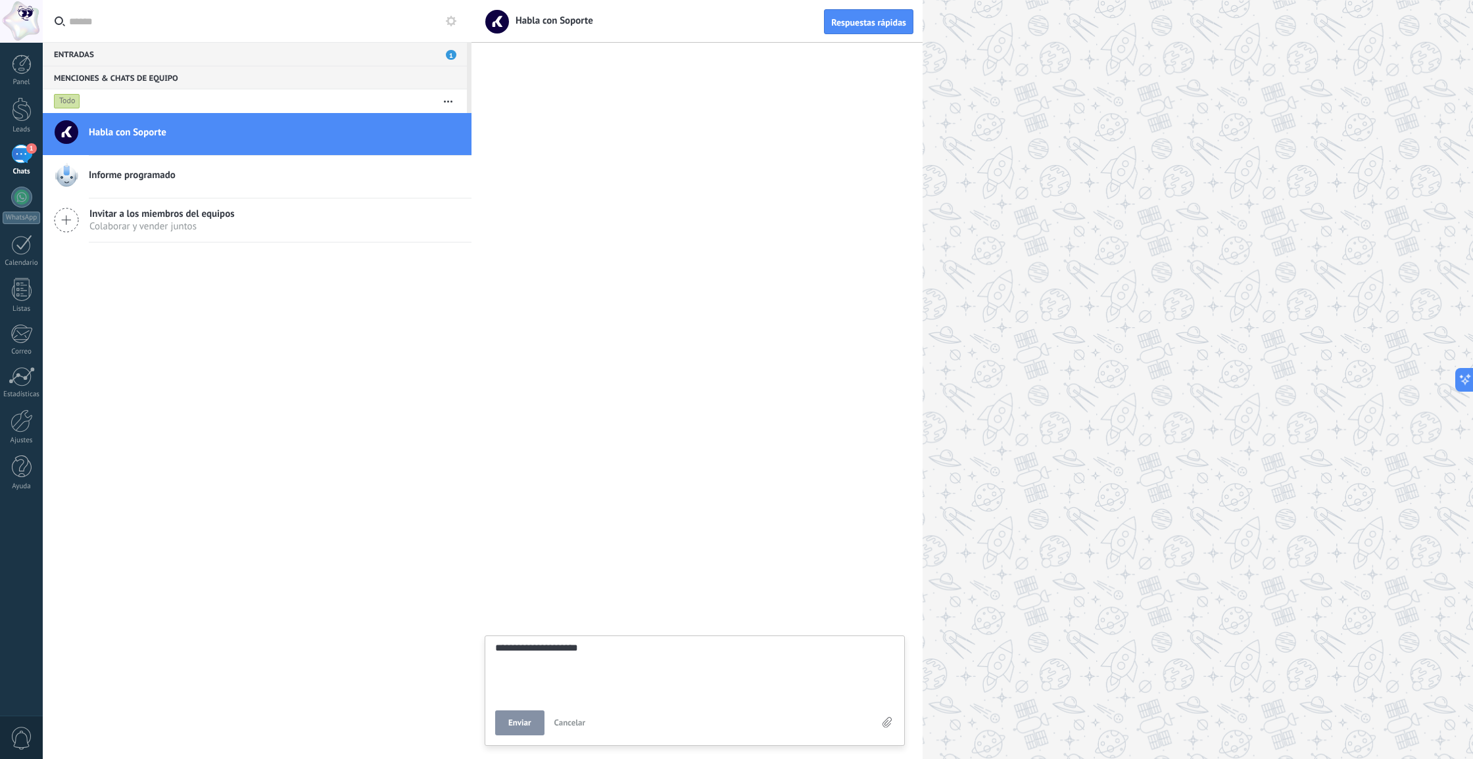
type textarea "**********"
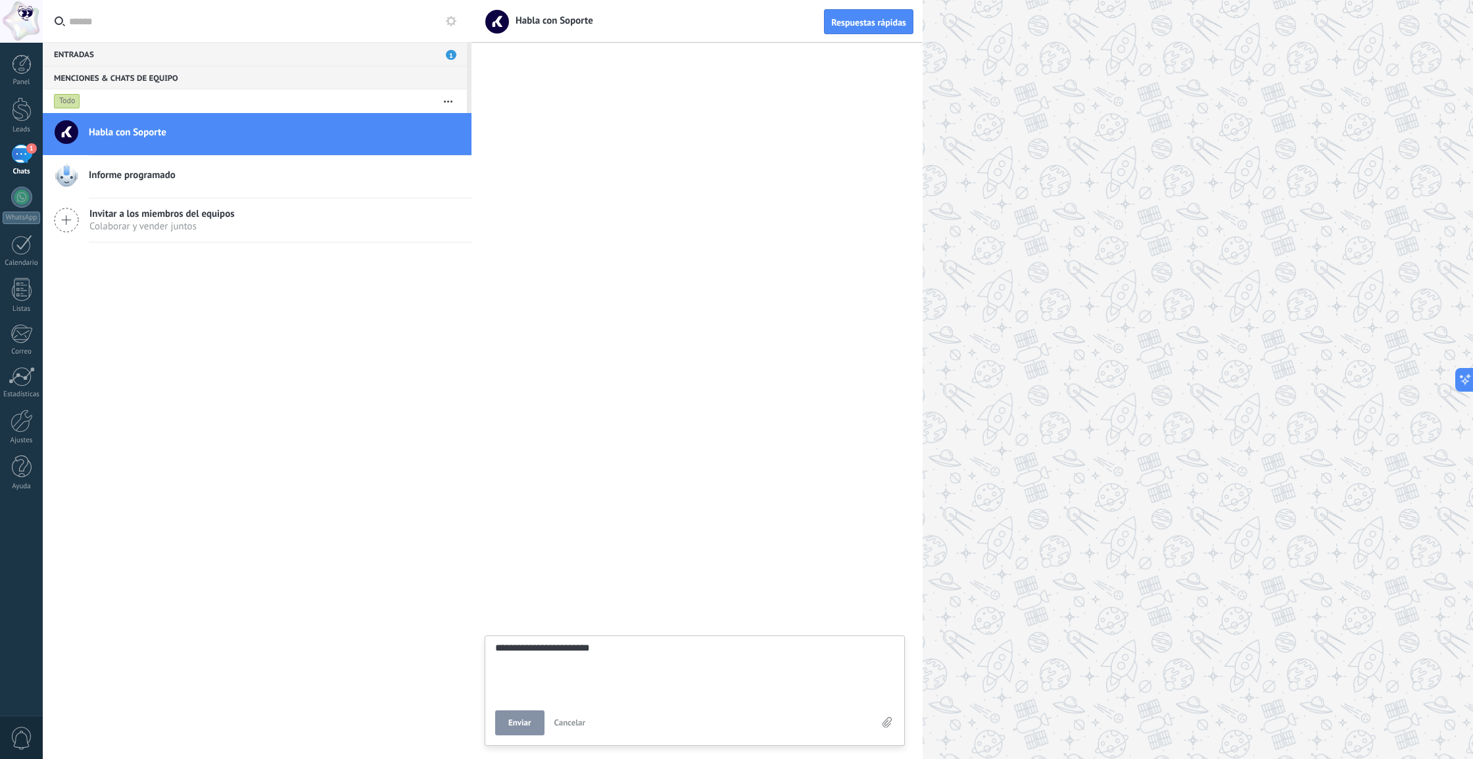
type textarea "**********"
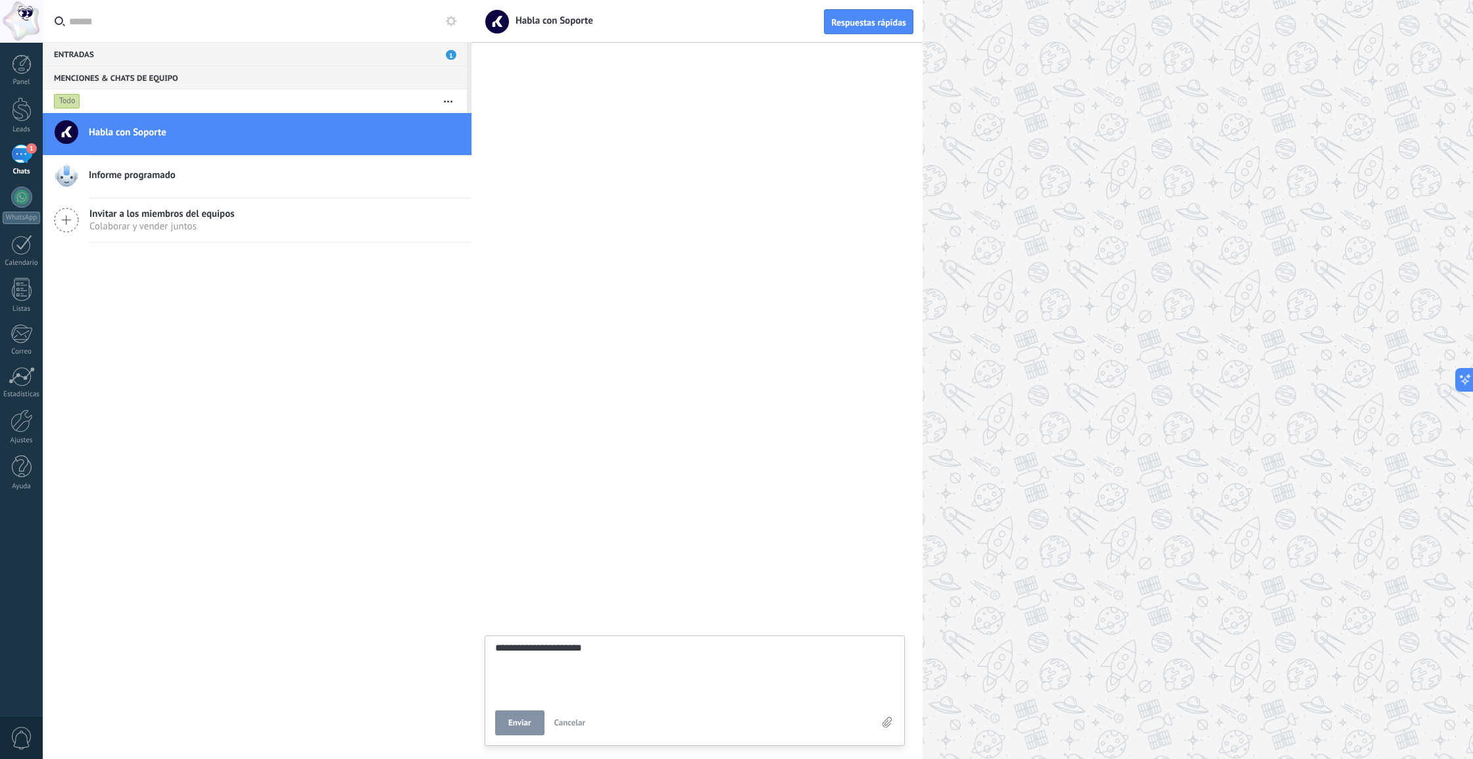
type textarea "**********"
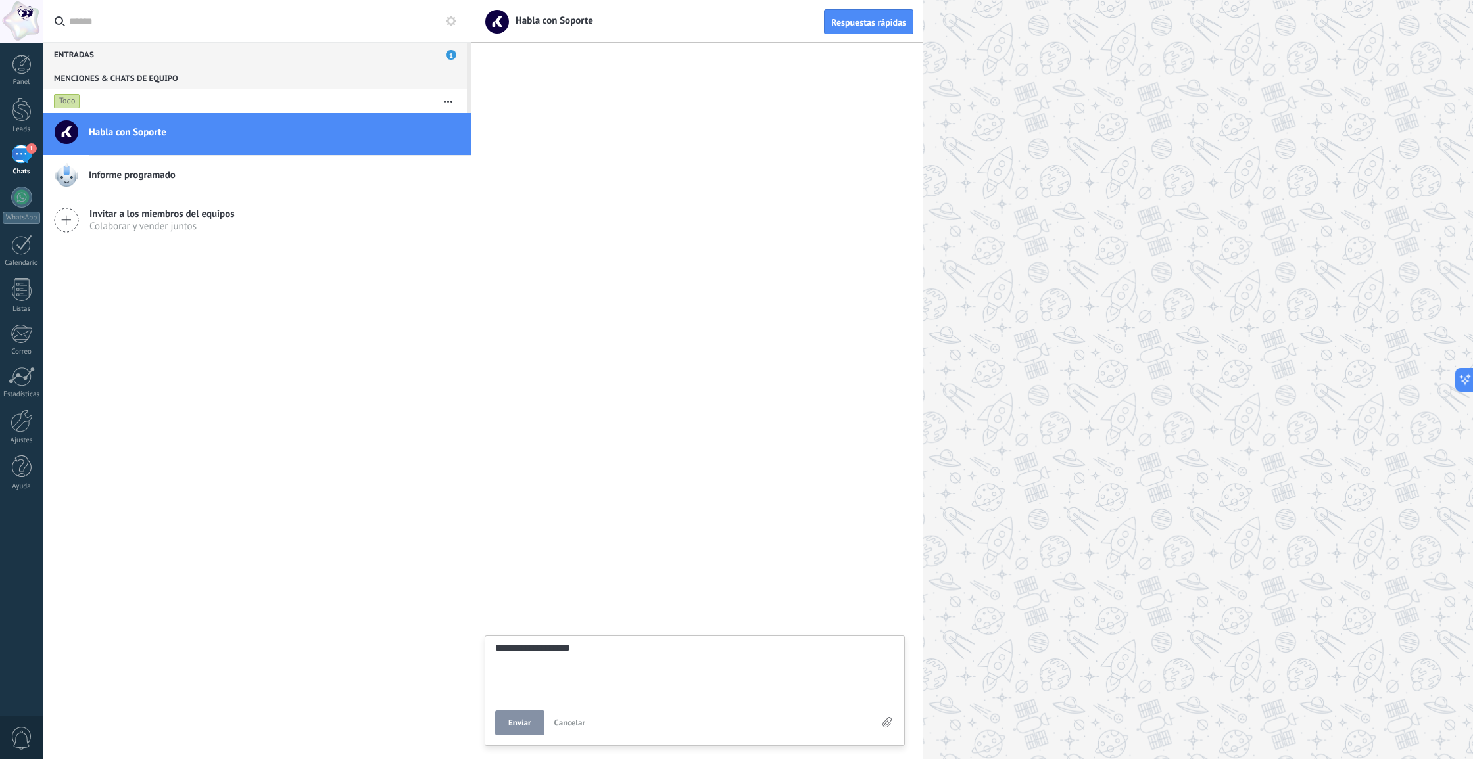
type textarea "**********"
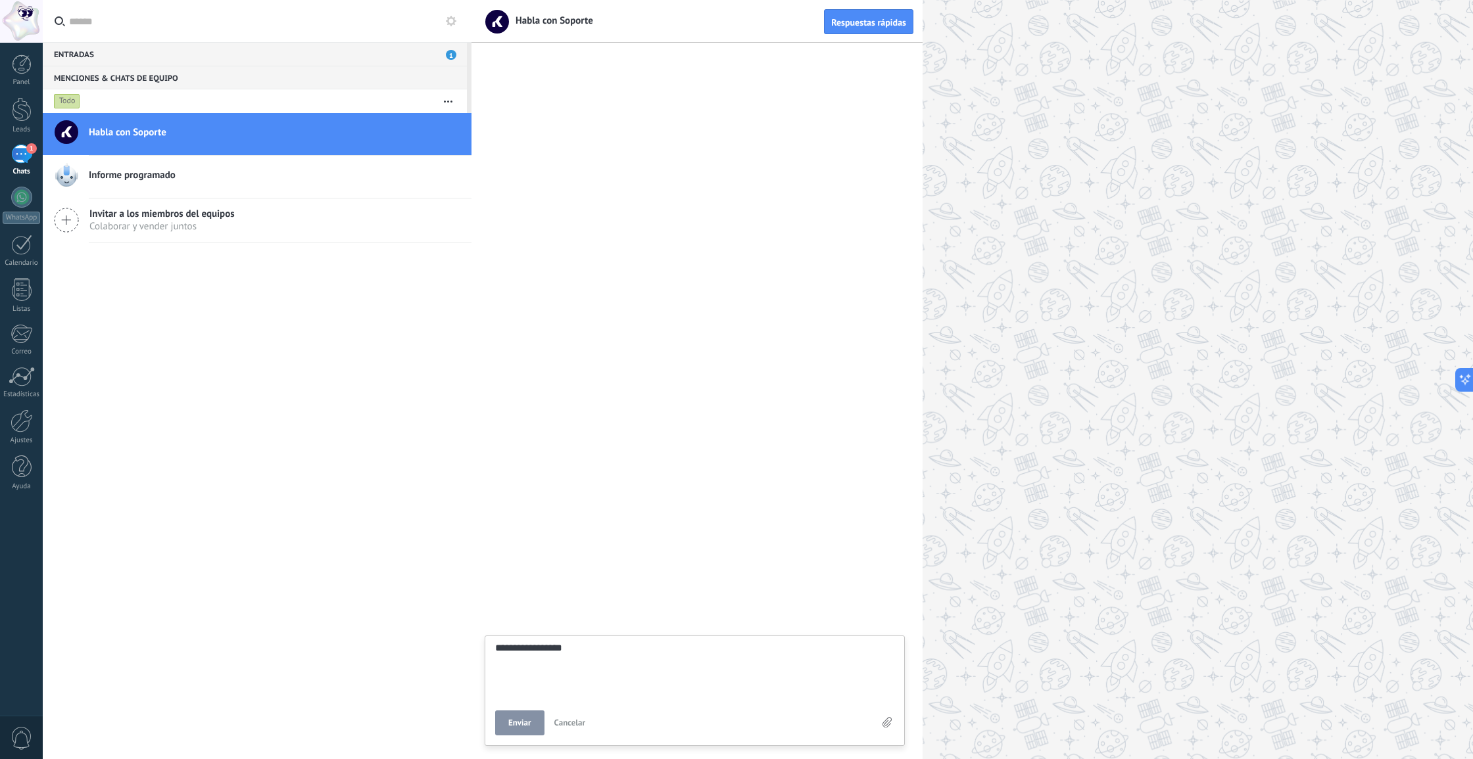
type textarea "**********"
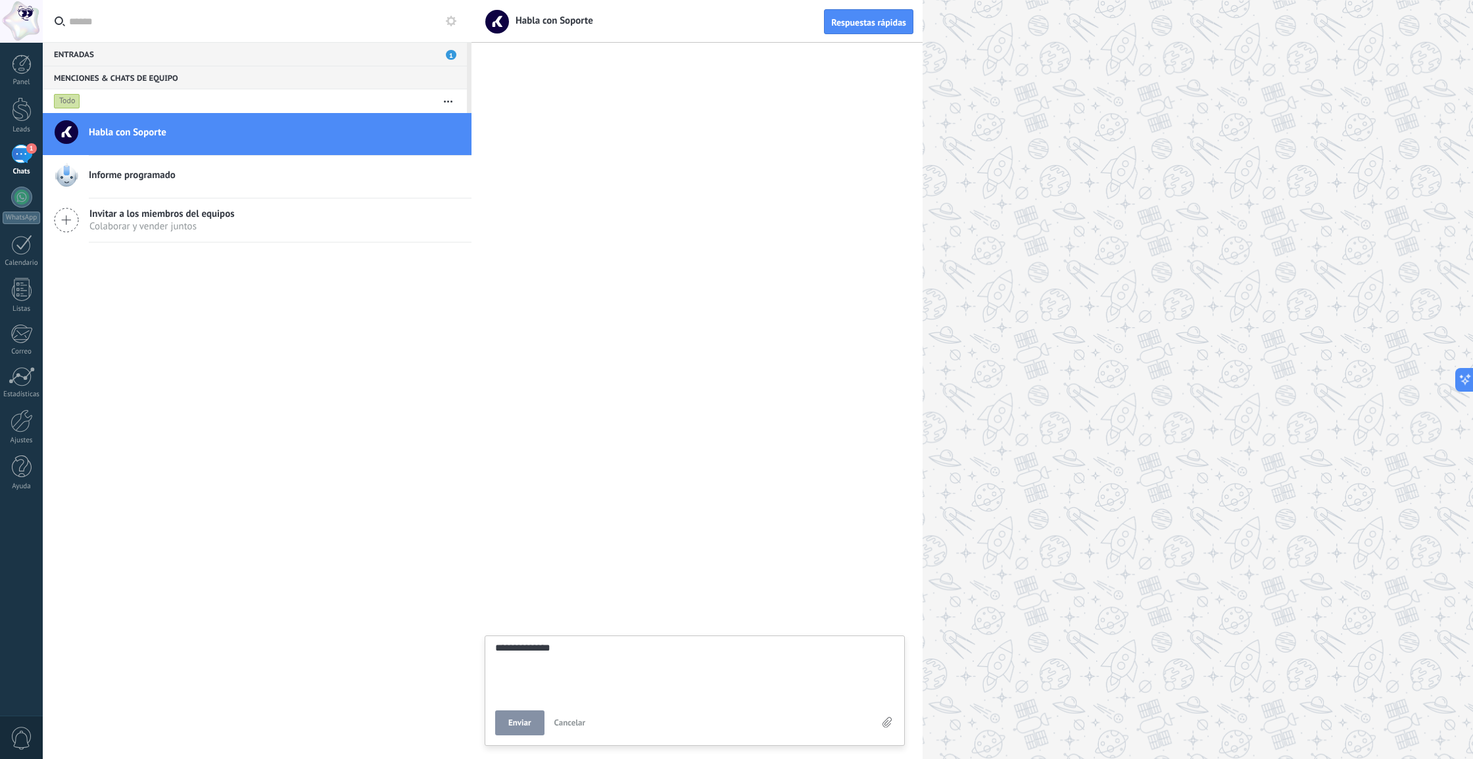
type textarea "**********"
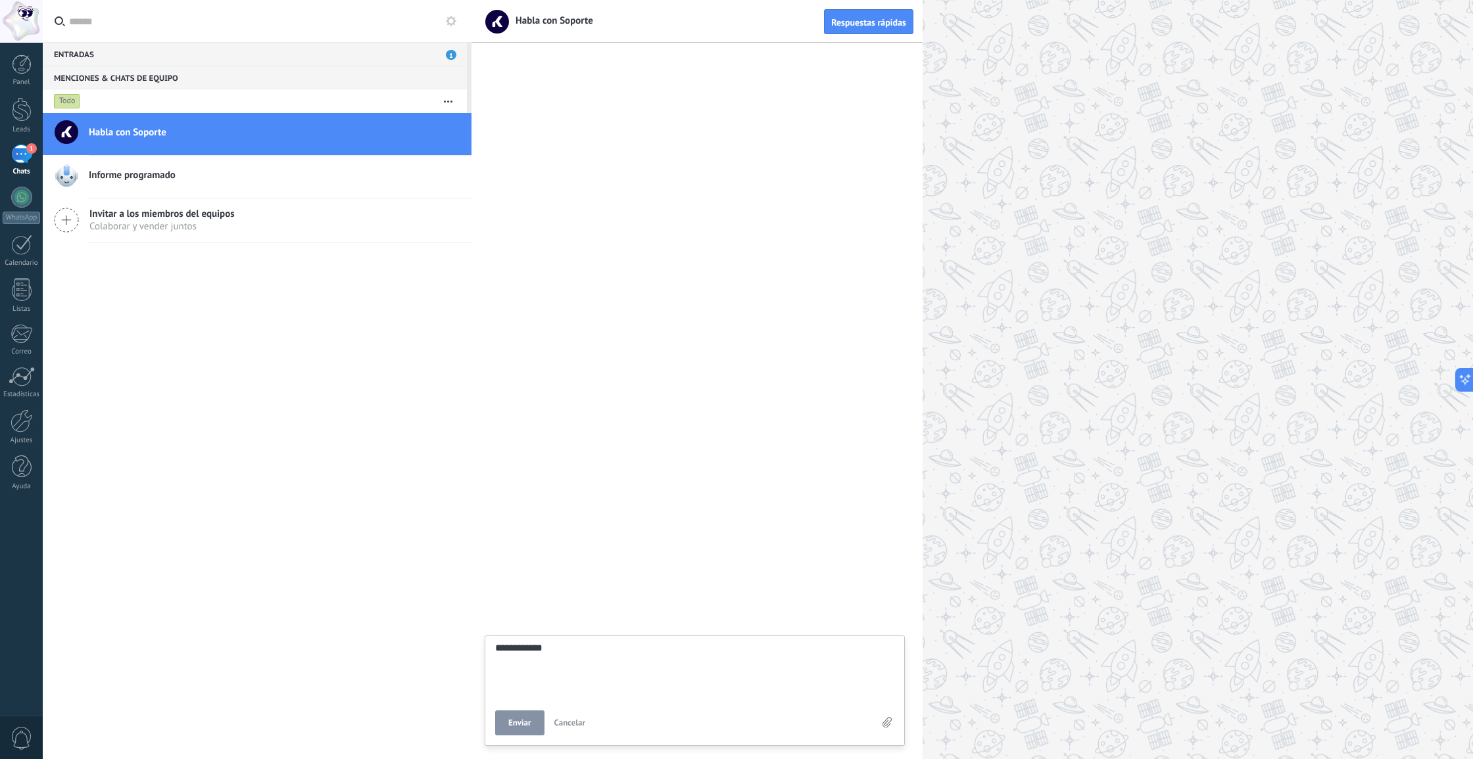
type textarea "**********"
type textarea "*********"
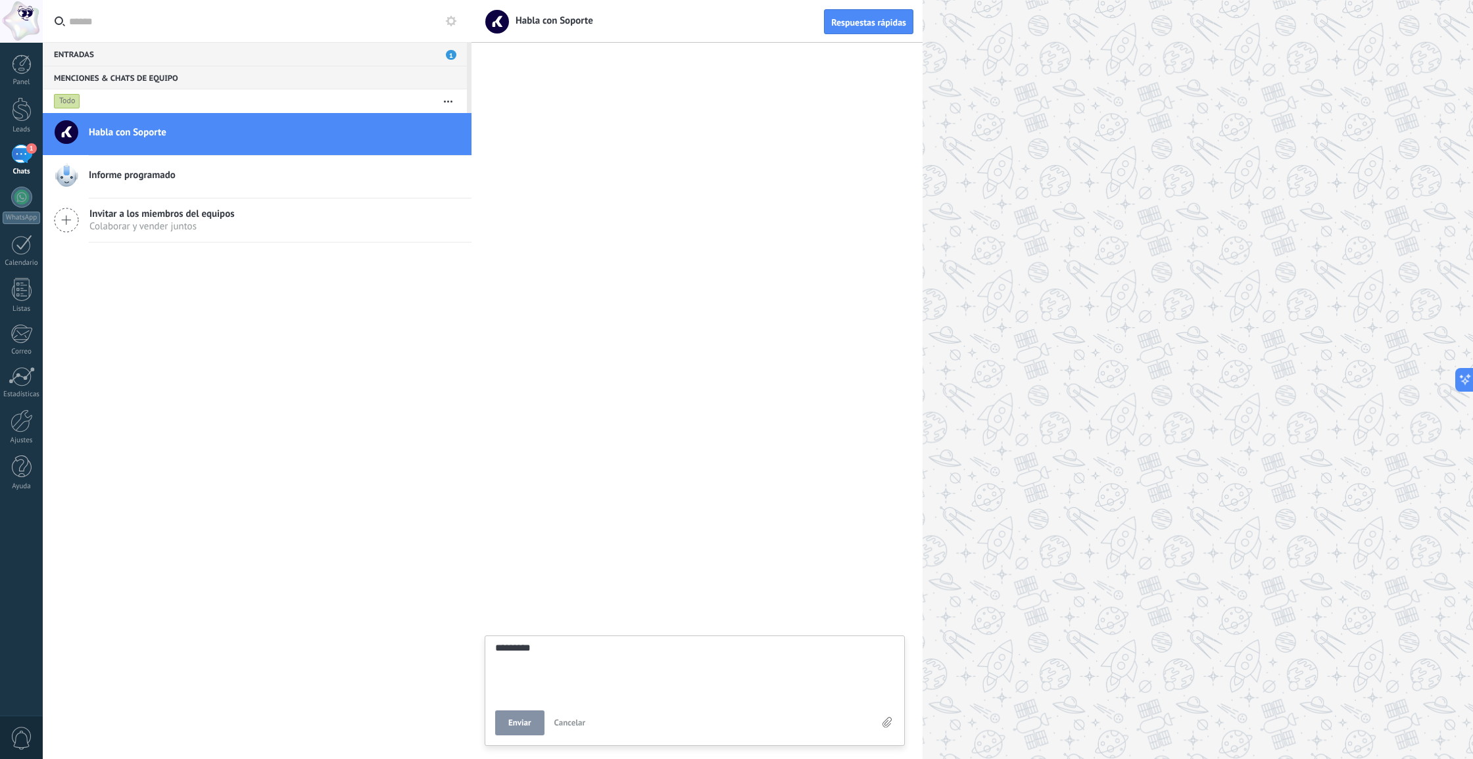
type textarea "********"
type textarea "*******"
type textarea "******"
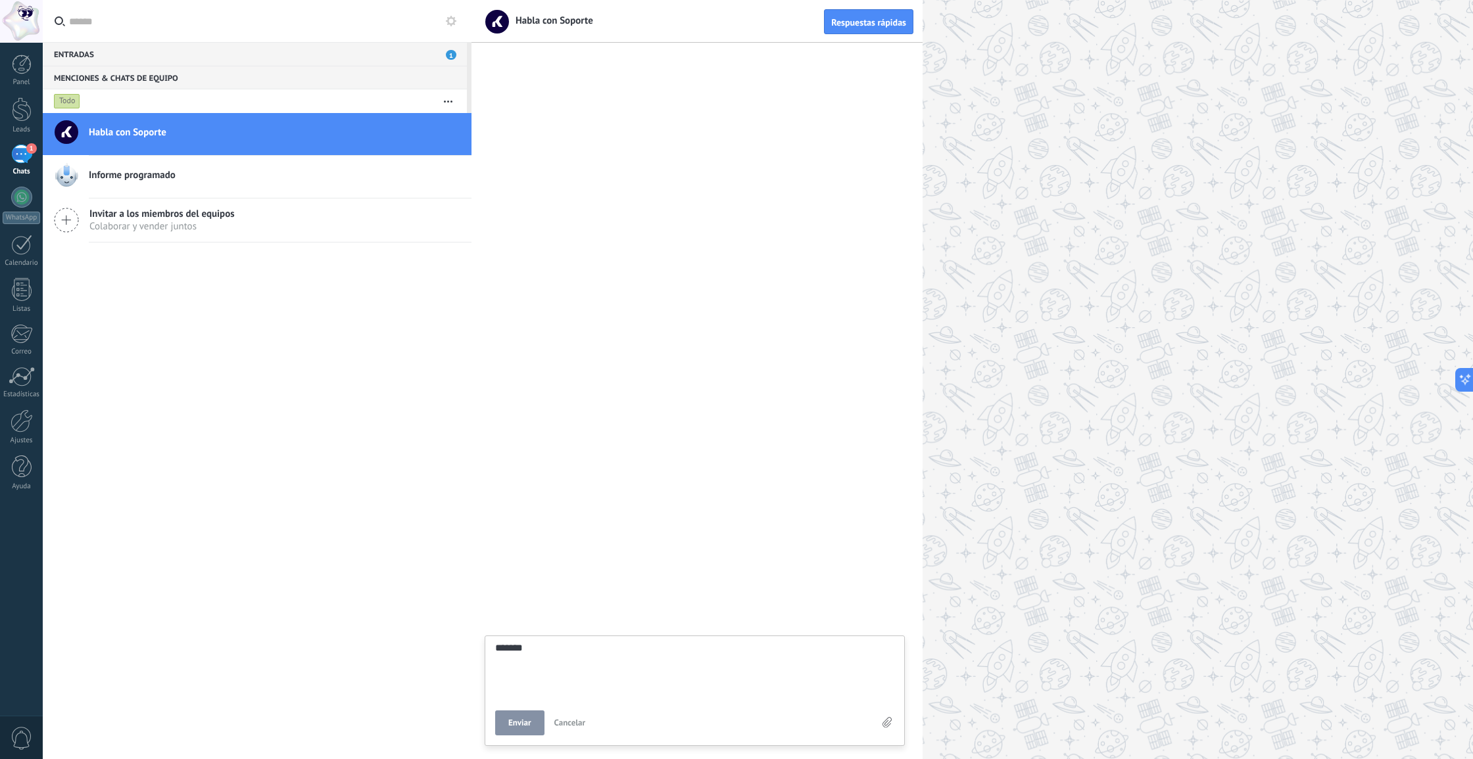
type textarea "******"
type textarea "*******"
type textarea "********"
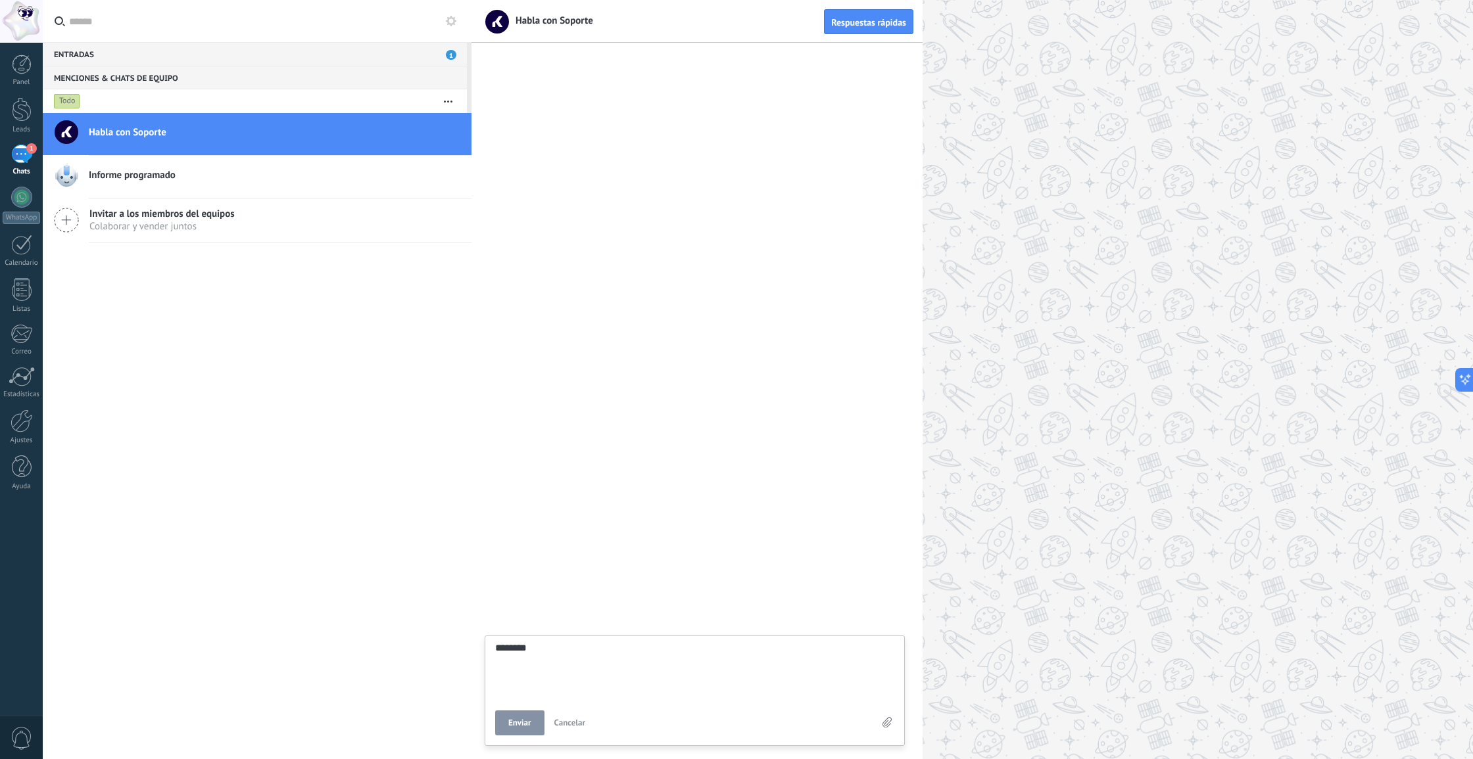
type textarea "*********"
type textarea "**********"
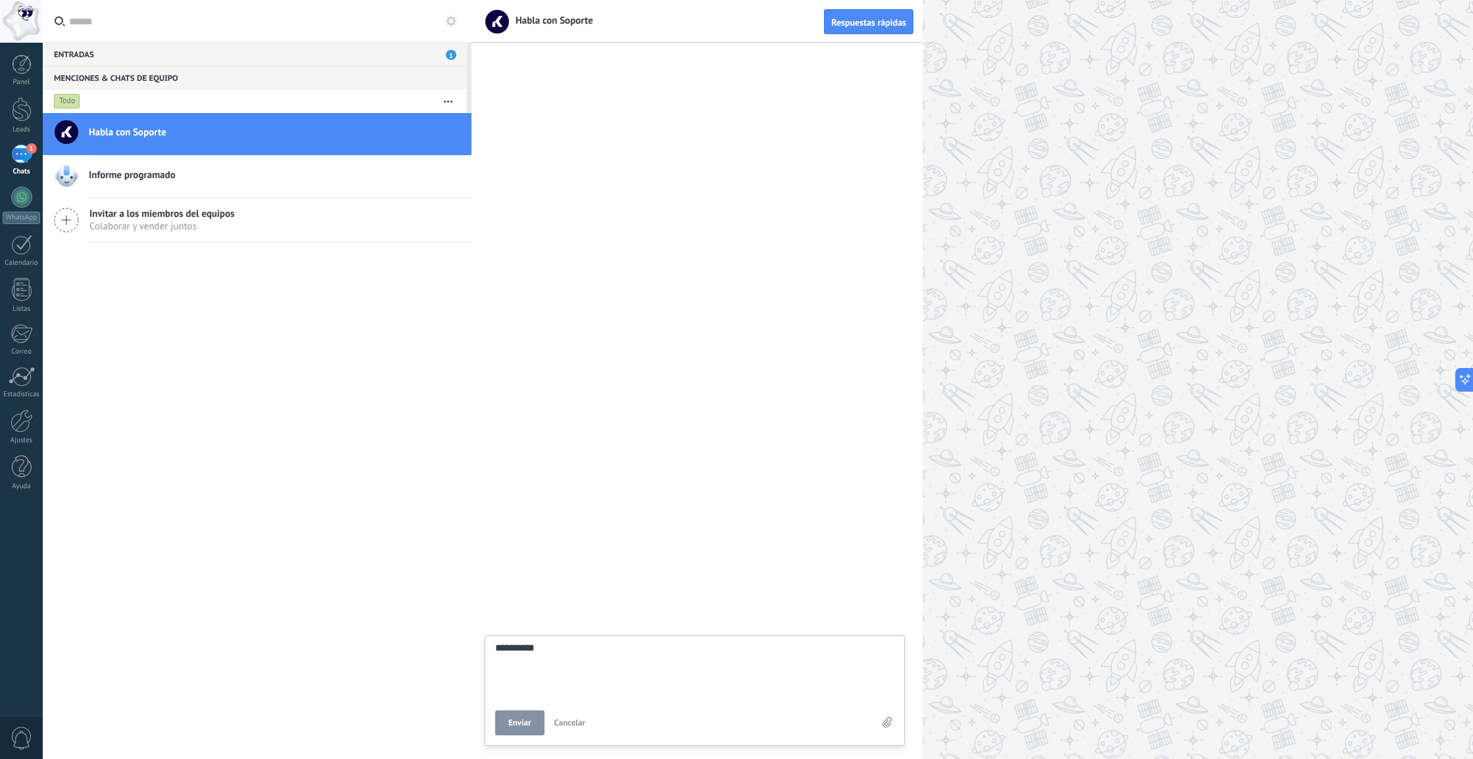
type textarea "**********"
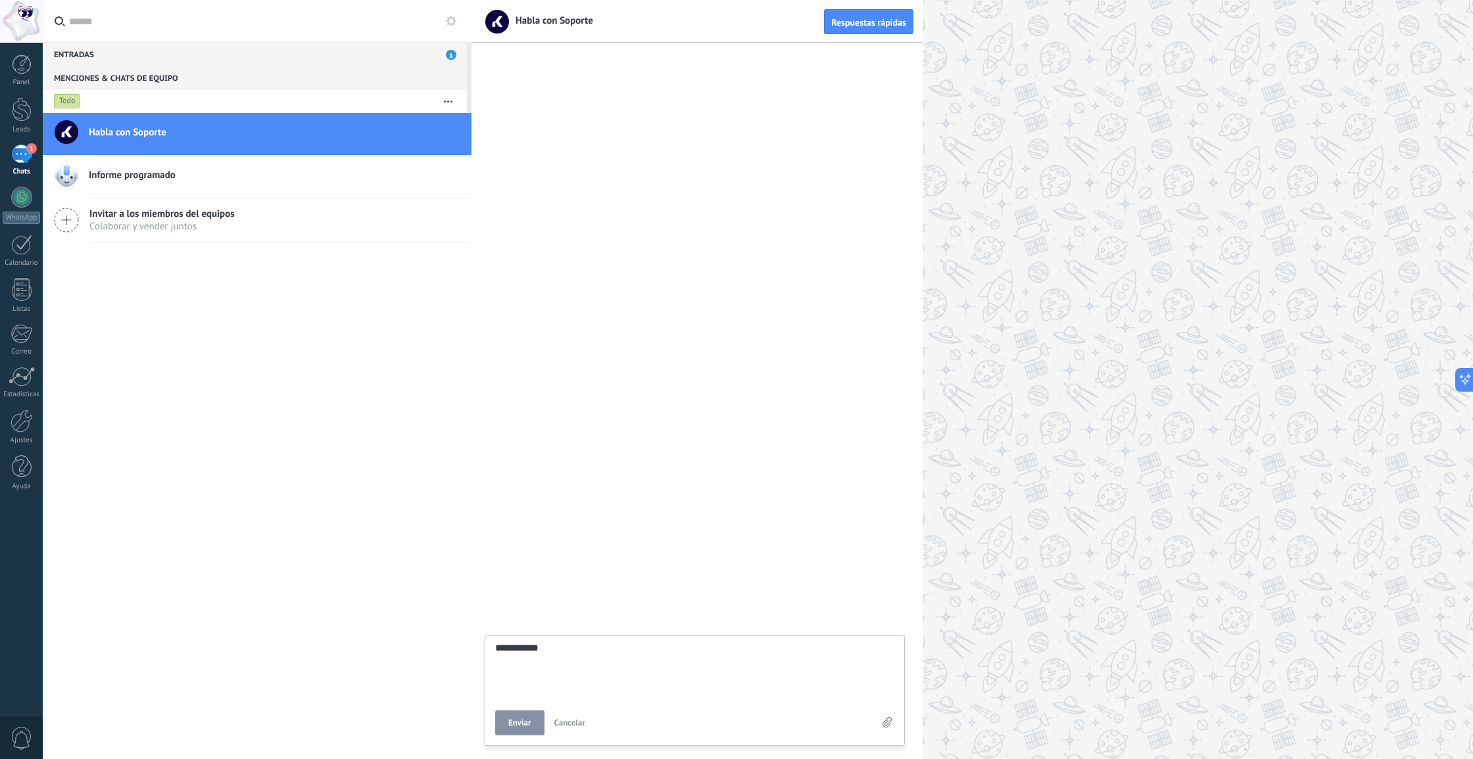
type textarea "**********"
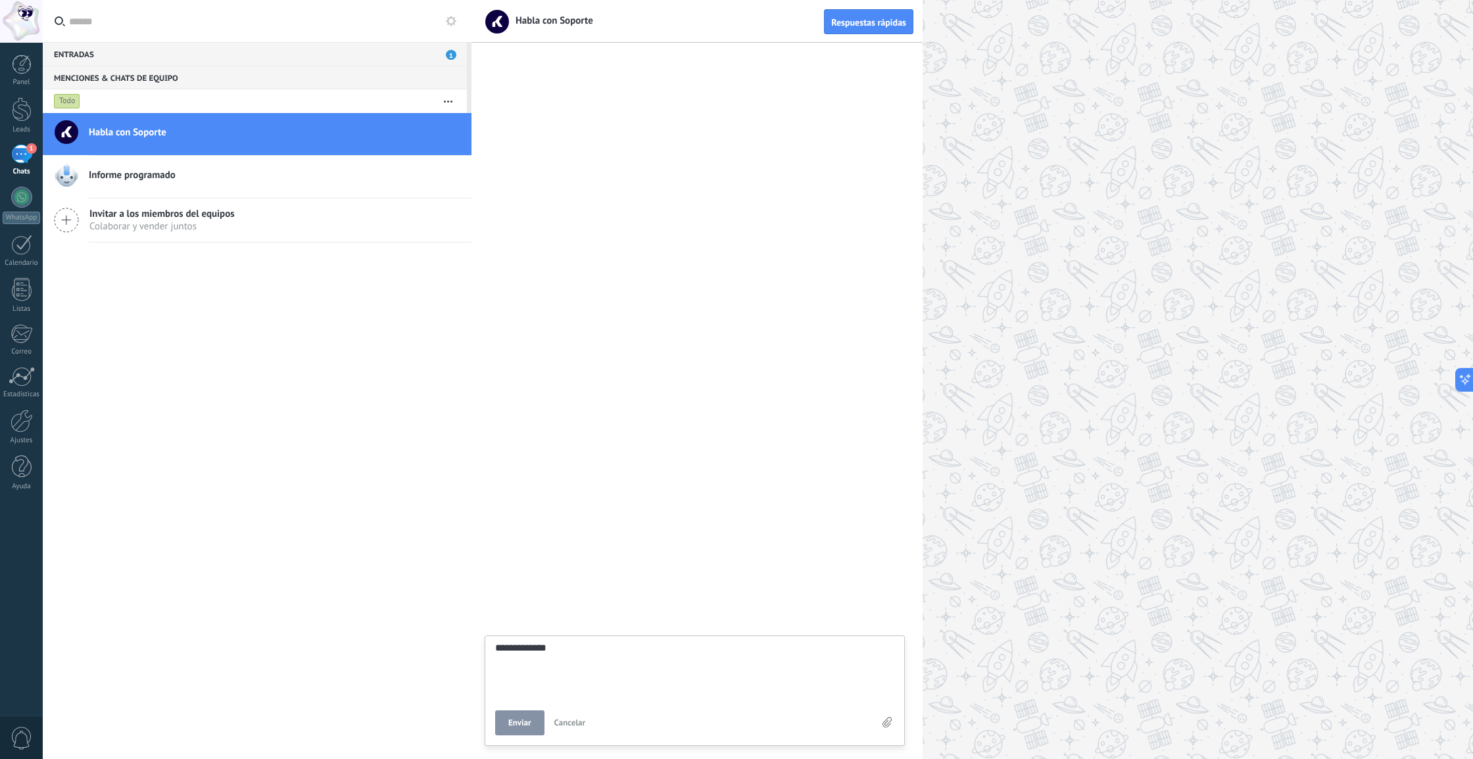
type textarea "**********"
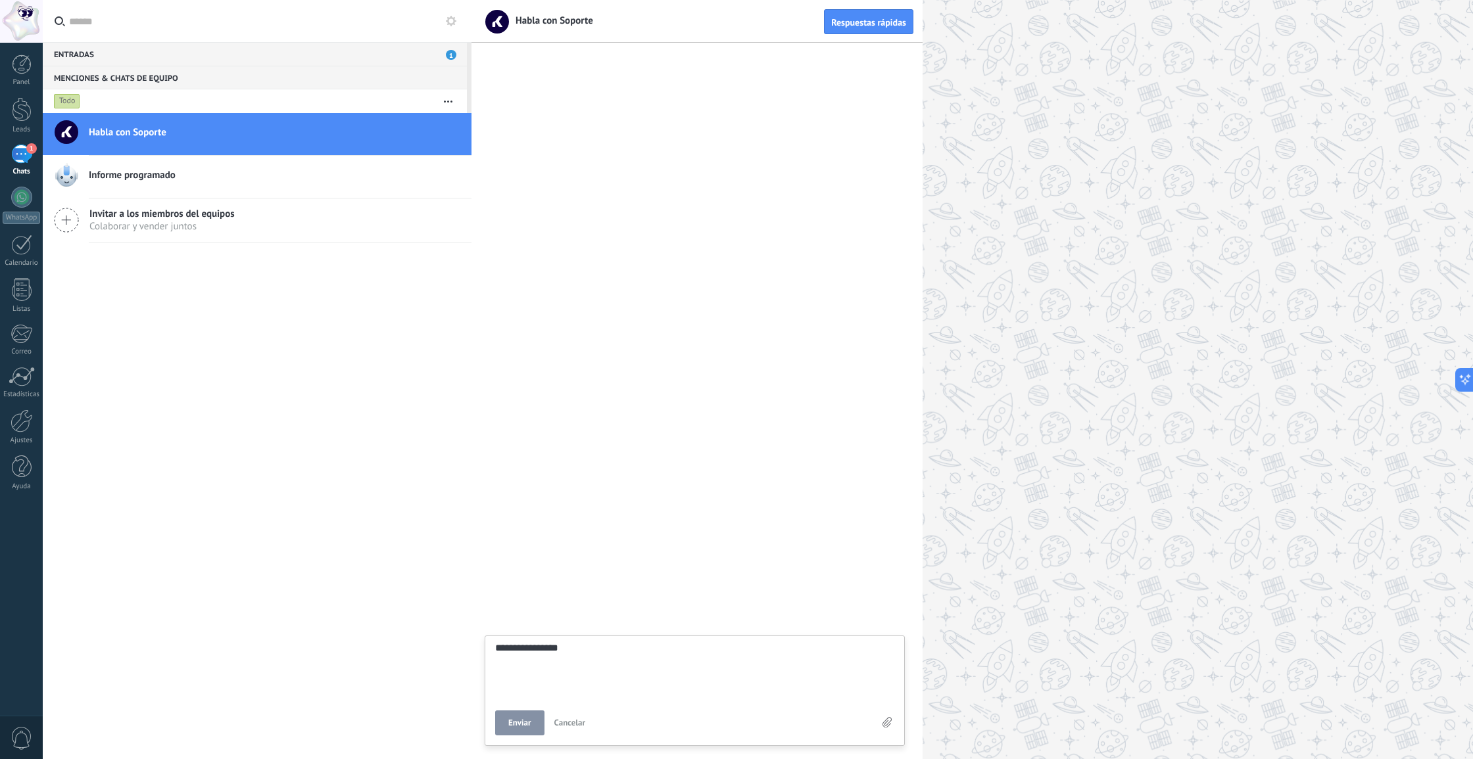
type textarea "**********"
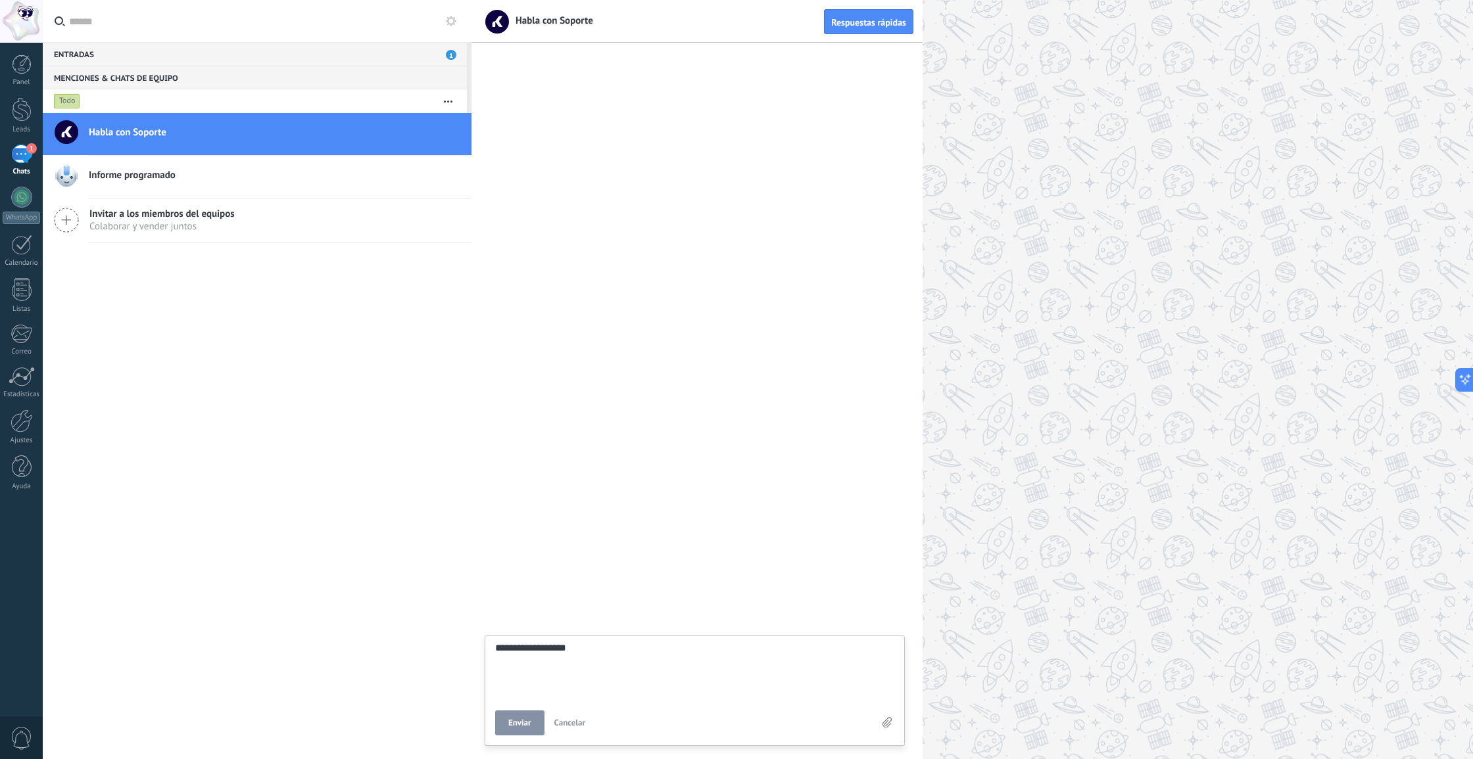
type textarea "**********"
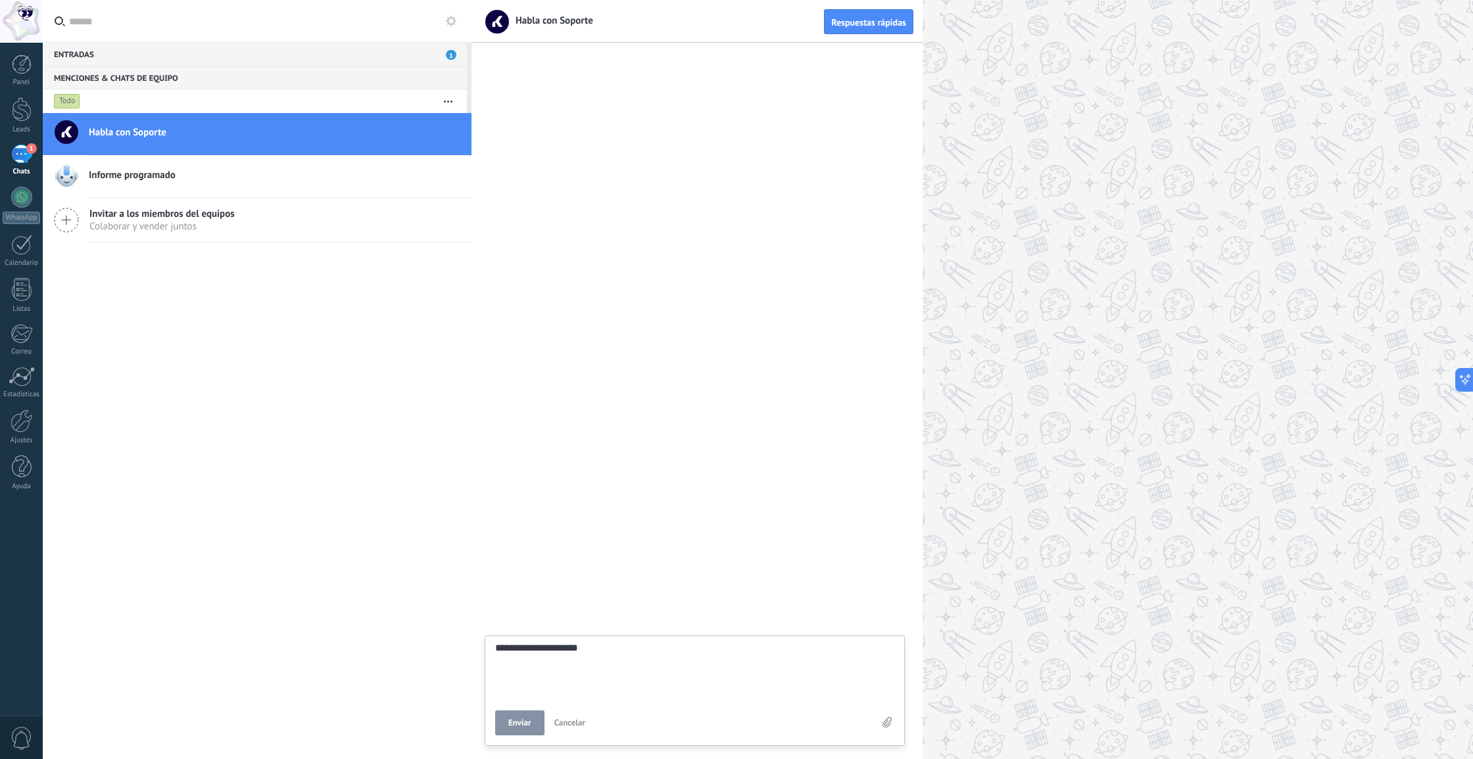
type textarea "**********"
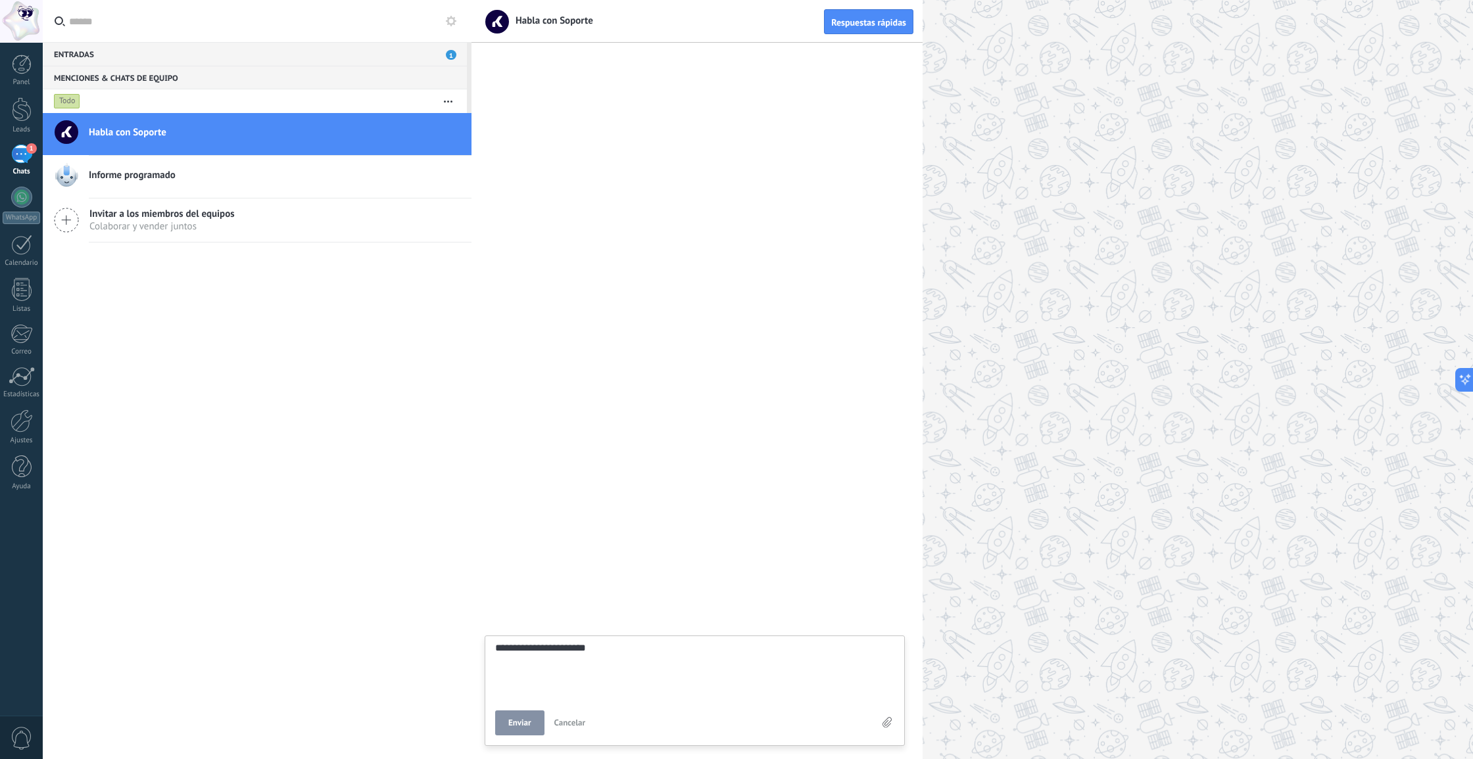
type textarea "**********"
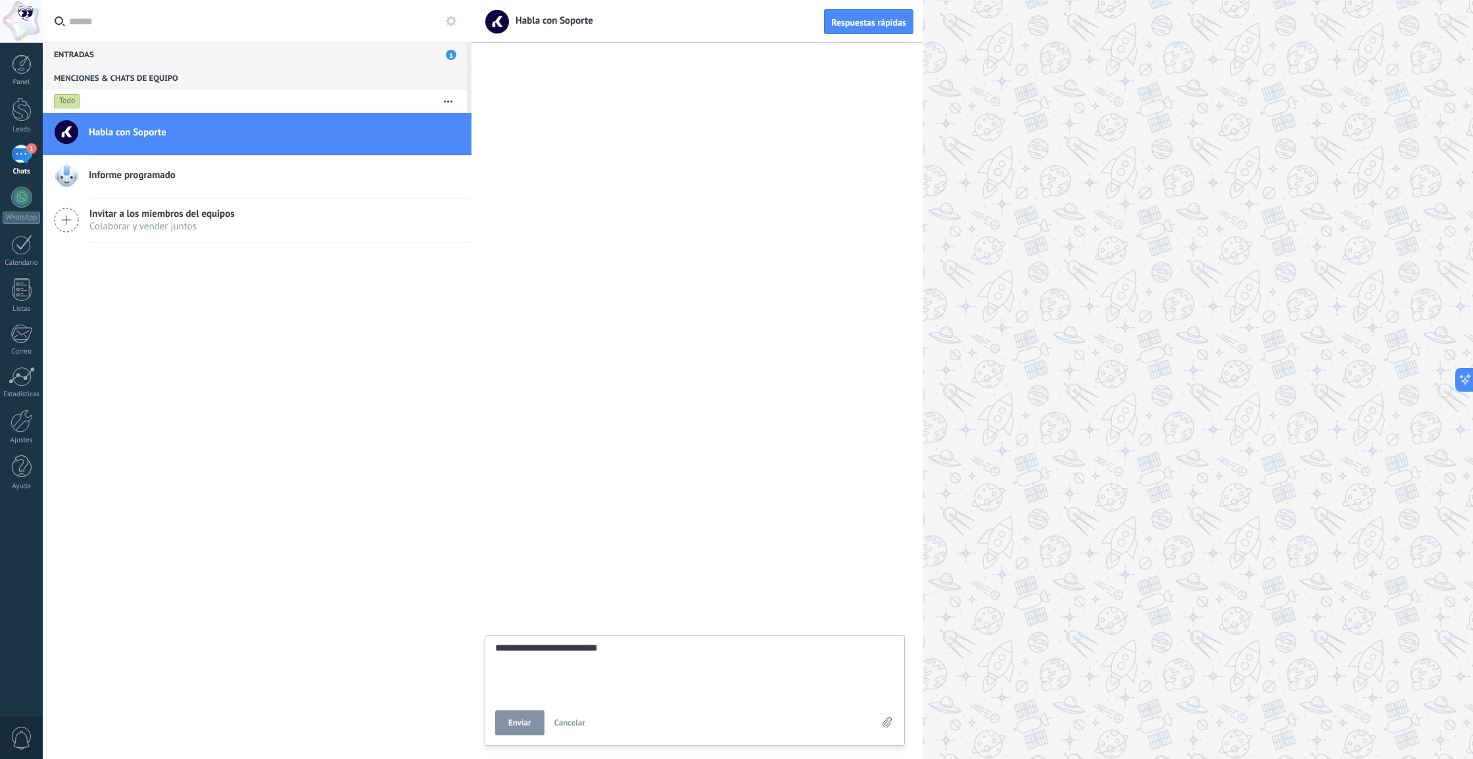
type textarea "**********"
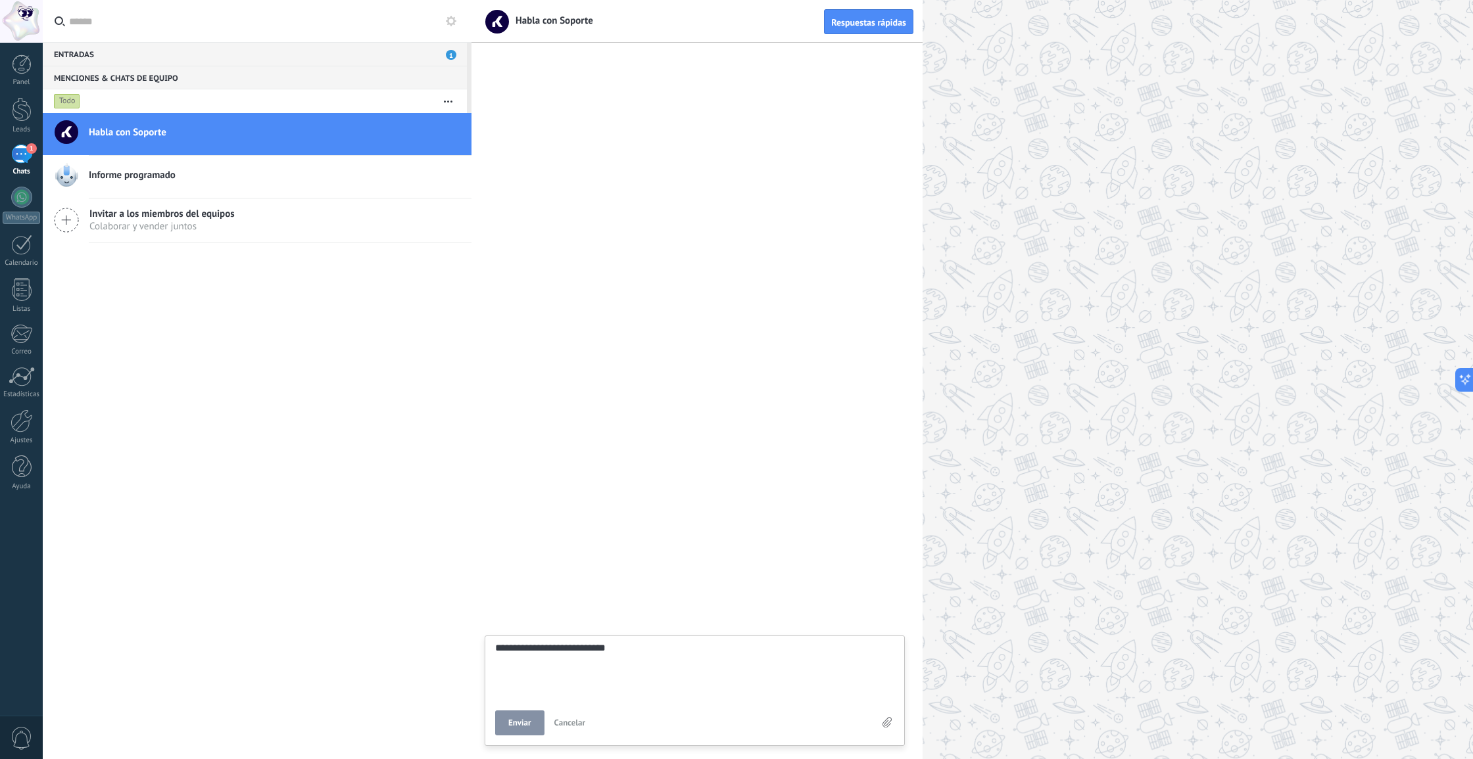
type textarea "**********"
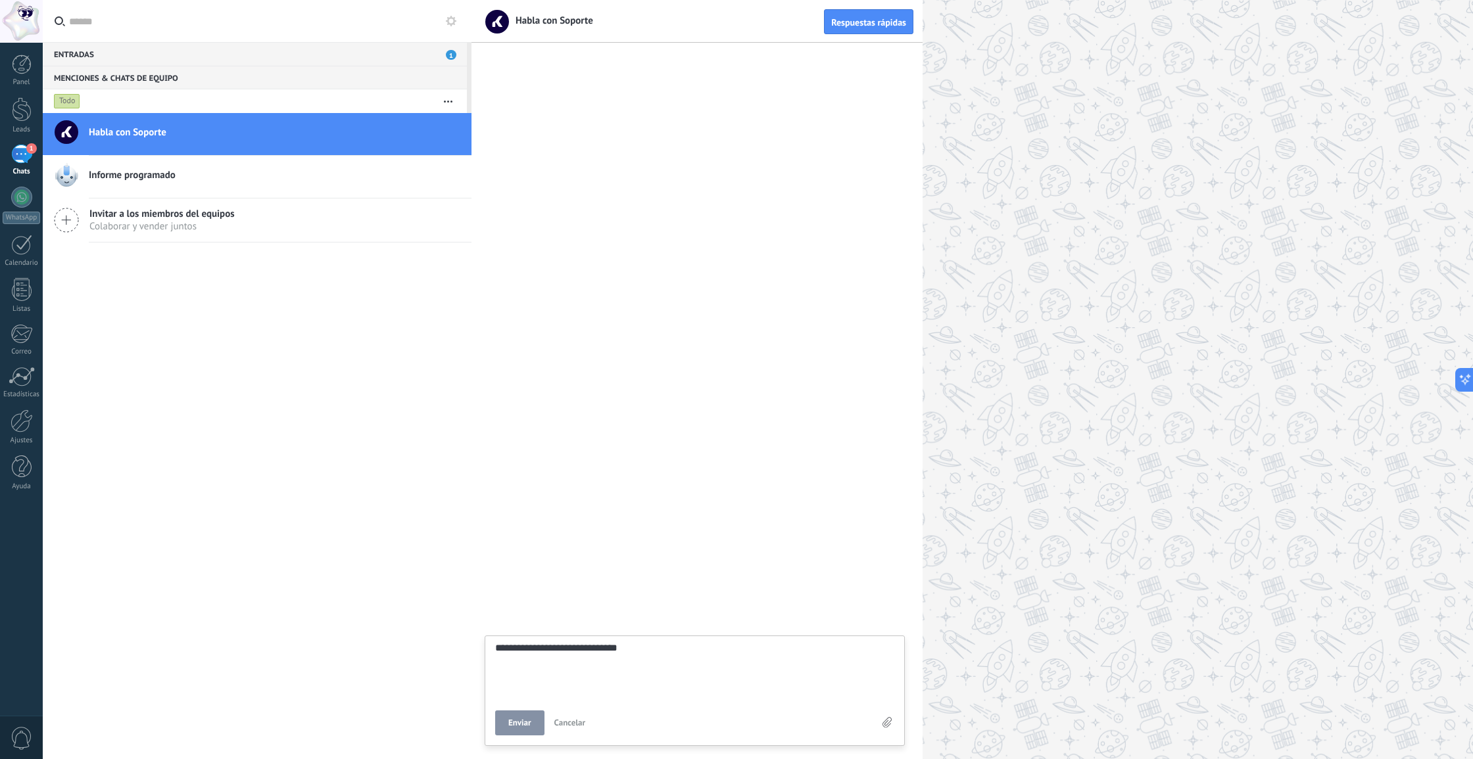
type textarea "**********"
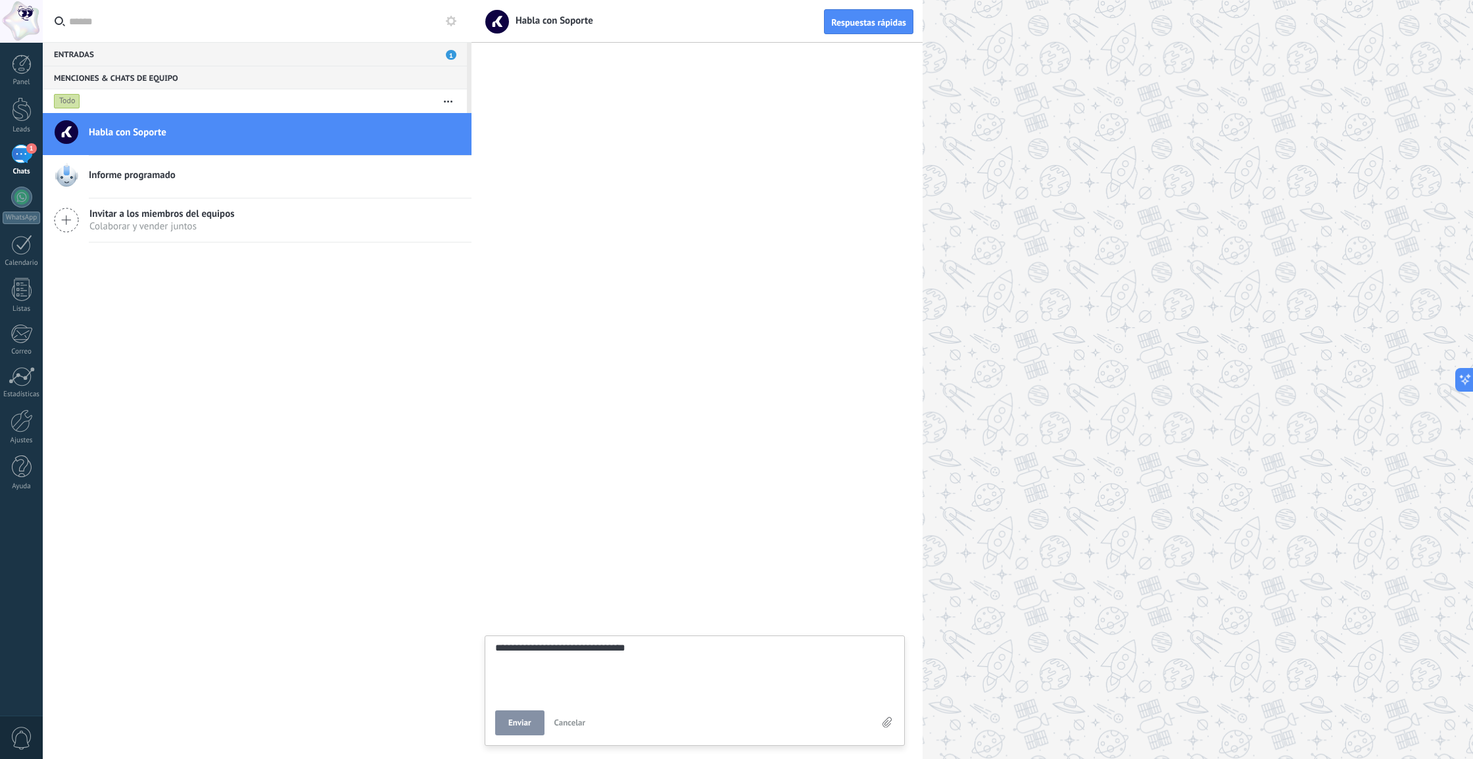
type textarea "**********"
click at [511, 724] on span "Enviar" at bounding box center [519, 723] width 23 height 9
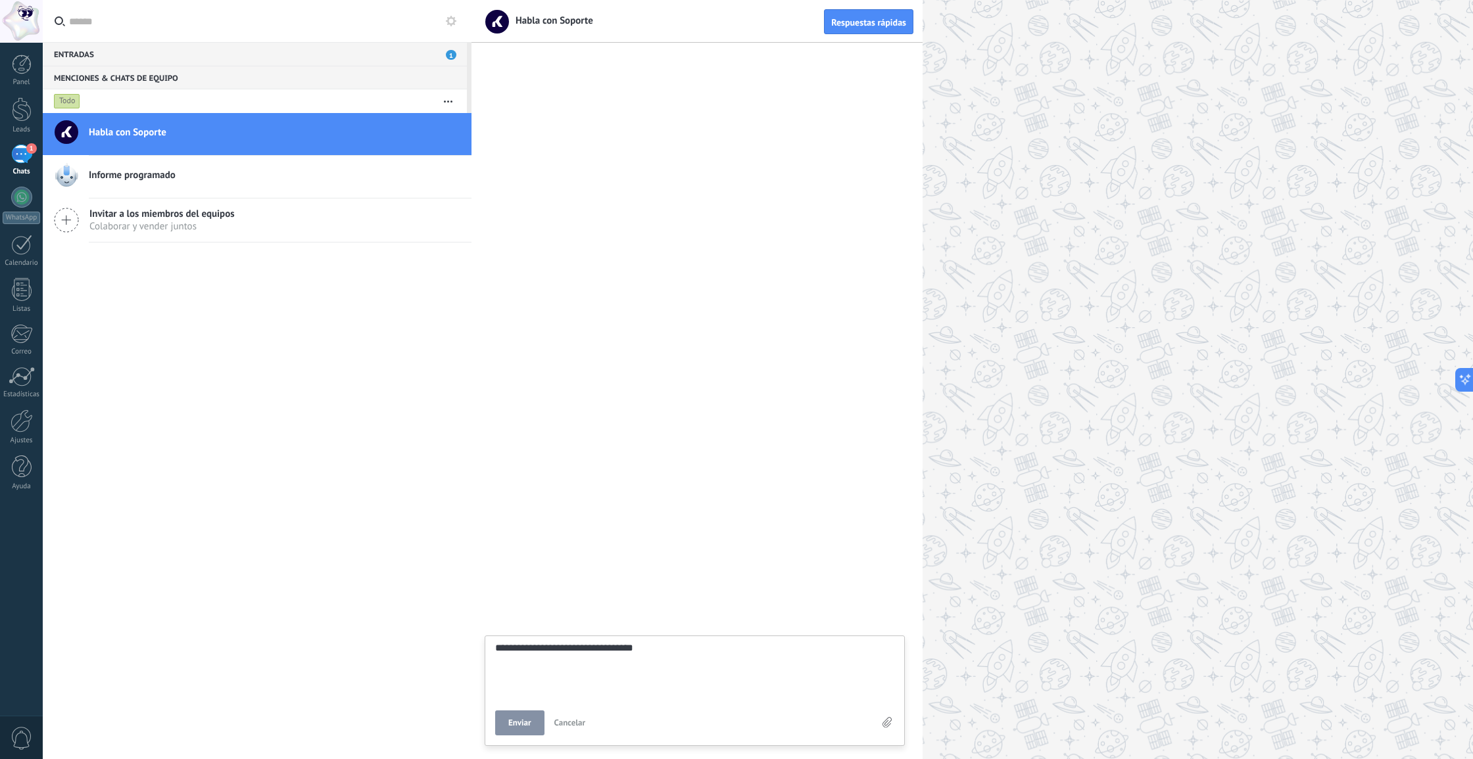
type textarea "*******"
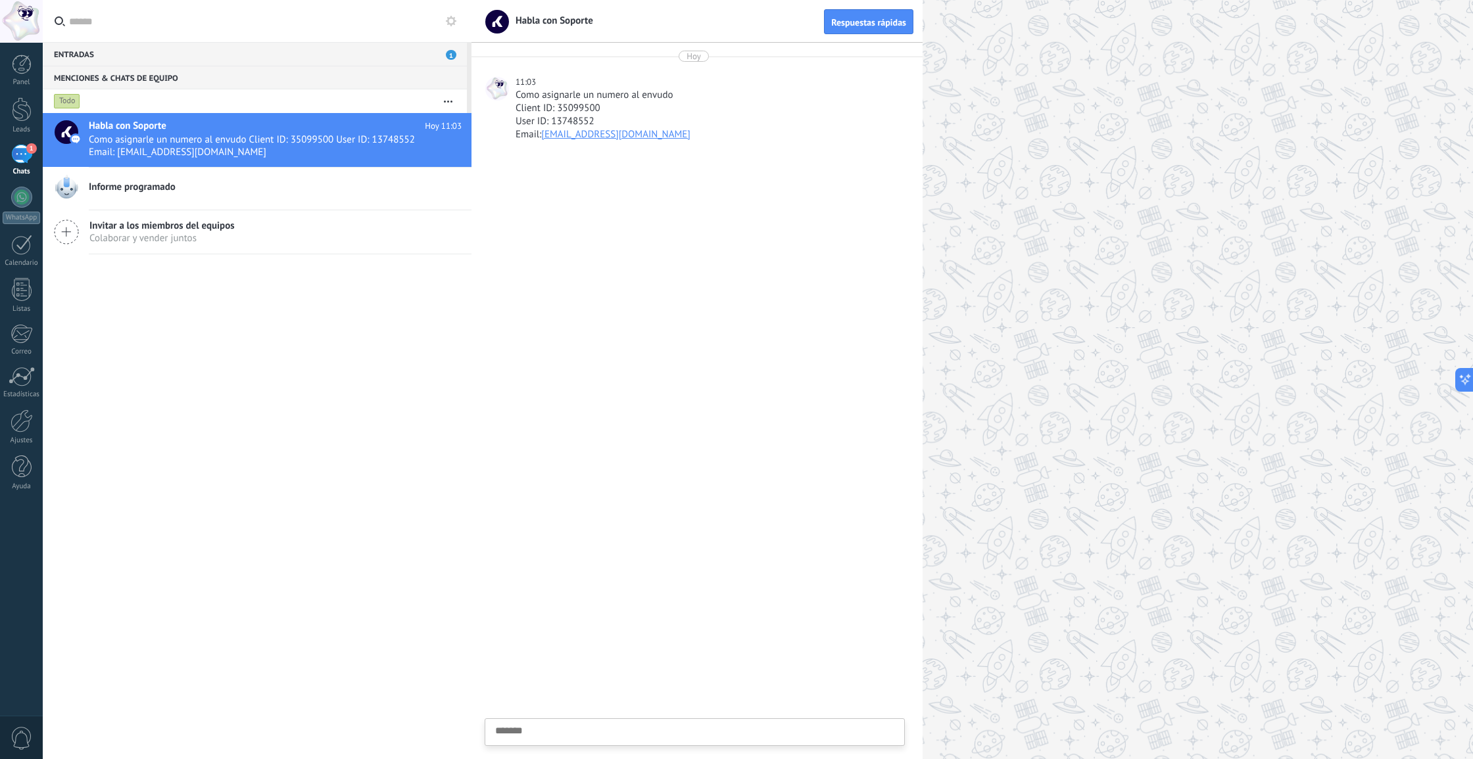
scroll to position [0, 0]
click at [266, 193] on h2 "Informe programado" at bounding box center [275, 187] width 373 height 13
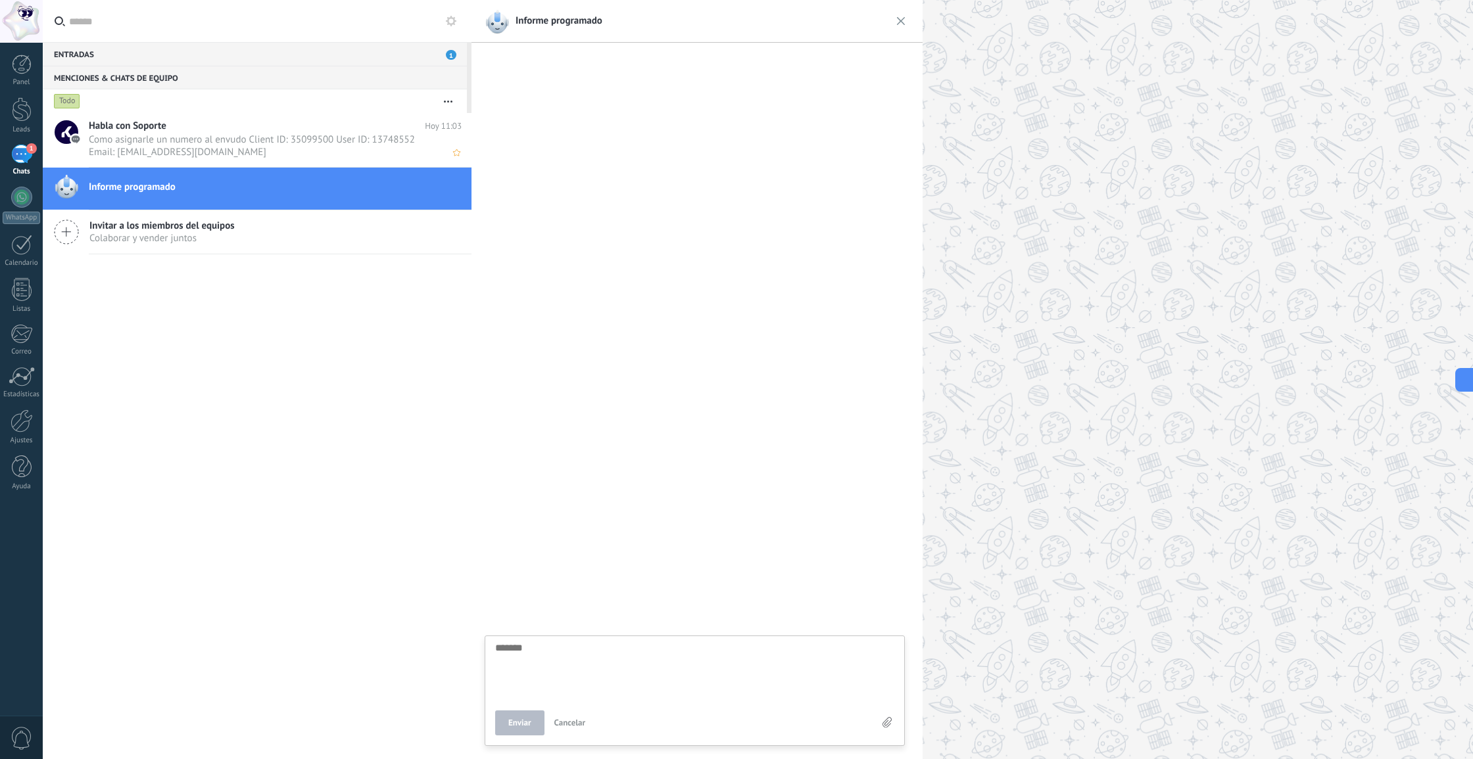
click at [198, 122] on h2 "Habla con Soporte" at bounding box center [257, 126] width 336 height 13
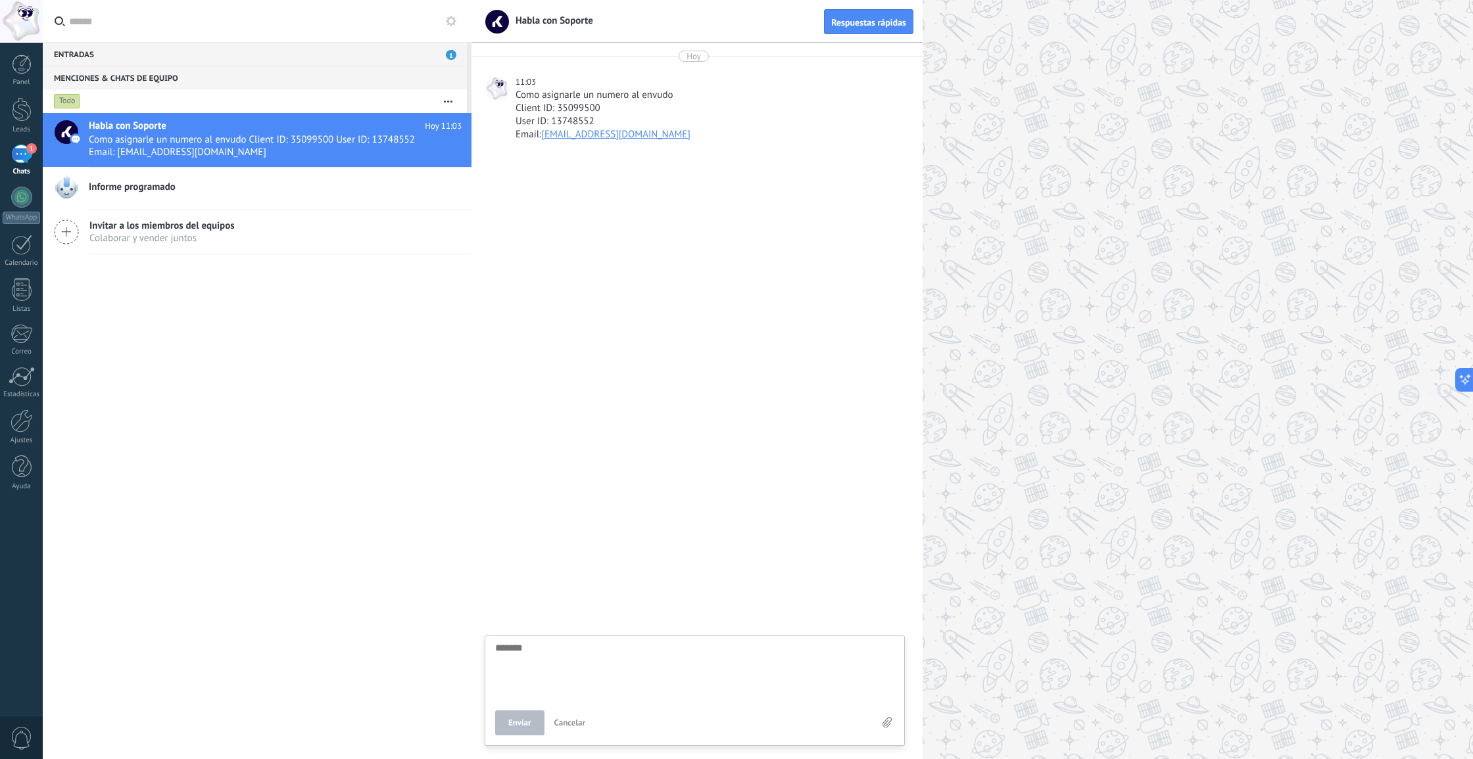
click at [523, 94] on div "Como asignarle un numero al envudo" at bounding box center [708, 95] width 387 height 13
drag, startPoint x: 698, startPoint y: 93, endPoint x: 652, endPoint y: 103, distance: 46.4
click at [698, 94] on div "Como asignarle un numero al envudo" at bounding box center [708, 95] width 387 height 13
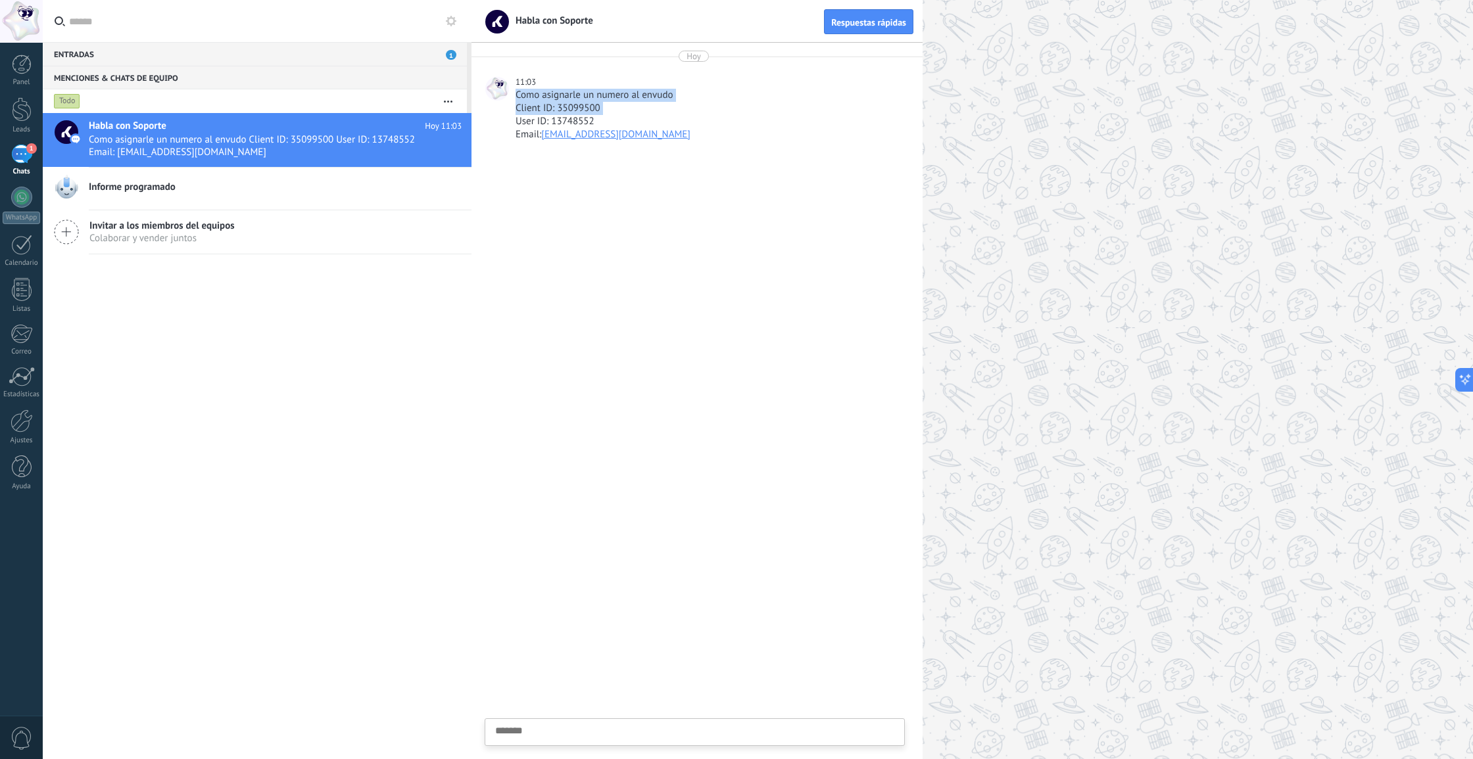
drag, startPoint x: 516, startPoint y: 97, endPoint x: 689, endPoint y: 103, distance: 173.0
click at [689, 103] on div "Como asignarle un numero al envudo Client ID: 35099500 User ID: 13748552 Email:…" at bounding box center [708, 121] width 387 height 65
drag, startPoint x: 678, startPoint y: 99, endPoint x: 672, endPoint y: 93, distance: 7.9
click at [677, 98] on div "Como asignarle un numero al envudo" at bounding box center [708, 95] width 387 height 13
drag, startPoint x: 675, startPoint y: 93, endPoint x: 514, endPoint y: 98, distance: 161.1
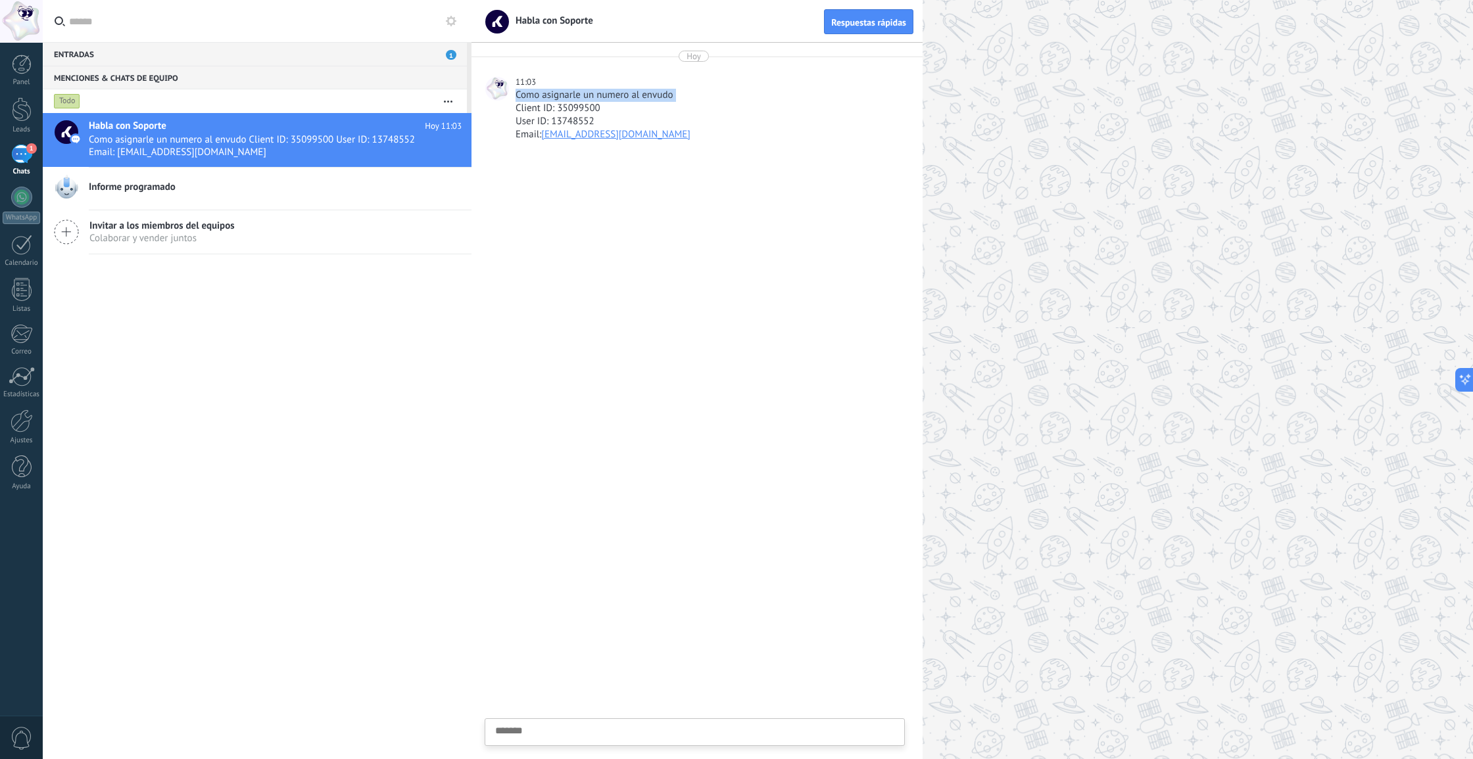
click at [514, 98] on div "11:03 Como asignarle un numero al envudo Client ID: 35099500 User ID: 13748552 …" at bounding box center [694, 115] width 430 height 78
copy div "Como asignarle un numero al envudo"
click at [222, 203] on link "Informe programado" at bounding box center [257, 189] width 429 height 42
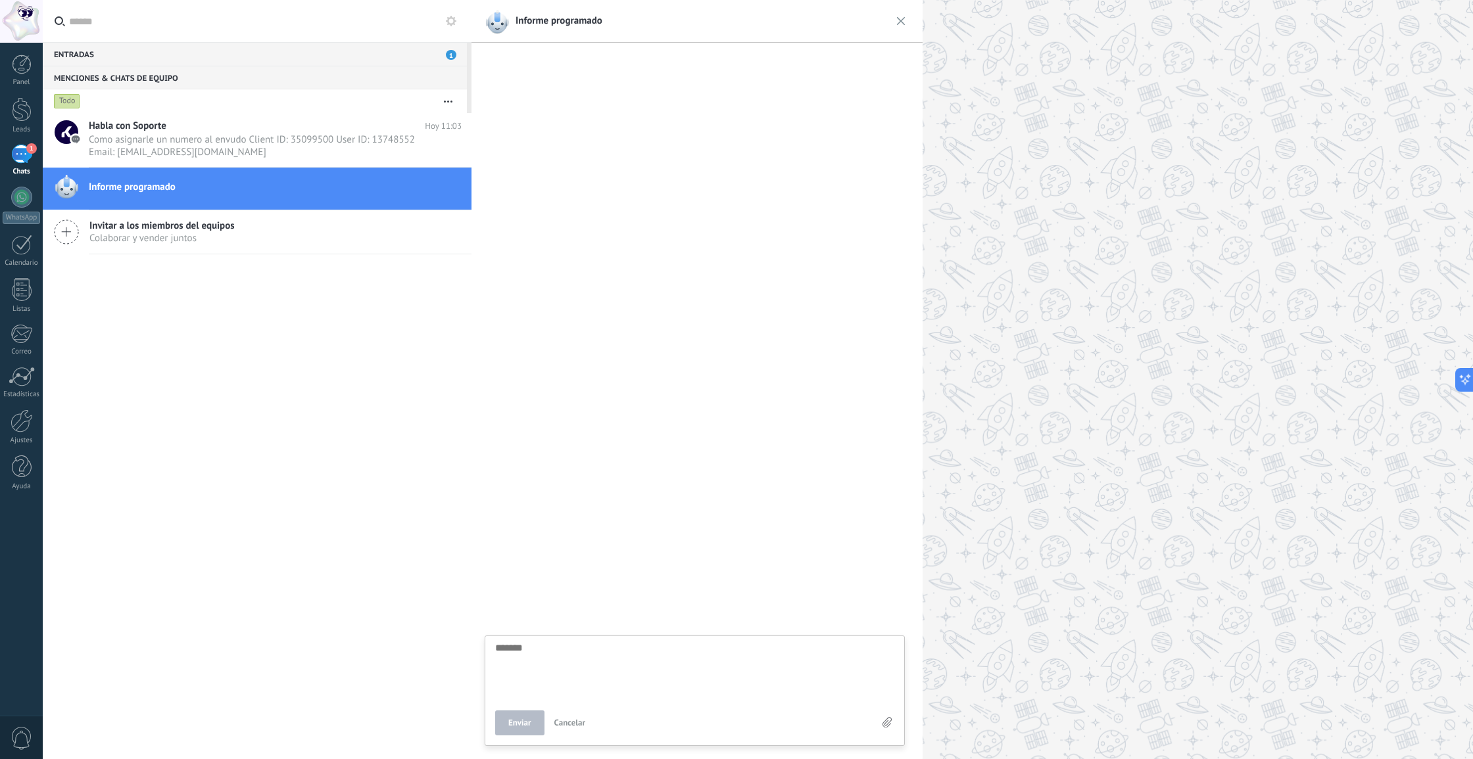
type textarea "**********"
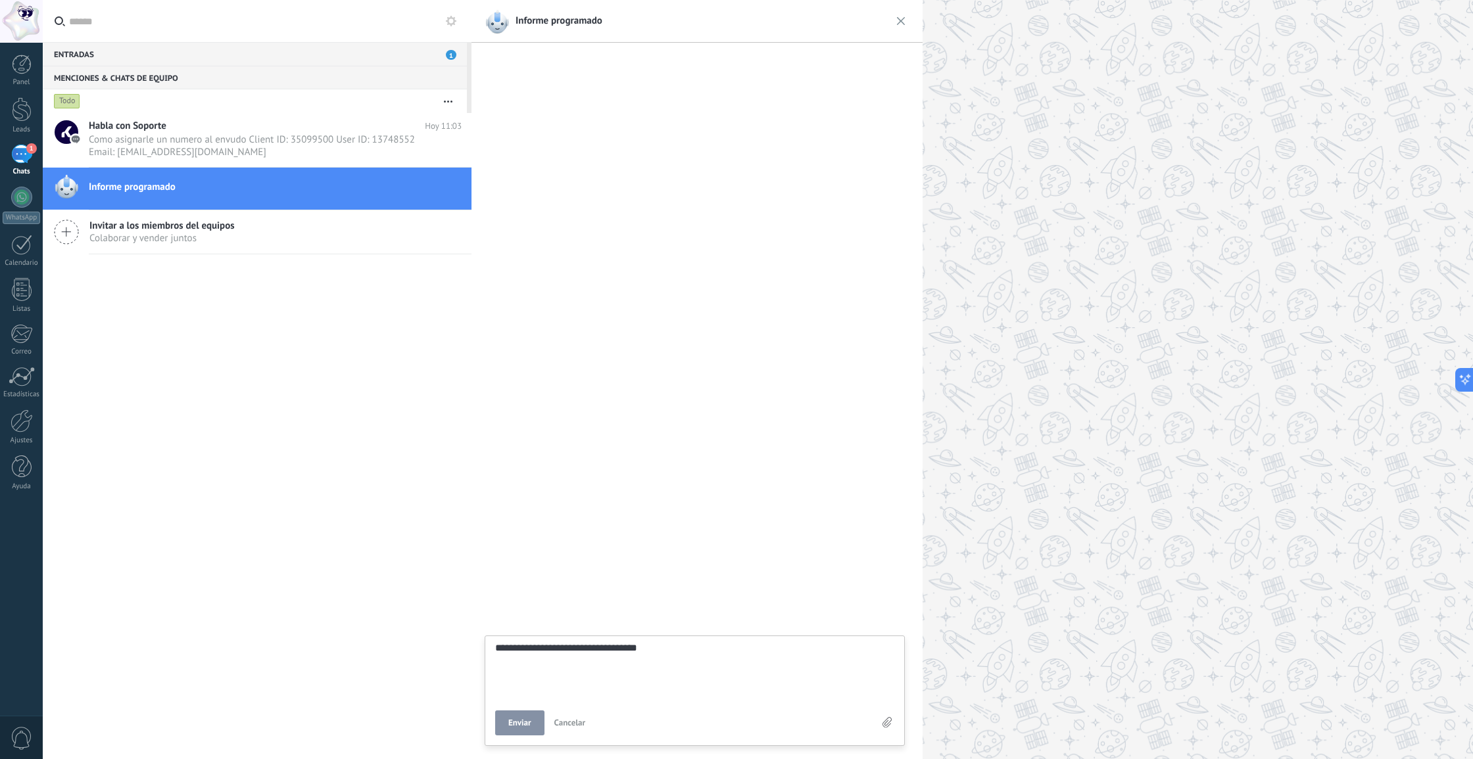
click at [533, 721] on button "Enviar" at bounding box center [519, 723] width 49 height 25
type textarea "*******"
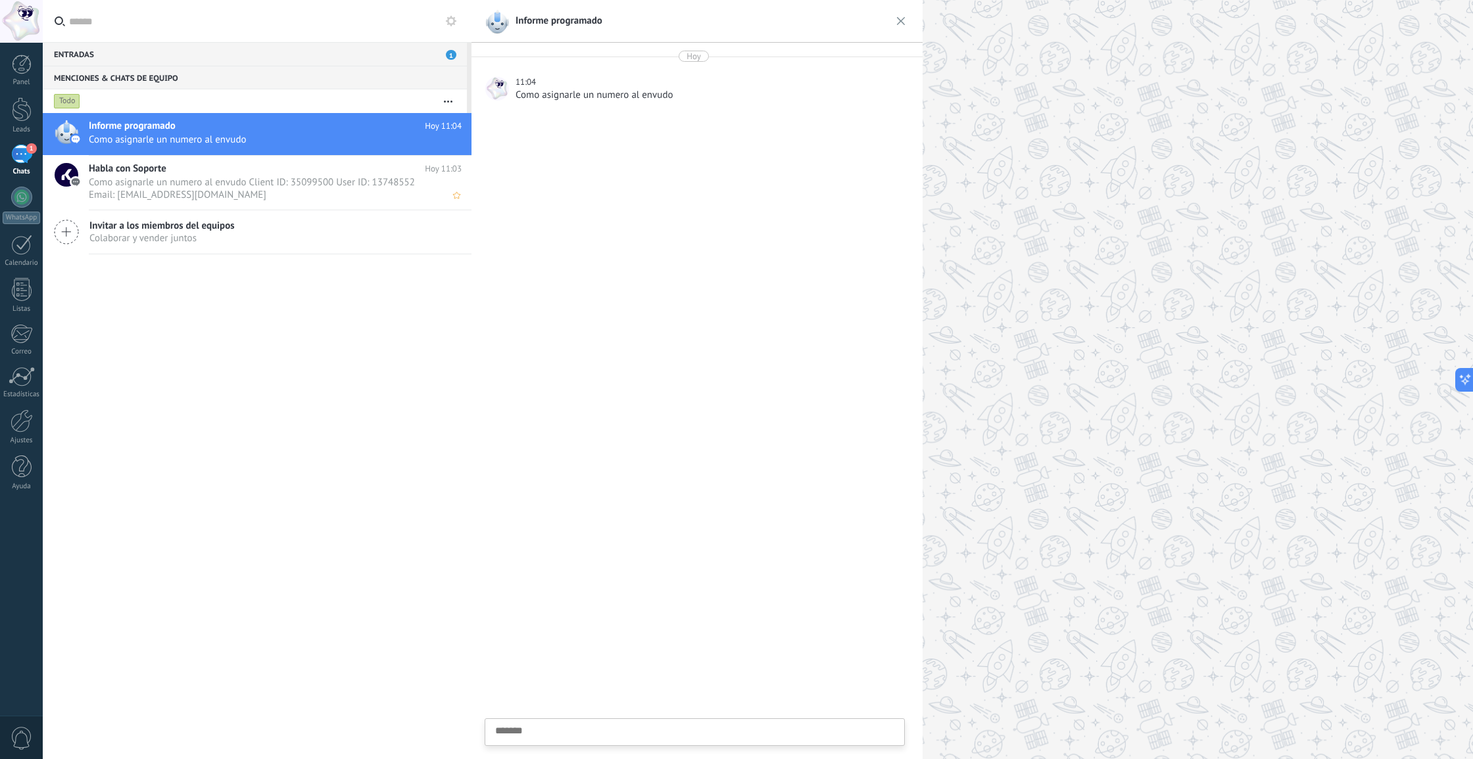
click at [255, 183] on span "Como asignarle un numero al envudo Client ID: 35099500 User ID: 13748552 Email:…" at bounding box center [263, 188] width 348 height 25
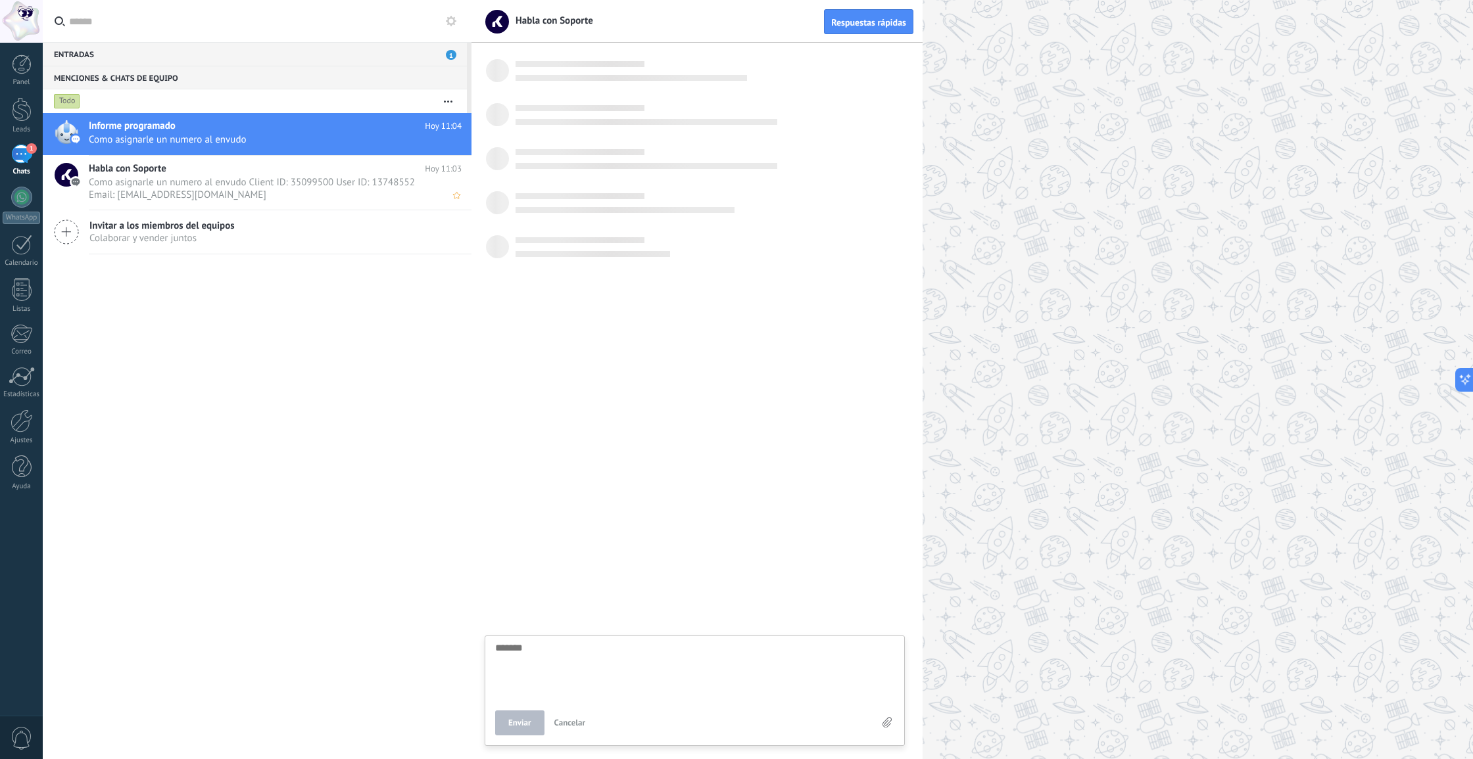
scroll to position [12, 0]
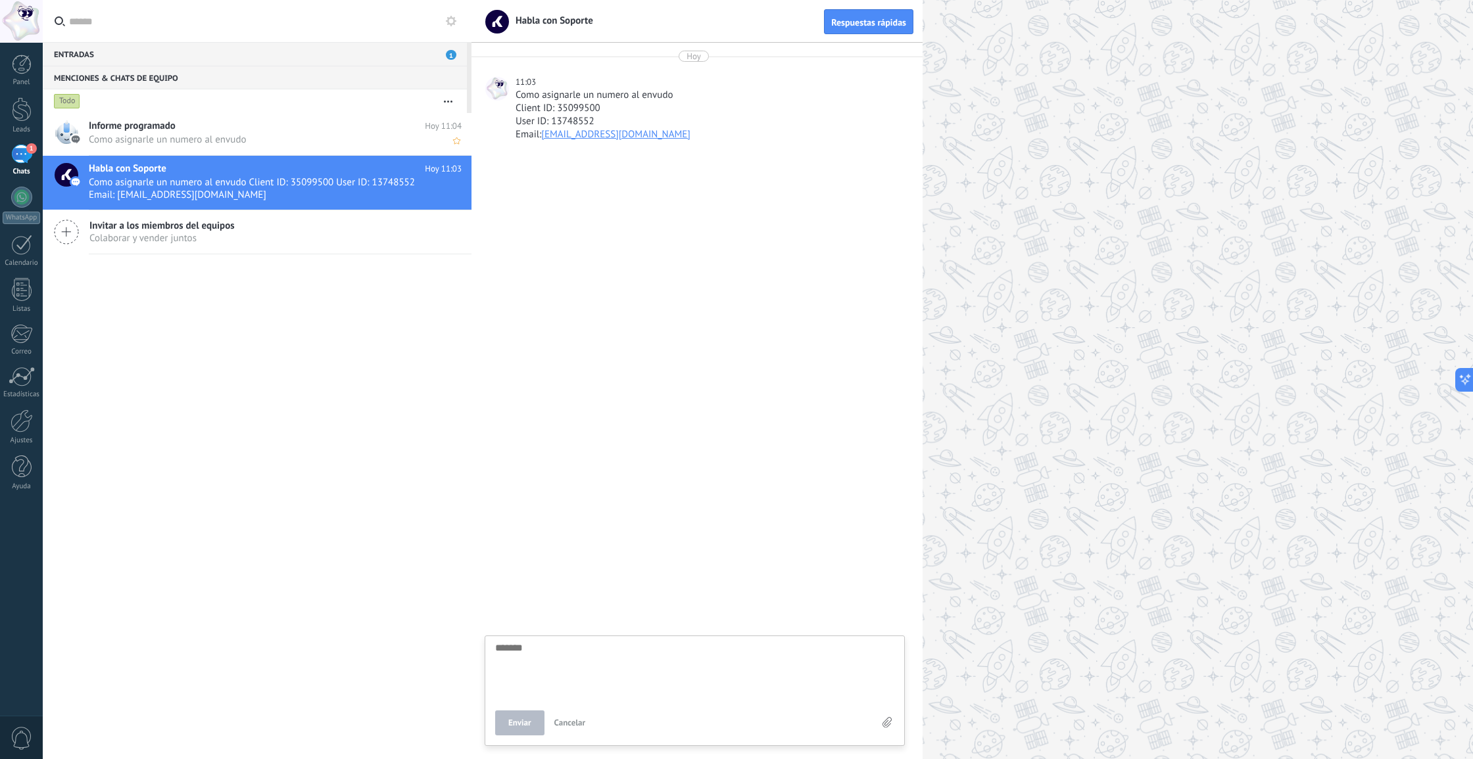
click at [236, 126] on h2 "Informe programado" at bounding box center [257, 126] width 336 height 13
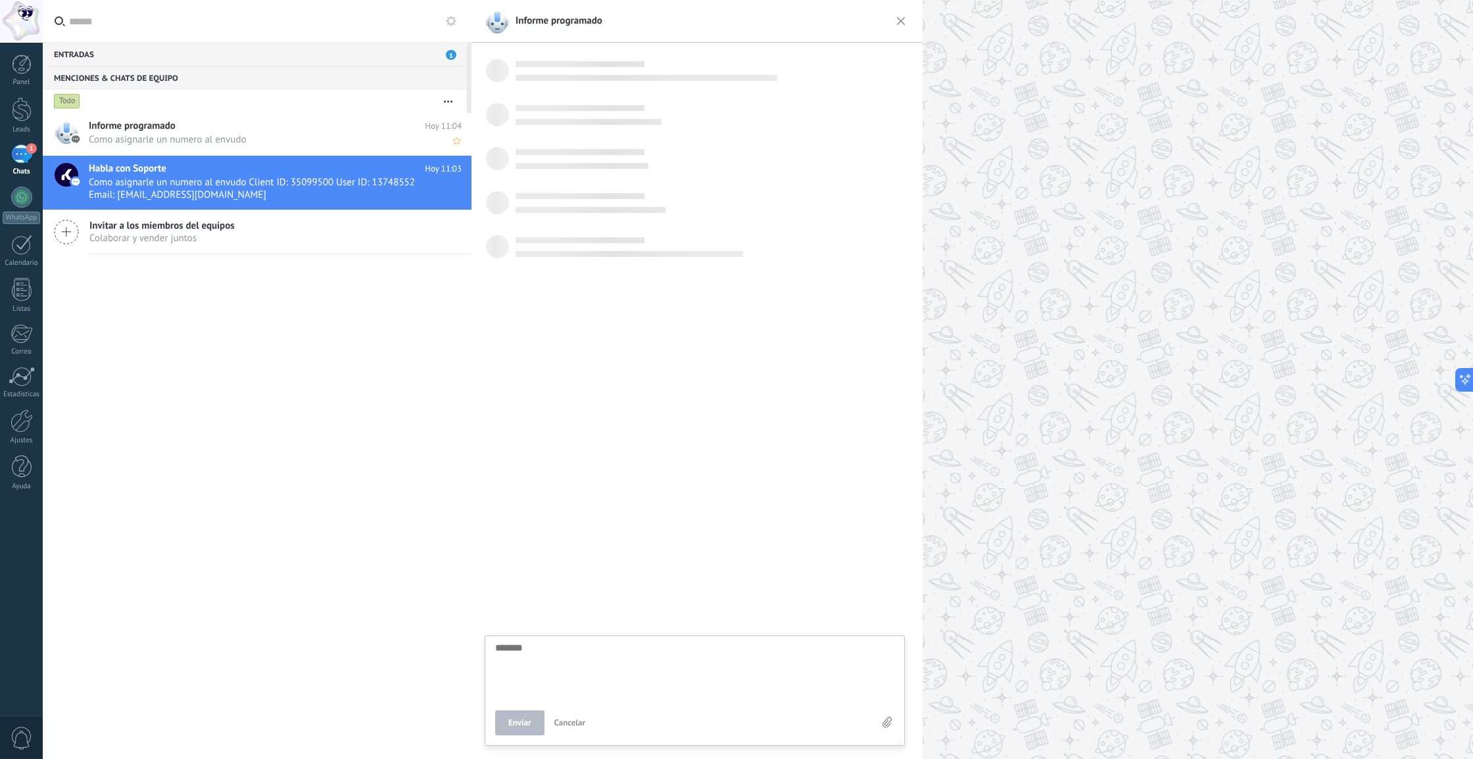
scroll to position [12, 0]
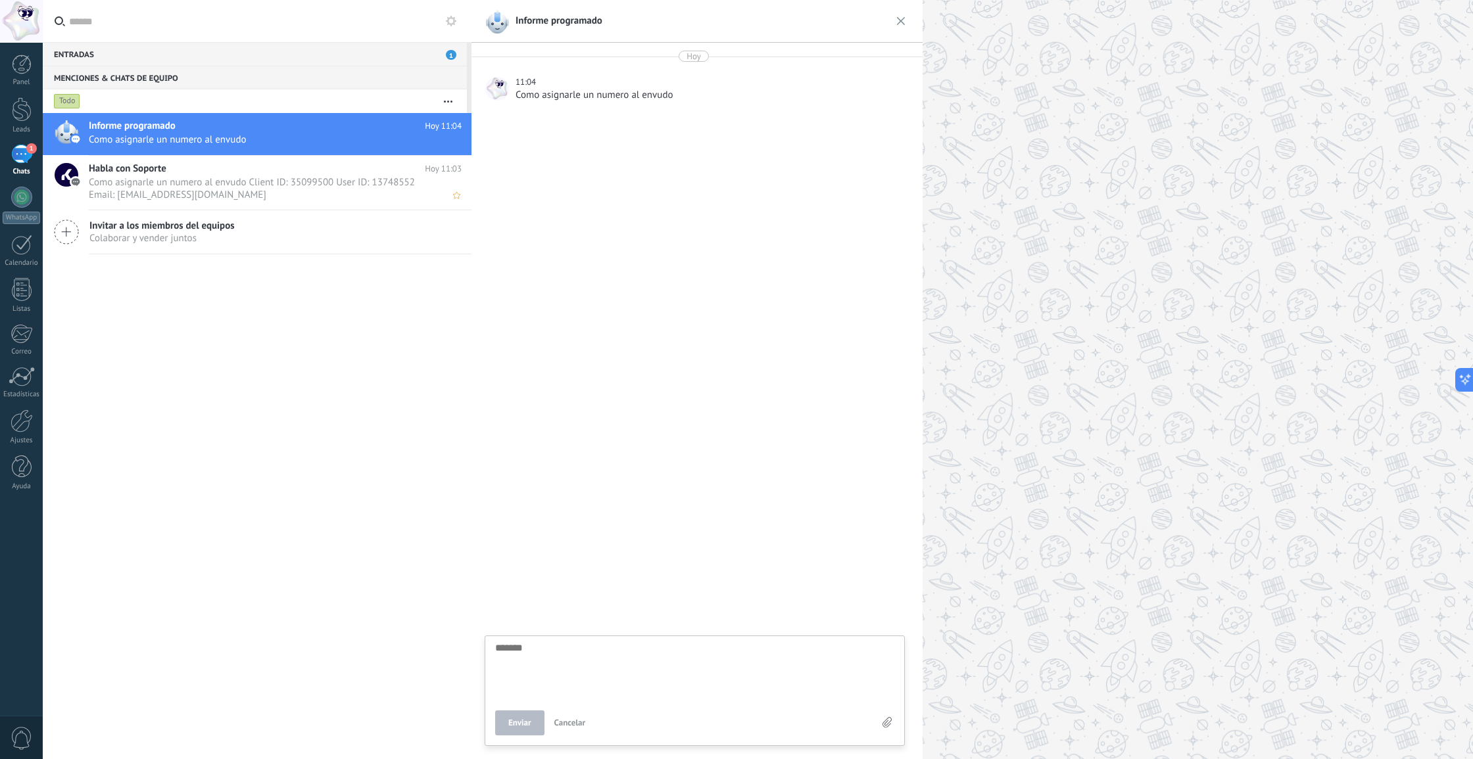
click at [240, 175] on h2 "Habla con Soporte" at bounding box center [257, 168] width 336 height 13
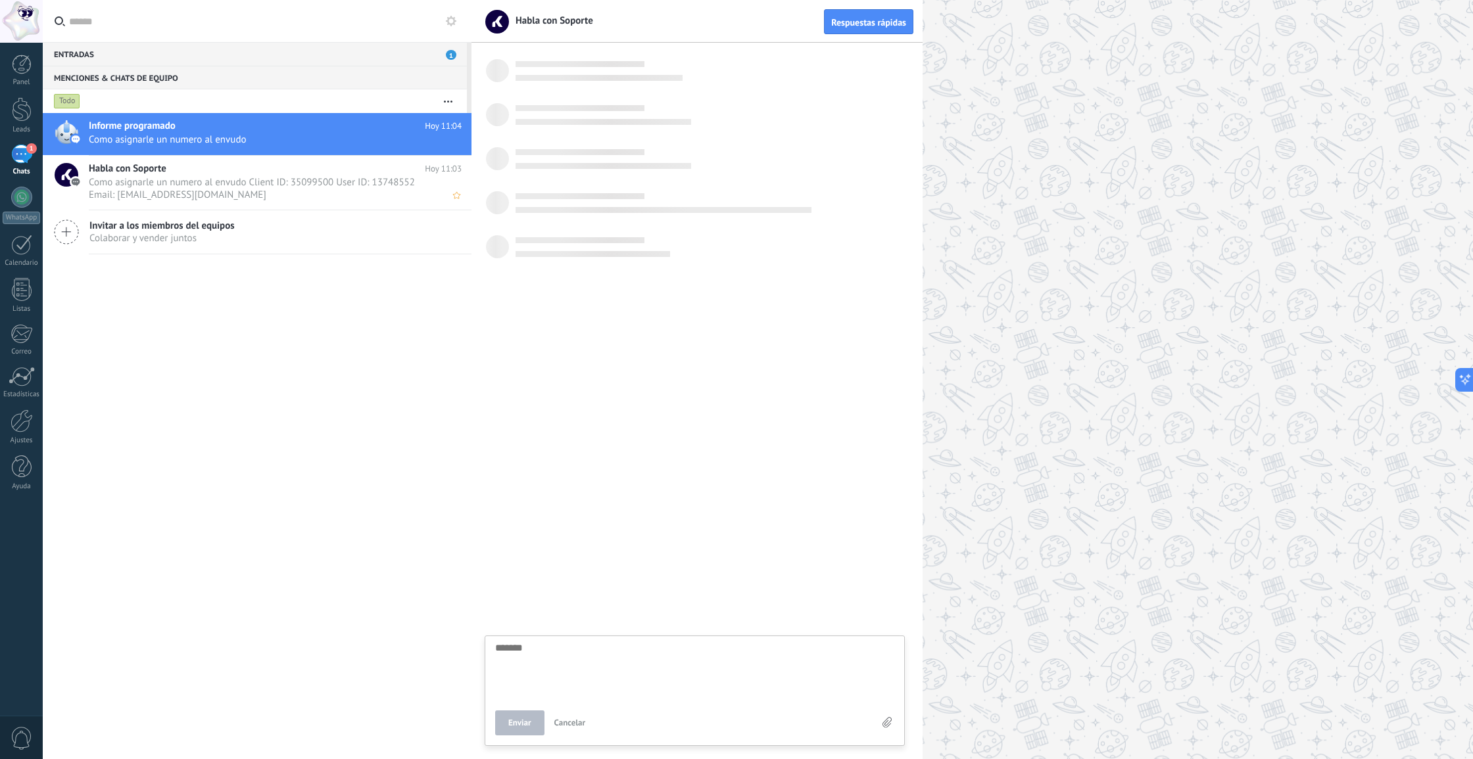
scroll to position [12, 0]
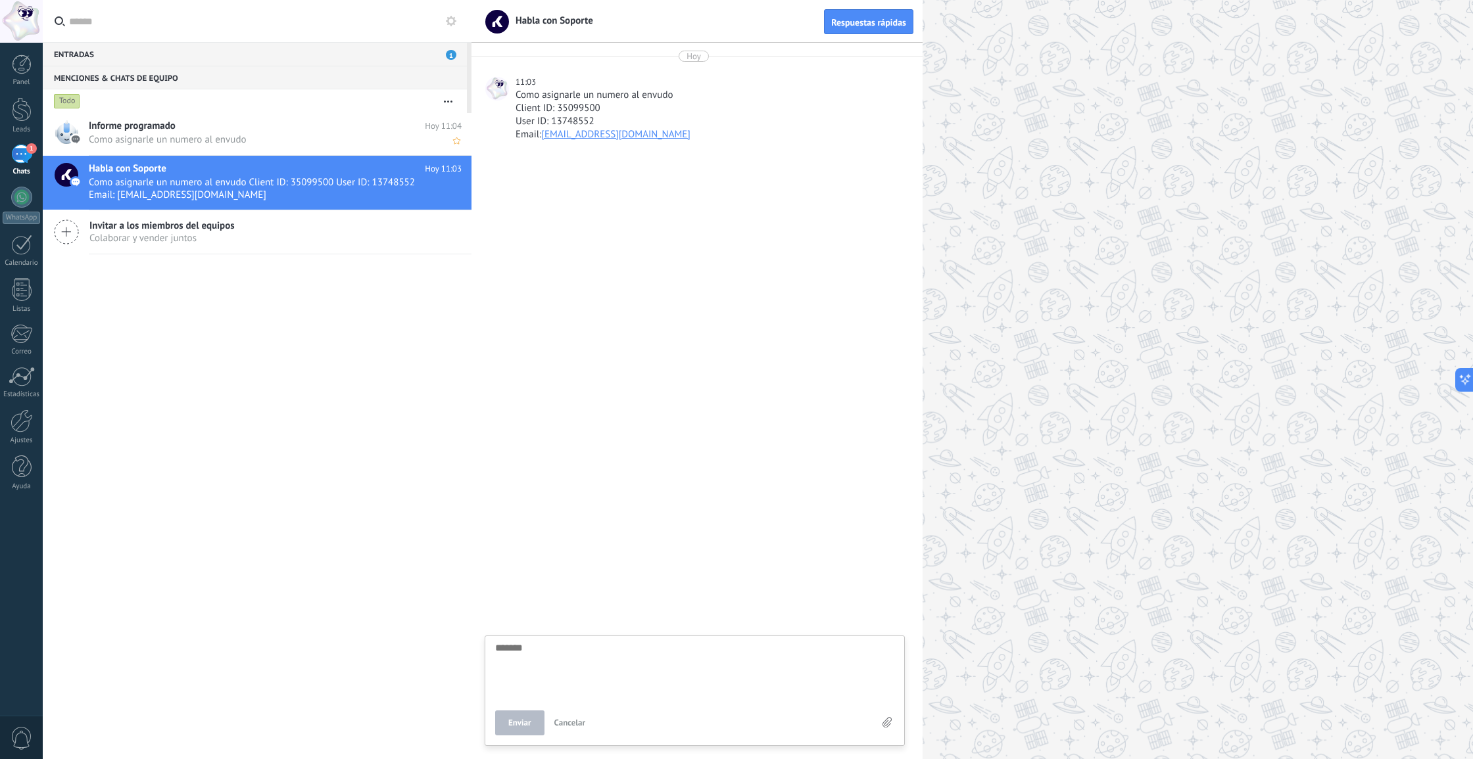
click at [206, 139] on span "Como asignarle un numero al envudo" at bounding box center [263, 139] width 348 height 12
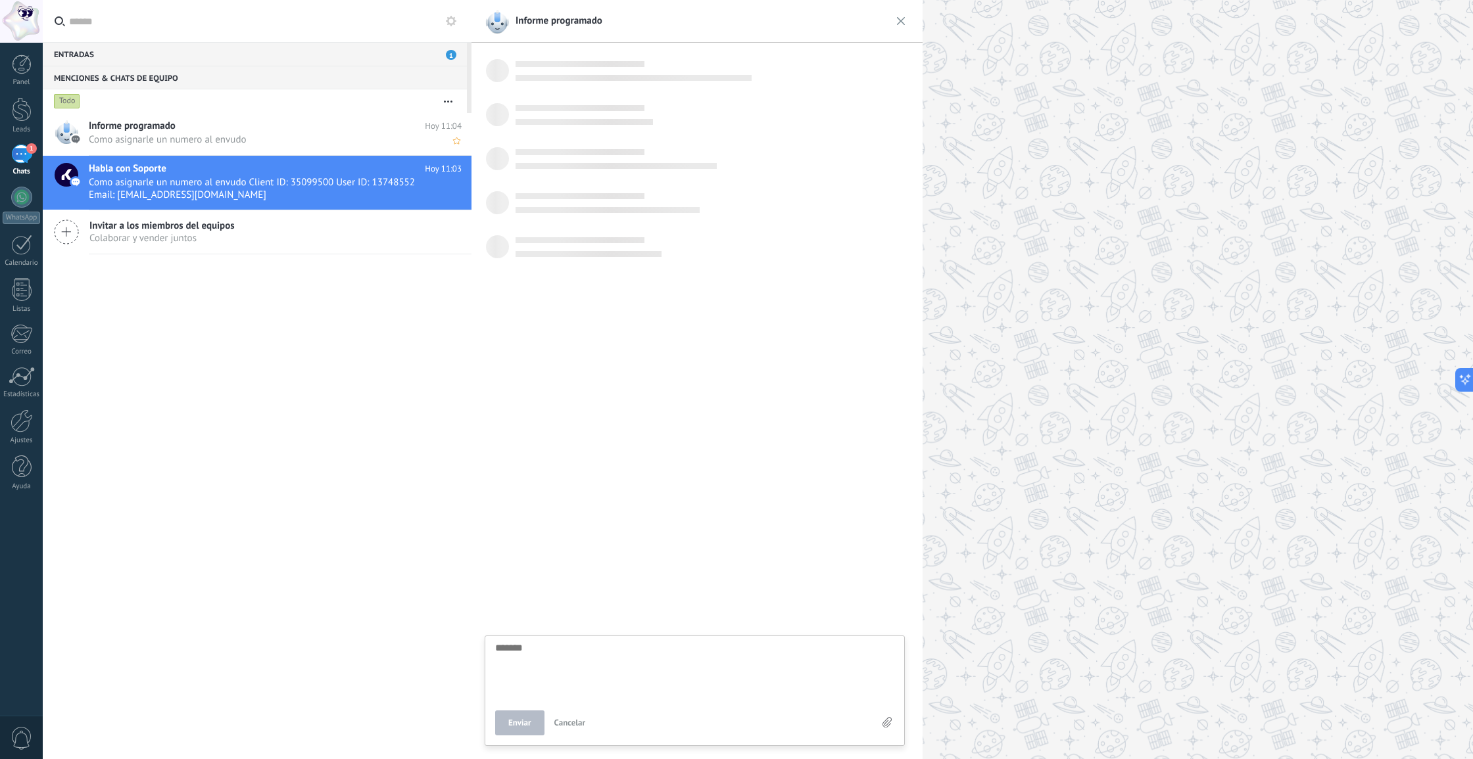
scroll to position [12, 0]
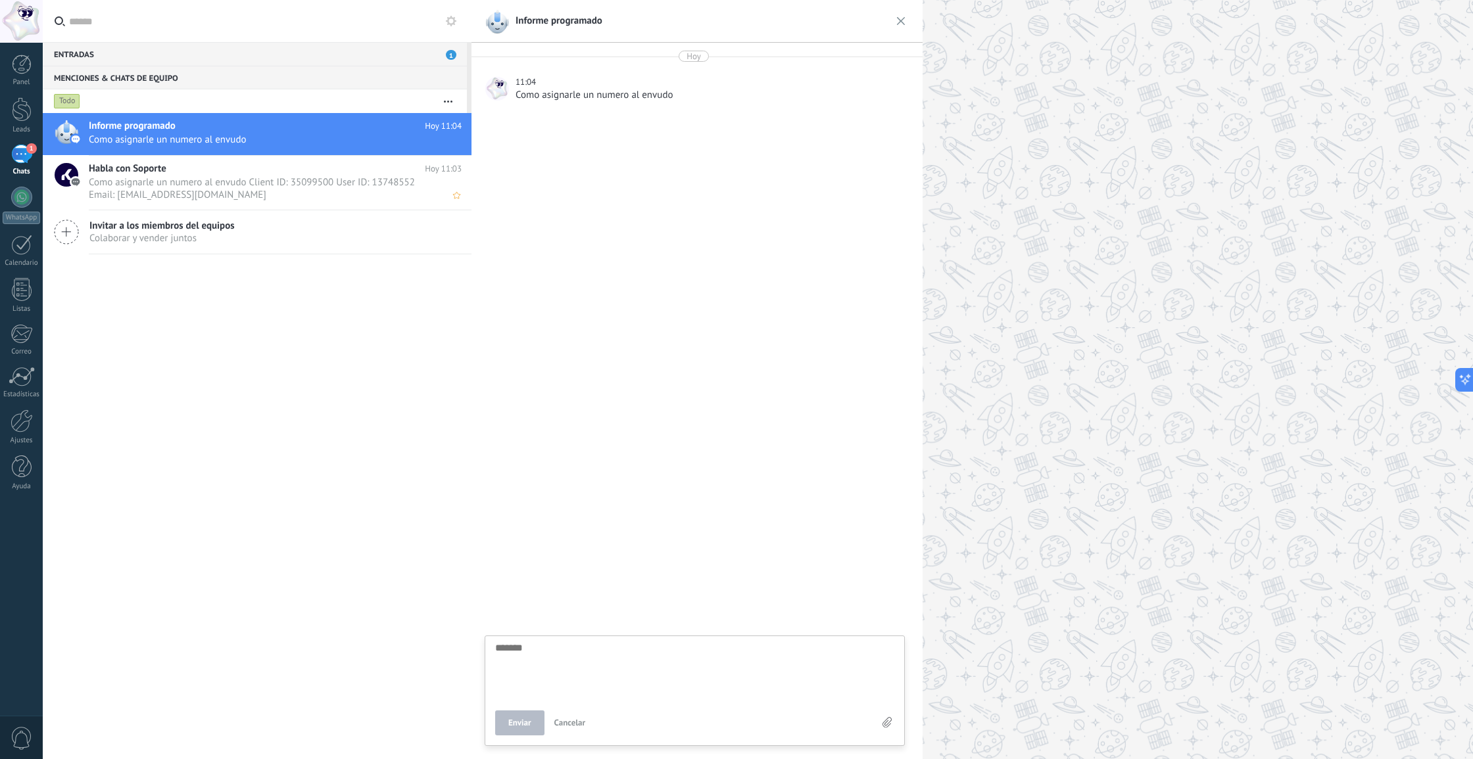
click at [202, 178] on span "Como asignarle un numero al envudo Client ID: 35099500 User ID: 13748552 Email:…" at bounding box center [263, 188] width 348 height 25
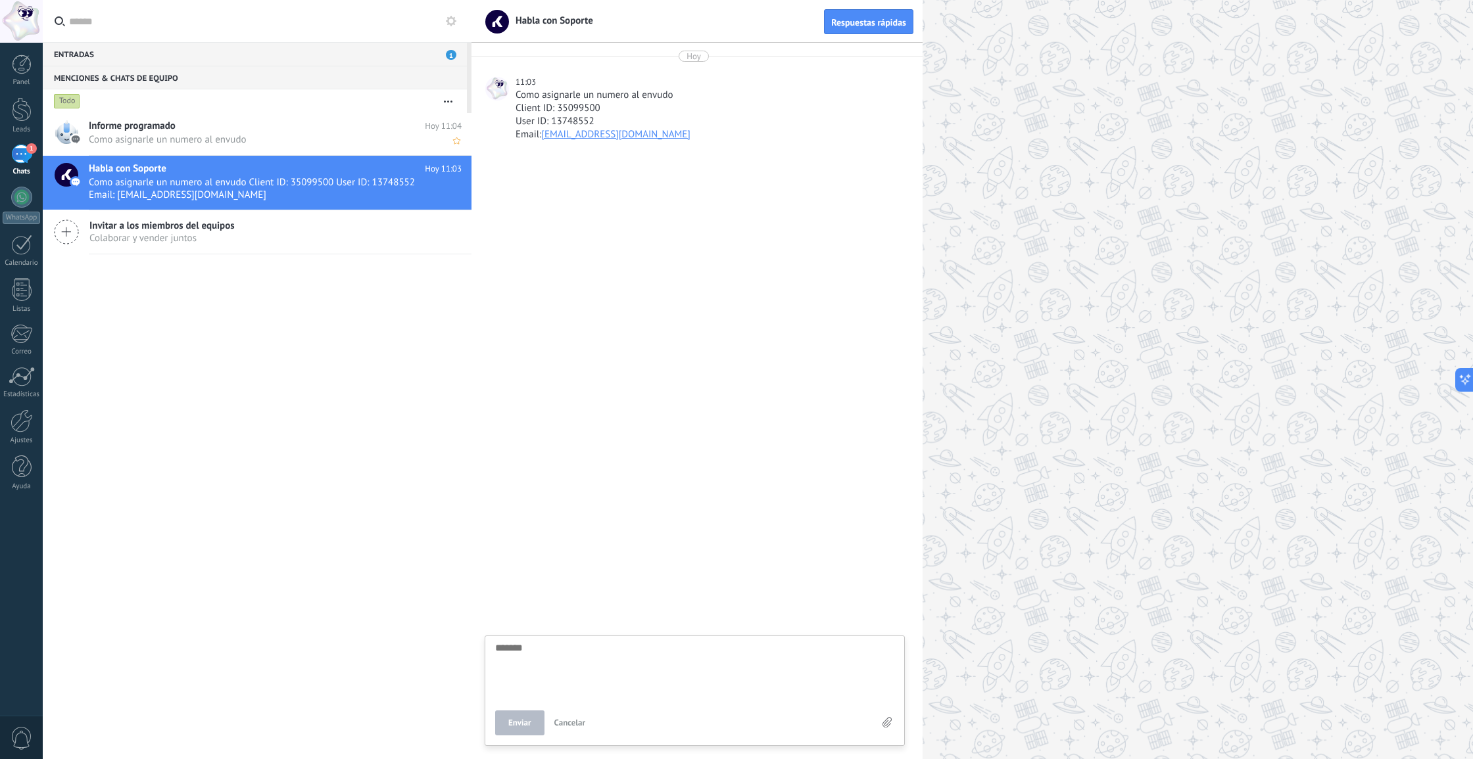
click at [201, 142] on span "Como asignarle un numero al envudo" at bounding box center [263, 139] width 348 height 12
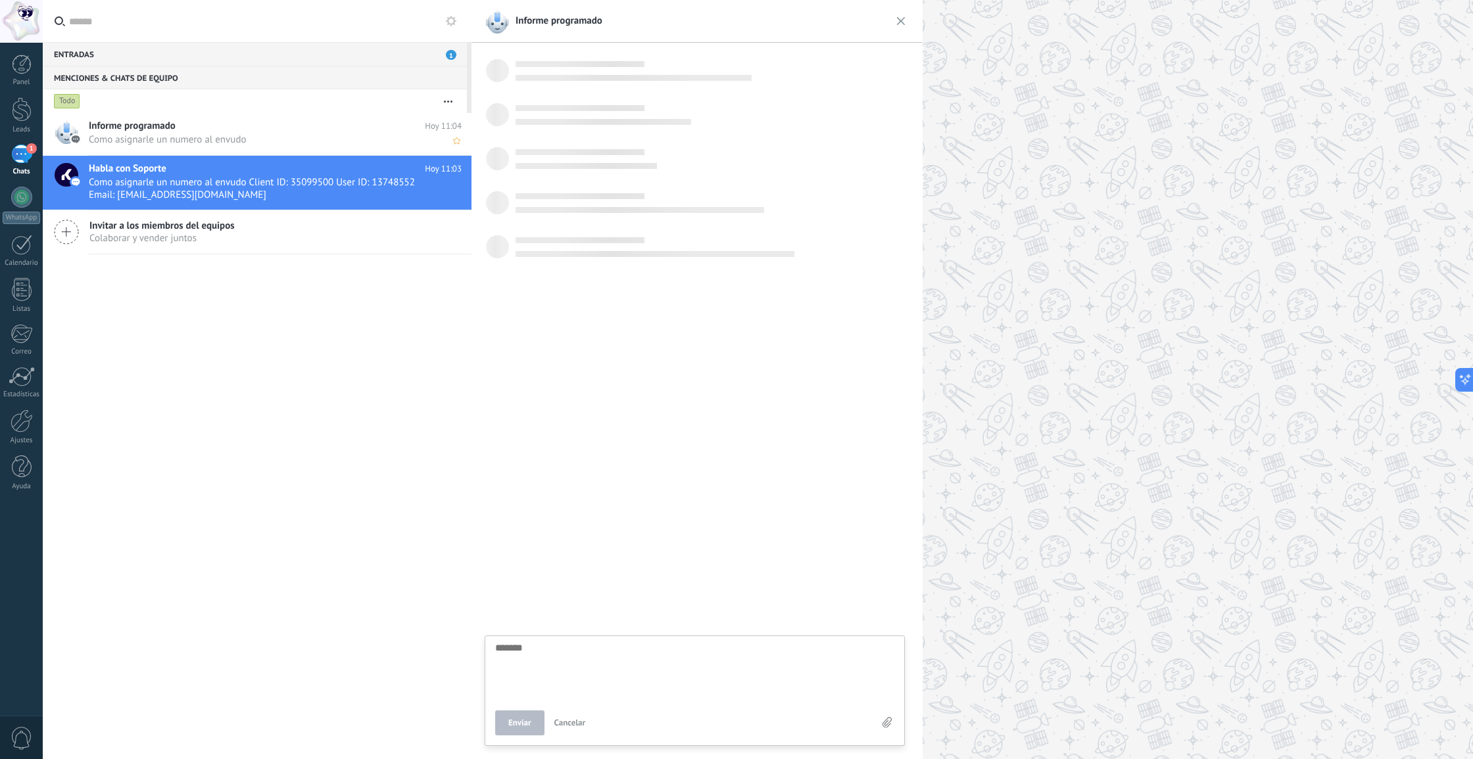
scroll to position [12, 0]
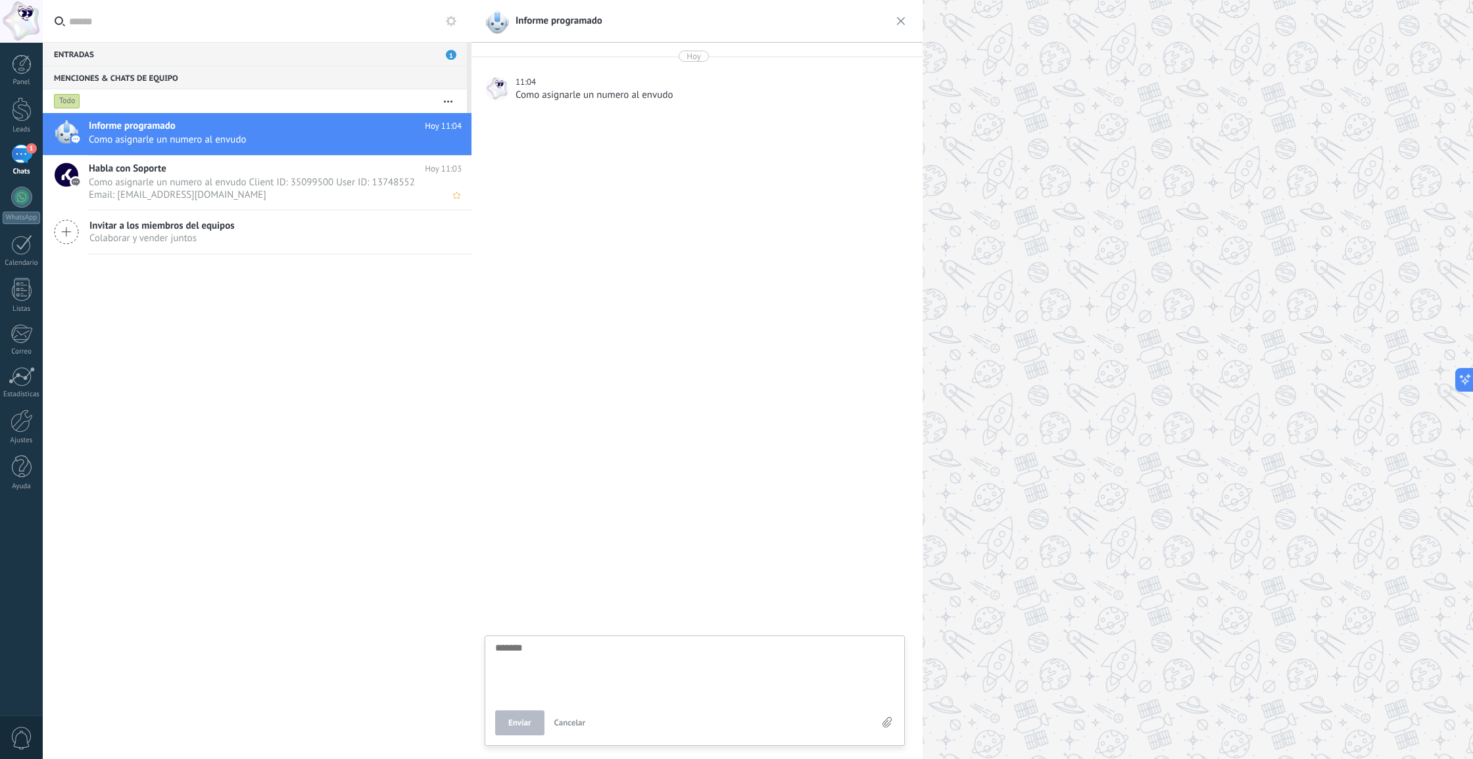
click at [211, 177] on span "Como asignarle un numero al envudo Client ID: 35099500 User ID: 13748552 Email:…" at bounding box center [263, 188] width 348 height 25
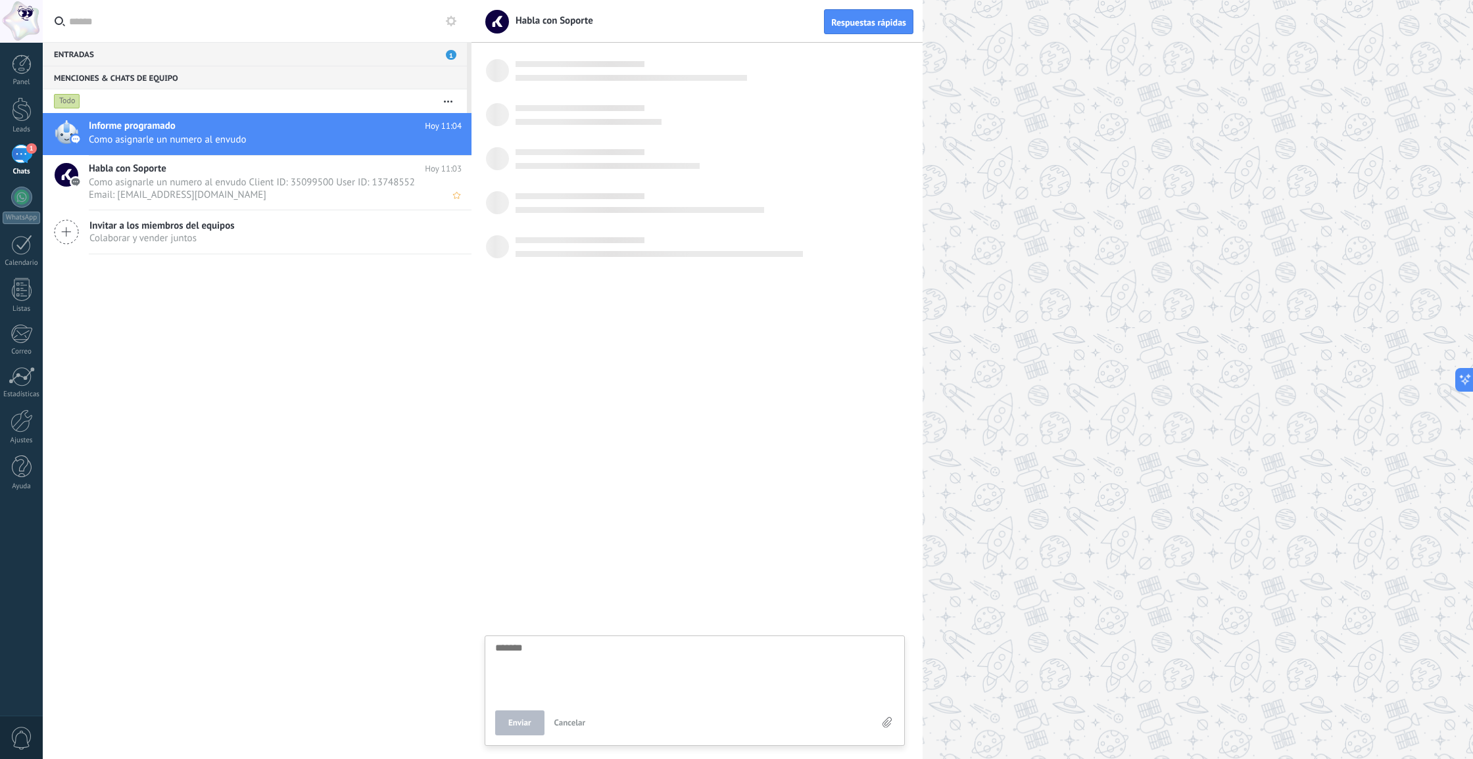
scroll to position [12, 0]
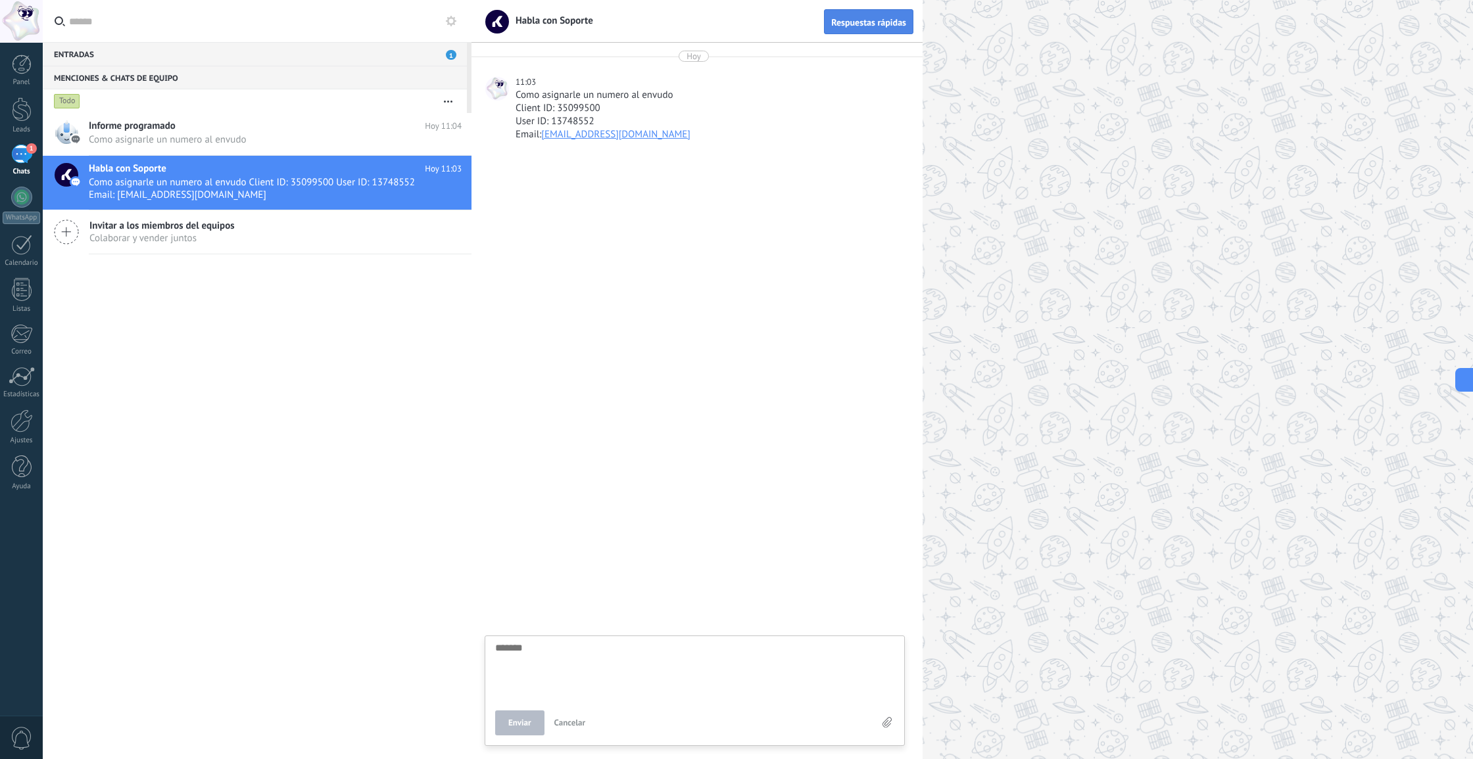
click at [856, 30] on button "Respuestas rápidas" at bounding box center [868, 21] width 89 height 25
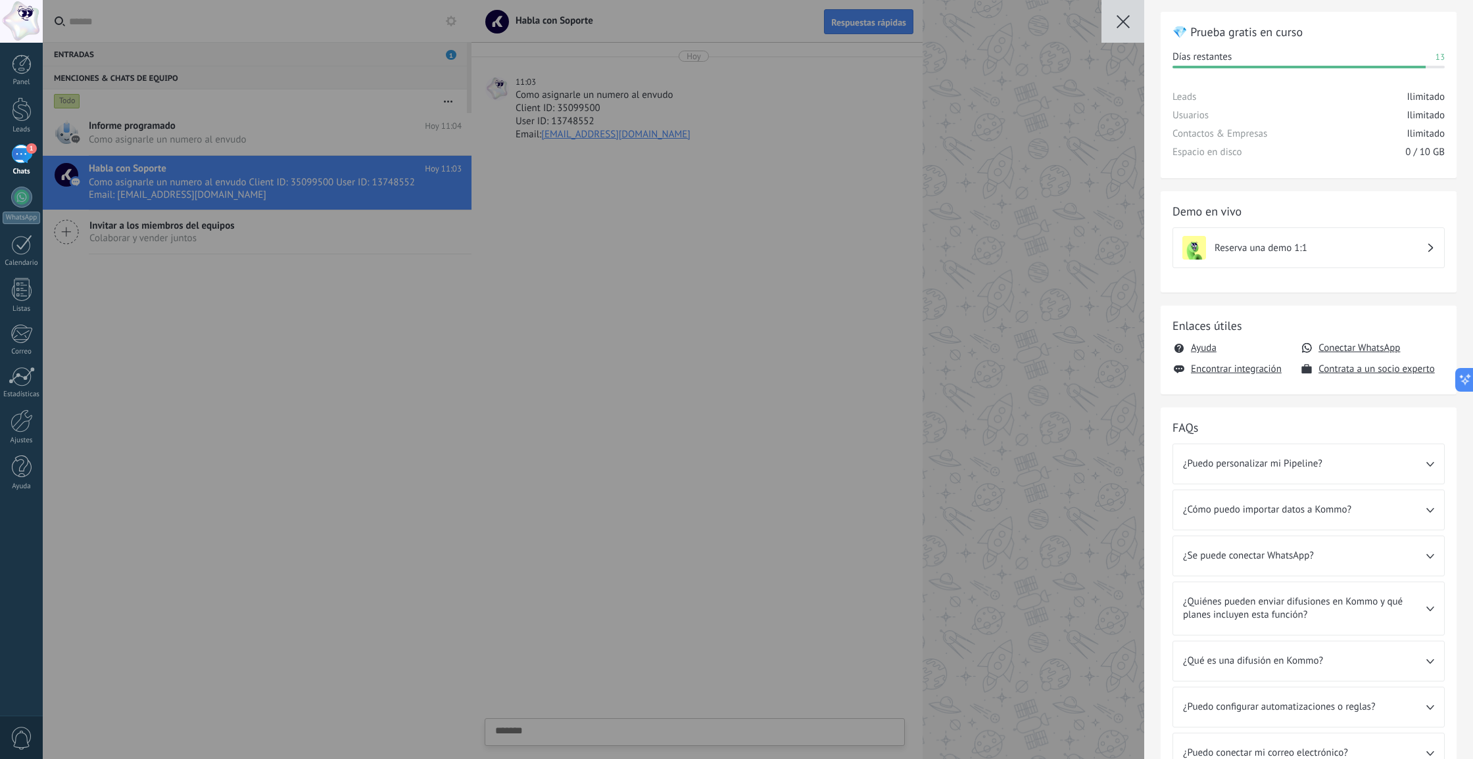
click at [1129, 20] on button "button" at bounding box center [1122, 21] width 43 height 43
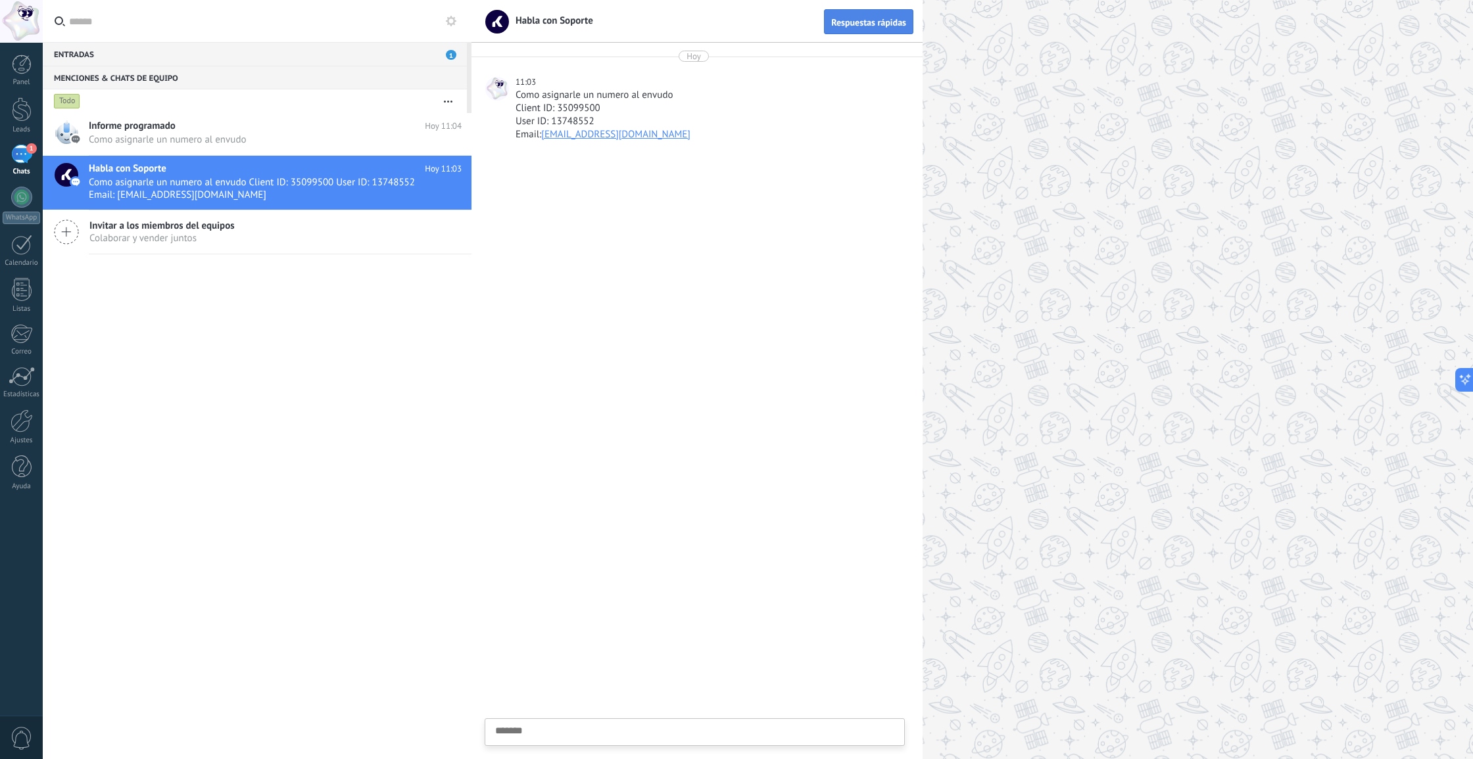
click at [874, 26] on span "Respuestas rápidas" at bounding box center [868, 22] width 75 height 9
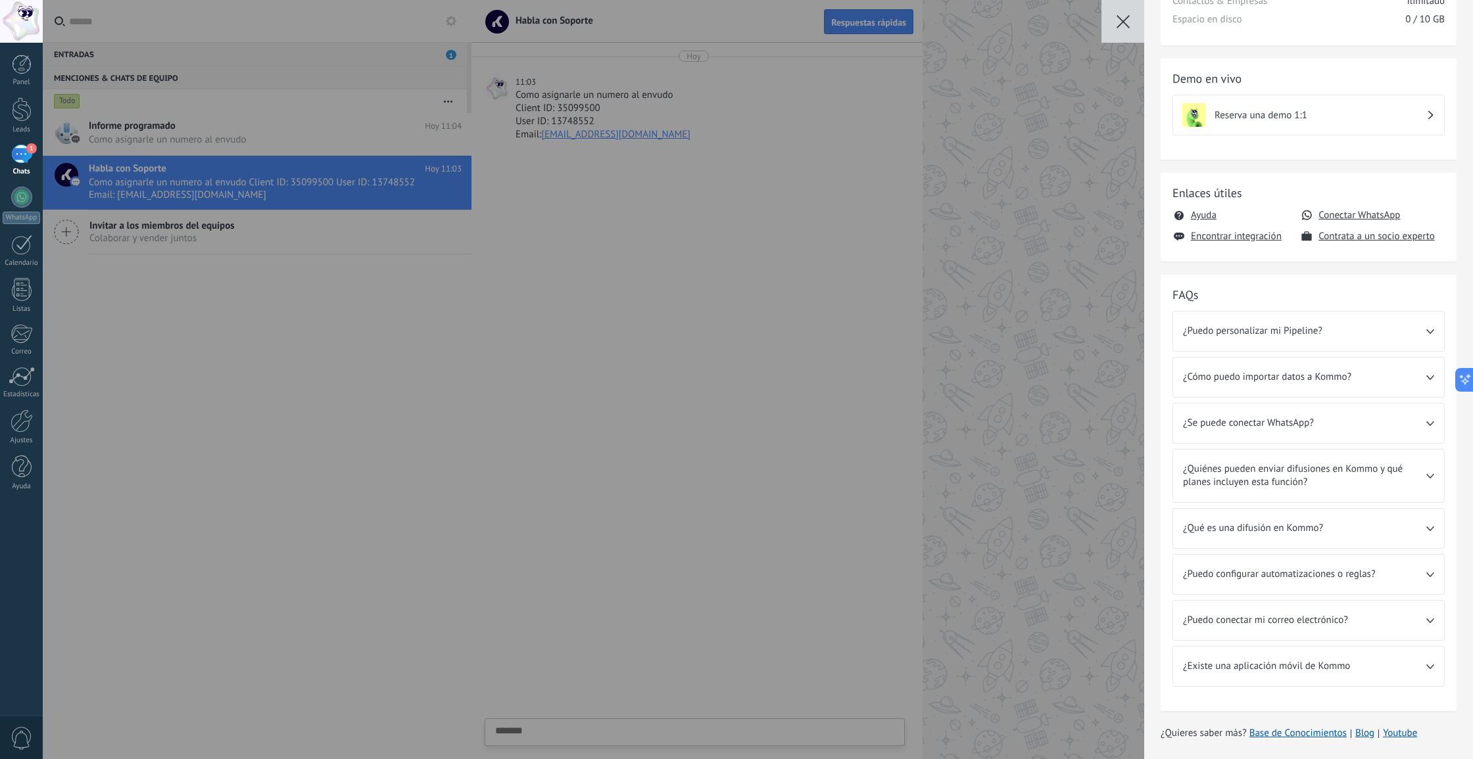
scroll to position [133, 0]
click at [944, 211] on div "💎 Prueba gratis en curso Días restantes 13 Leads Ilimitado Usuarios Ilimitado C…" at bounding box center [758, 379] width 1430 height 759
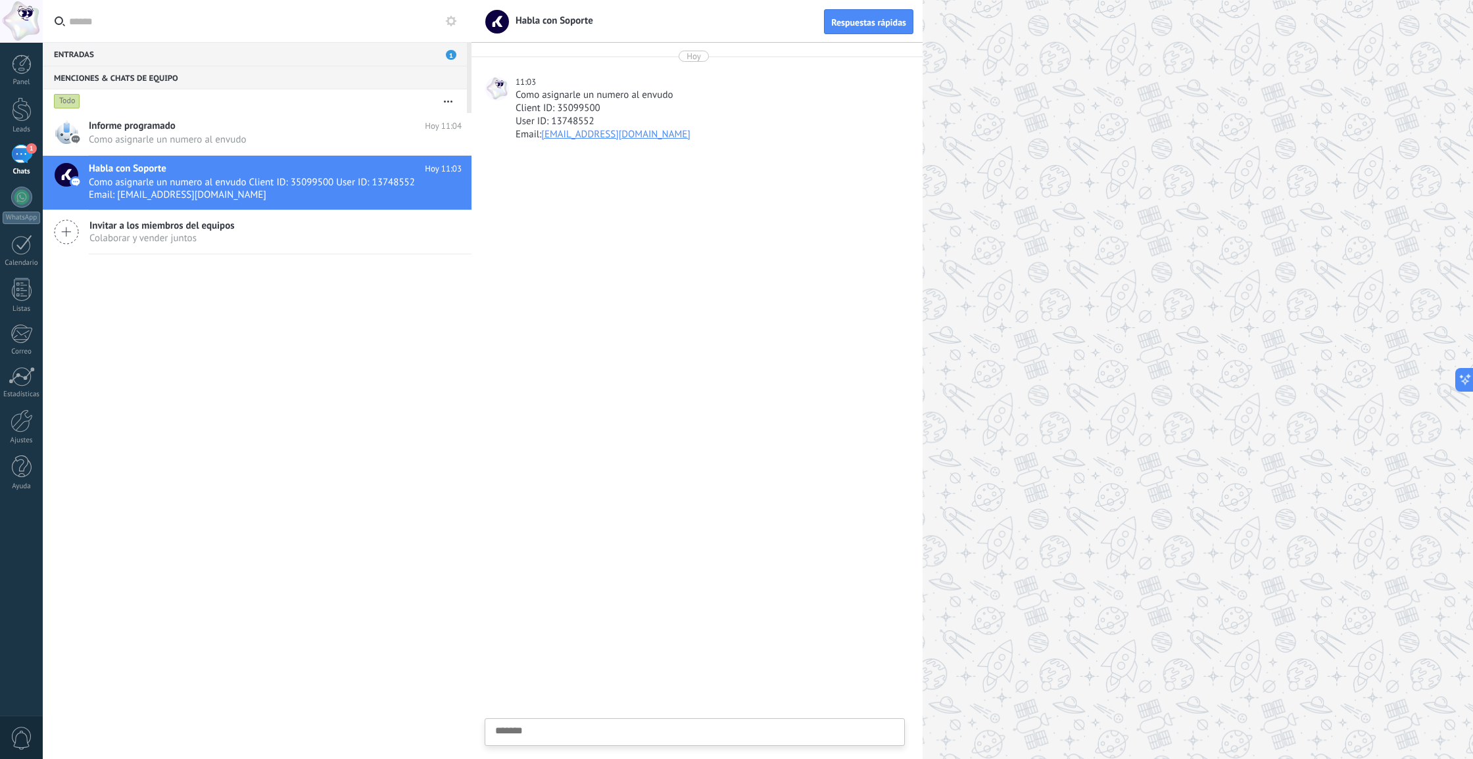
scroll to position [0, 0]
click at [653, 726] on textarea at bounding box center [694, 753] width 399 height 54
type textarea "*"
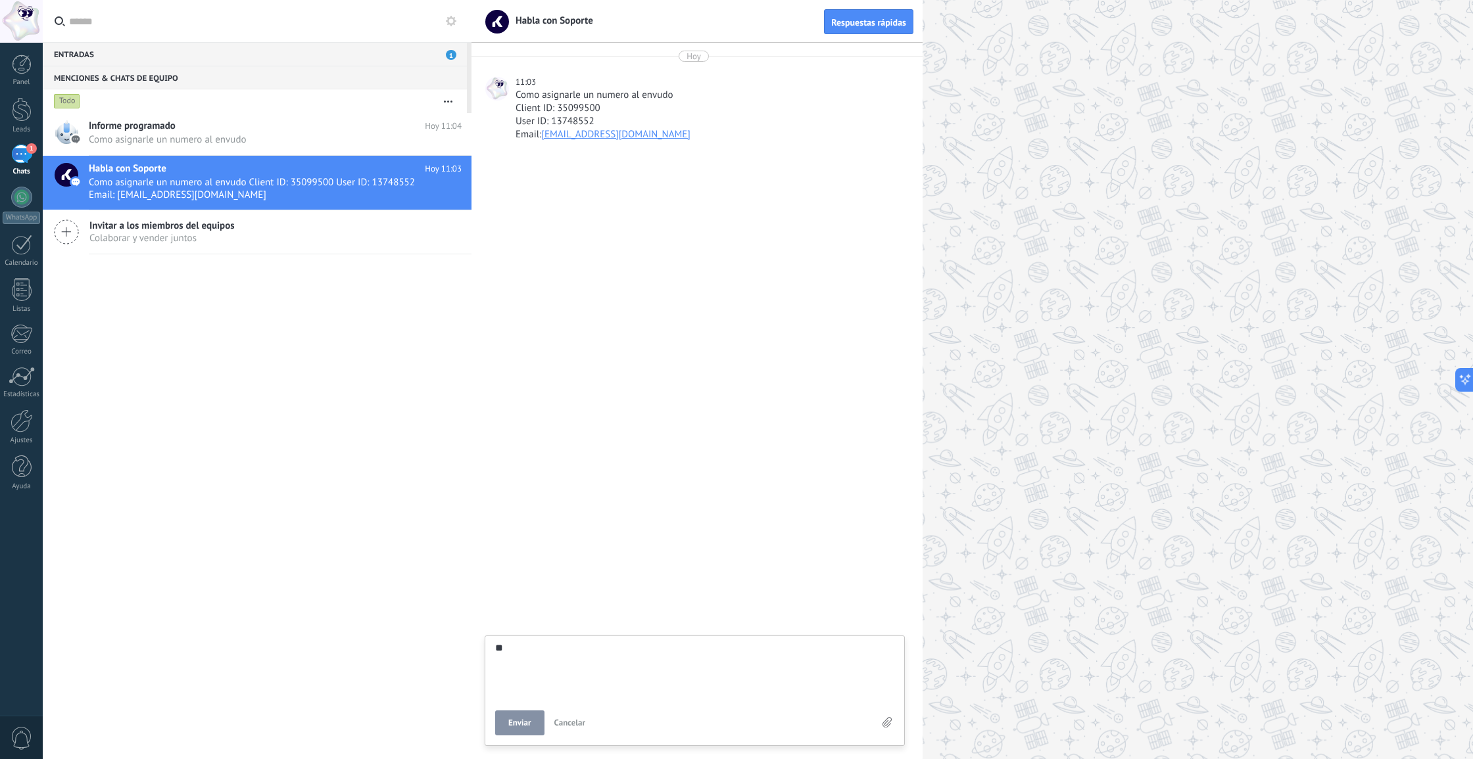
scroll to position [25, 0]
type textarea "*"
click at [518, 730] on button "Enviar" at bounding box center [519, 723] width 49 height 25
type textarea "*******"
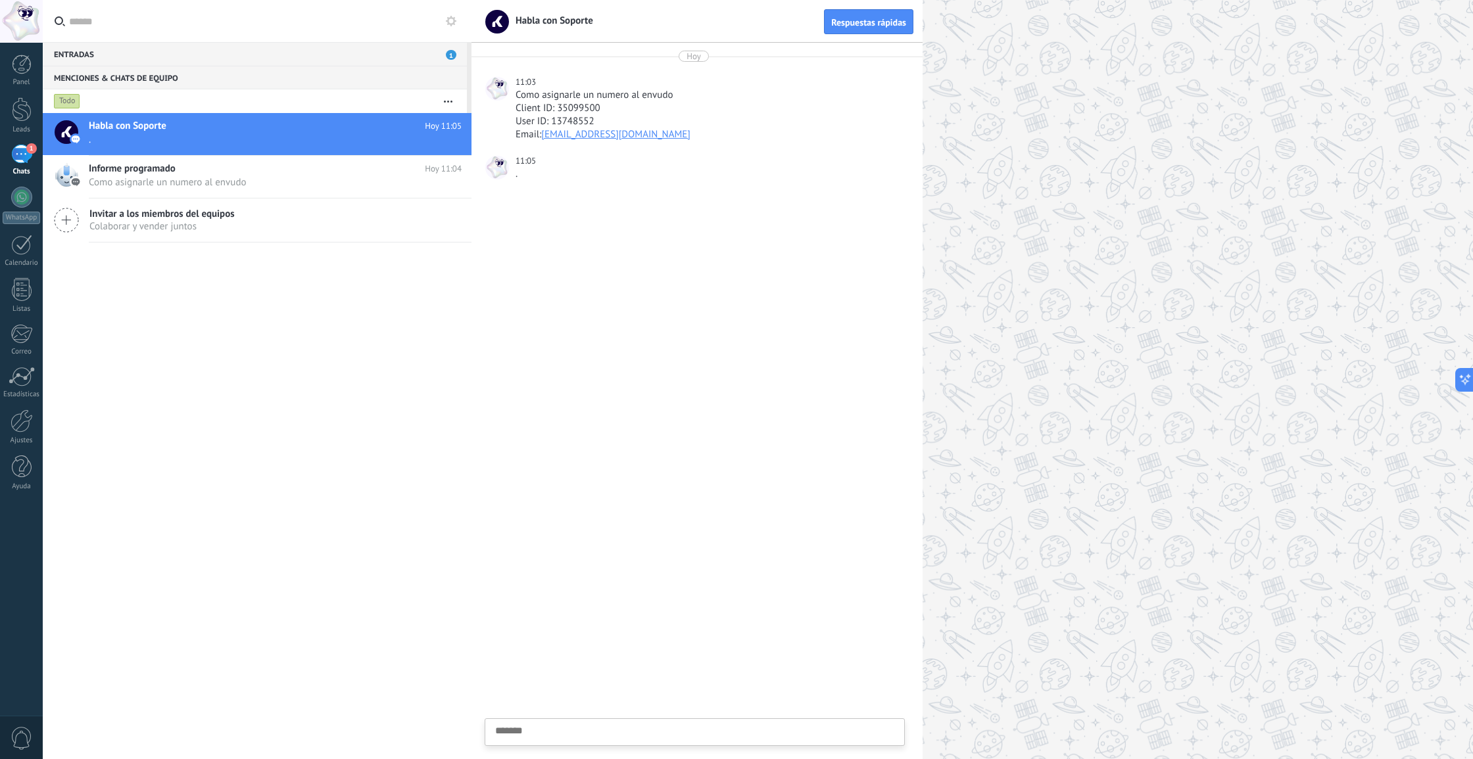
scroll to position [0, 0]
click at [15, 463] on div at bounding box center [22, 467] width 20 height 23
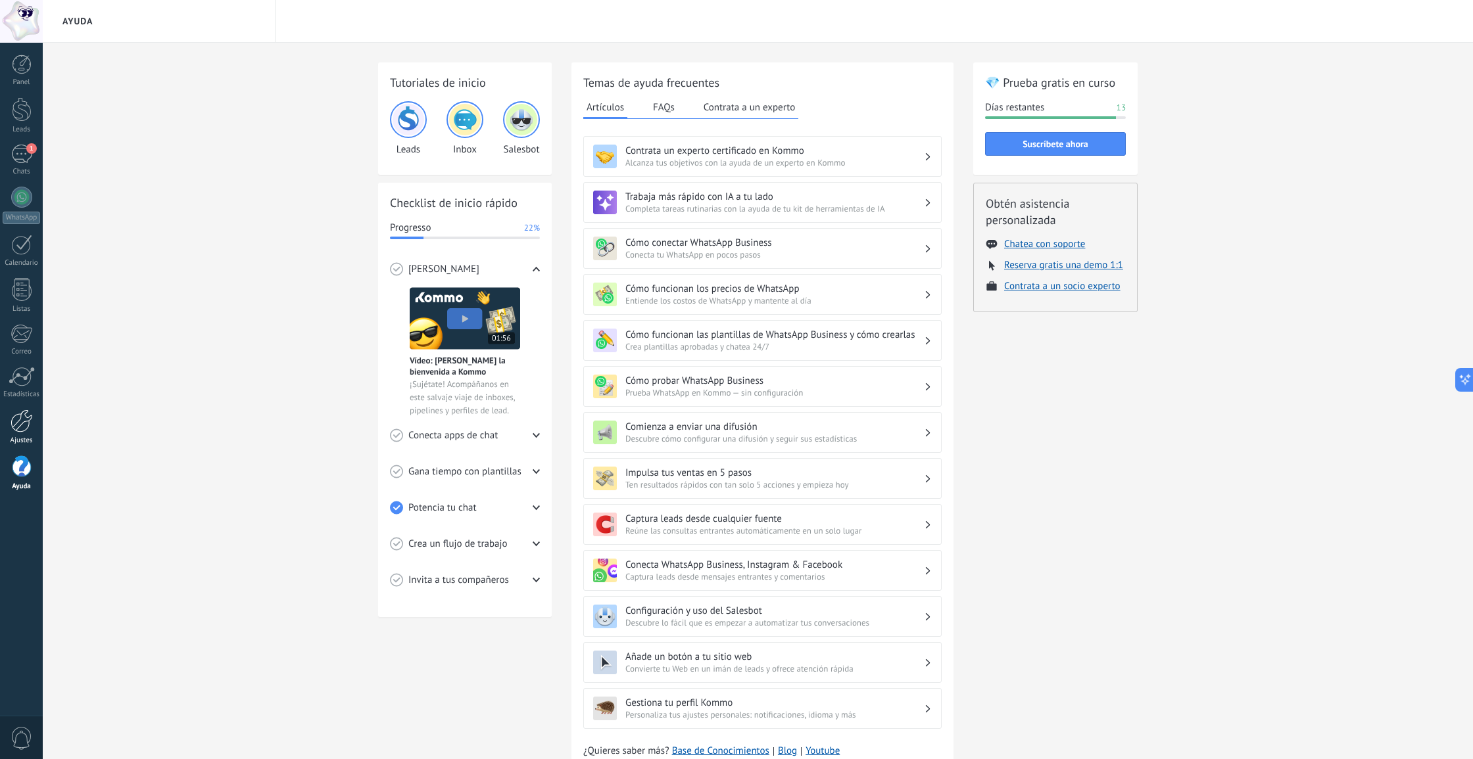
click at [24, 437] on div "Ajustes" at bounding box center [22, 441] width 38 height 9
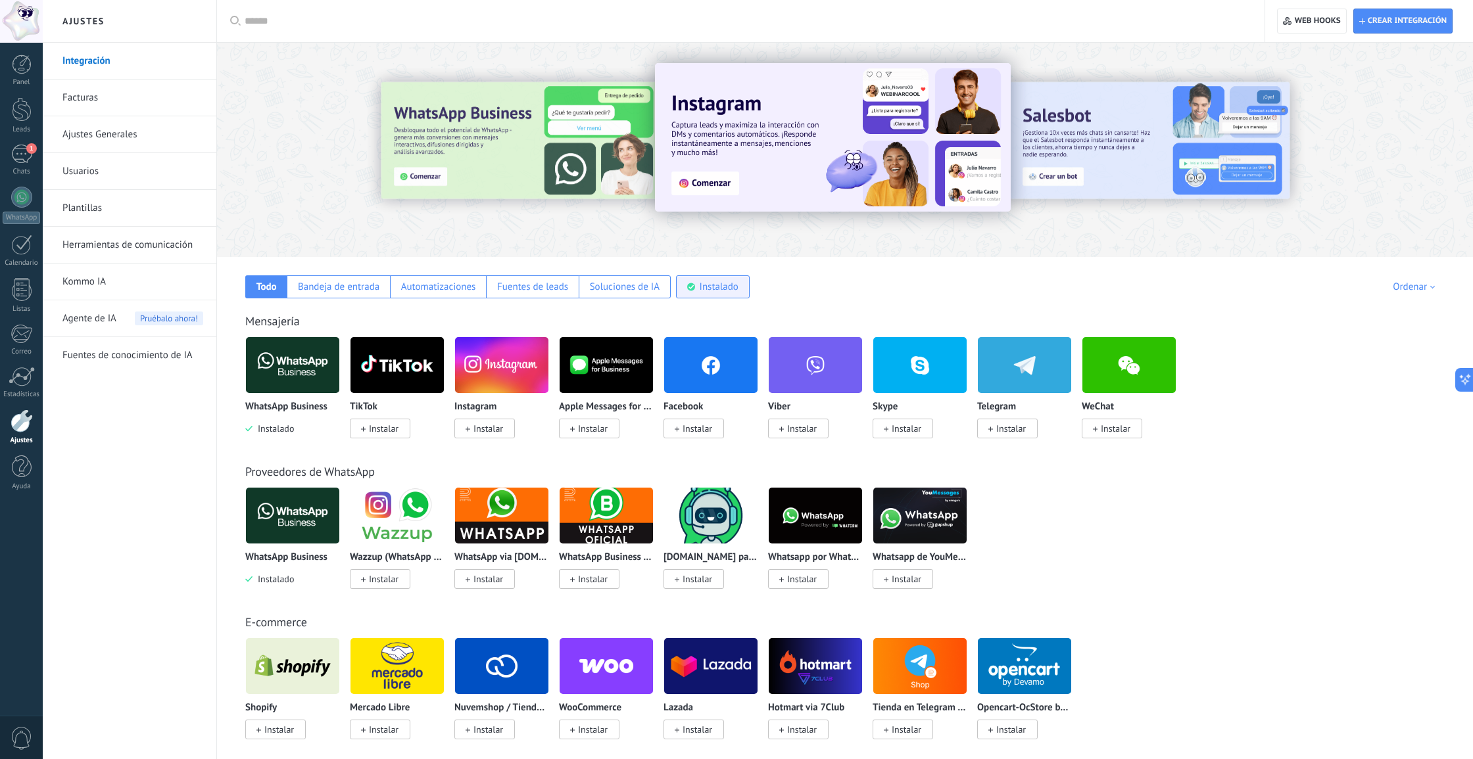
click at [716, 290] on div "Instalado" at bounding box center [718, 287] width 39 height 12
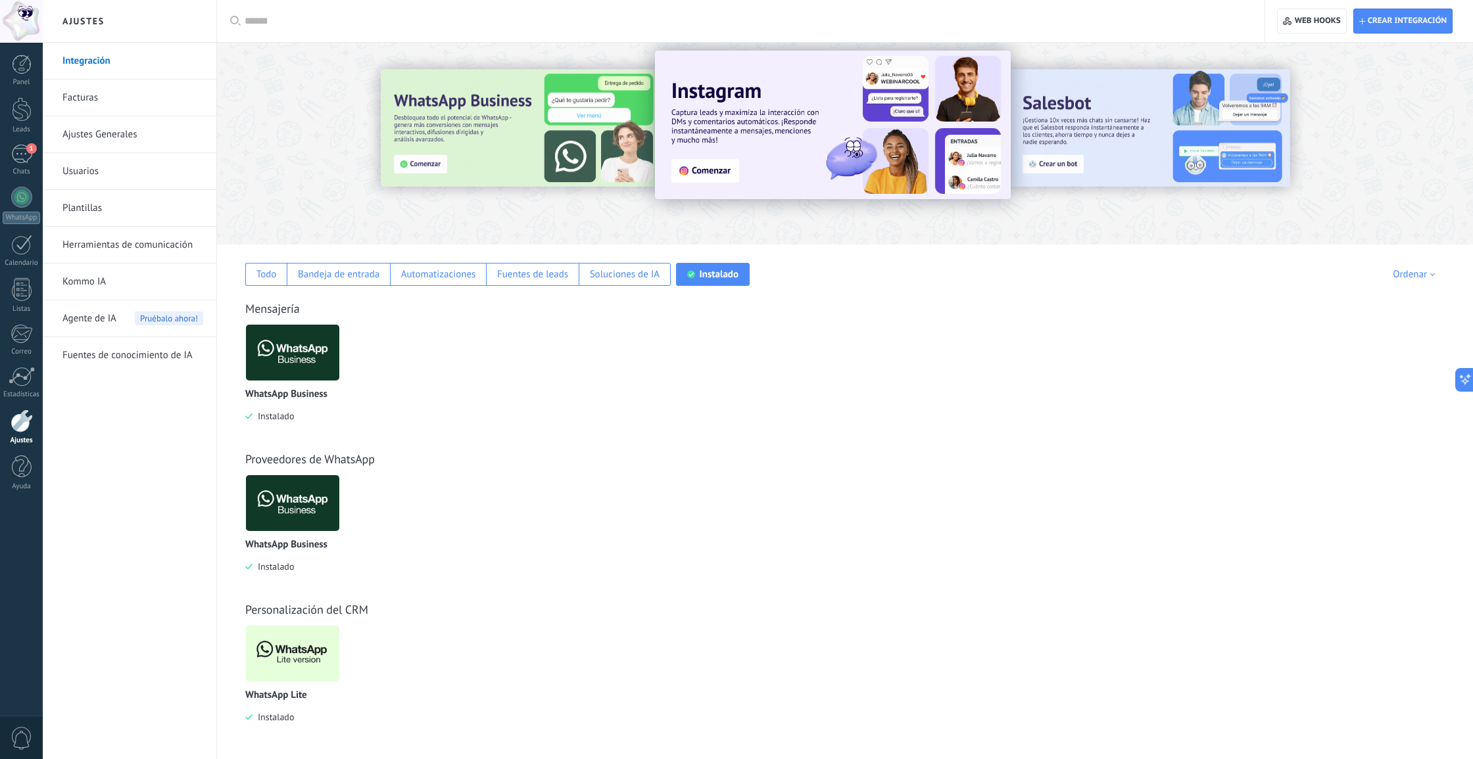
scroll to position [12, 0]
click at [283, 638] on img at bounding box center [292, 654] width 93 height 64
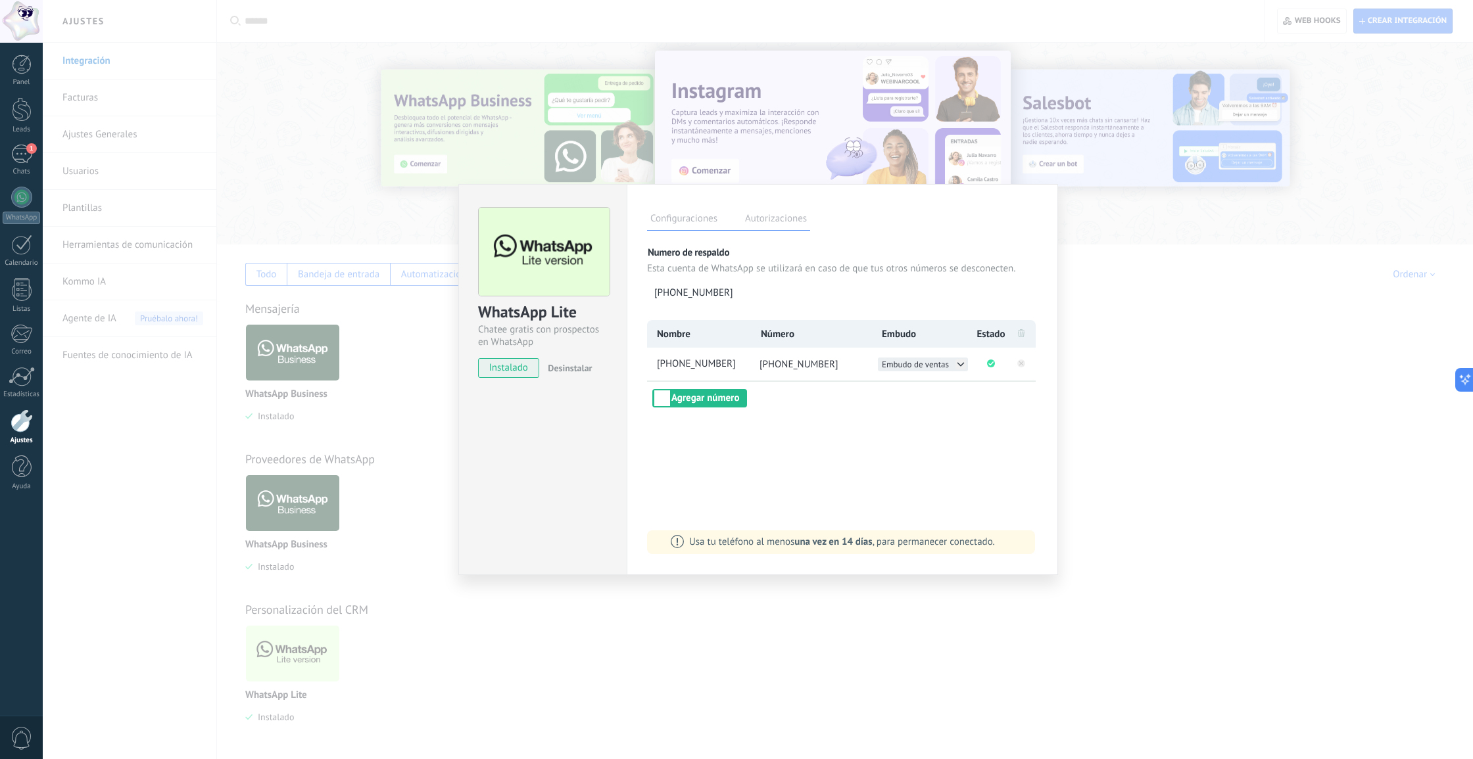
click at [955, 364] on icon at bounding box center [960, 364] width 11 height 11
click at [939, 379] on span "[PERSON_NAME] VENTA" at bounding box center [923, 378] width 82 height 11
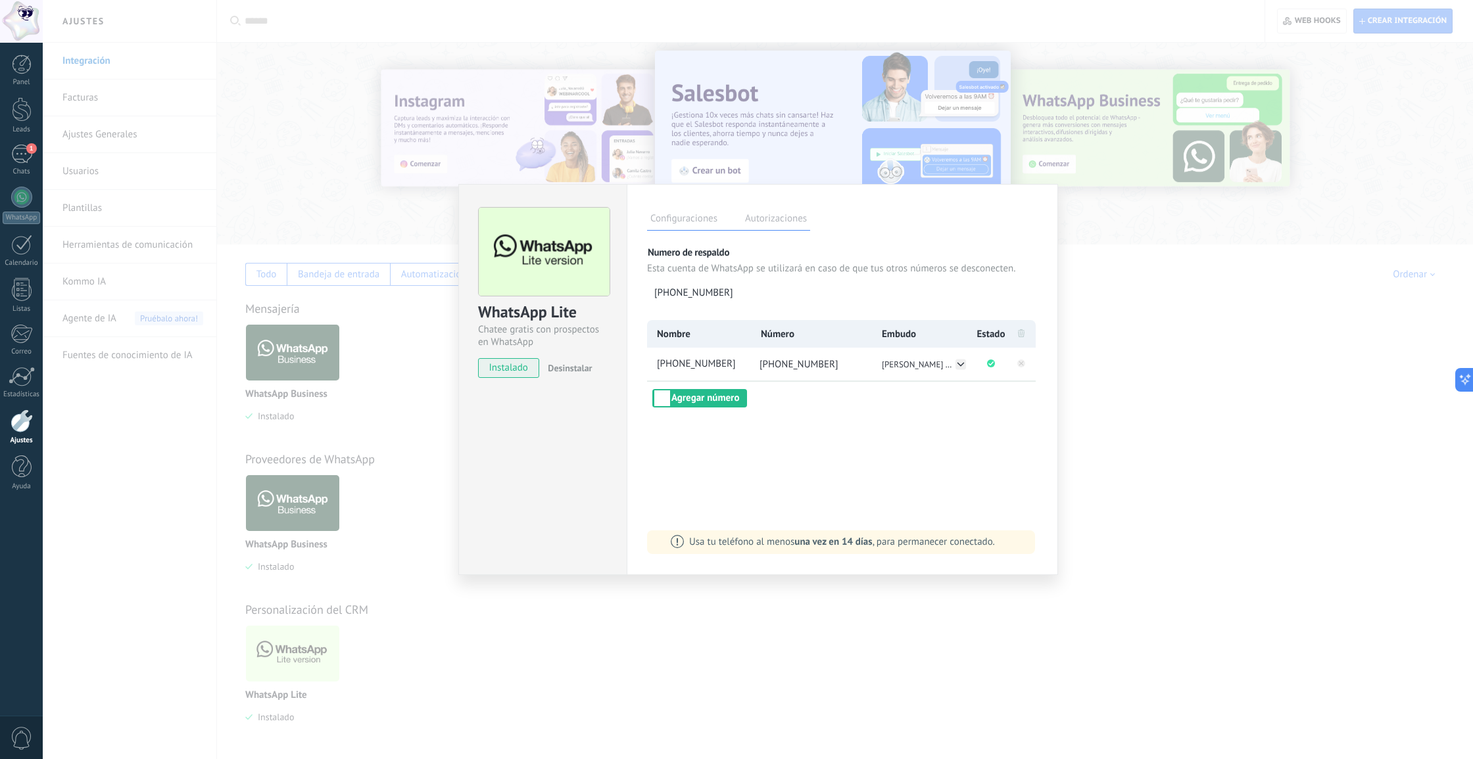
click at [1237, 413] on div "WhatsApp Lite Chatee gratis con prospectos en WhatsApp instalado Desinstalar Co…" at bounding box center [758, 379] width 1430 height 759
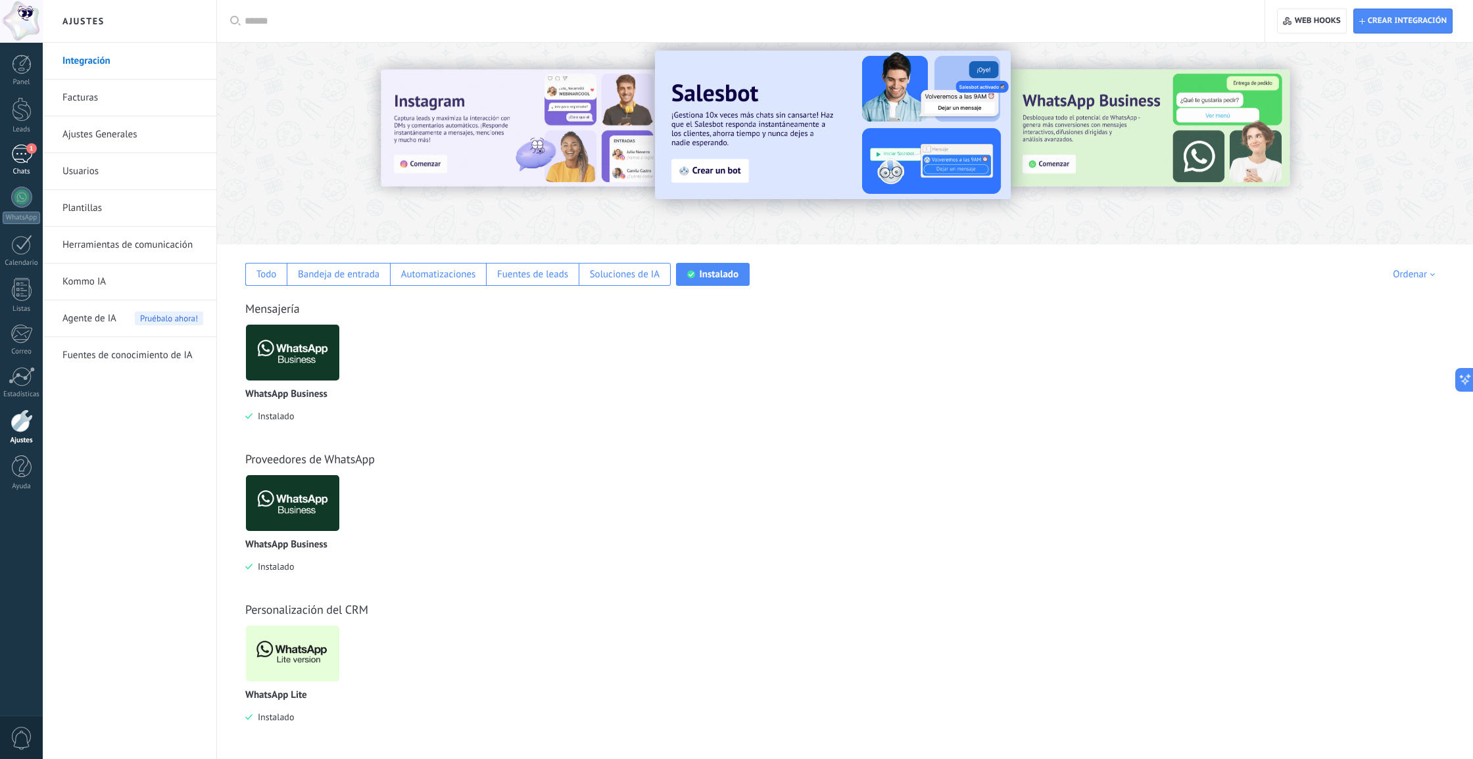
click at [24, 151] on div "1" at bounding box center [21, 154] width 21 height 19
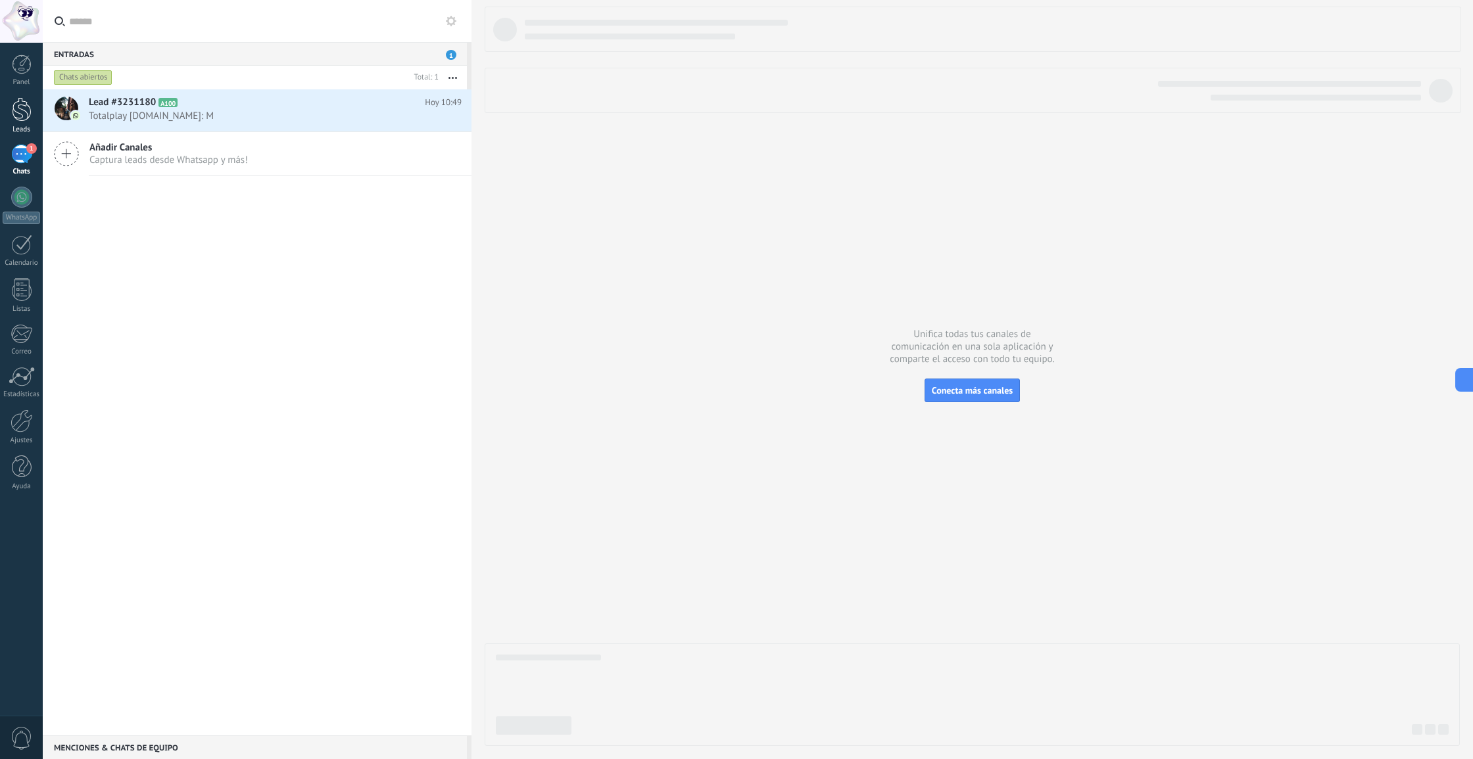
click at [24, 109] on div at bounding box center [22, 109] width 20 height 24
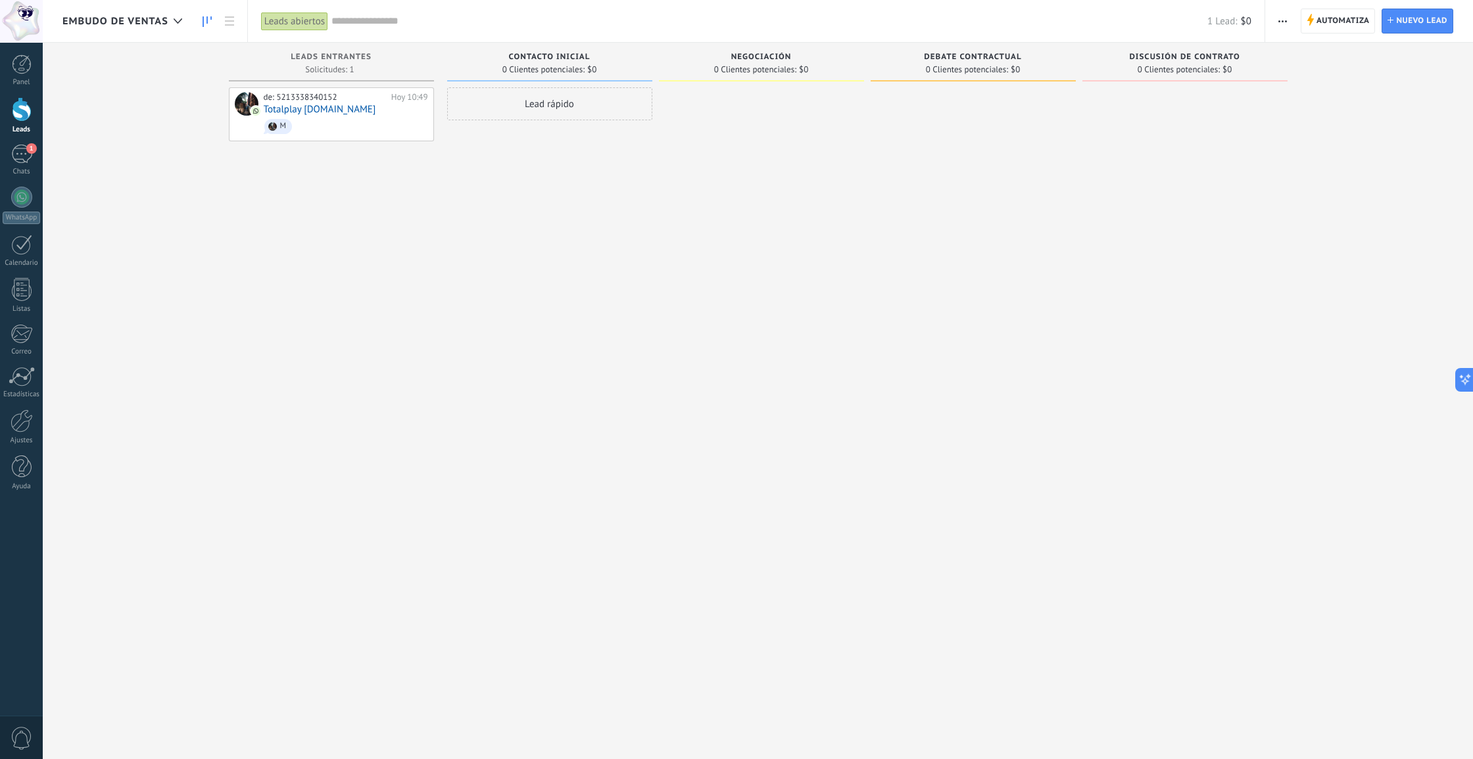
click at [84, 16] on span "Embudo de ventas" at bounding box center [115, 21] width 106 height 12
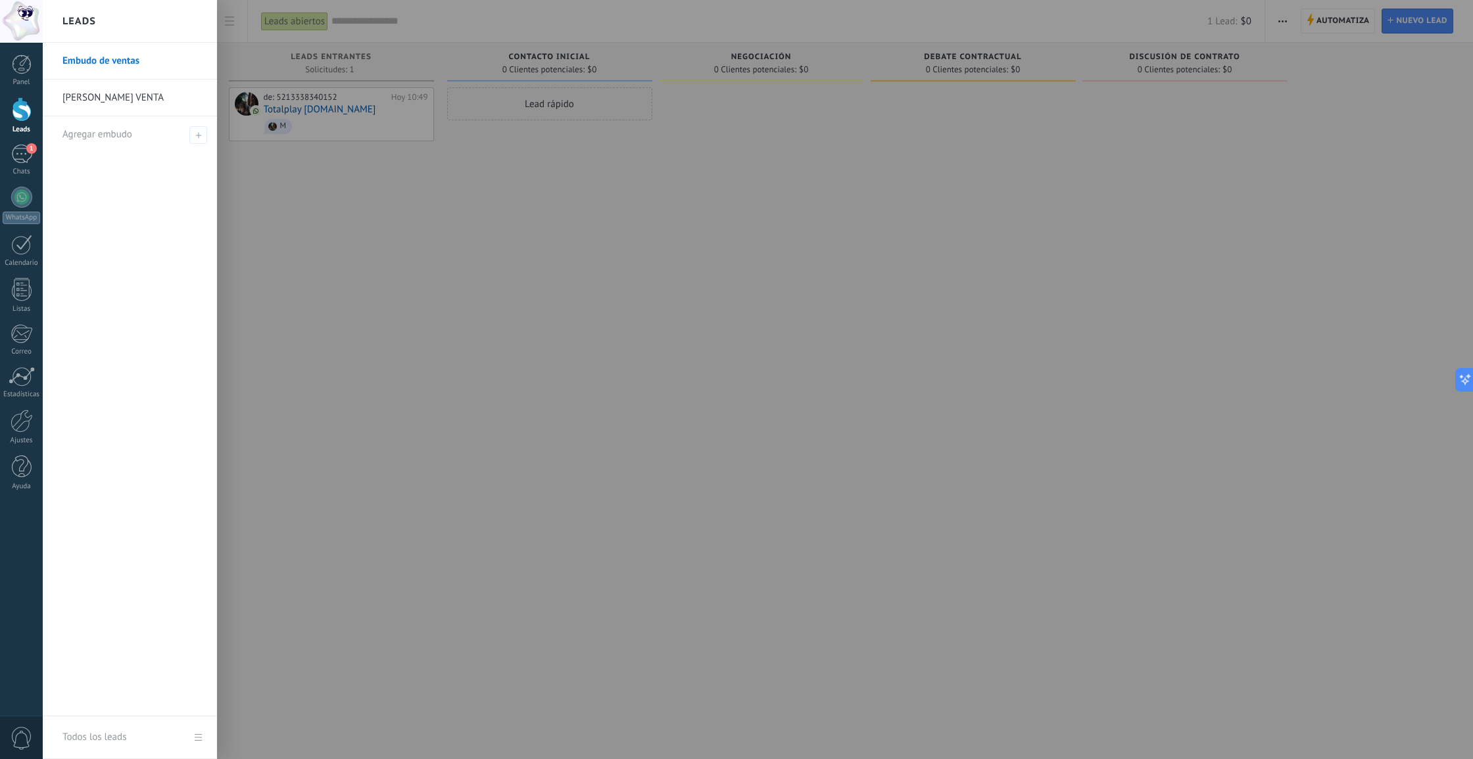
click at [103, 88] on link "[PERSON_NAME] VENTA" at bounding box center [132, 98] width 141 height 37
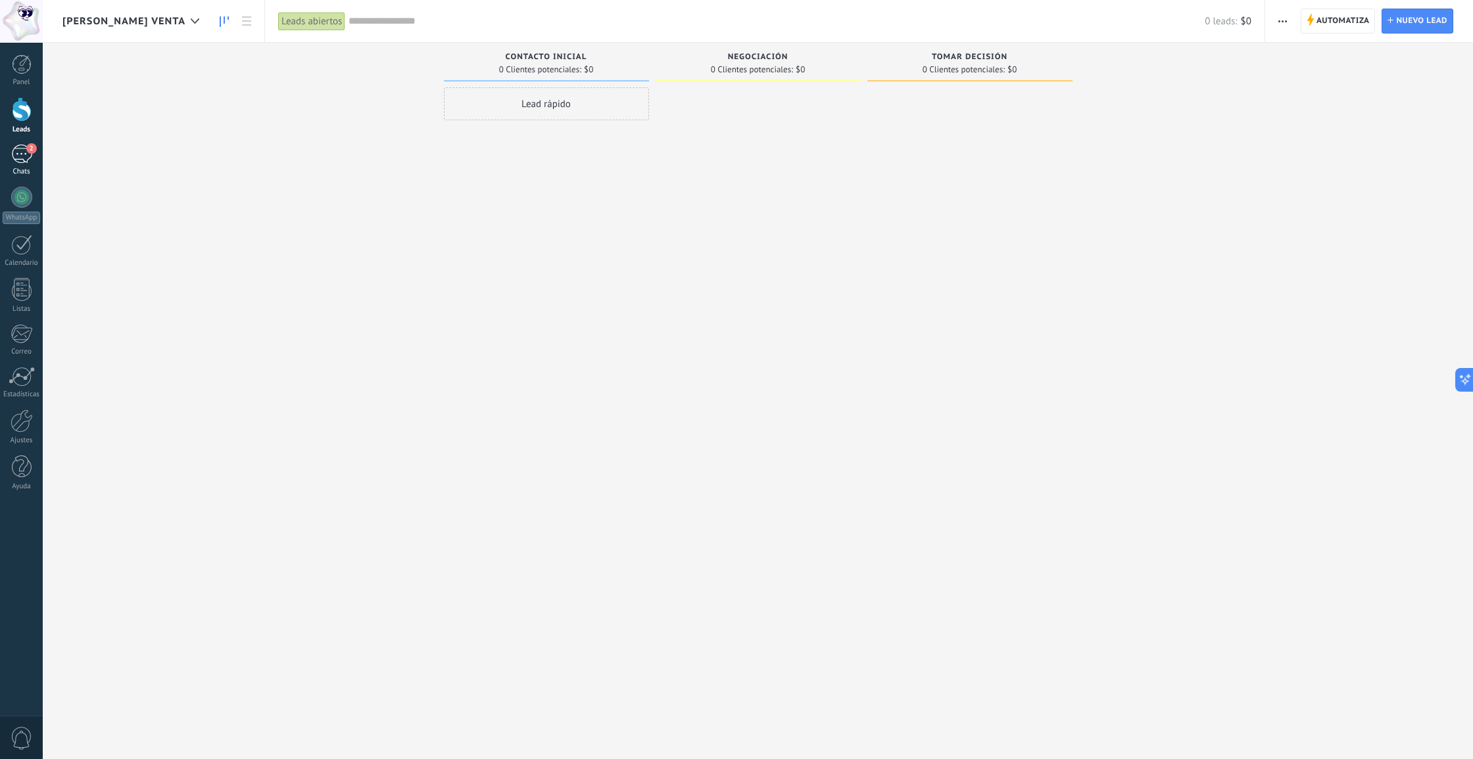
click at [18, 161] on div "2" at bounding box center [21, 154] width 21 height 19
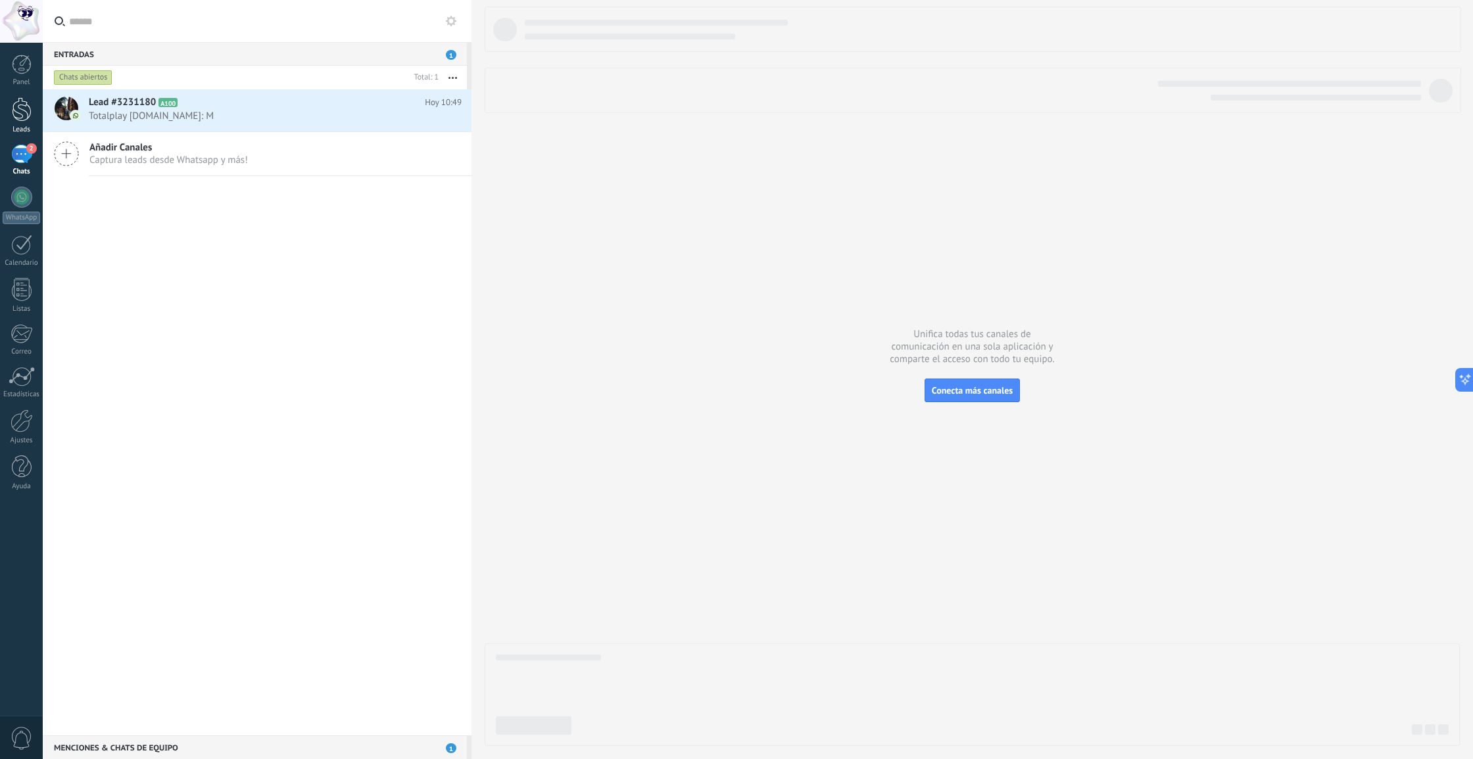
click at [28, 111] on div at bounding box center [22, 109] width 20 height 24
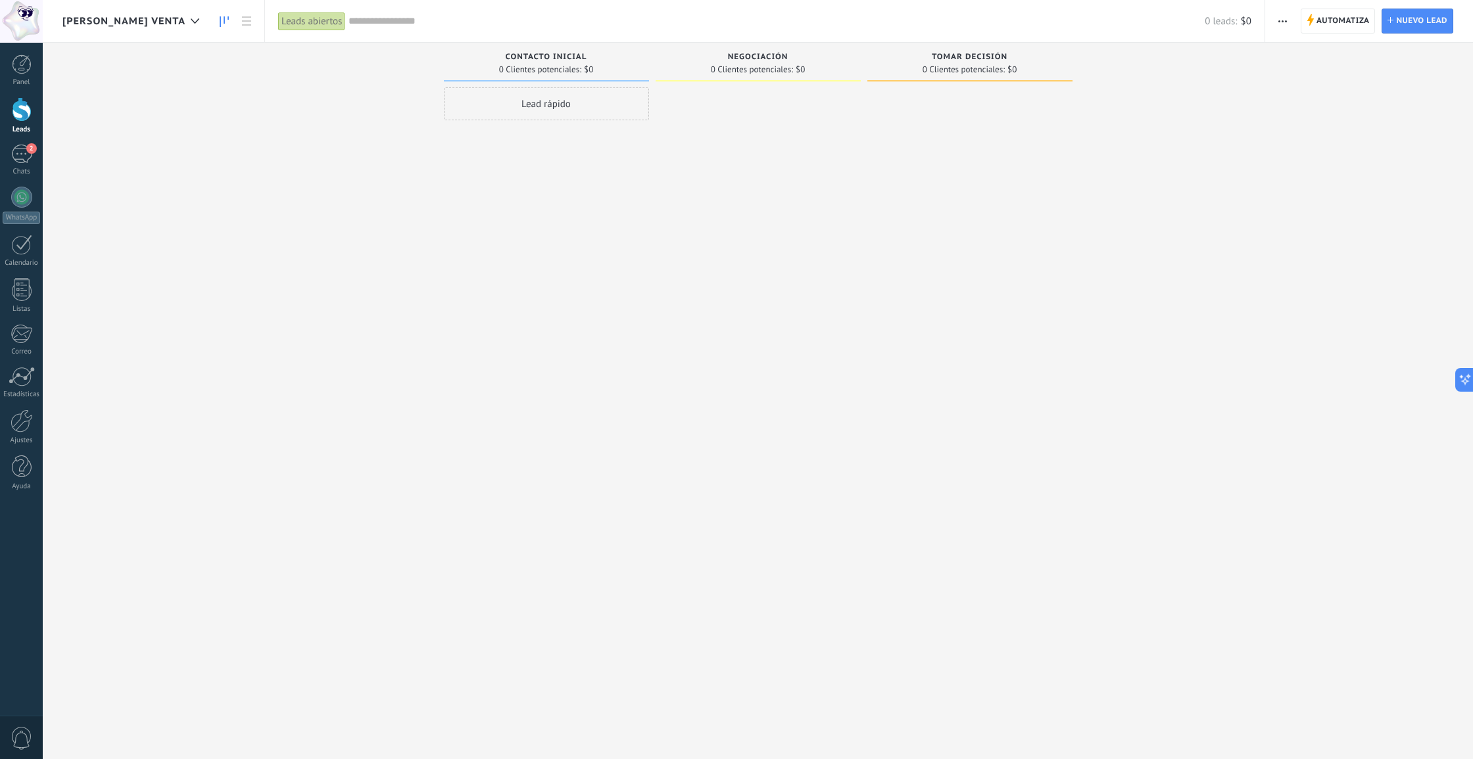
click at [143, 21] on div "[PERSON_NAME] VENTA" at bounding box center [133, 21] width 143 height 42
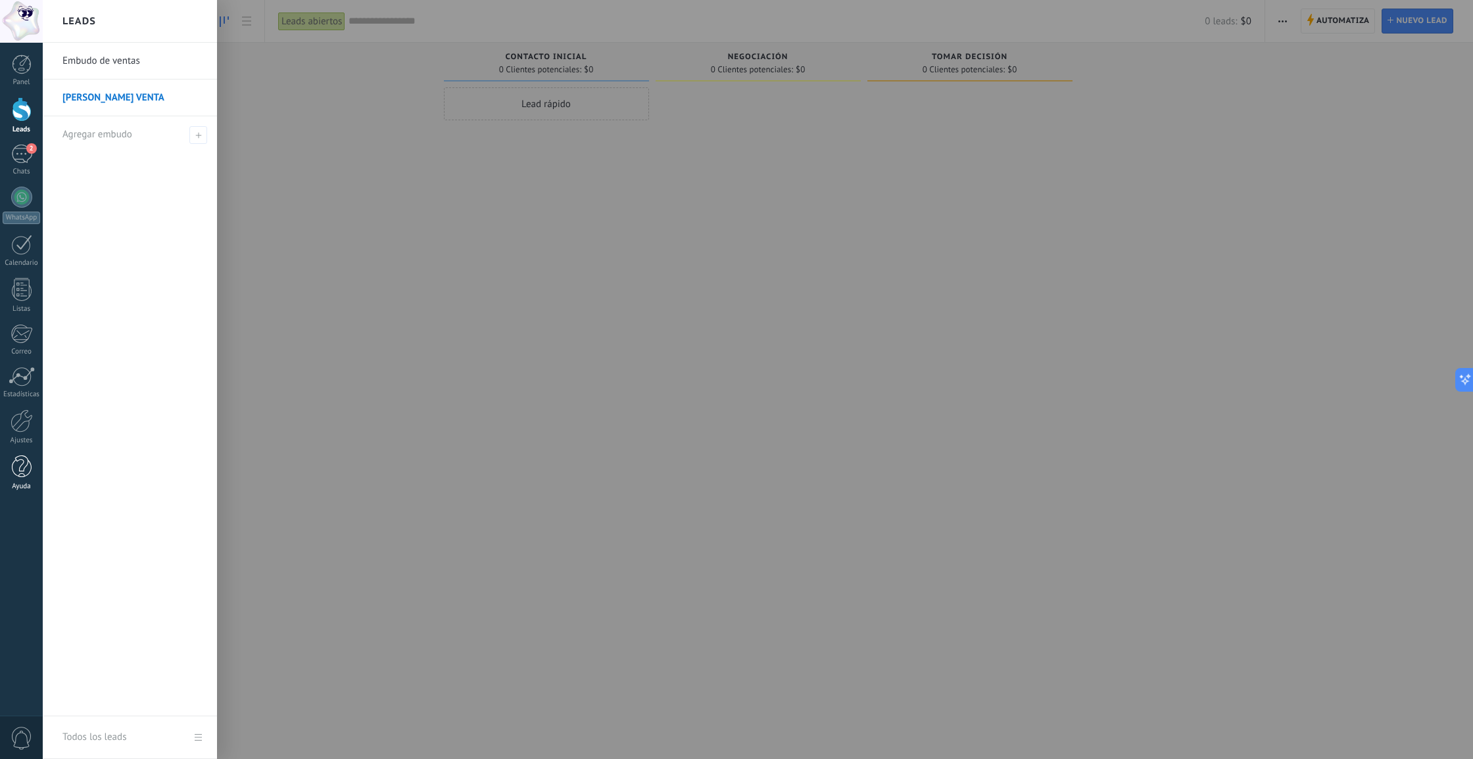
click at [13, 463] on div at bounding box center [22, 467] width 20 height 23
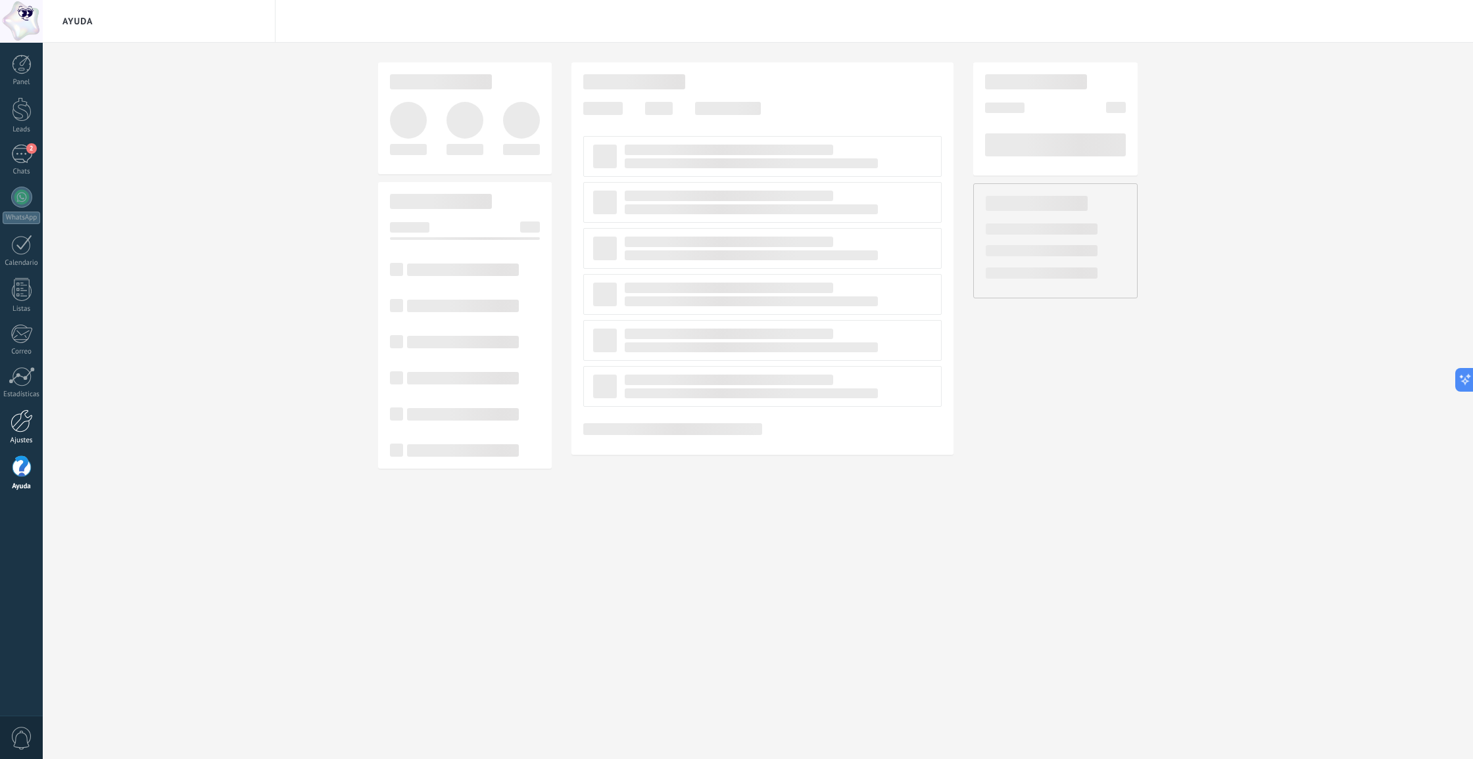
click at [32, 429] on div at bounding box center [22, 421] width 22 height 23
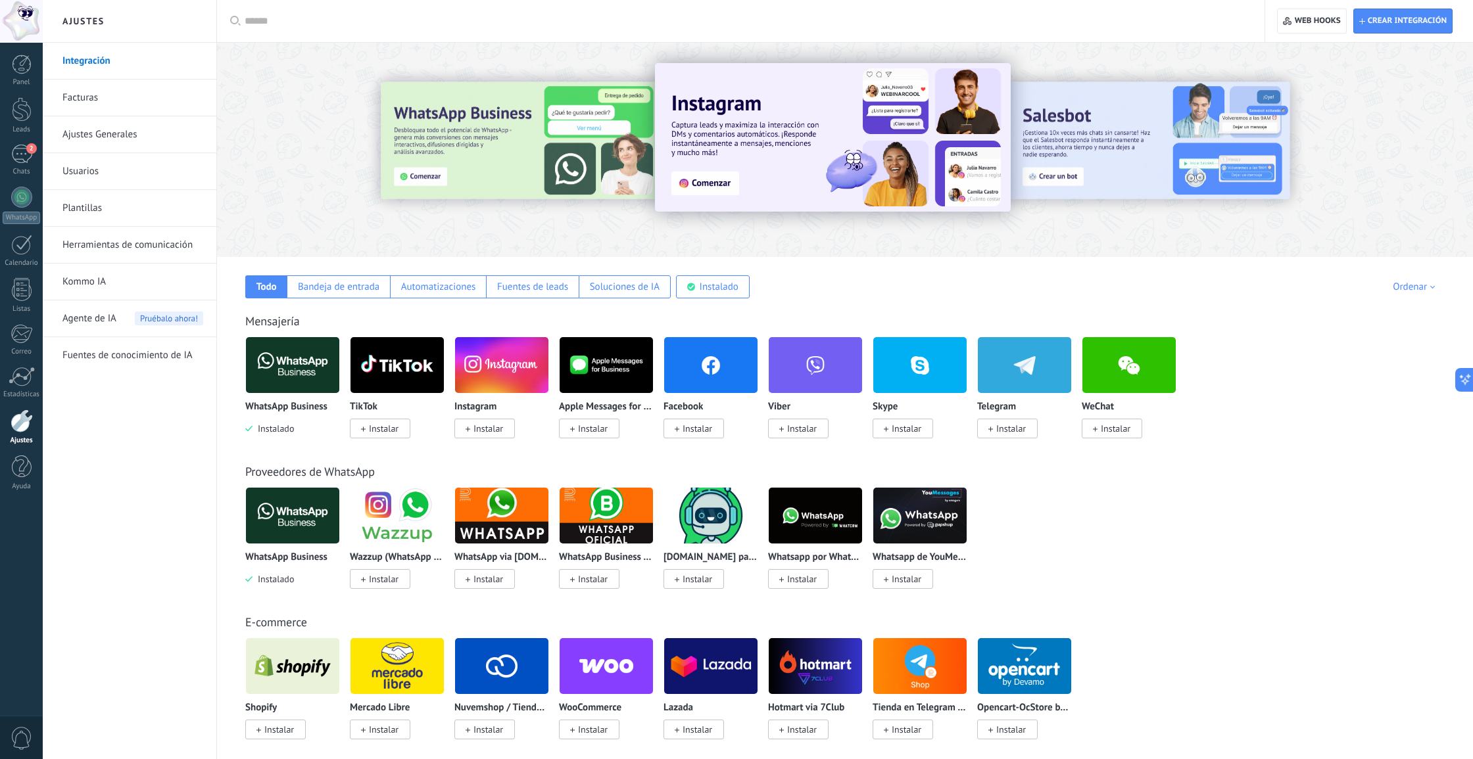
click at [710, 275] on div "Todo Bandeja de entrada Automatizaciones Fuentes de leads Soluciones de IA Inst…" at bounding box center [844, 277] width 1229 height 41
click at [697, 293] on div "Instalado" at bounding box center [713, 286] width 74 height 23
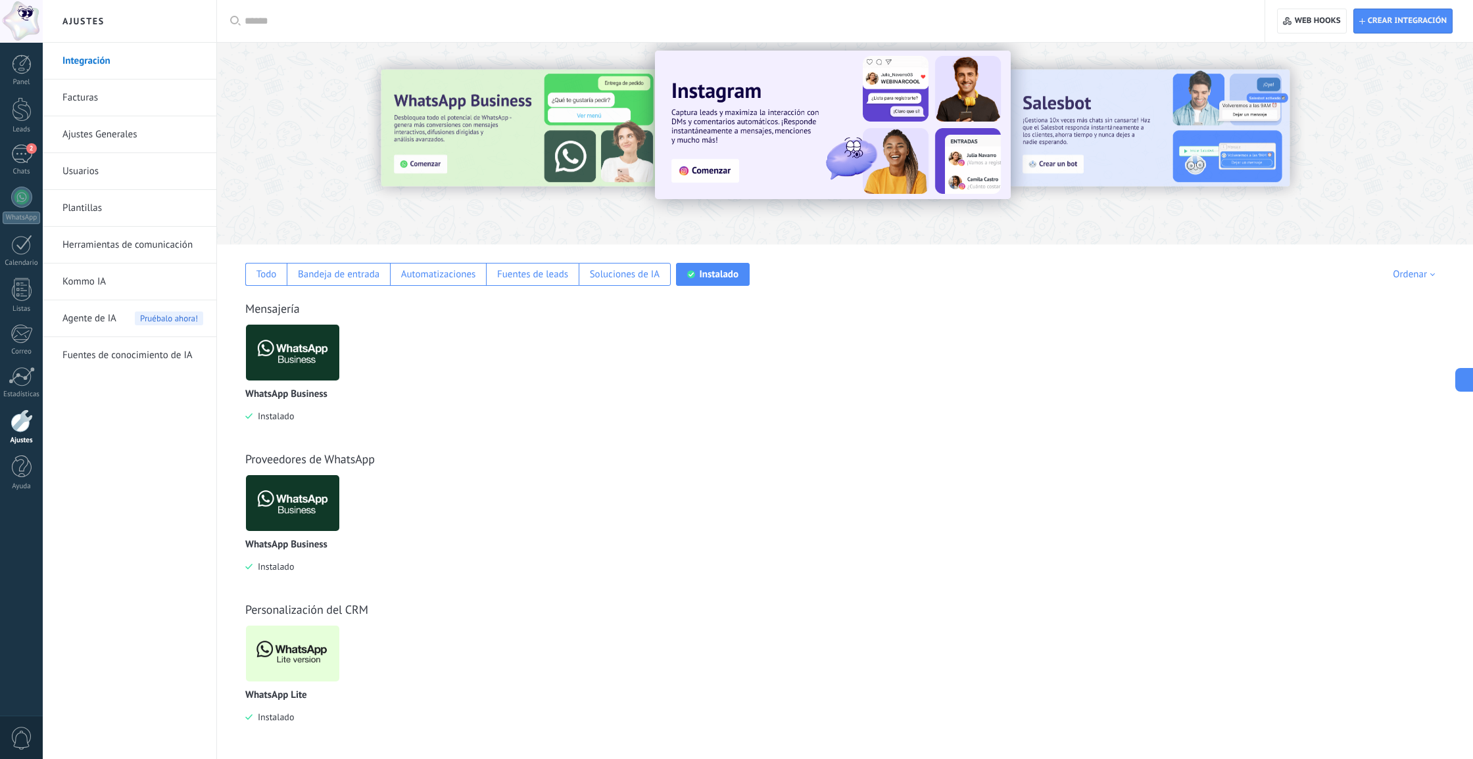
scroll to position [12, 0]
click at [290, 636] on img at bounding box center [292, 654] width 93 height 64
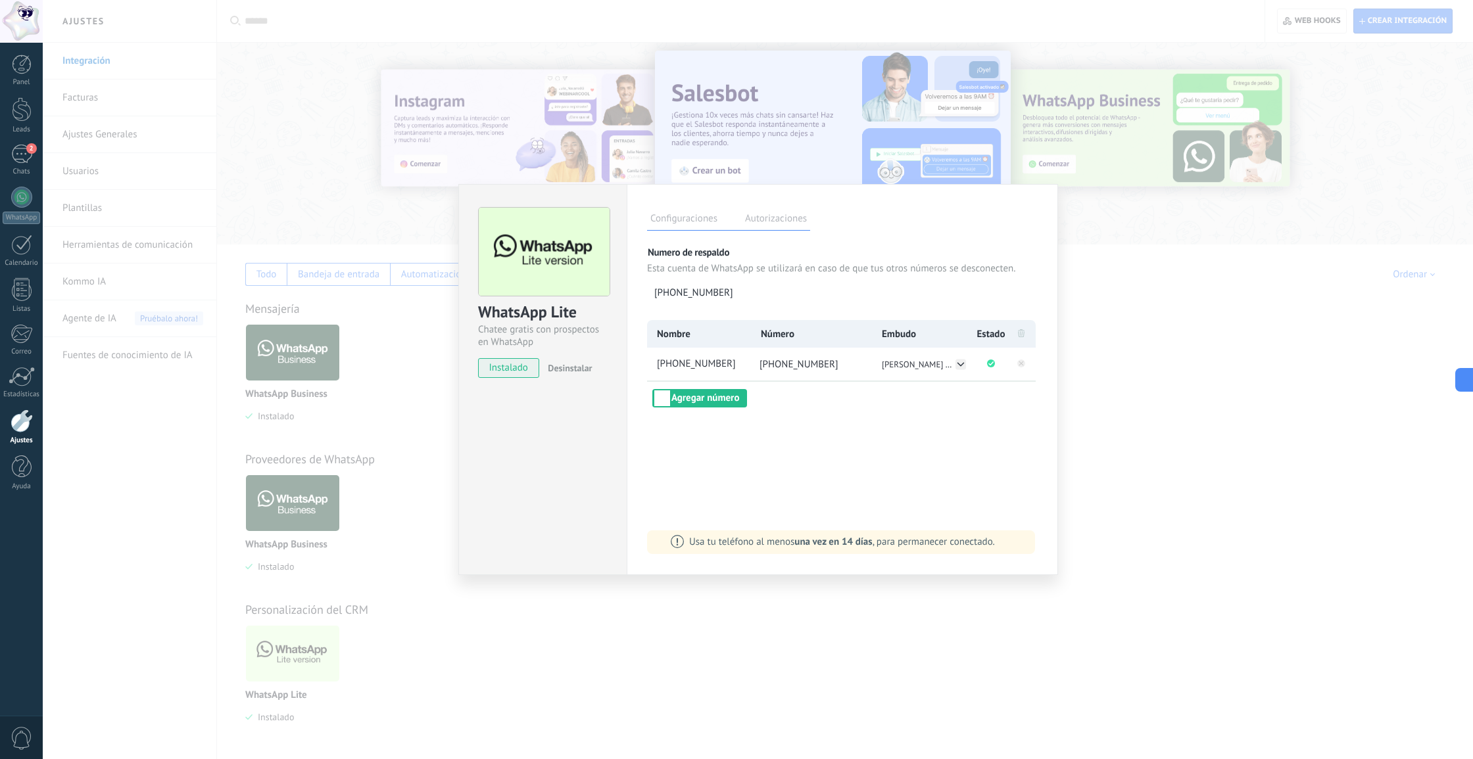
click at [780, 228] on label "Autorizaciones" at bounding box center [776, 220] width 68 height 19
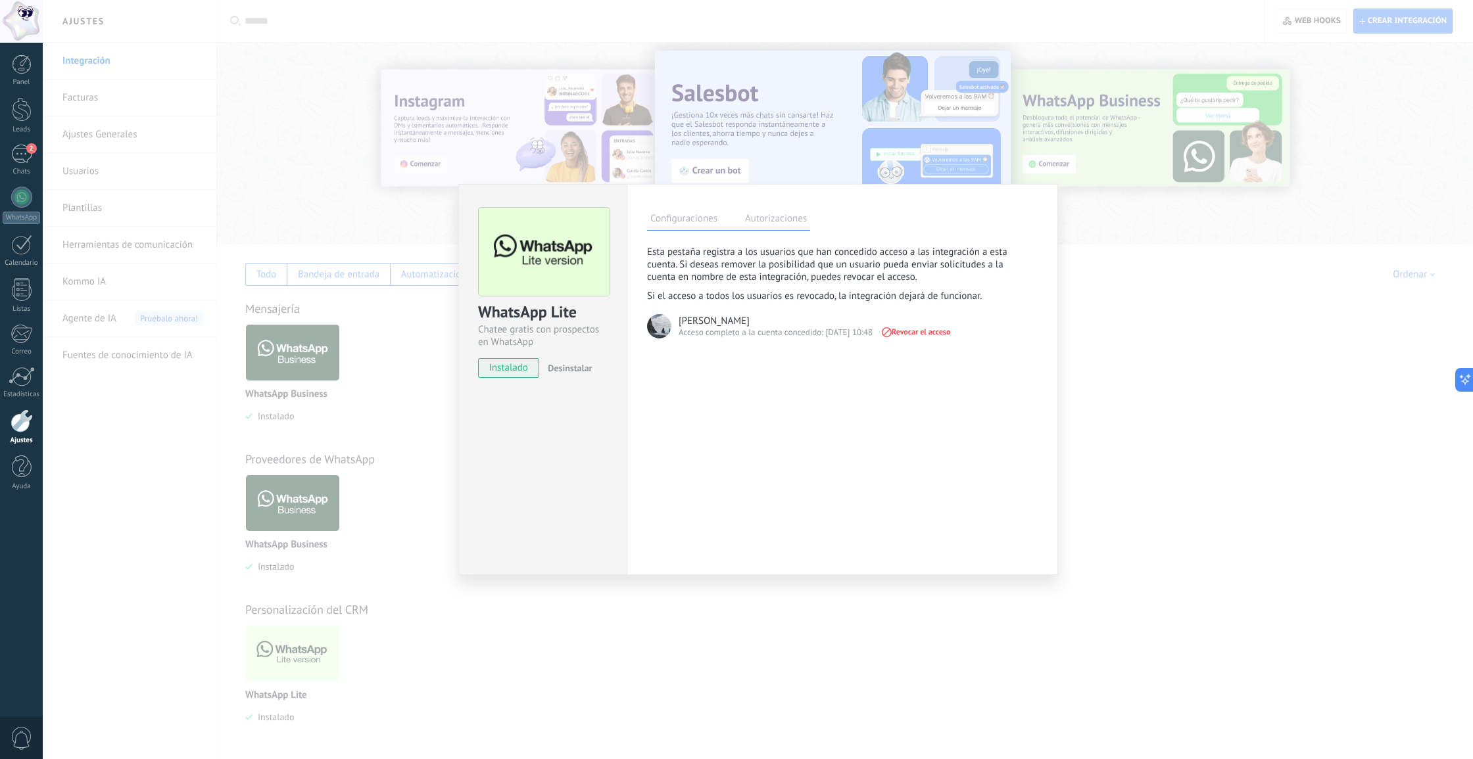
click at [1174, 362] on div "WhatsApp Lite Chatee gratis con prospectos en WhatsApp instalado Desinstalar Co…" at bounding box center [758, 379] width 1430 height 759
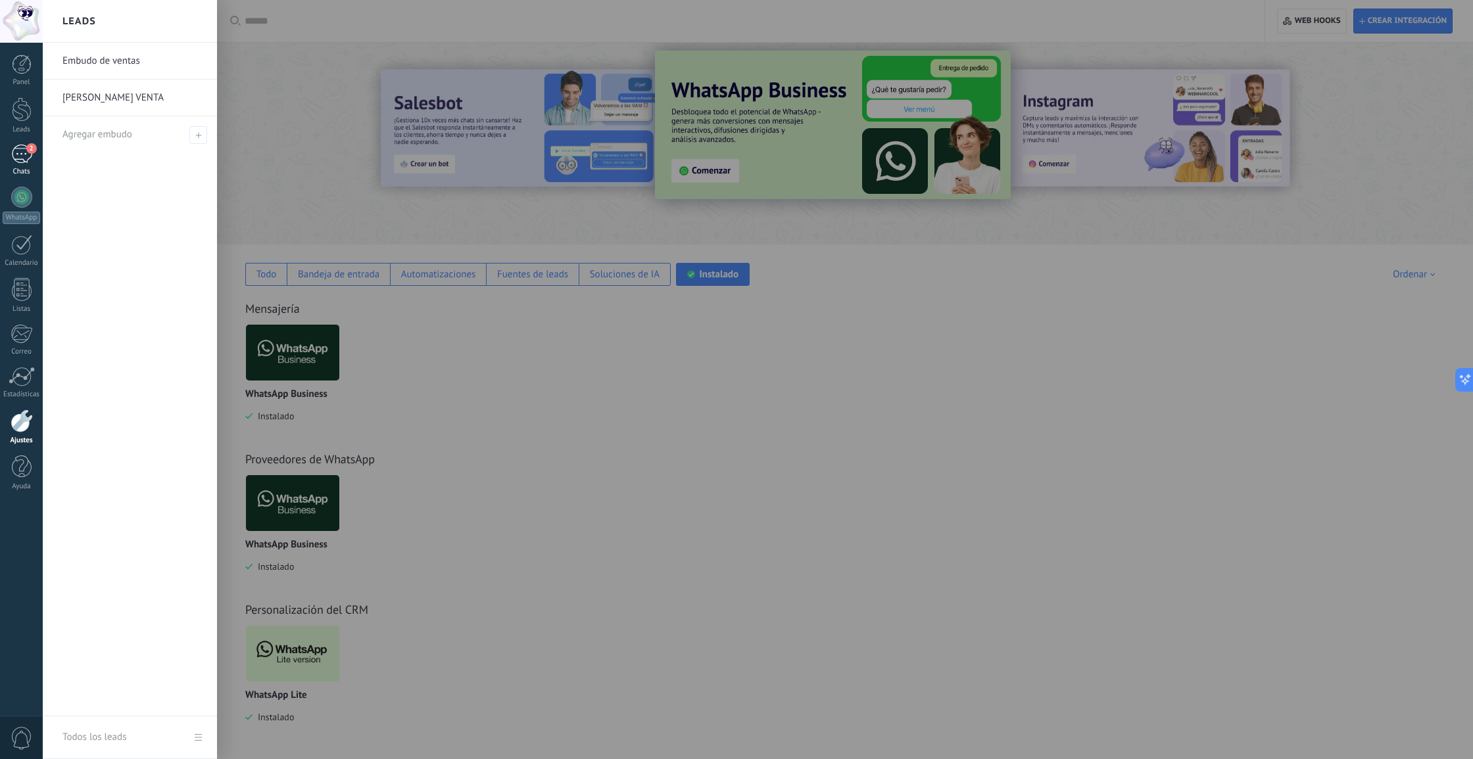
click at [19, 157] on div "2" at bounding box center [21, 154] width 21 height 19
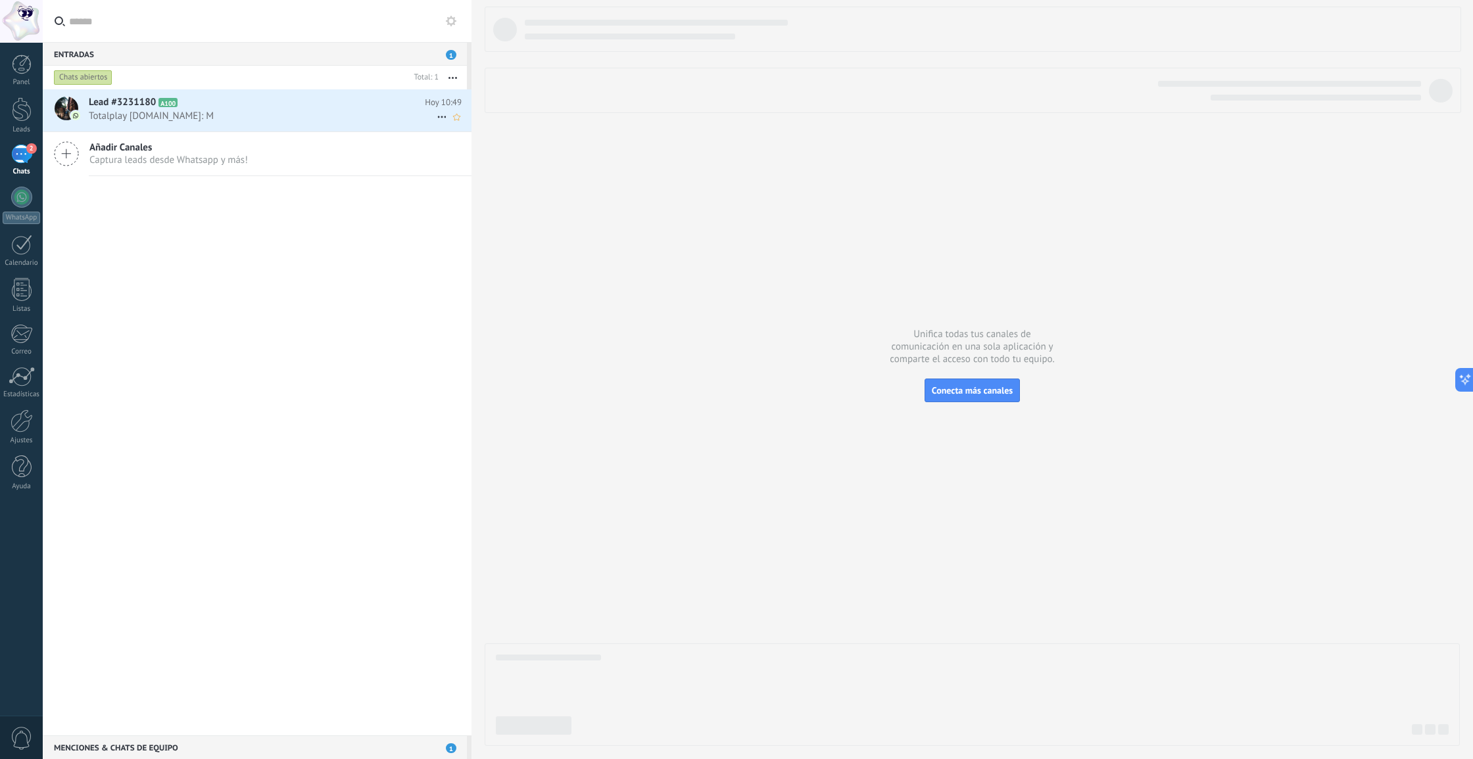
click at [202, 103] on h2 "Lead #3231180 A100" at bounding box center [257, 102] width 336 height 13
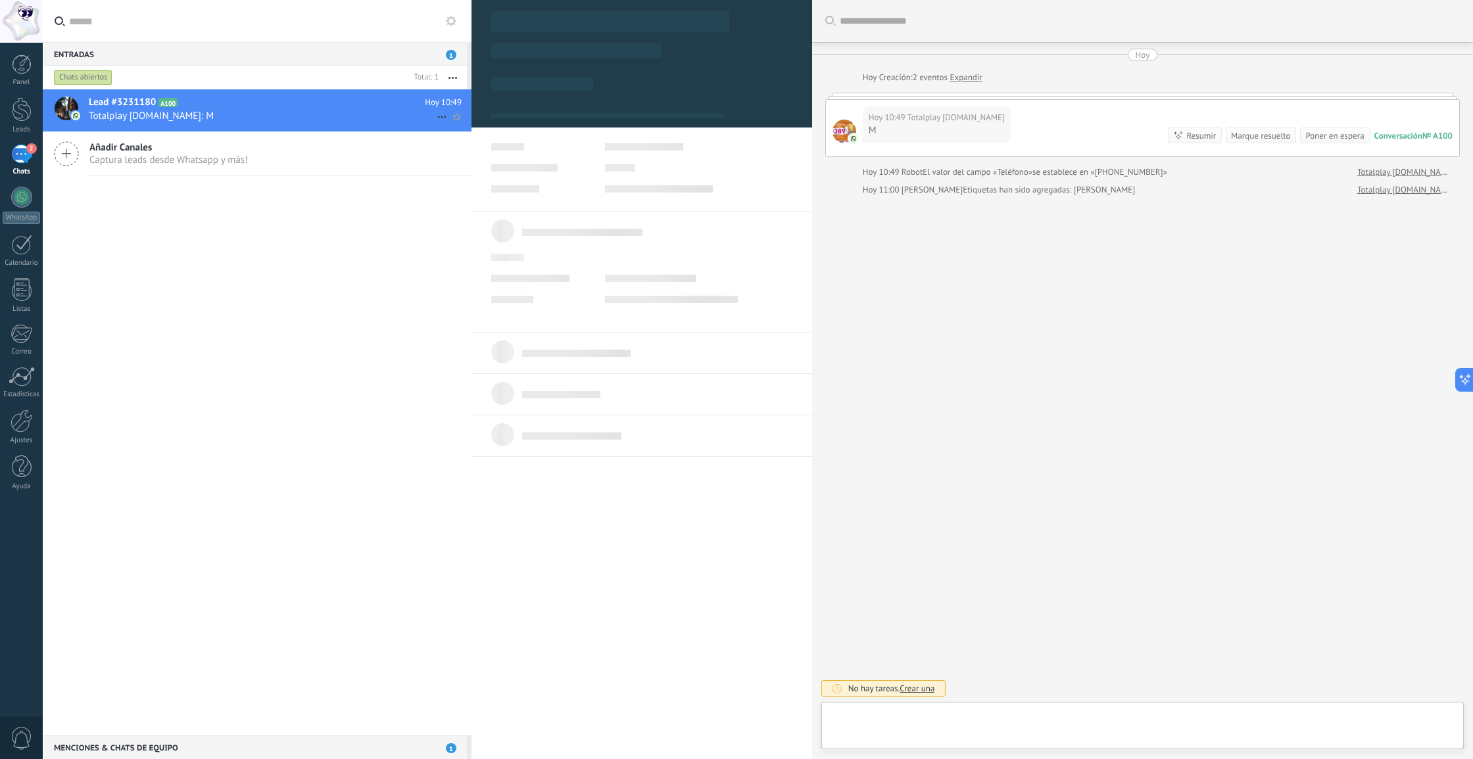
type textarea "**********"
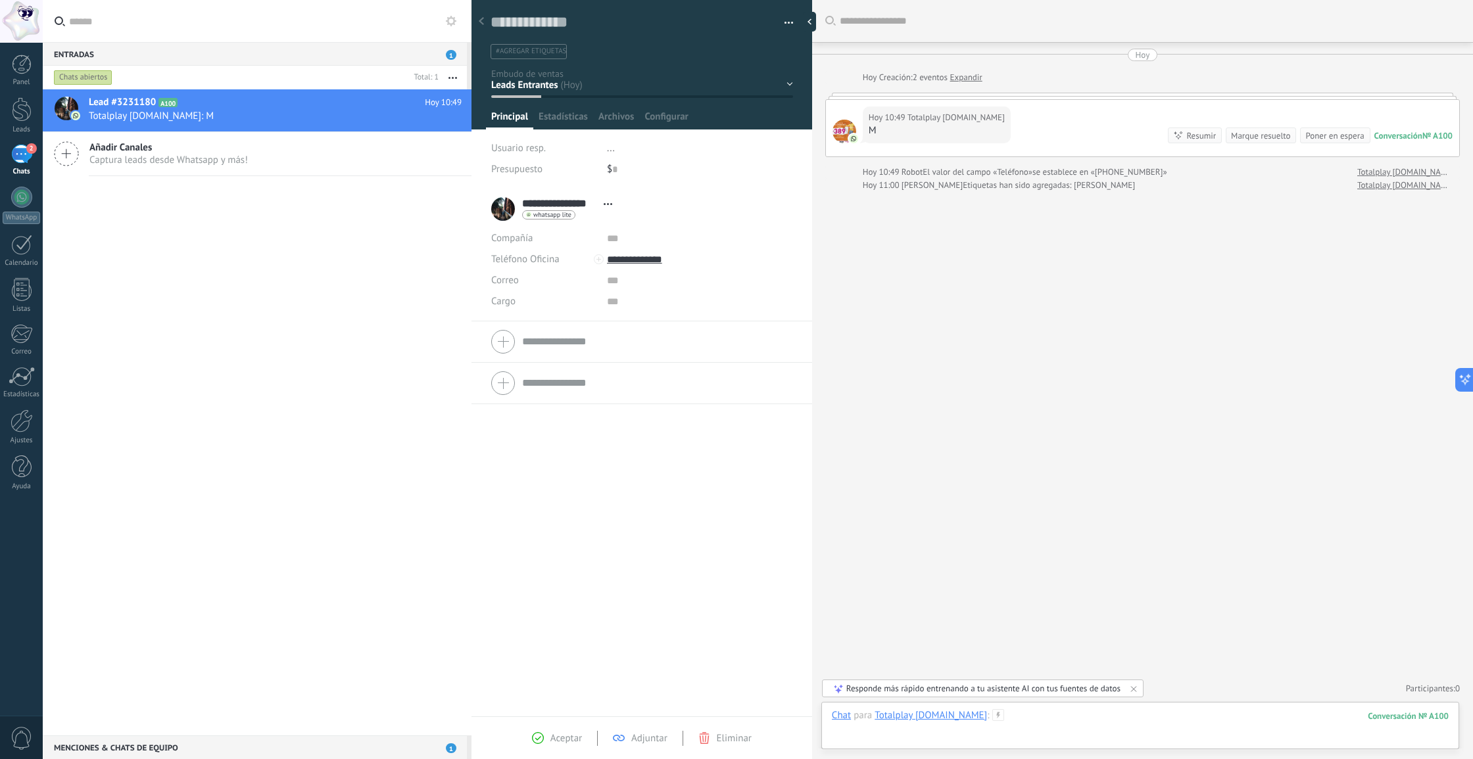
click at [1016, 710] on div at bounding box center [1140, 728] width 617 height 39
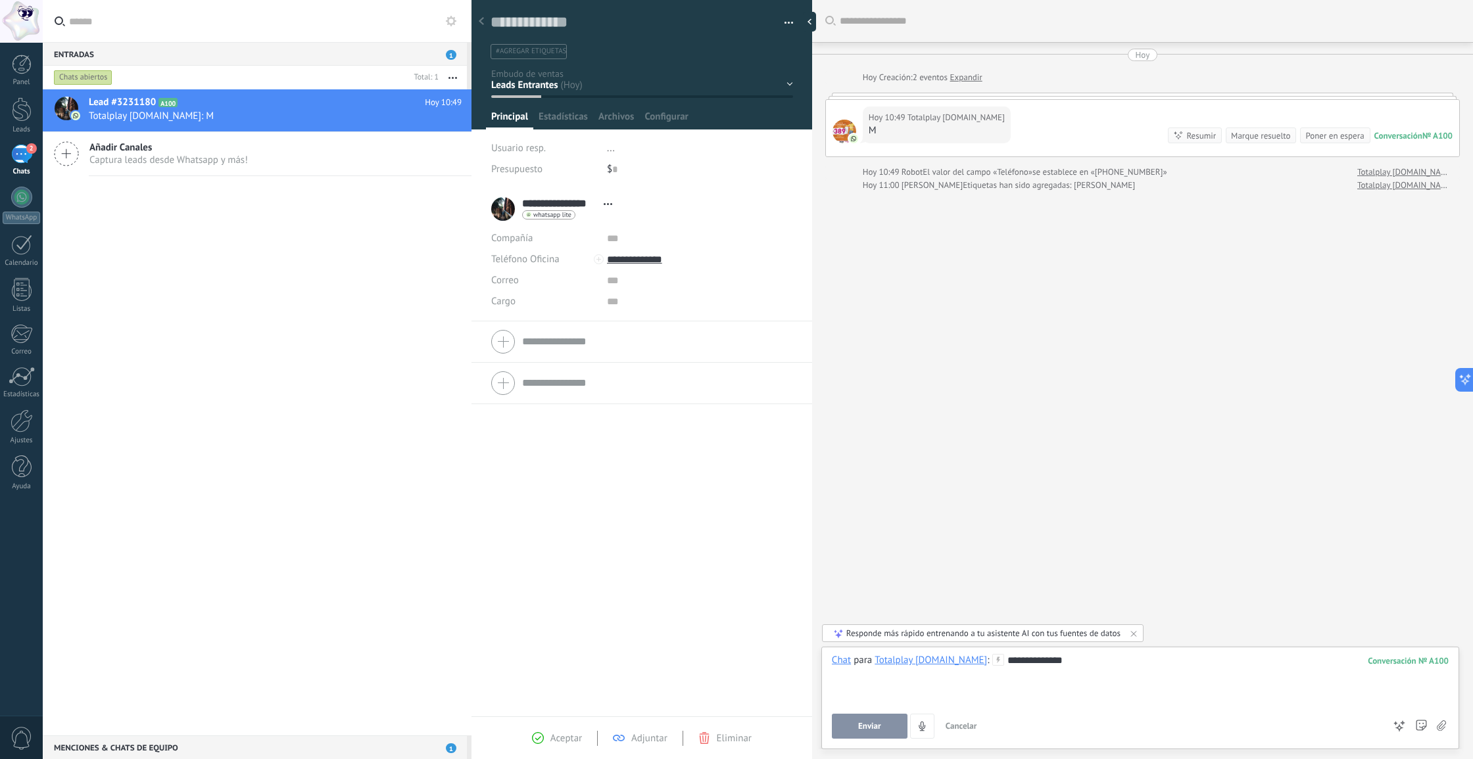
click at [853, 728] on button "Enviar" at bounding box center [870, 726] width 76 height 25
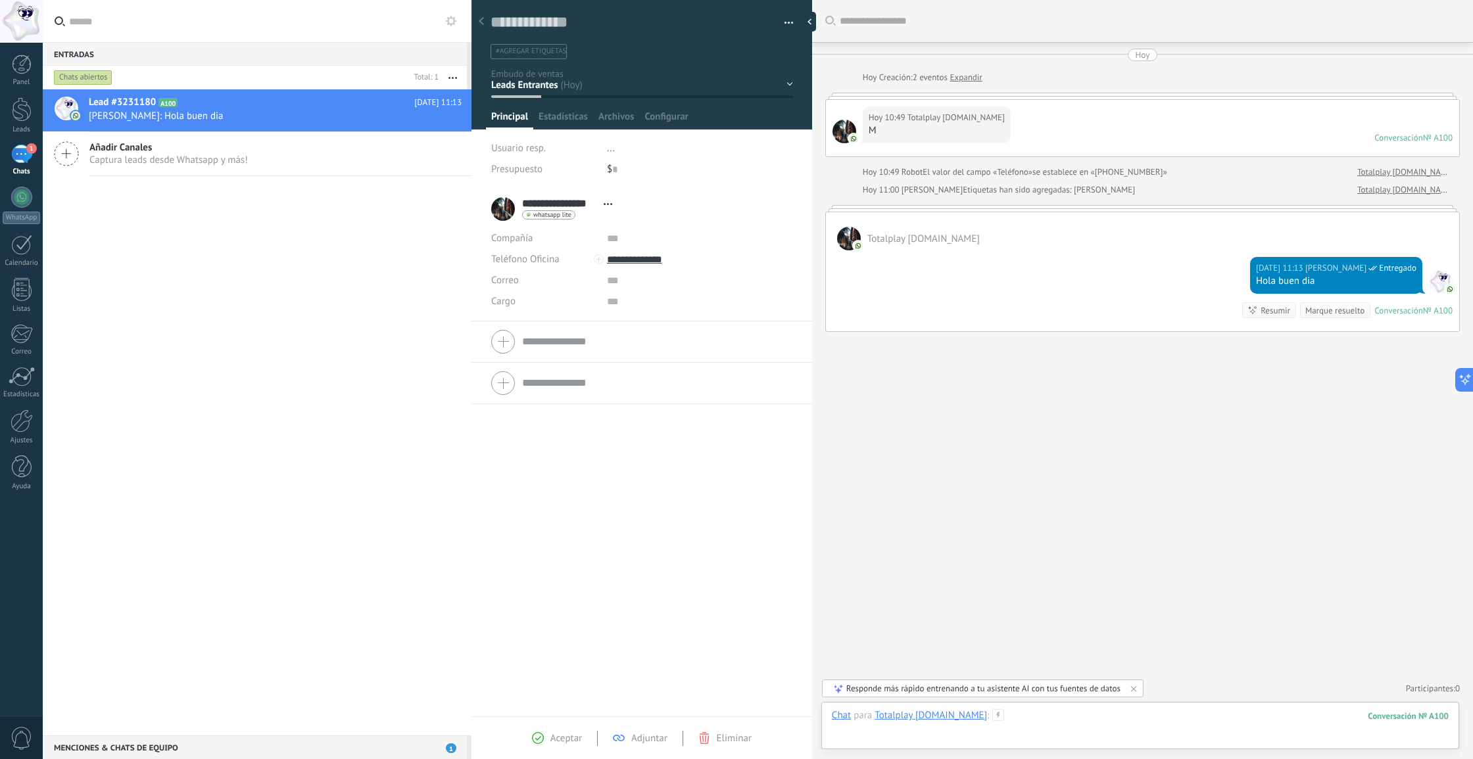
click at [989, 713] on div at bounding box center [1140, 728] width 617 height 39
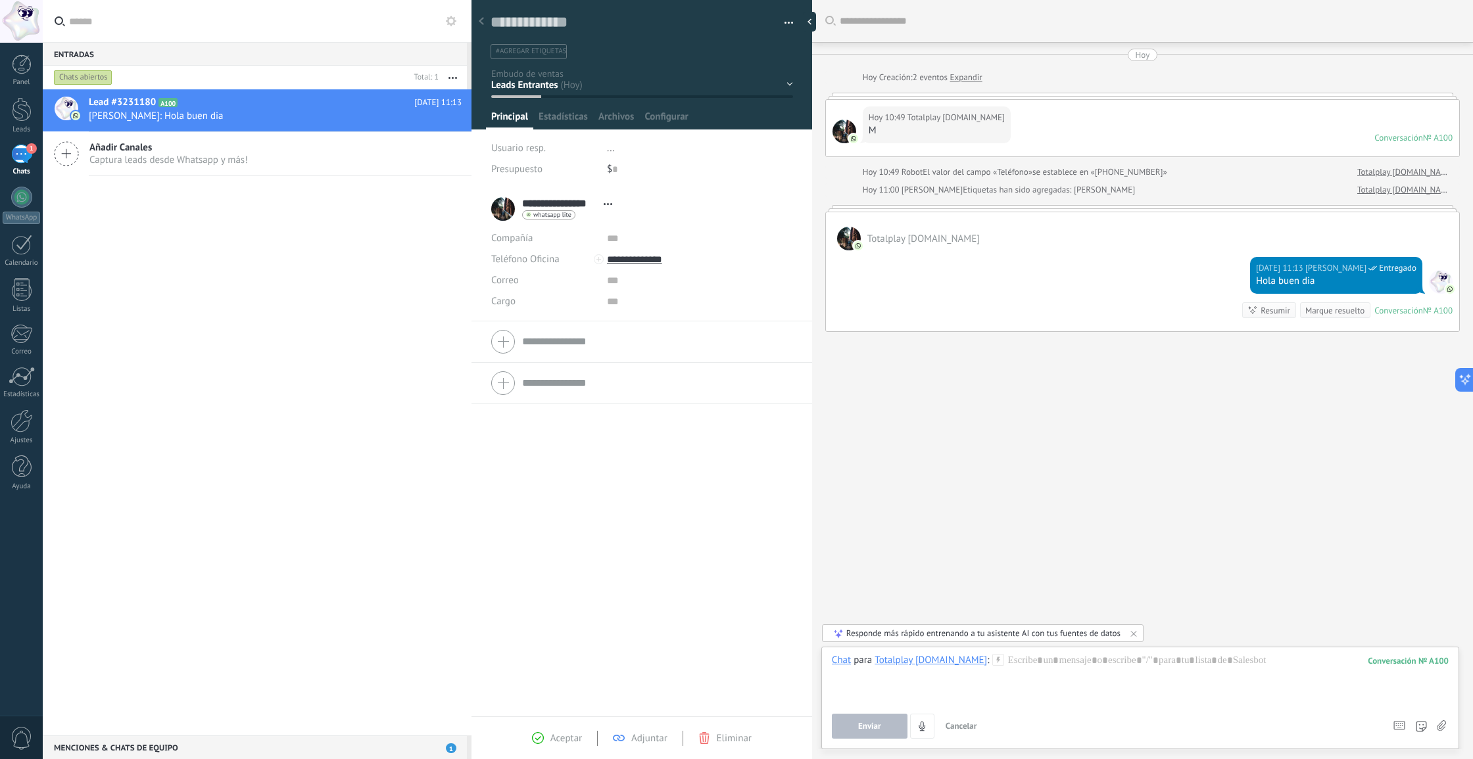
click at [1438, 726] on use at bounding box center [1440, 726] width 9 height 11
click at [0, 0] on input "file" at bounding box center [0, 0] width 0 height 0
click at [1038, 661] on div at bounding box center [1140, 679] width 617 height 50
click at [1340, 488] on div "Buscar Carga más [DATE] [DATE] Creación: 2 eventos Expandir [DATE] 10:49 Totalp…" at bounding box center [1142, 379] width 661 height 759
click at [210, 162] on span "Captura leads desde Whatsapp y más!" at bounding box center [168, 160] width 158 height 12
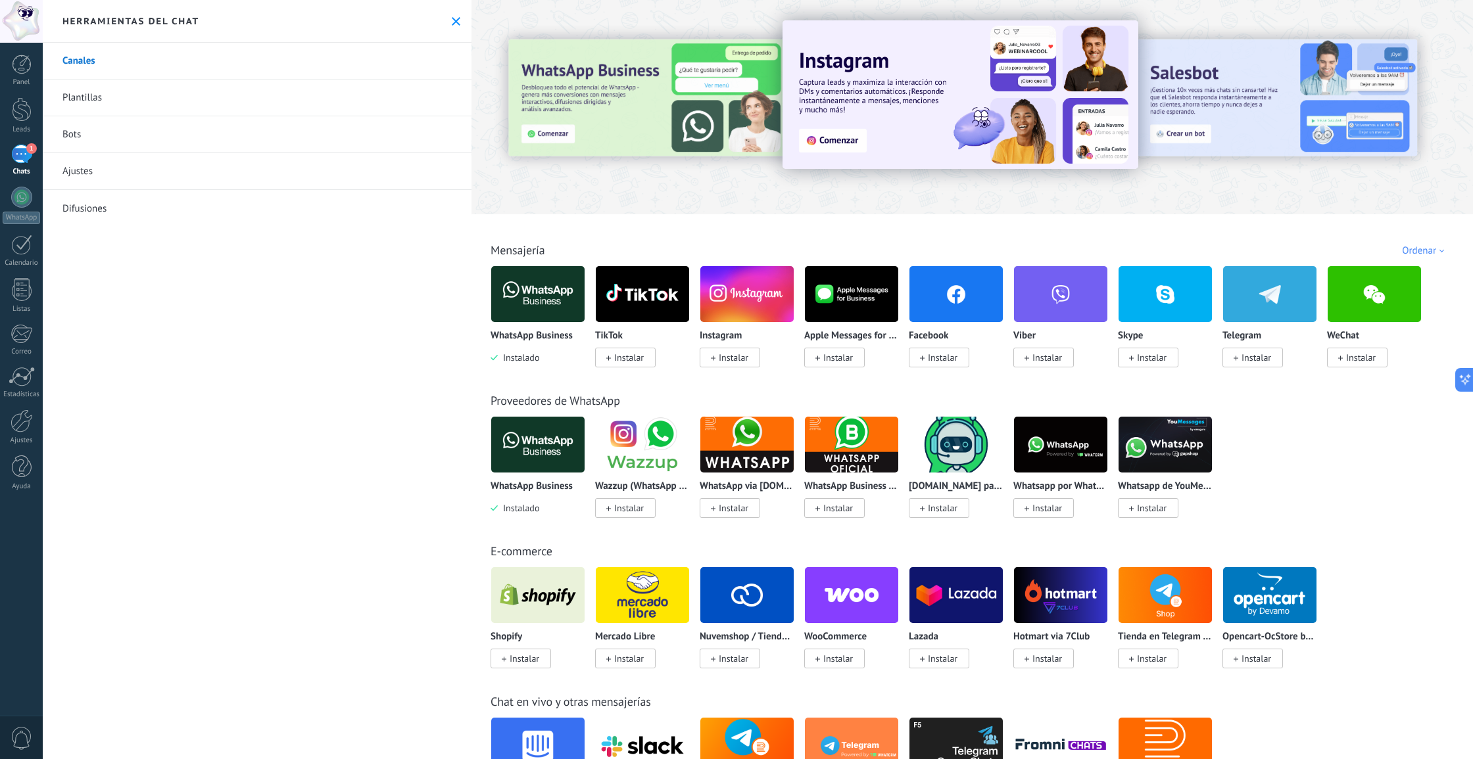
click at [89, 88] on link "Plantillas" at bounding box center [257, 98] width 429 height 37
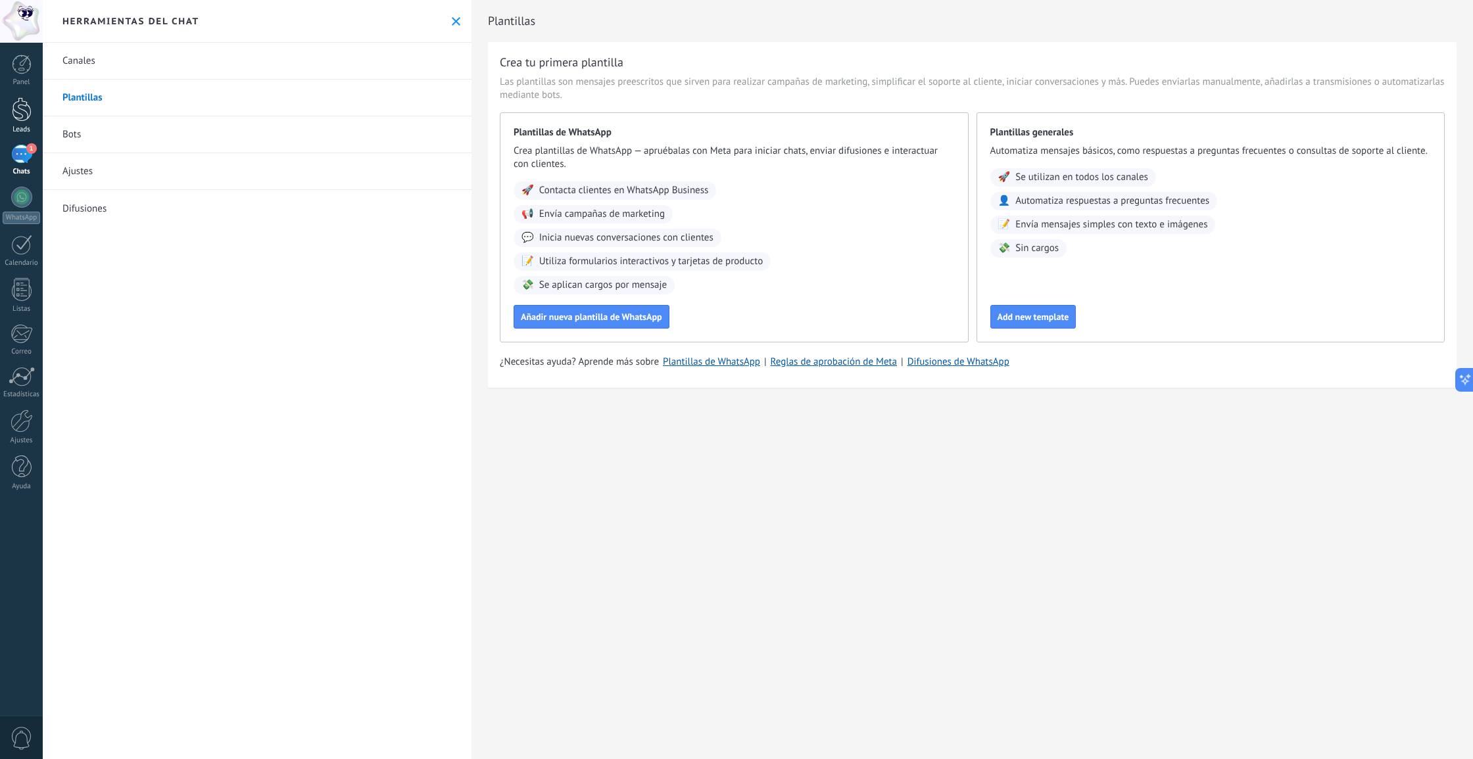
click at [12, 105] on div at bounding box center [22, 109] width 20 height 24
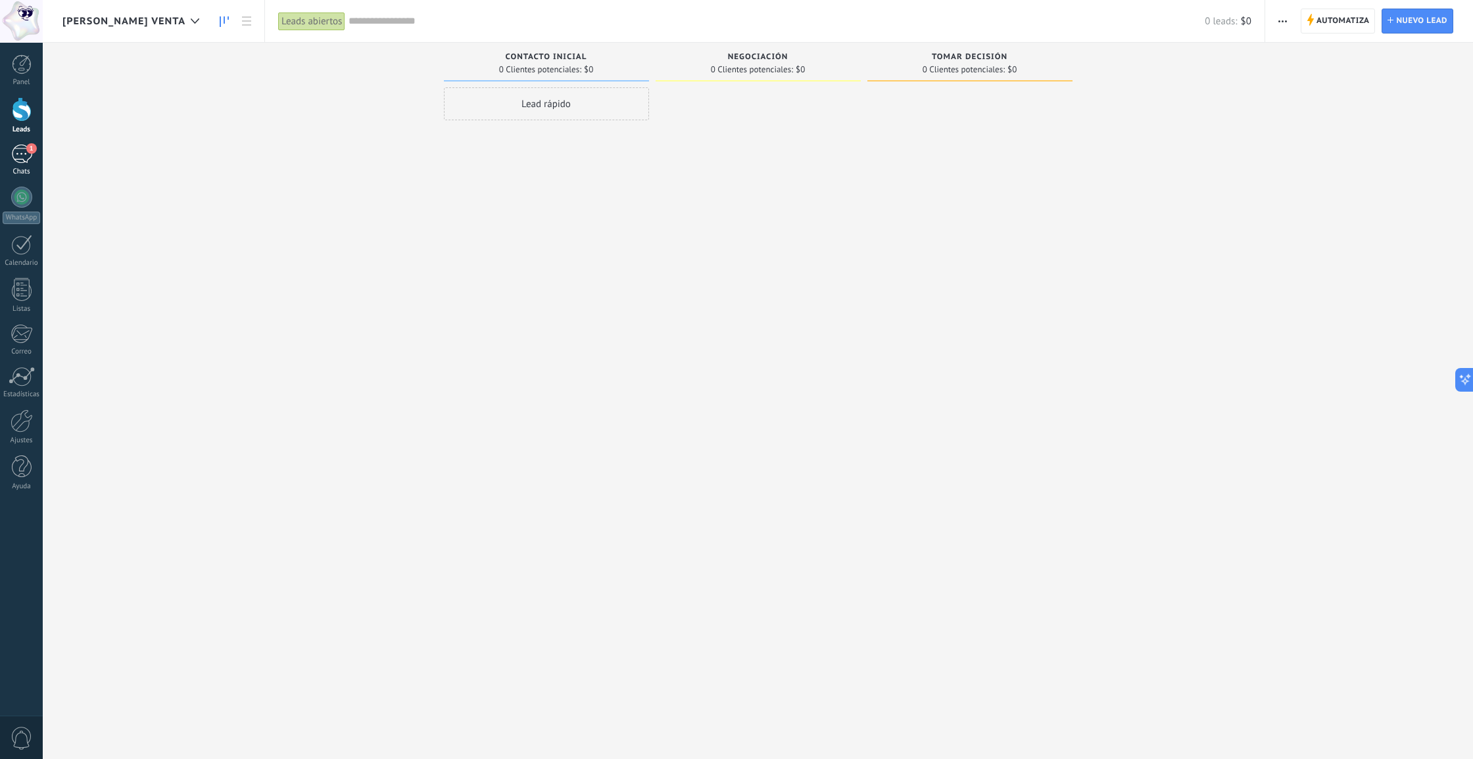
click at [28, 160] on div "1" at bounding box center [21, 154] width 21 height 19
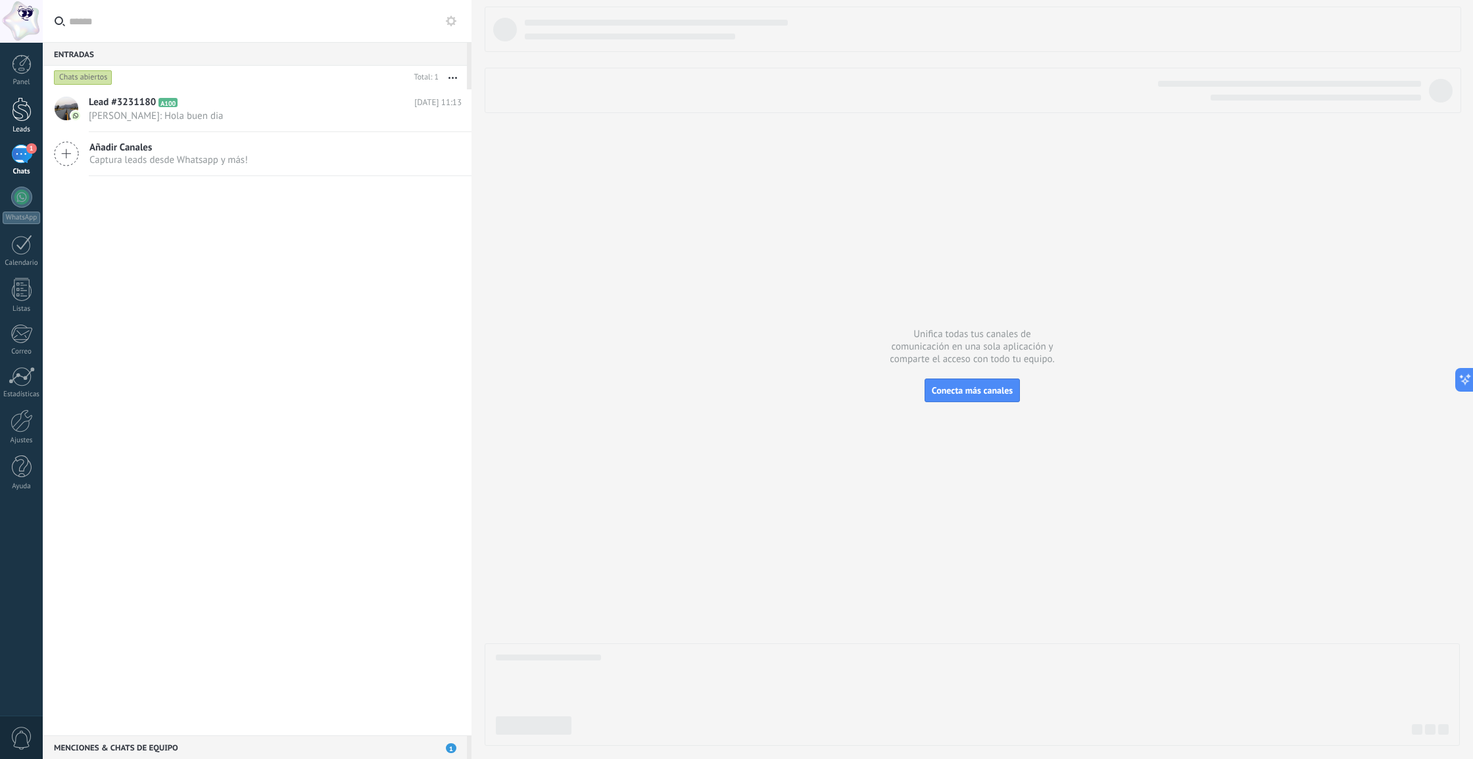
click at [22, 118] on div at bounding box center [22, 109] width 20 height 24
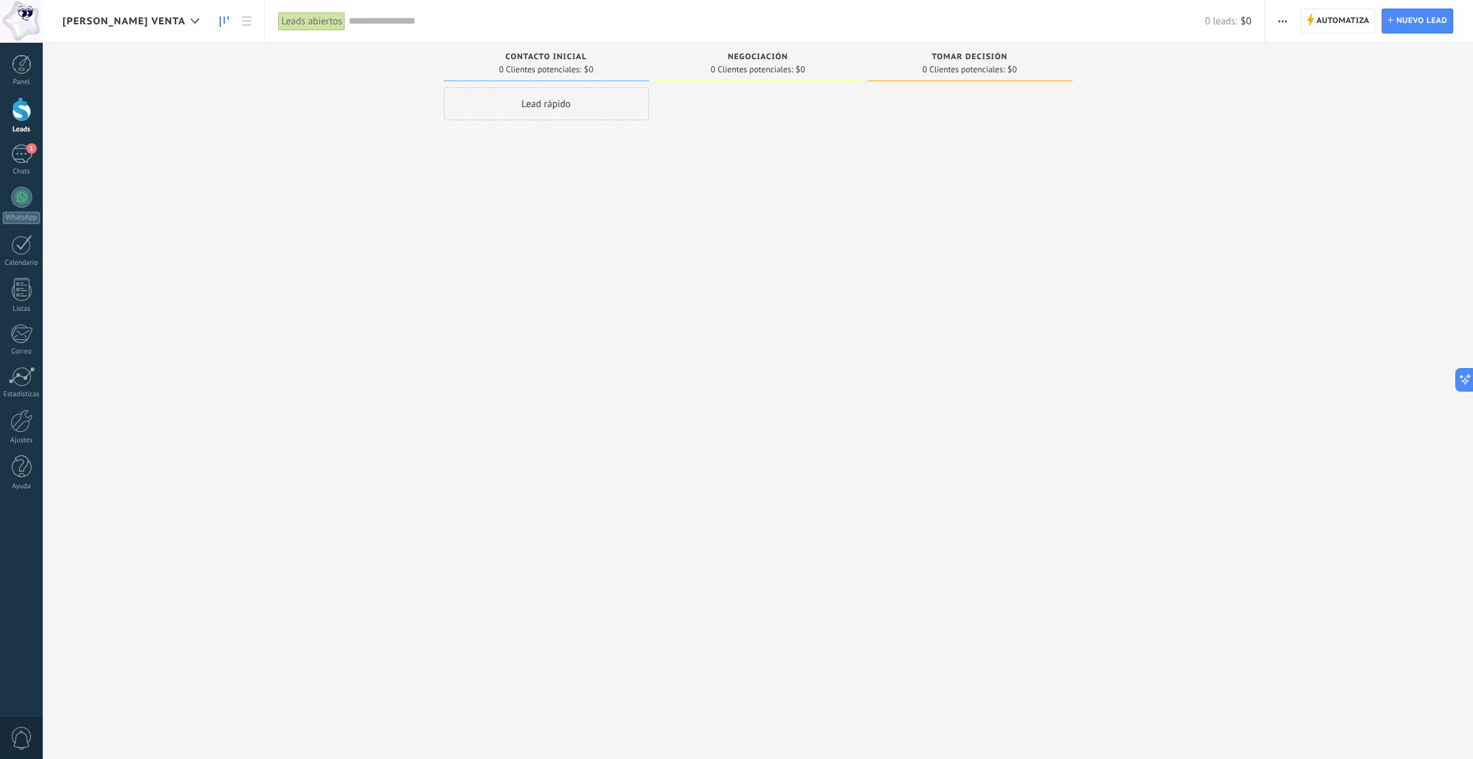
click at [108, 25] on span "[PERSON_NAME] VENTA" at bounding box center [123, 21] width 123 height 12
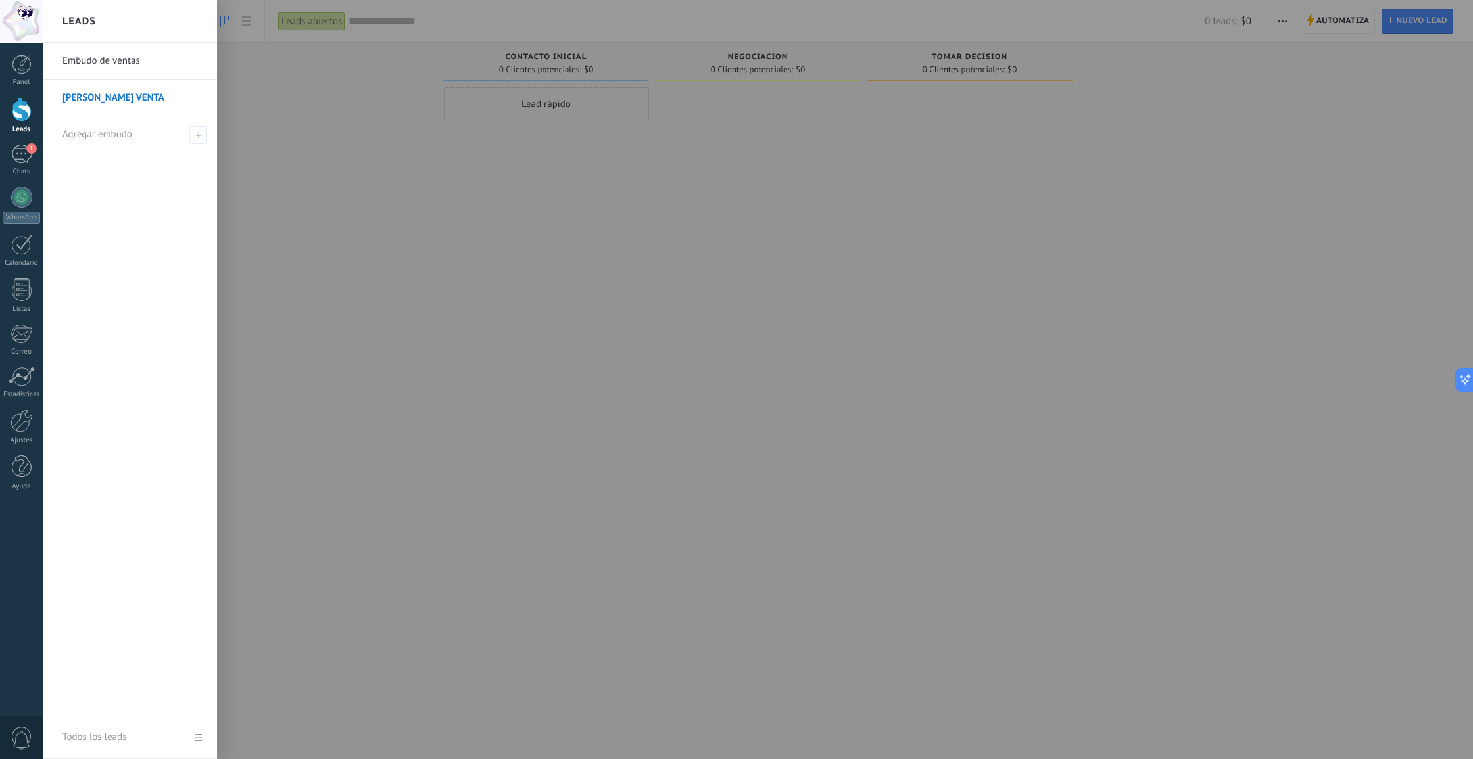
click at [92, 96] on link "[PERSON_NAME] VENTA" at bounding box center [132, 98] width 141 height 37
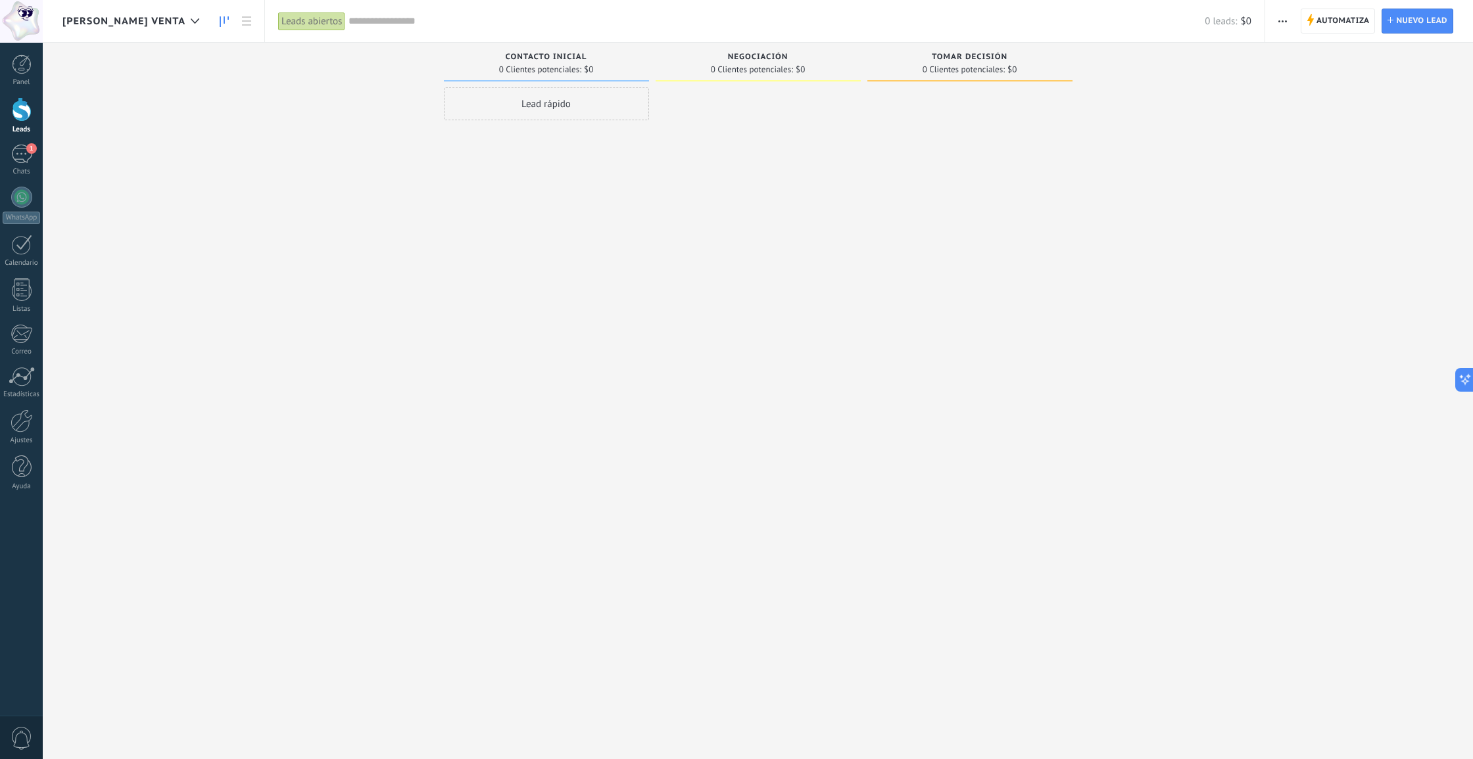
click at [489, 151] on div "Lead rápido" at bounding box center [546, 381] width 205 height 588
click at [278, 19] on div "Leads abiertos" at bounding box center [311, 21] width 67 height 19
click at [101, 27] on span "[PERSON_NAME] VENTA" at bounding box center [123, 21] width 123 height 12
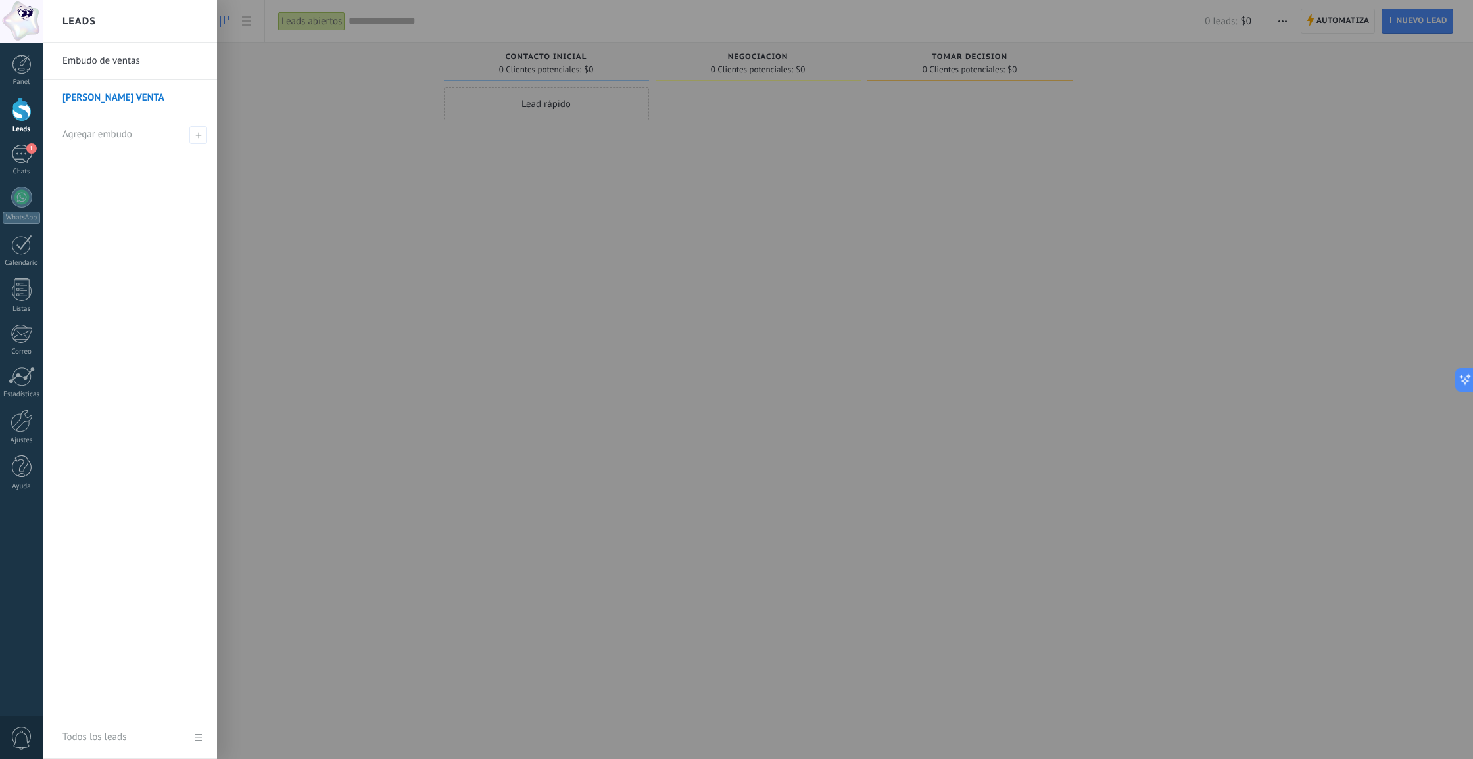
click at [108, 62] on link "Embudo de ventas" at bounding box center [132, 61] width 141 height 37
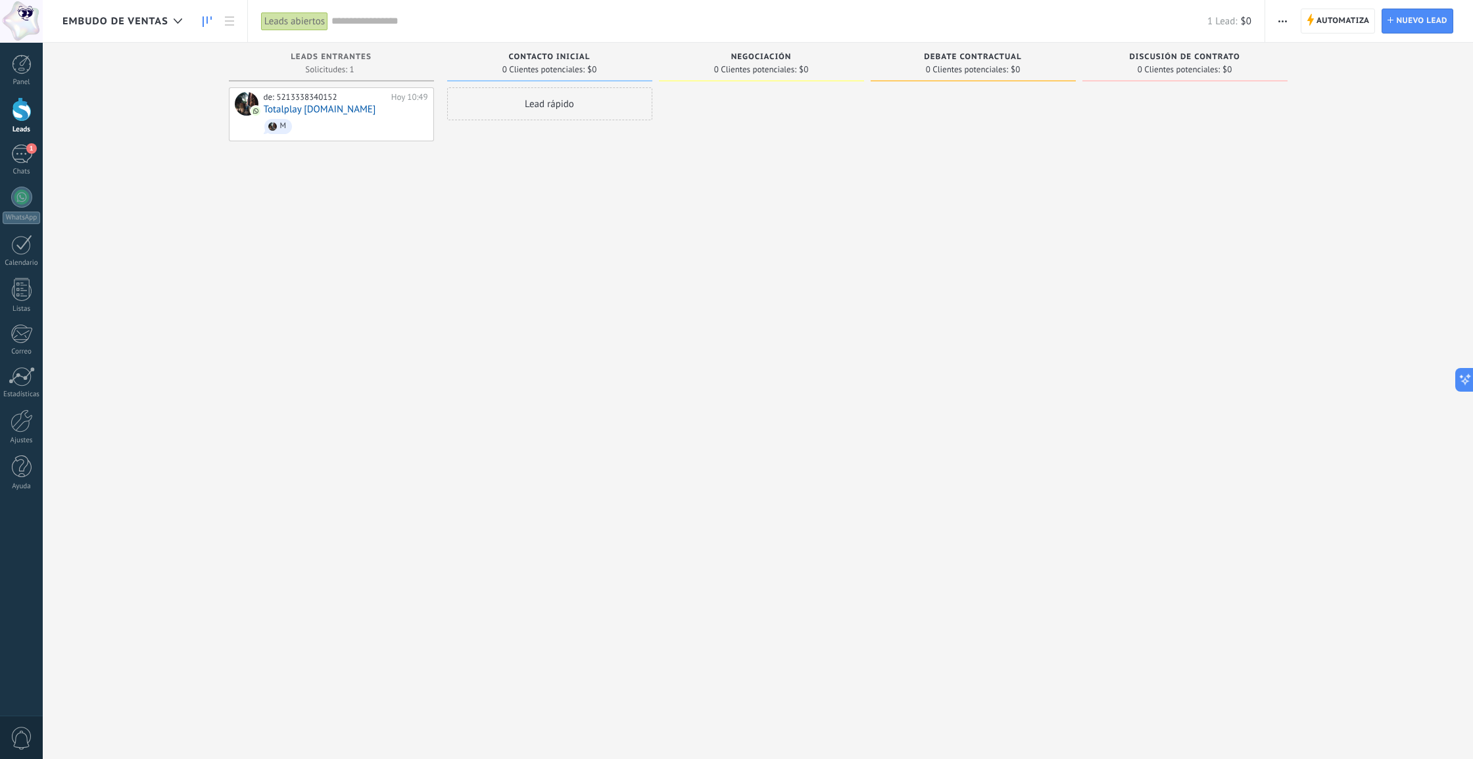
scroll to position [2, 0]
click at [104, 18] on span "Embudo de ventas" at bounding box center [115, 21] width 106 height 12
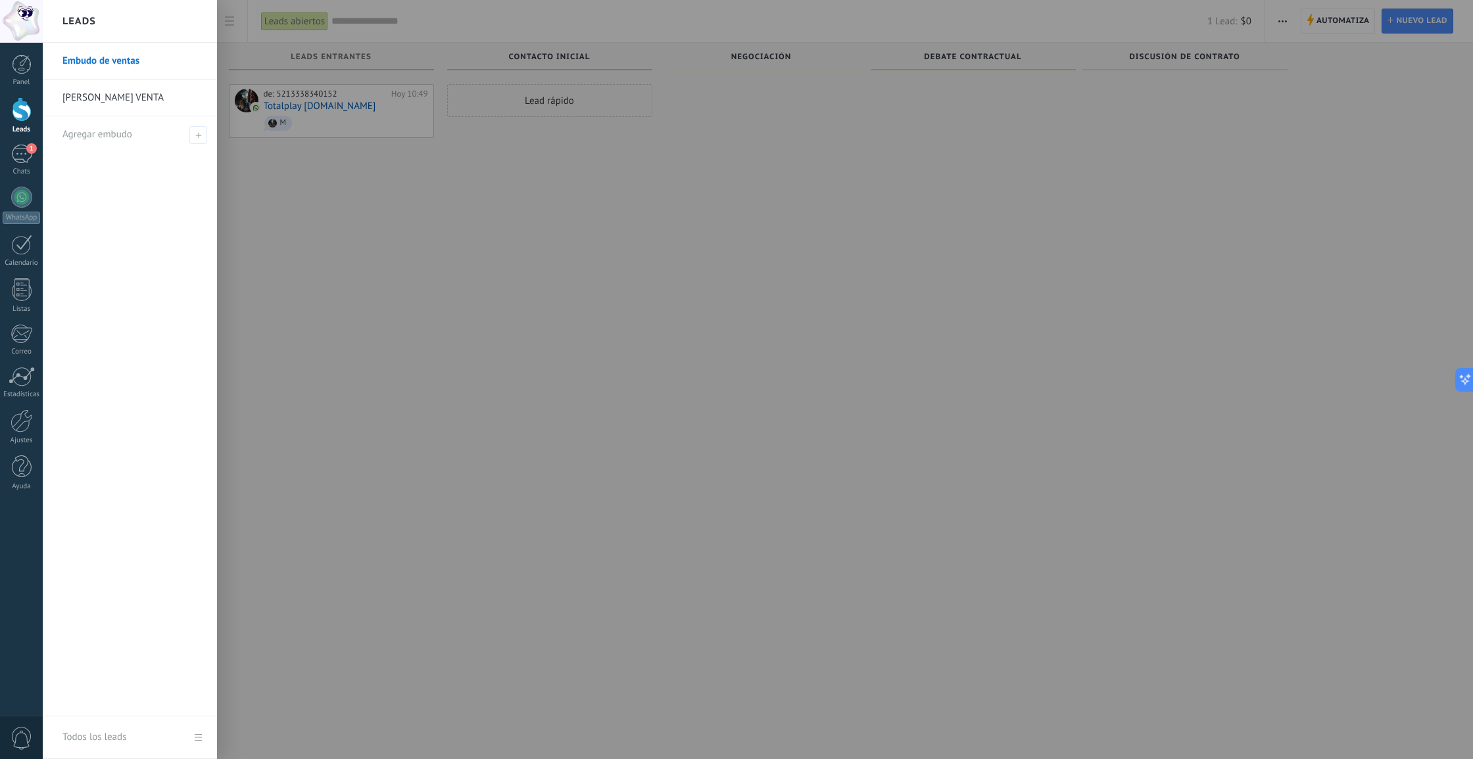
click at [118, 97] on link "[PERSON_NAME] VENTA" at bounding box center [132, 98] width 141 height 37
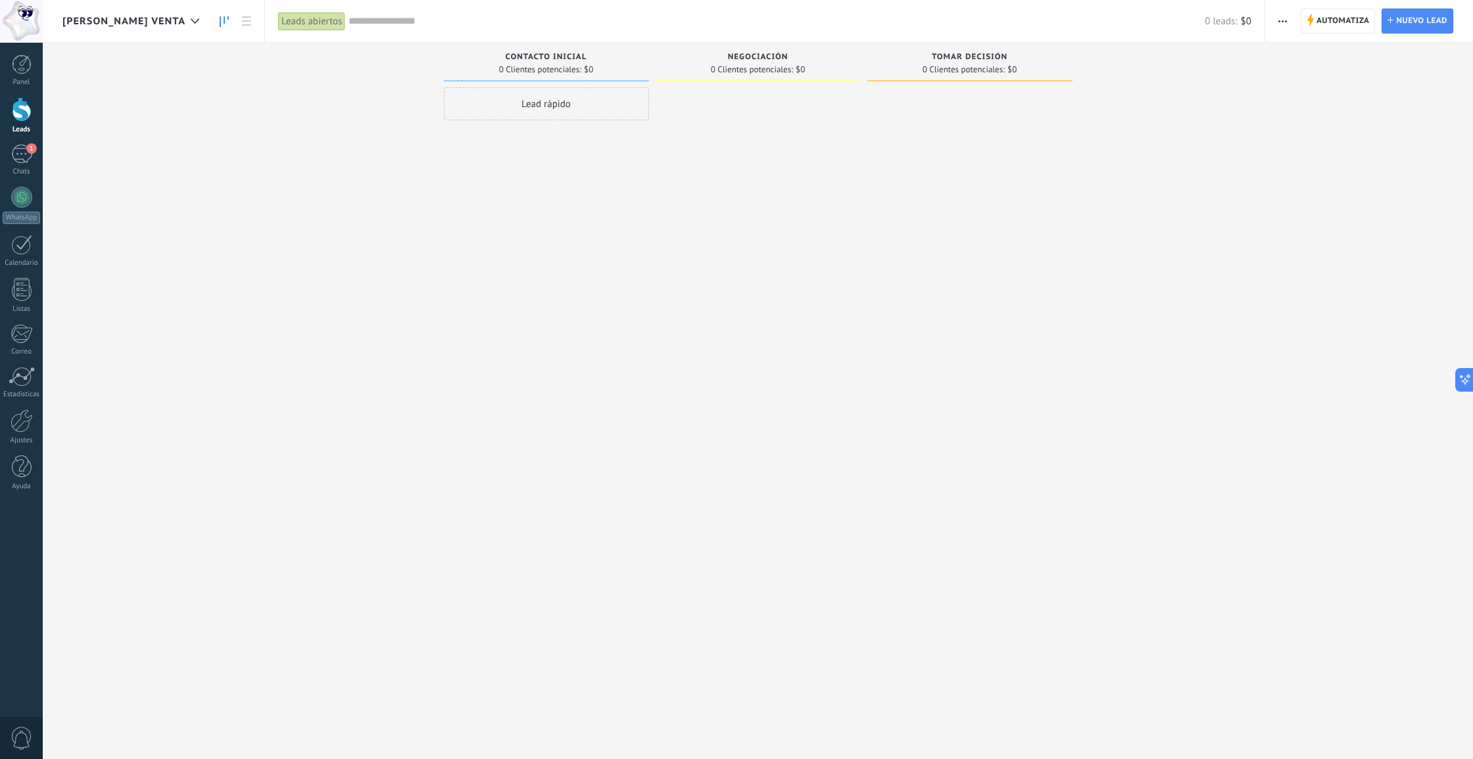
click at [97, 13] on div "[PERSON_NAME] VENTA" at bounding box center [133, 21] width 143 height 42
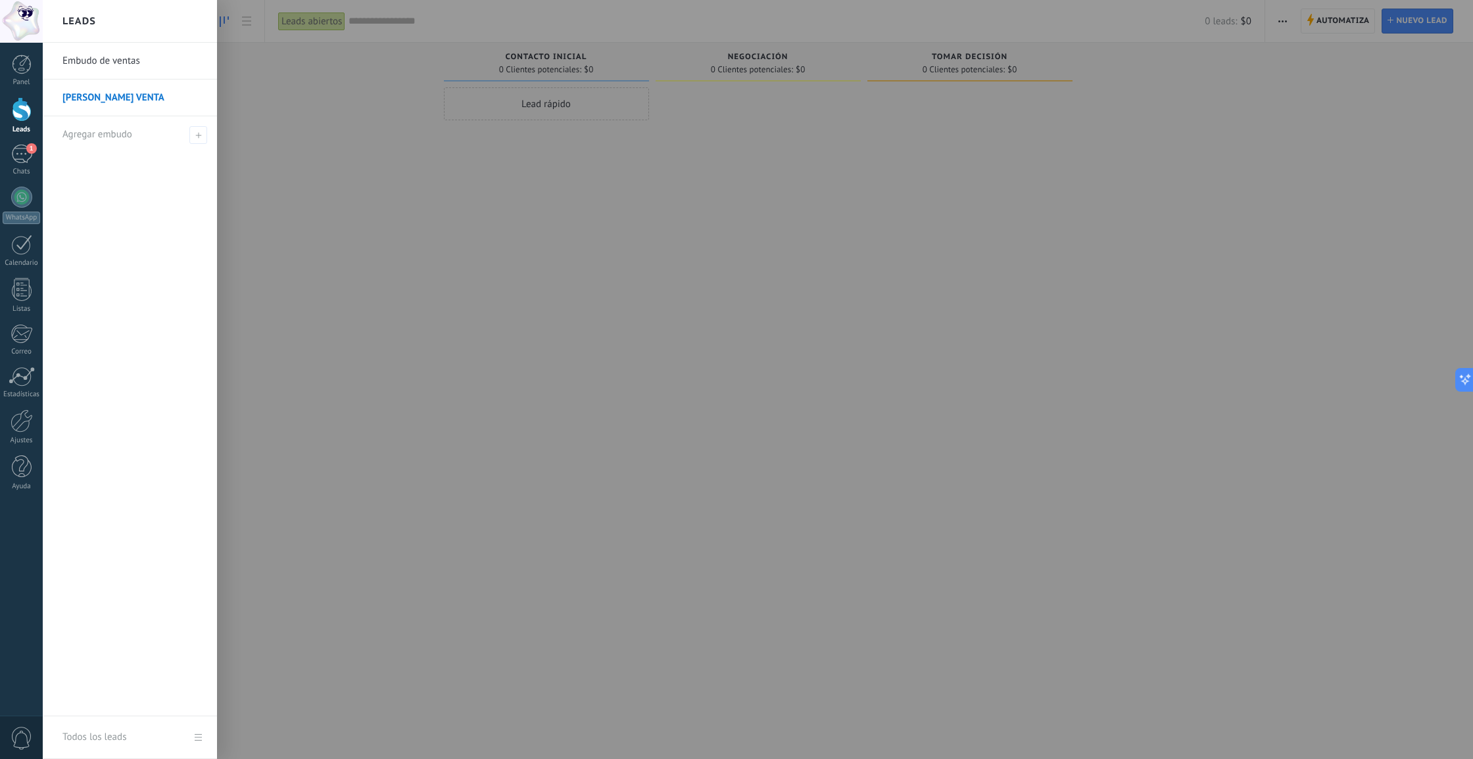
click at [101, 62] on link "Embudo de ventas" at bounding box center [132, 61] width 141 height 37
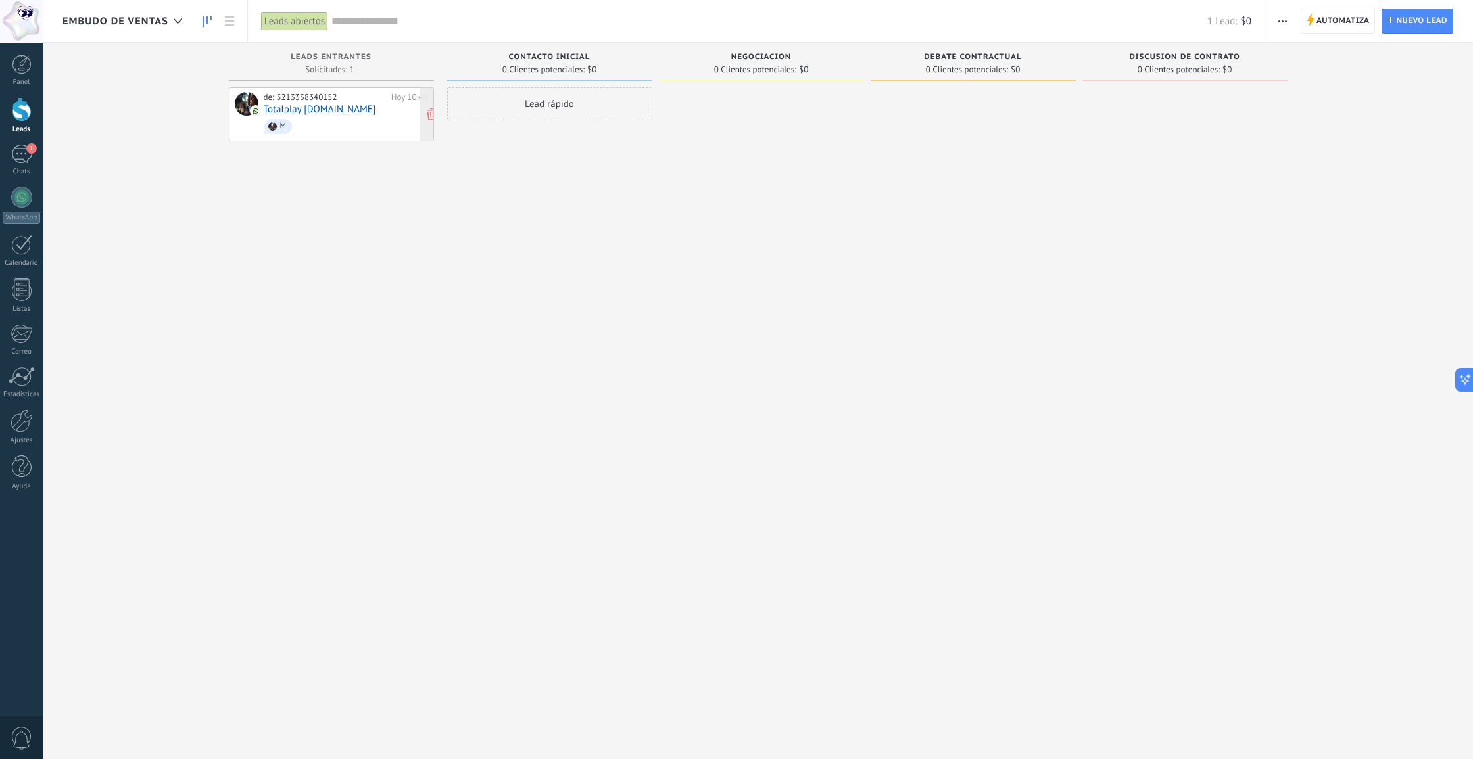
click at [339, 116] on span "M" at bounding box center [346, 126] width 164 height 20
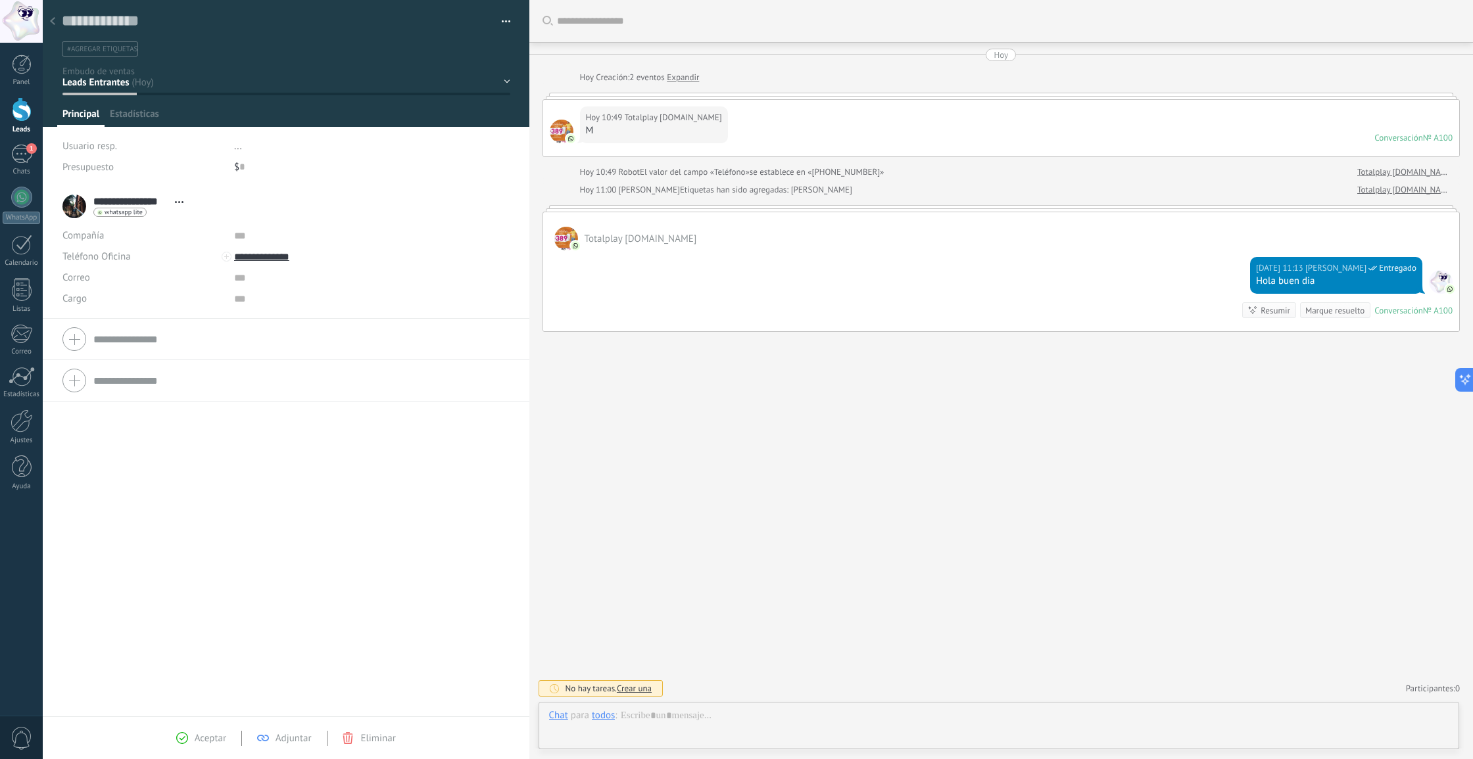
scroll to position [20, 0]
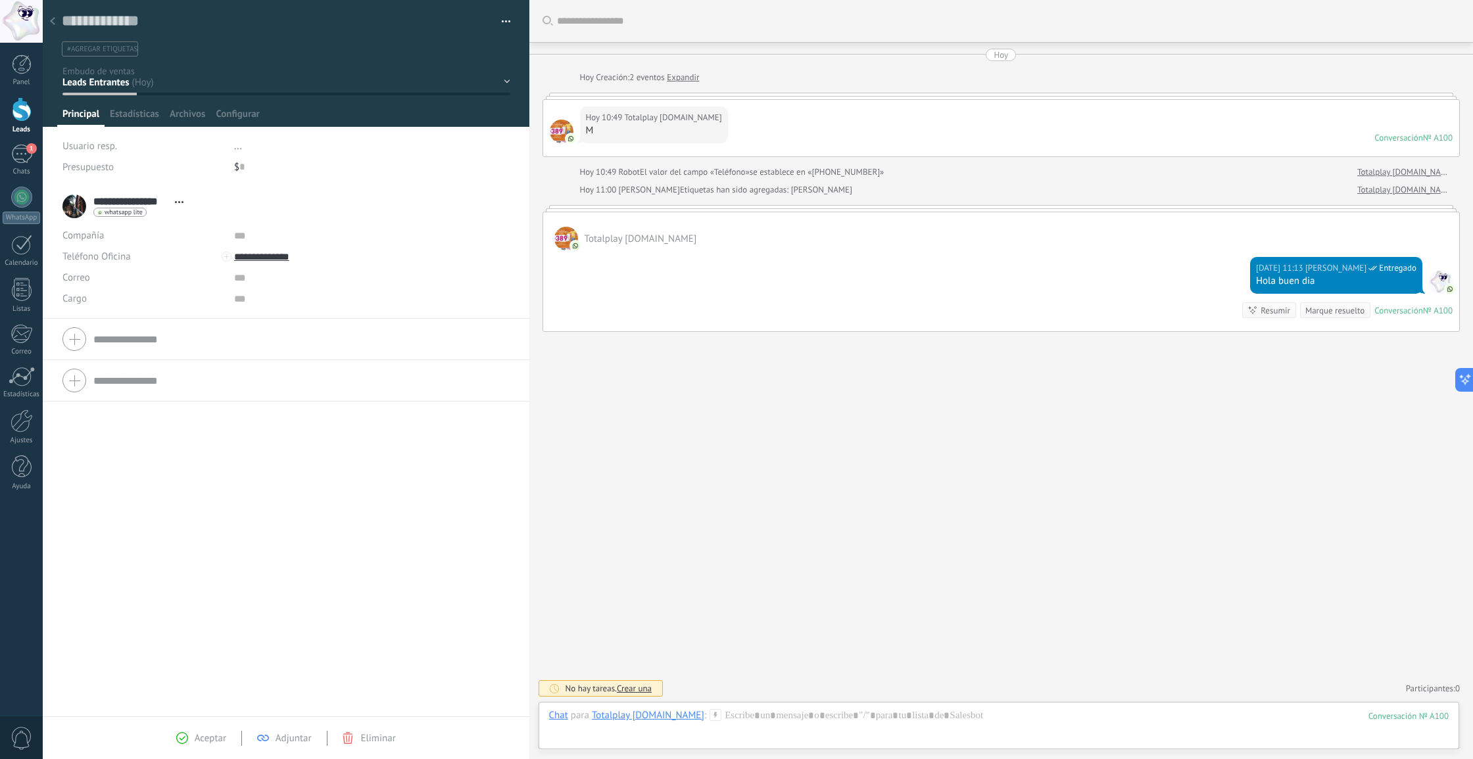
click at [241, 147] on li "..." at bounding box center [371, 145] width 275 height 21
click at [299, 192] on div "[PERSON_NAME]" at bounding box center [308, 194] width 164 height 23
click at [126, 111] on span "Estadísticas" at bounding box center [134, 117] width 49 height 19
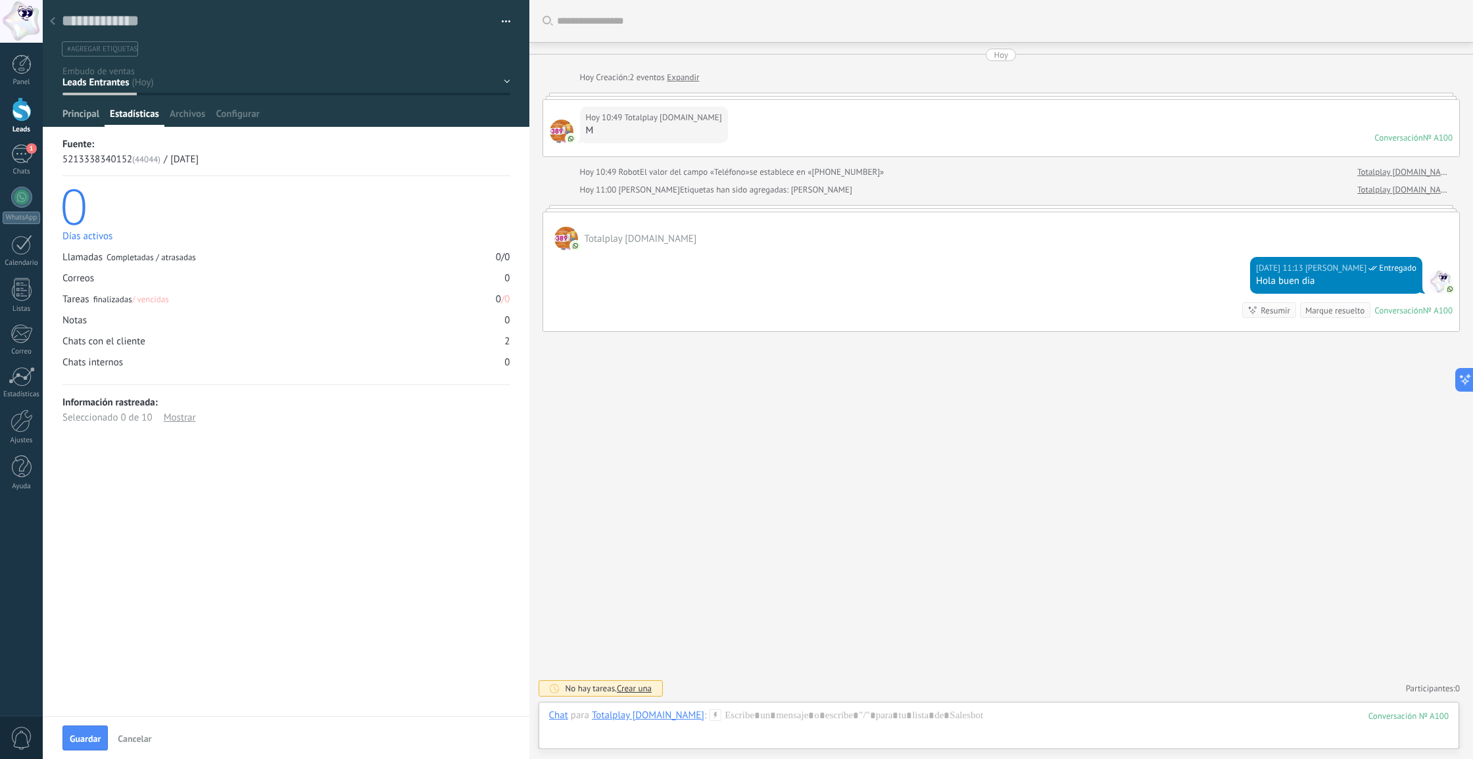
click at [67, 116] on span "Principal" at bounding box center [80, 117] width 37 height 19
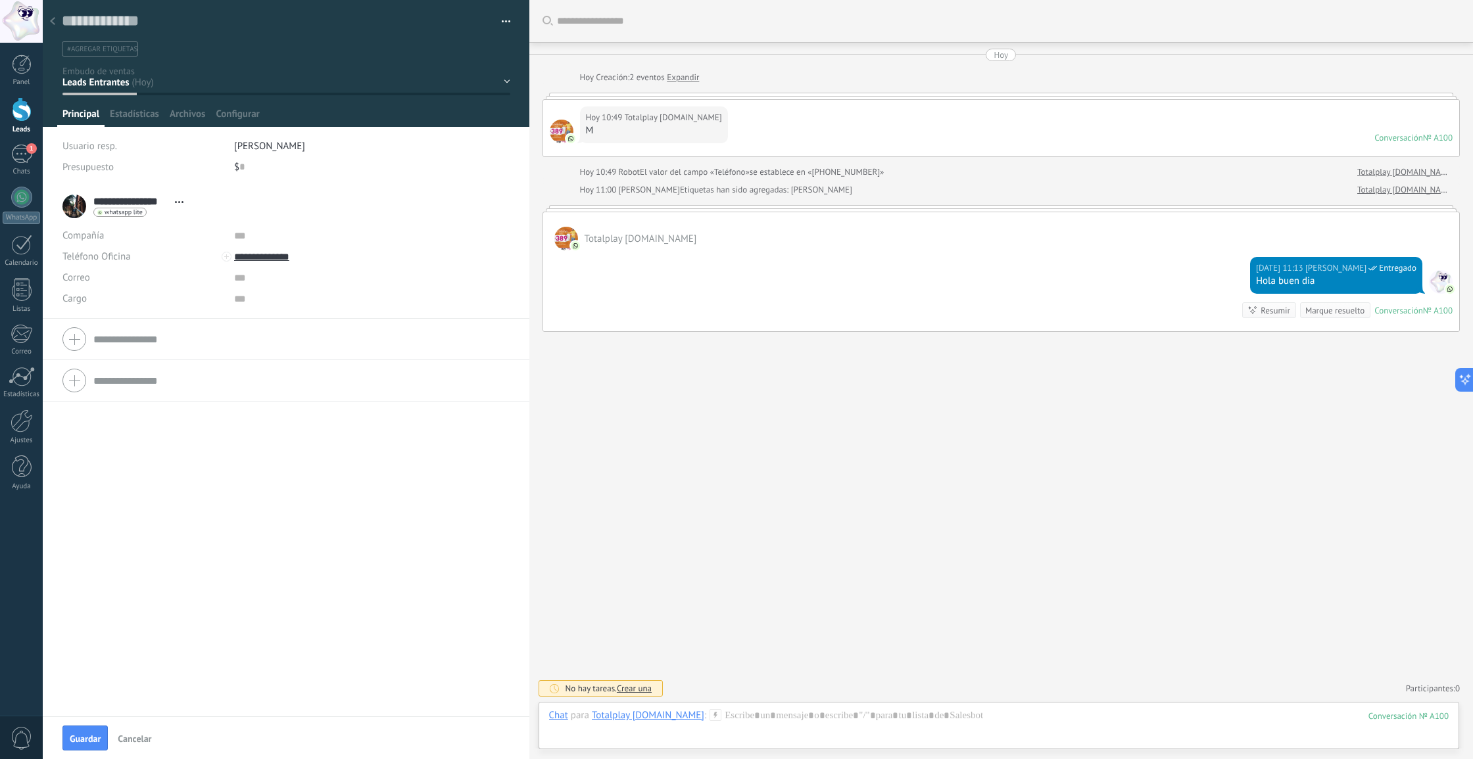
click at [0, 0] on div "Contacto inicial Negociación Debate contractual Discusión de contrato Logrado c…" at bounding box center [0, 0] width 0 height 0
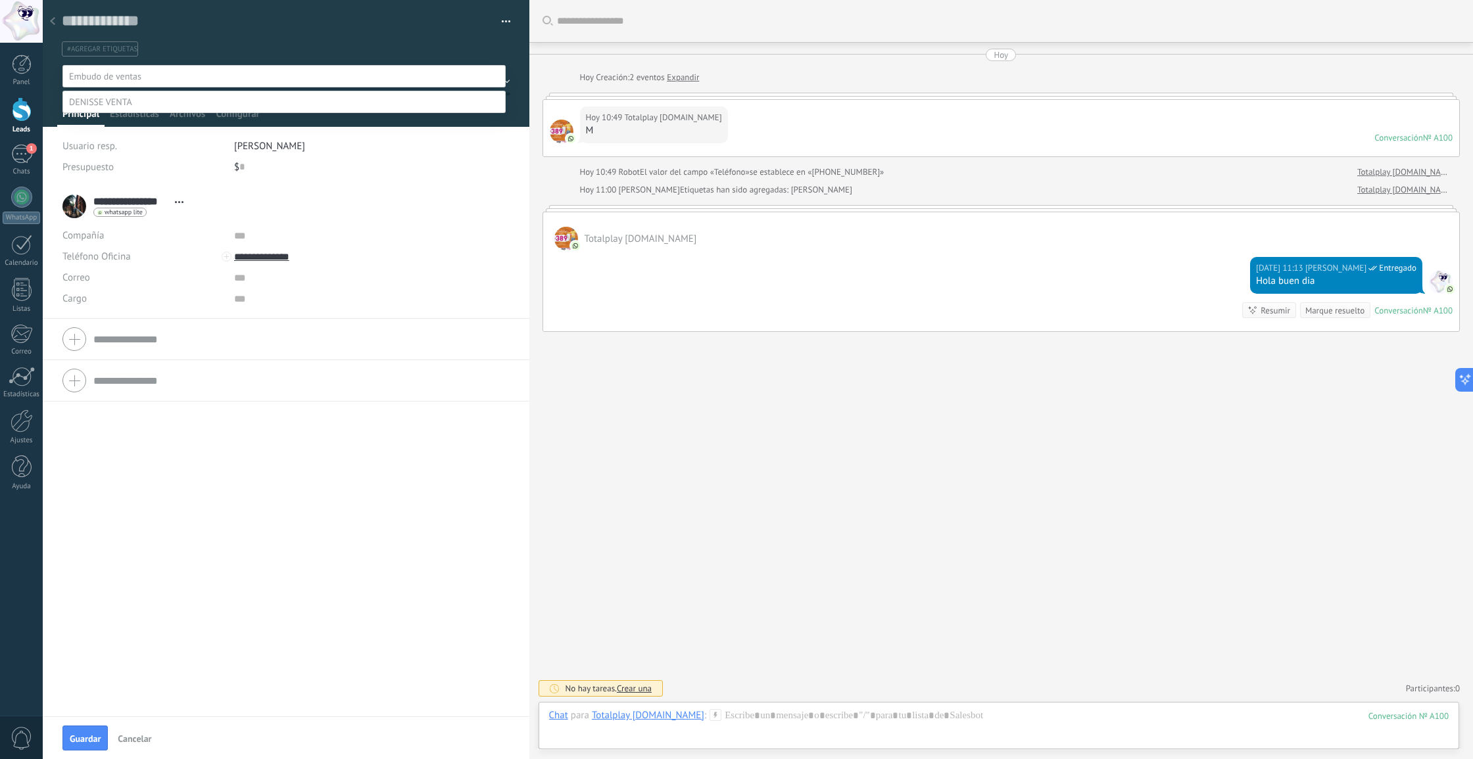
scroll to position [1, 0]
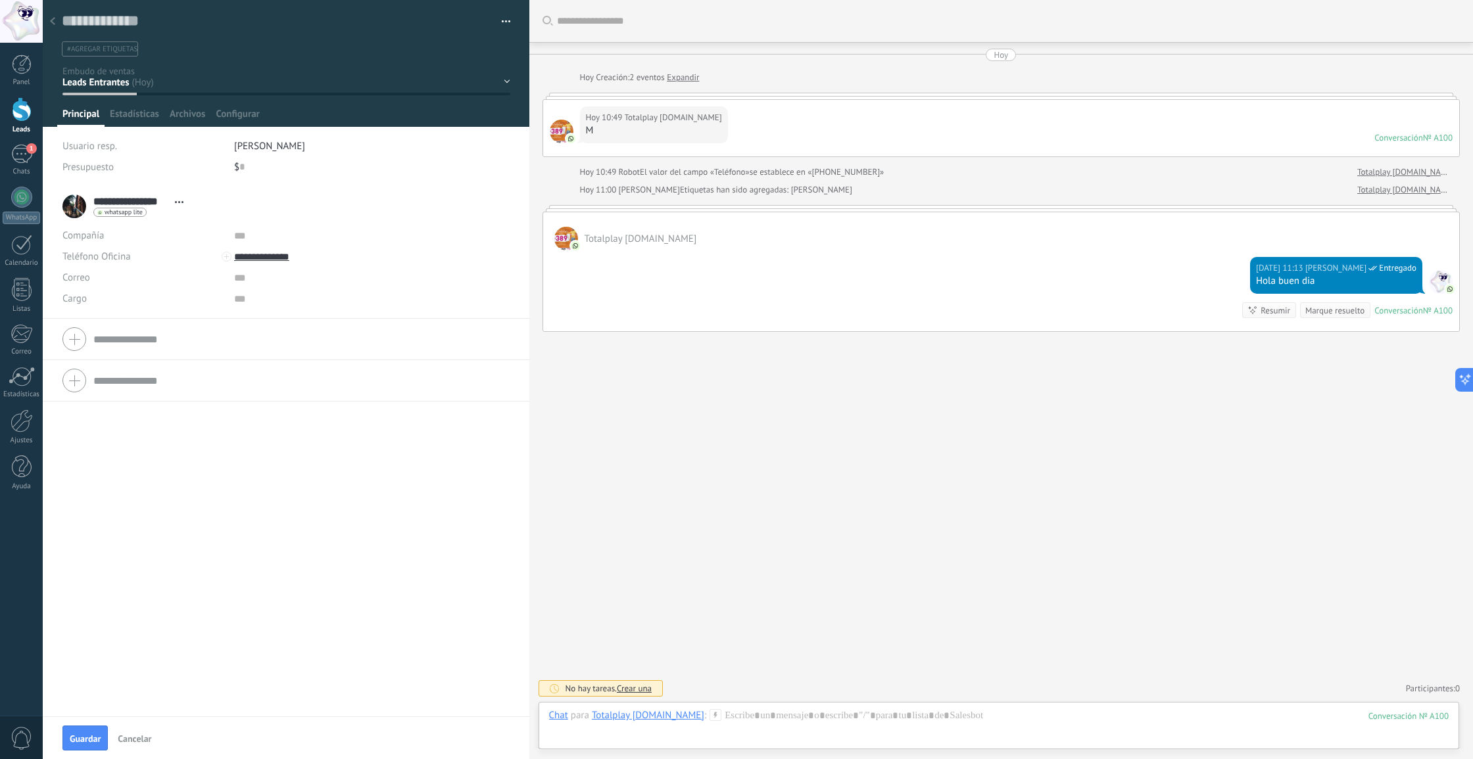
click at [508, 18] on div "Guardar y crear Imprimir Administrar etiquetas Exportar a excel" at bounding box center [286, 28] width 487 height 57
click at [496, 24] on button "button" at bounding box center [501, 22] width 19 height 20
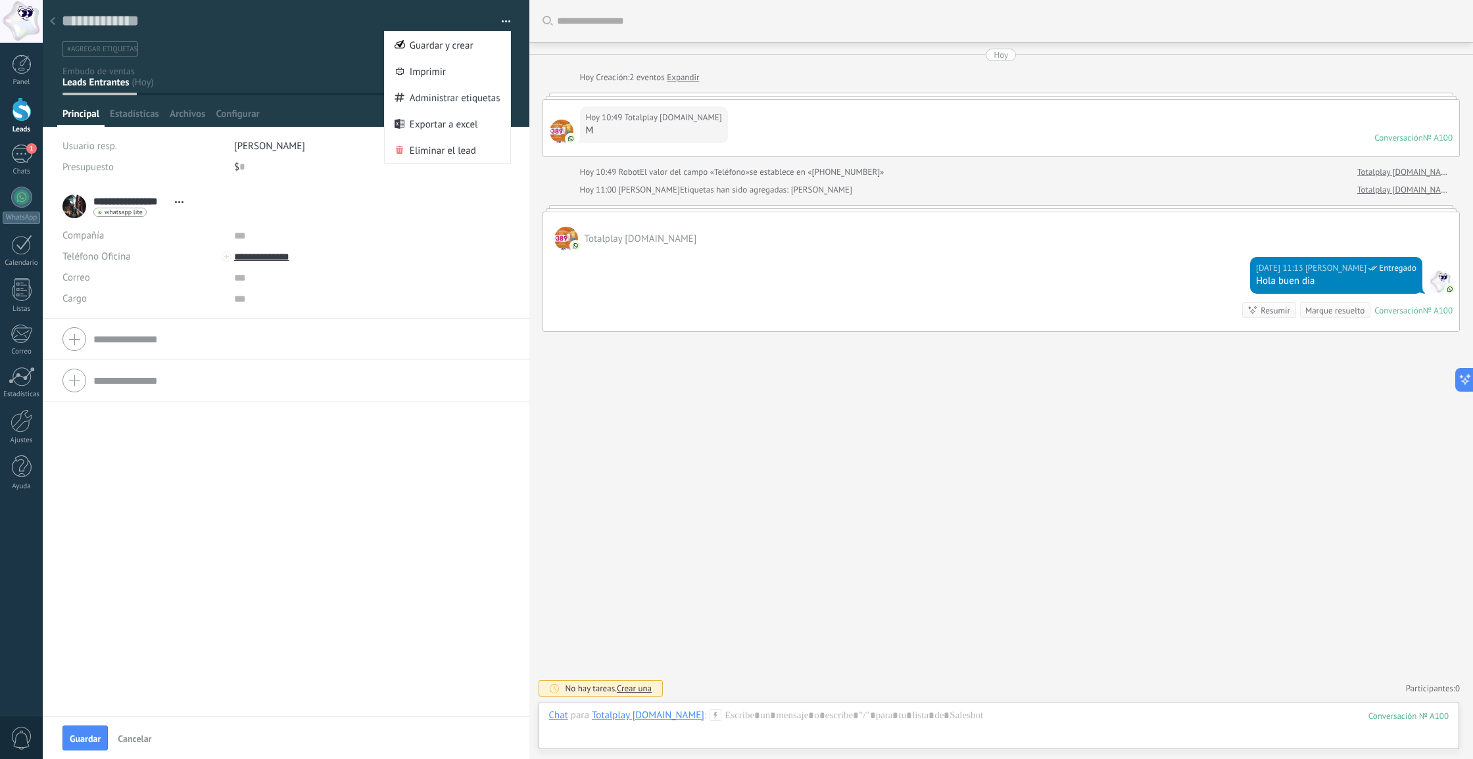
click at [440, 229] on div at bounding box center [371, 235] width 275 height 21
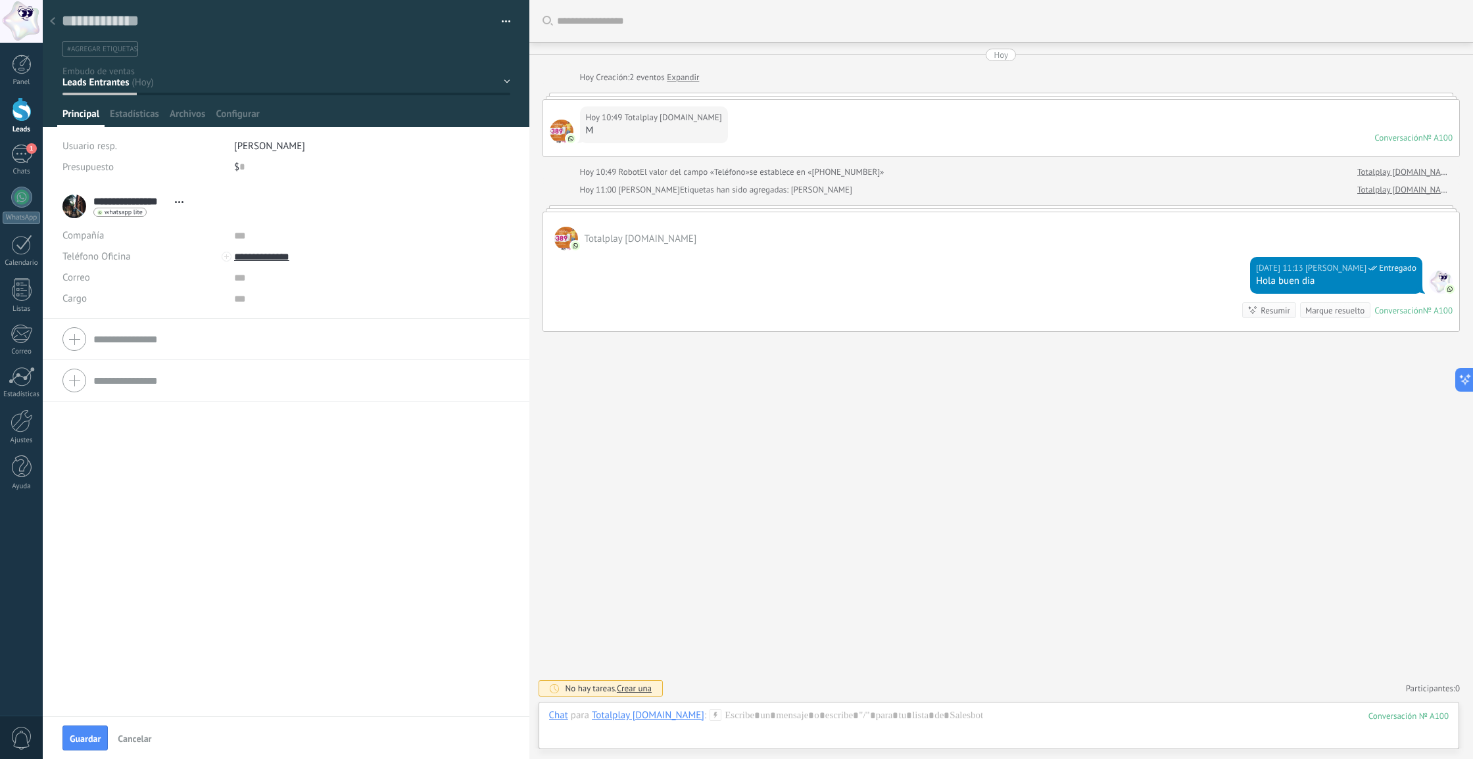
click at [0, 0] on div "Contacto inicial Negociación Debate contractual Discusión de contrato Logrado c…" at bounding box center [0, 0] width 0 height 0
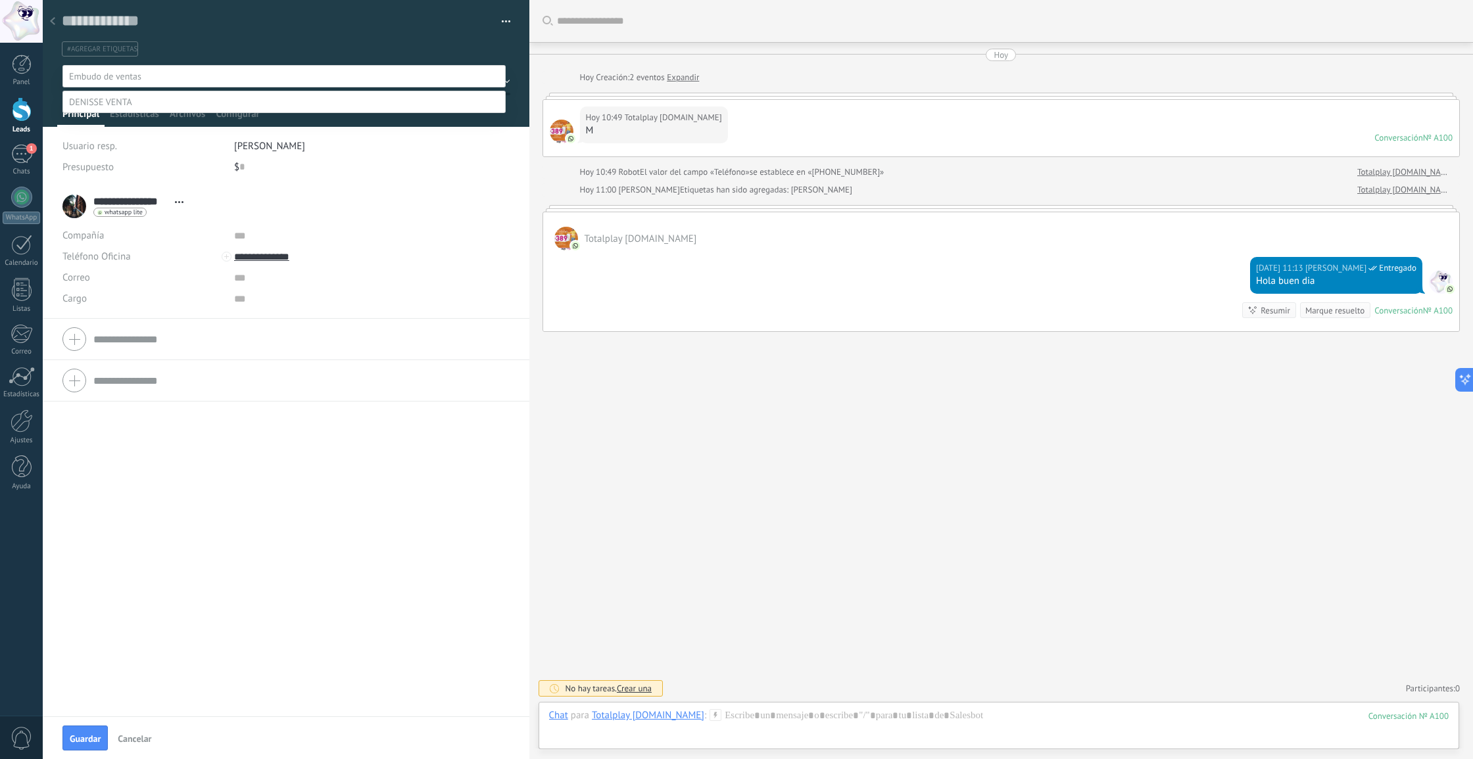
click at [73, 73] on span at bounding box center [105, 76] width 72 height 12
click at [0, 0] on label "Logrado con éxito" at bounding box center [0, 0] width 0 height 0
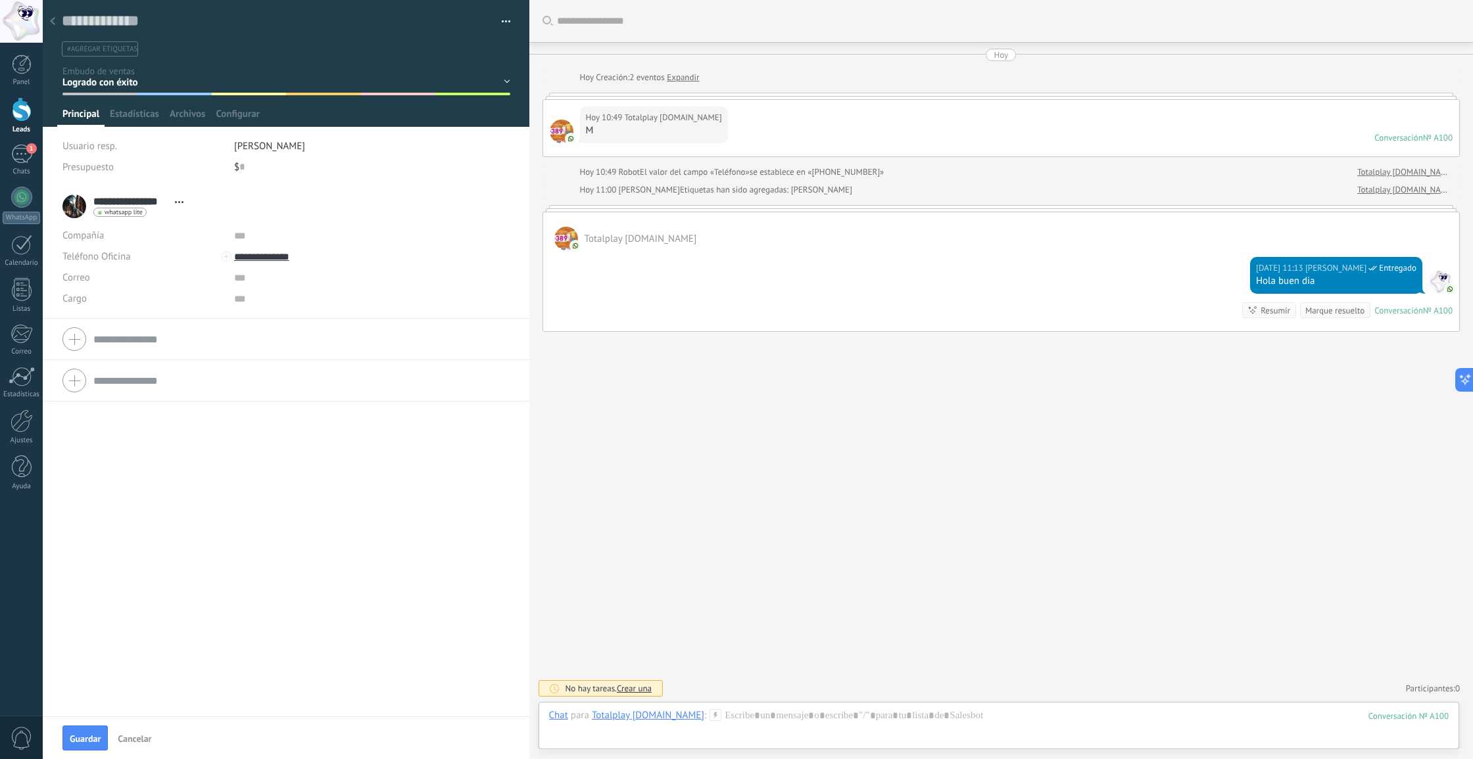
scroll to position [0, 0]
click at [50, 22] on icon at bounding box center [52, 21] width 5 height 8
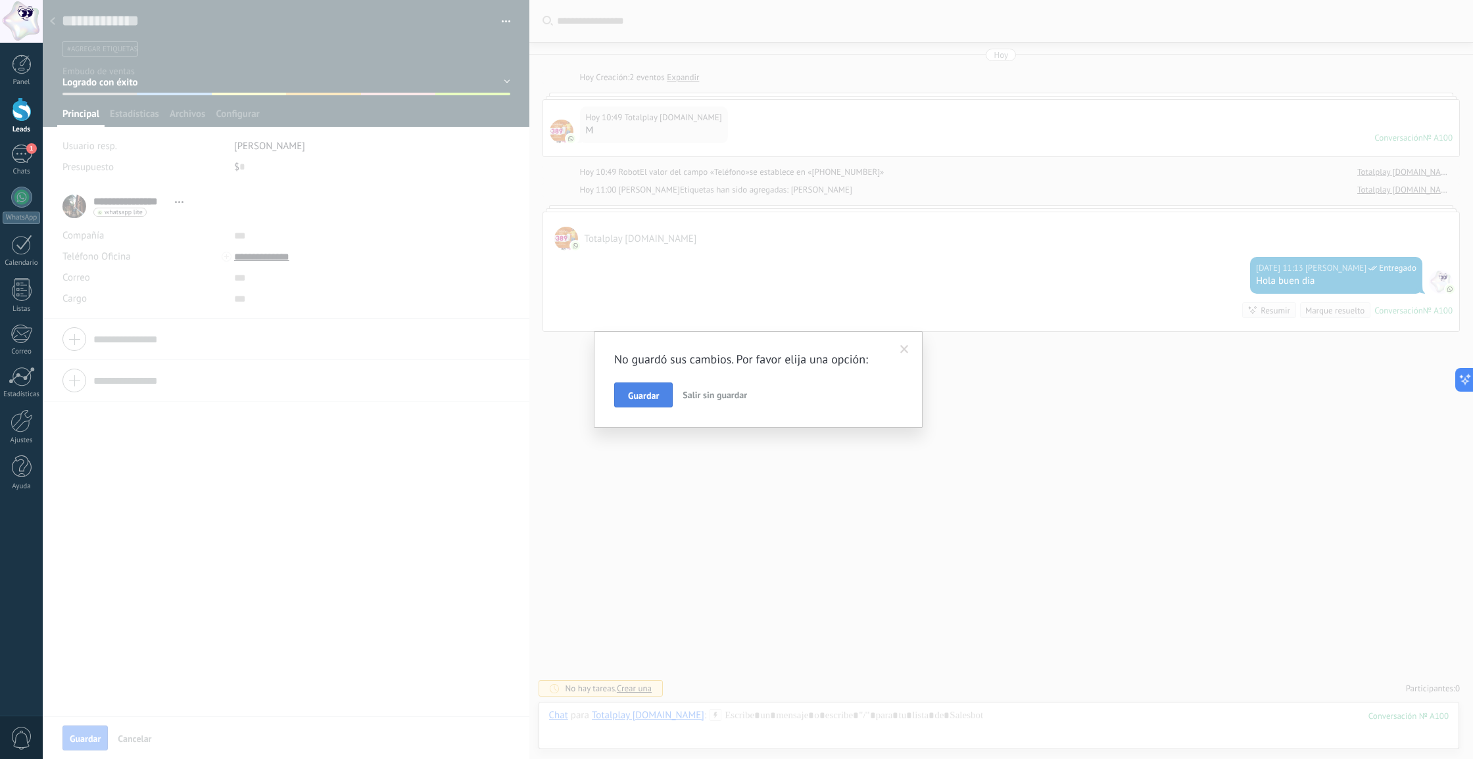
click at [640, 400] on span "Guardar" at bounding box center [643, 395] width 31 height 9
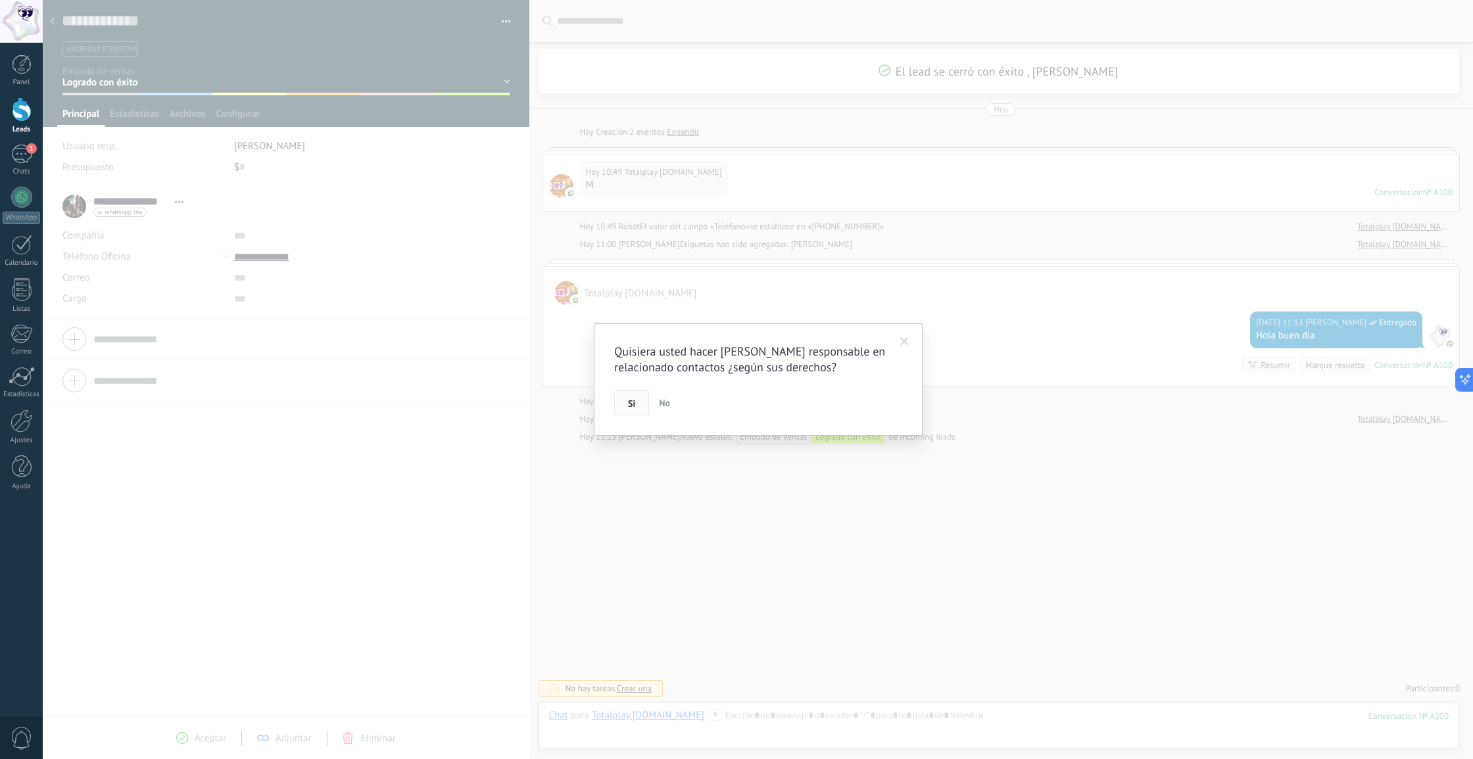
click at [622, 401] on button "Si" at bounding box center [631, 403] width 35 height 25
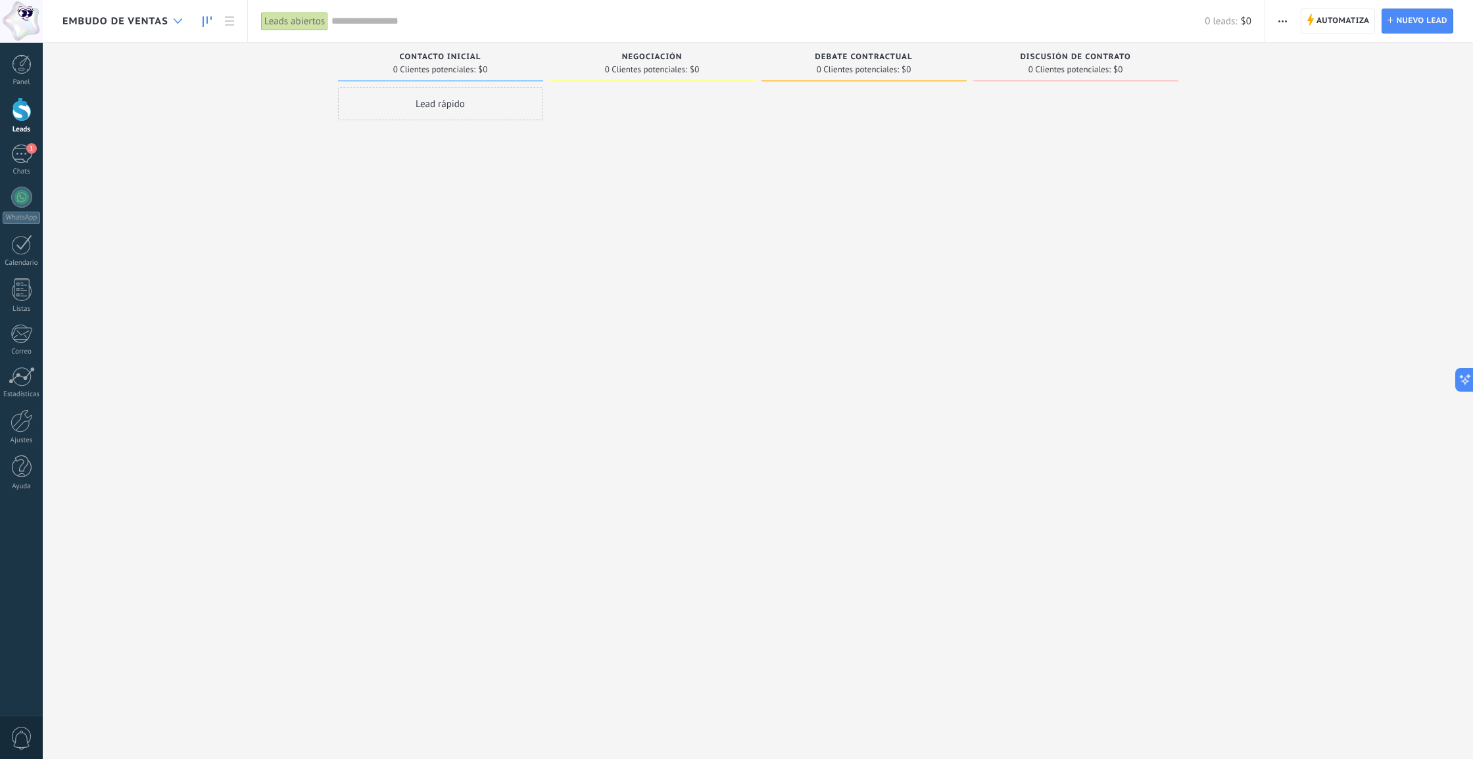
click at [172, 21] on div at bounding box center [178, 22] width 22 height 26
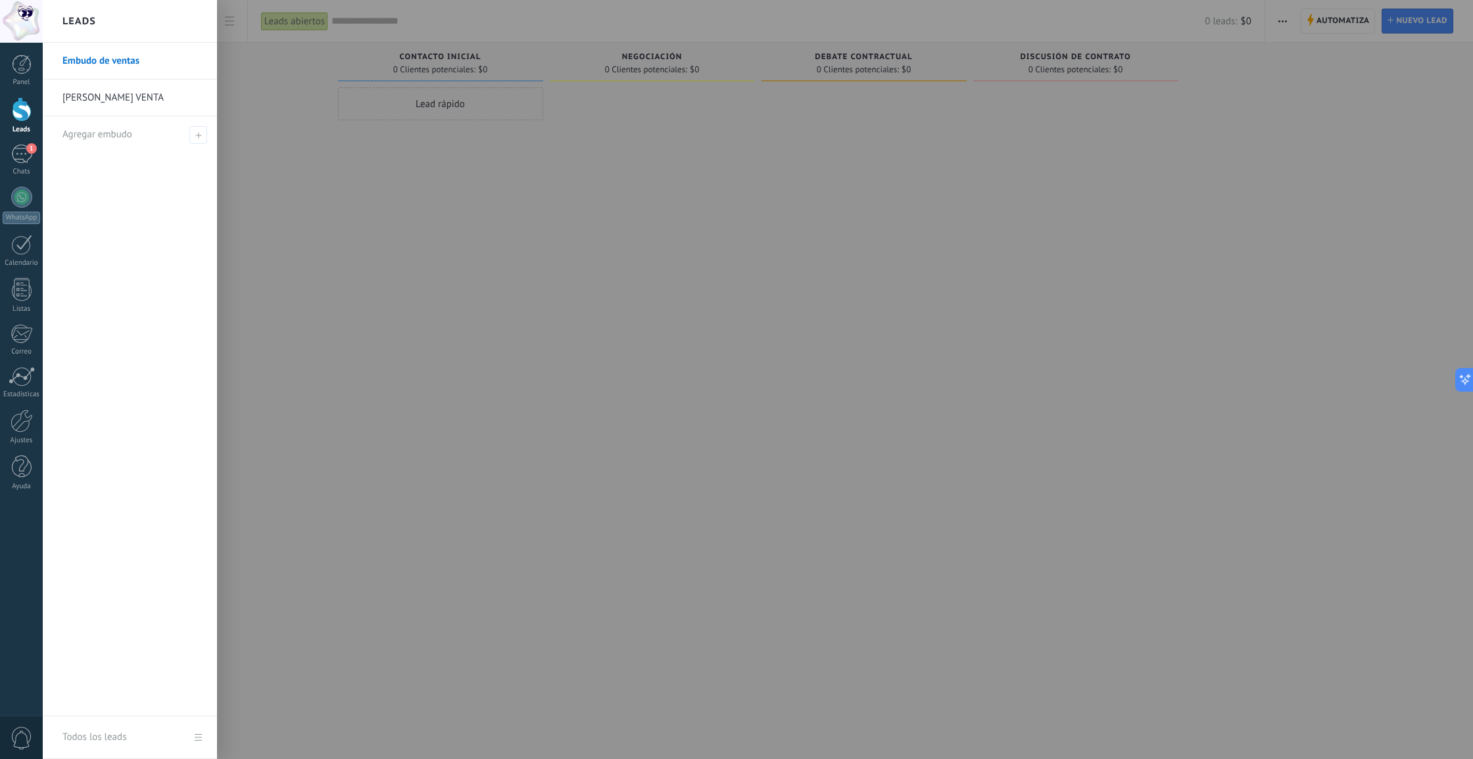
click at [129, 105] on link "[PERSON_NAME] VENTA" at bounding box center [132, 98] width 141 height 37
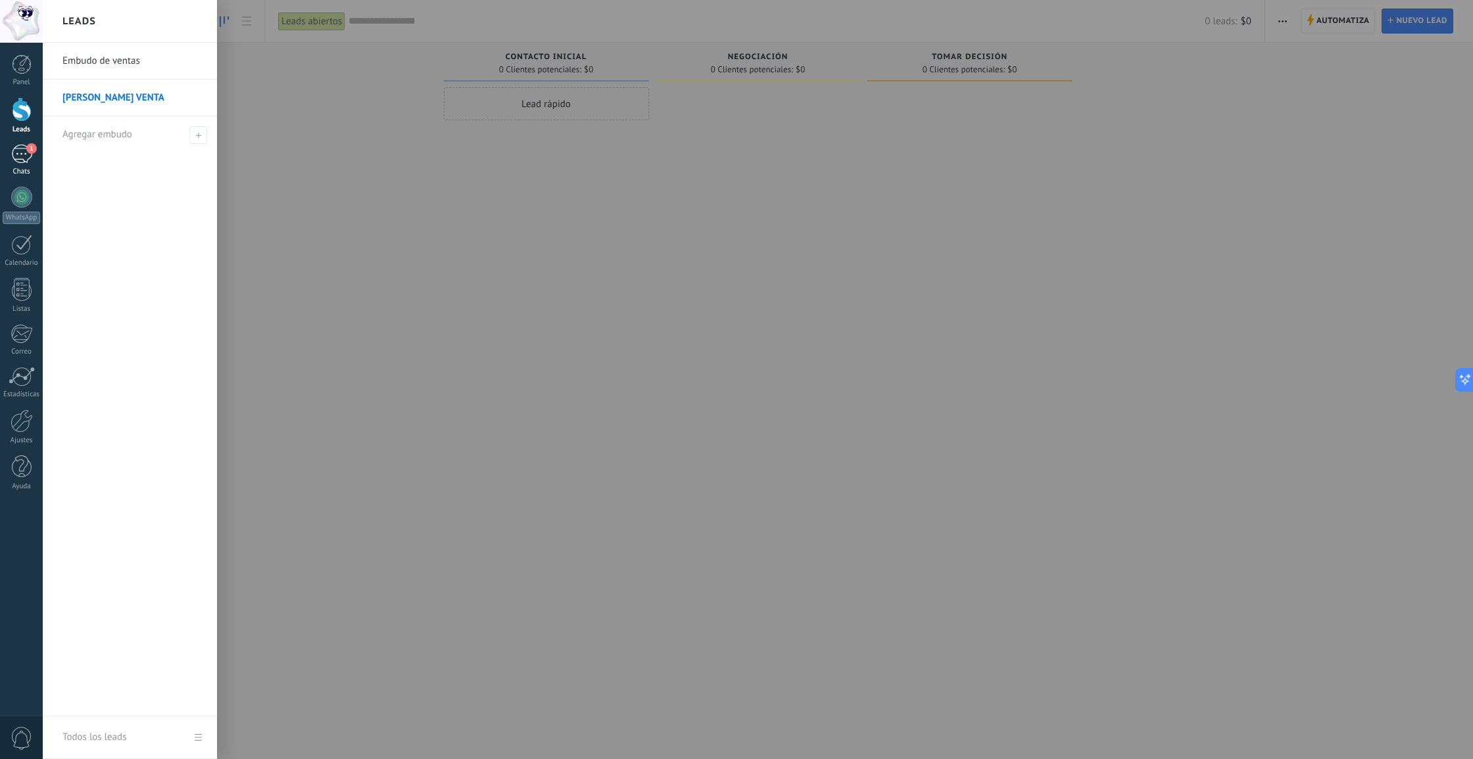
click at [26, 158] on div "1" at bounding box center [21, 154] width 21 height 19
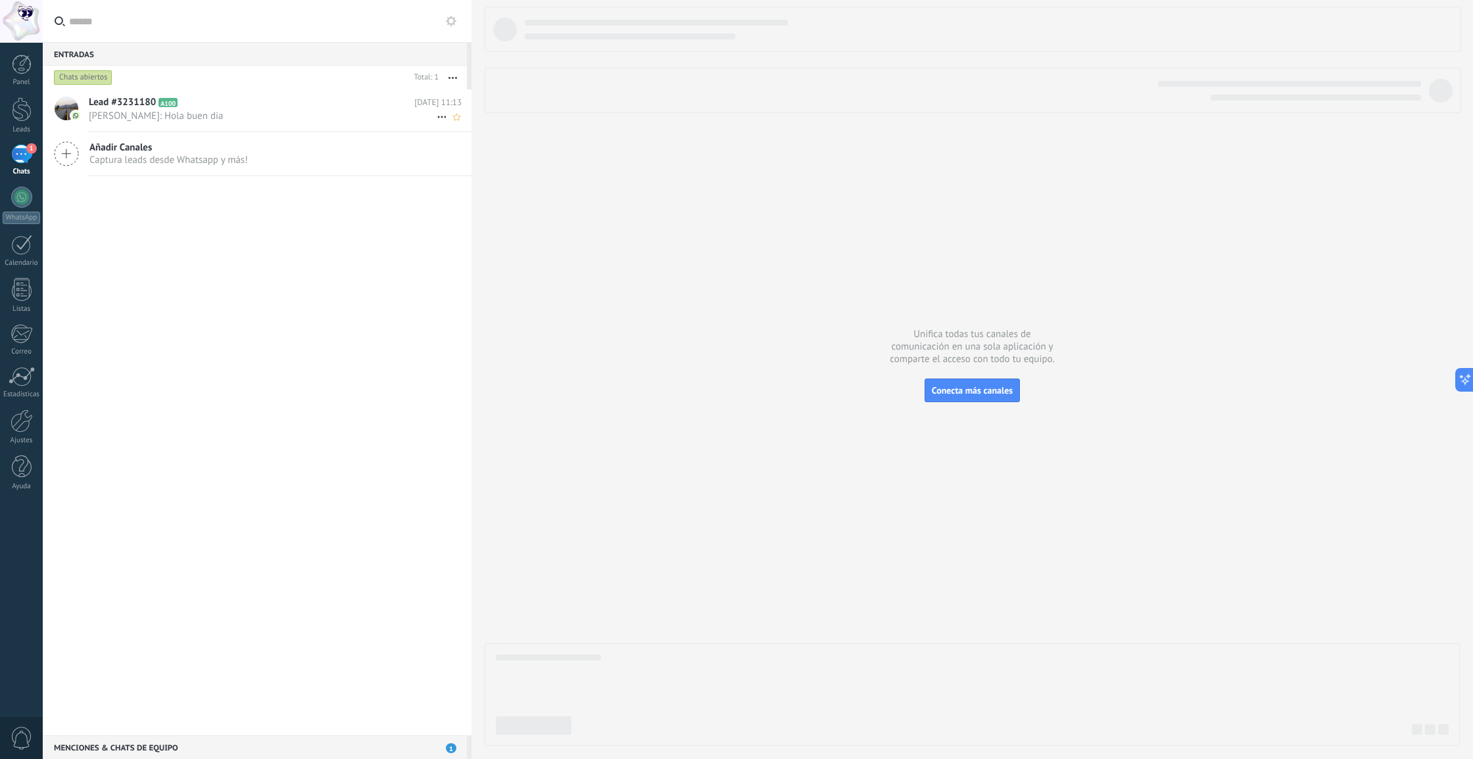
click at [294, 113] on span "[PERSON_NAME]: Hola buen dia" at bounding box center [263, 116] width 348 height 12
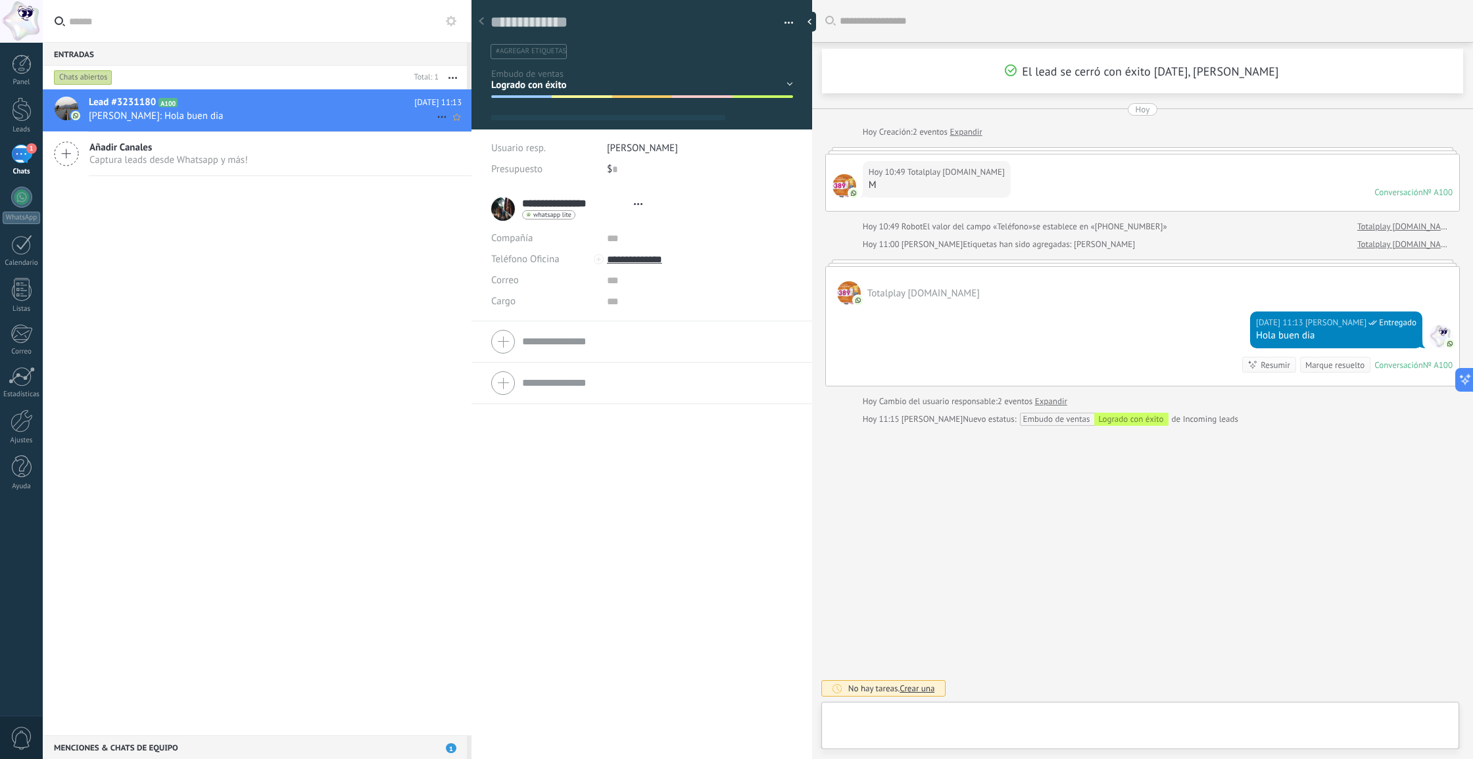
type textarea "**********"
click at [776, 18] on button "button" at bounding box center [783, 23] width 19 height 20
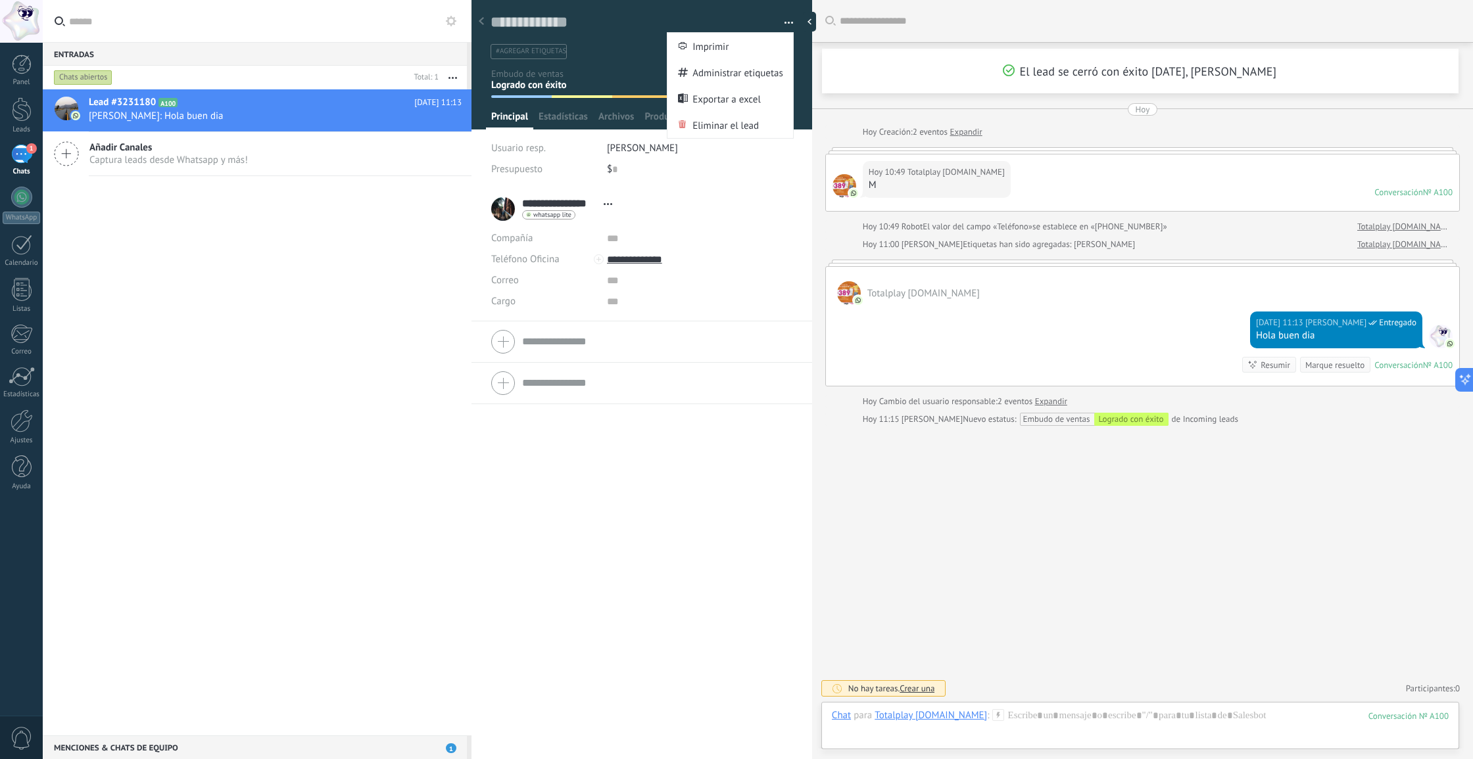
click at [736, 215] on div "**********" at bounding box center [641, 209] width 301 height 33
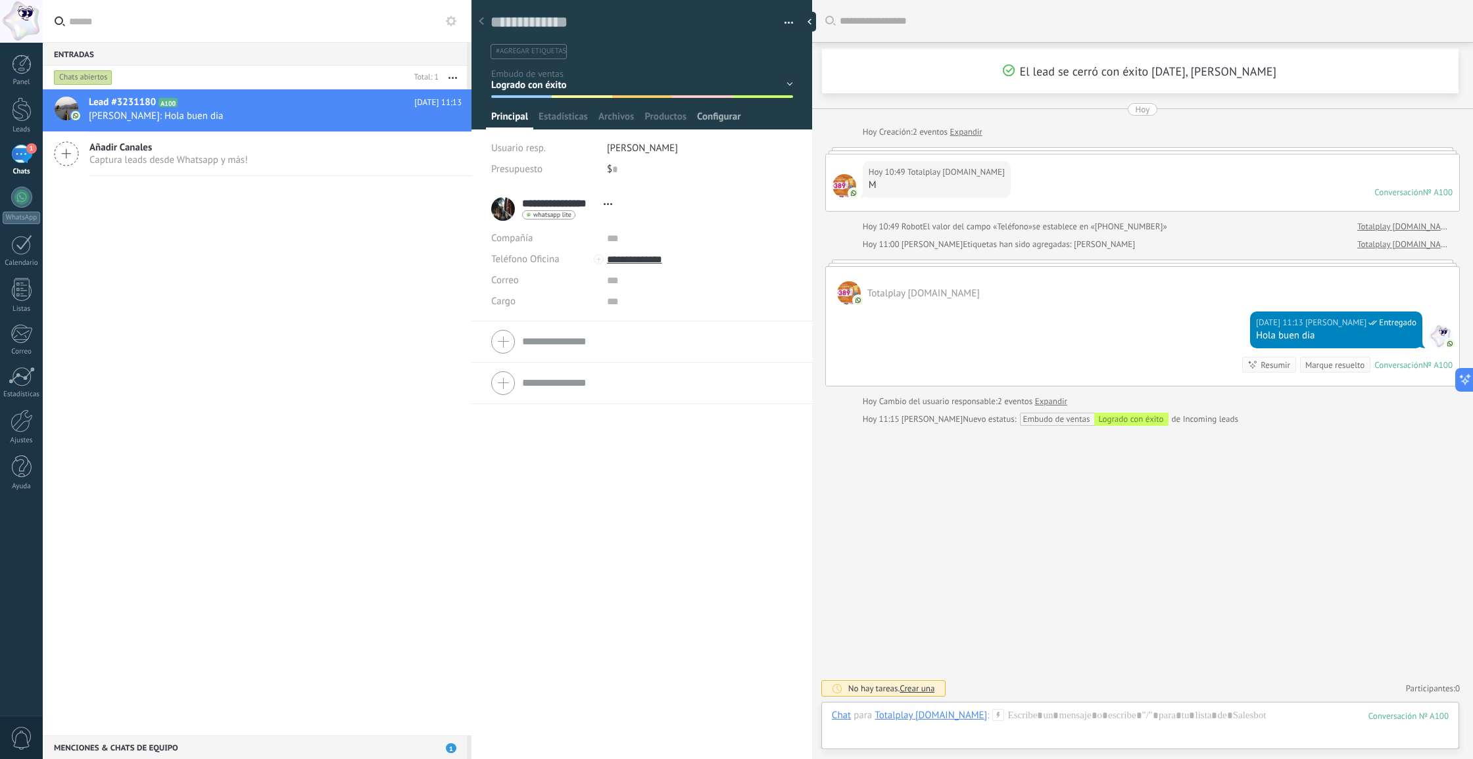
click at [705, 118] on span "Configurar" at bounding box center [718, 119] width 43 height 19
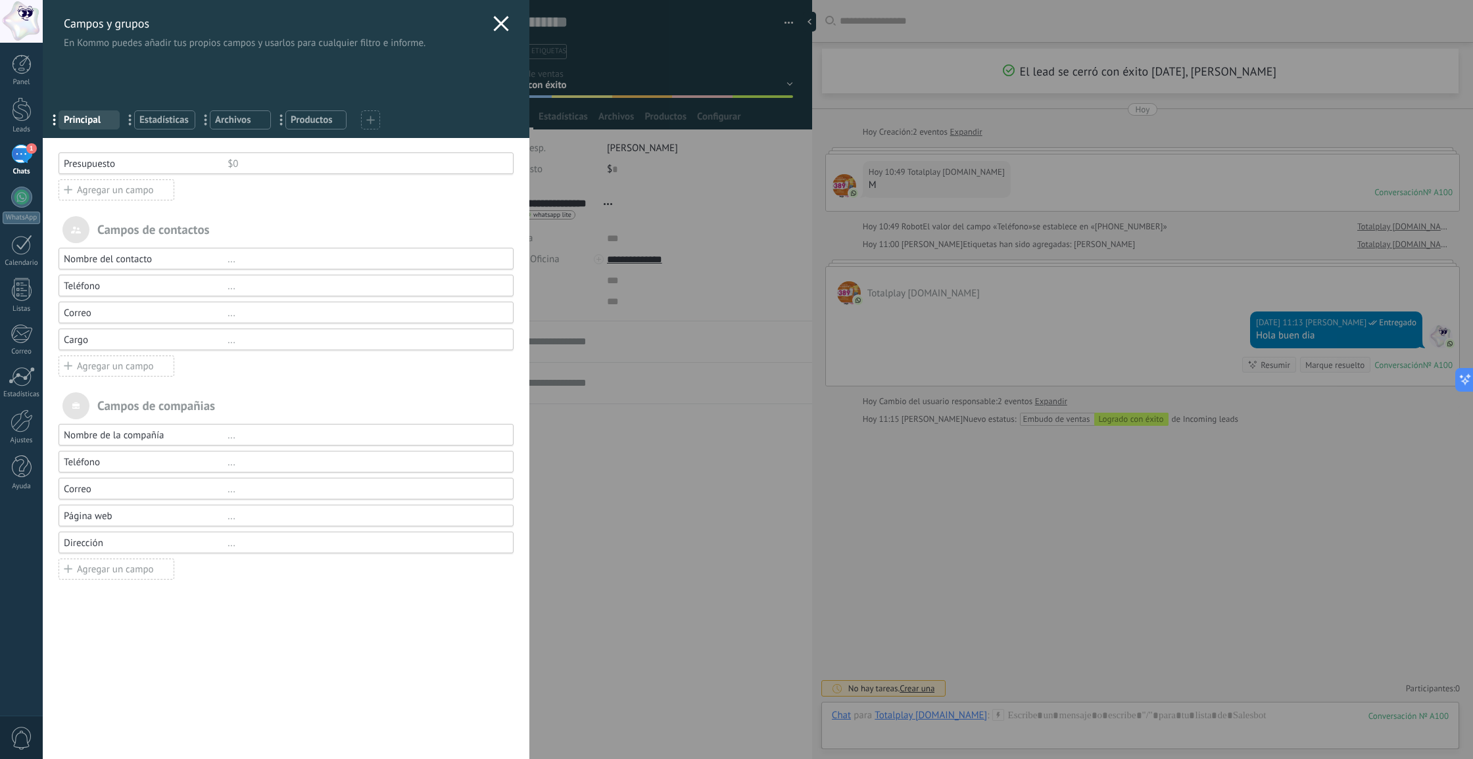
click at [753, 132] on div "Campos y grupos En Kommo puedes añadir tus propios campos y usarlos para cualqu…" at bounding box center [758, 379] width 1430 height 759
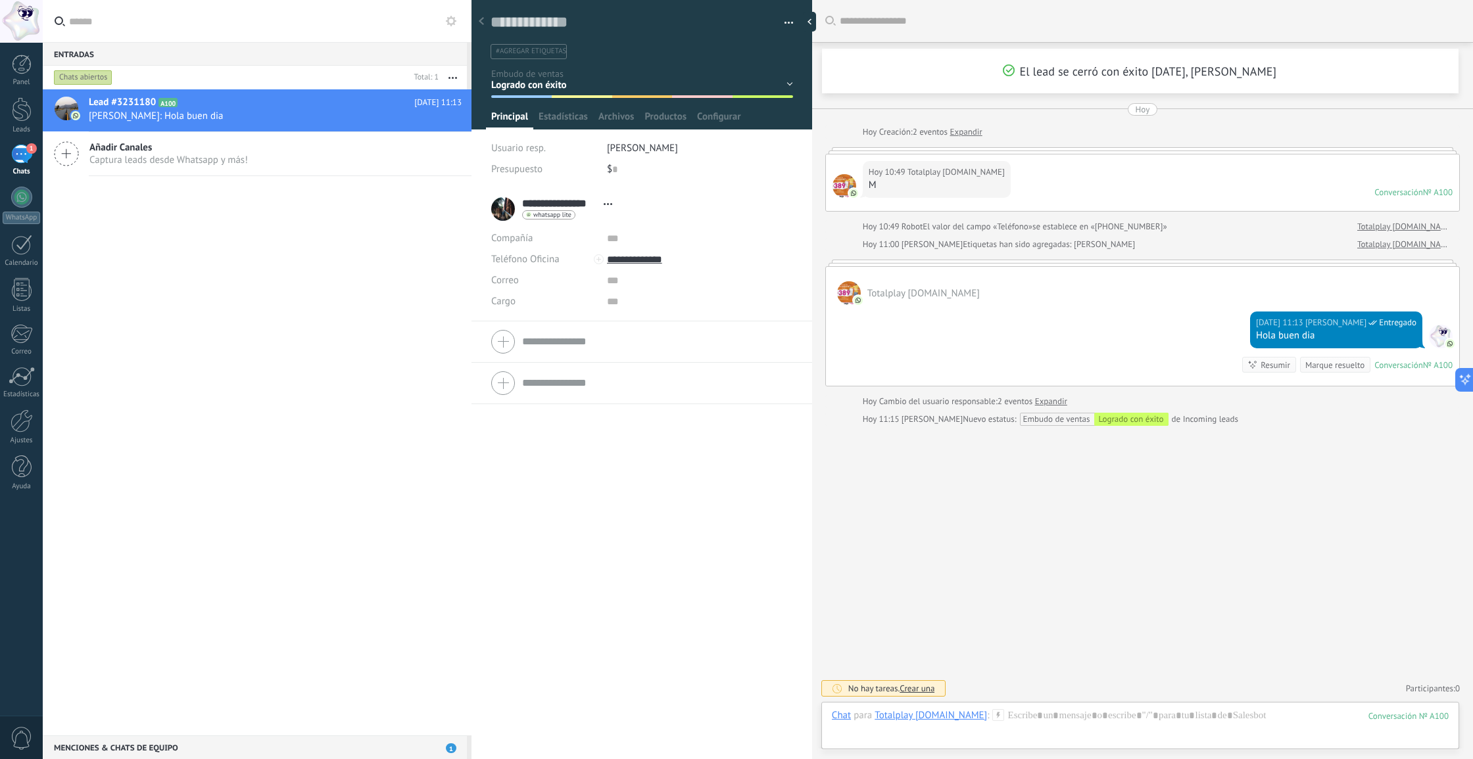
click at [783, 20] on button "button" at bounding box center [783, 23] width 19 height 20
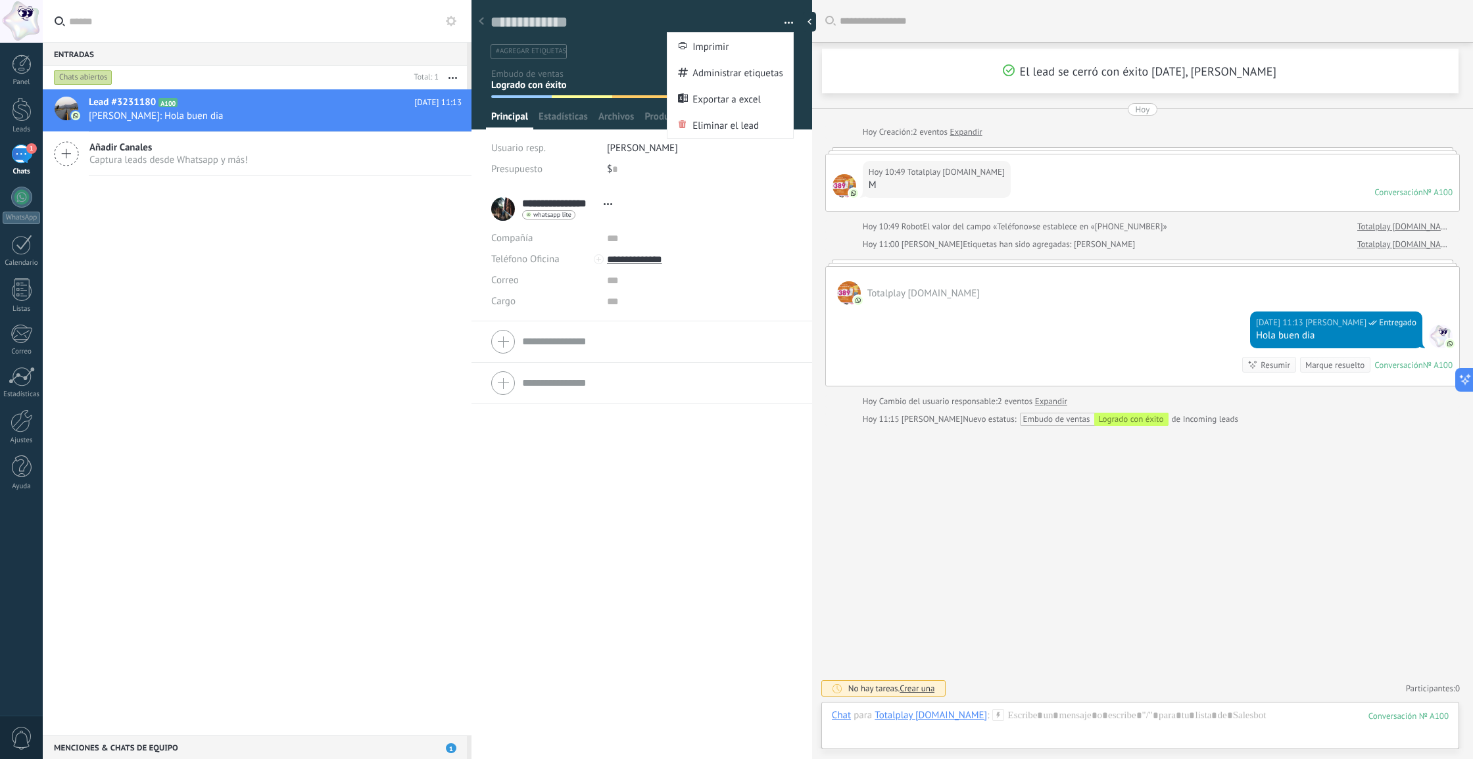
click at [783, 20] on button "button" at bounding box center [783, 23] width 19 height 20
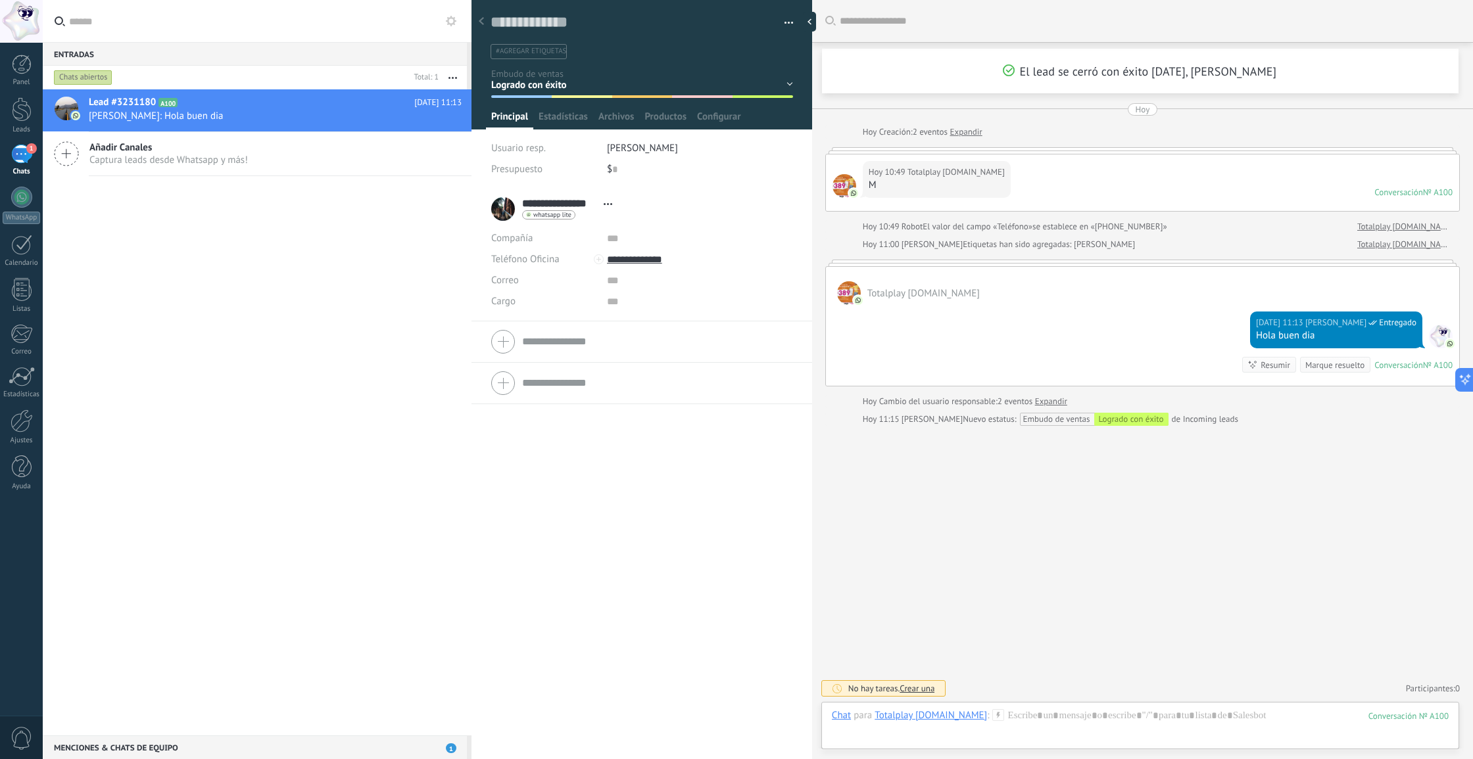
click at [1072, 419] on div "Embudo de ventas Logrado con éxito" at bounding box center [1095, 419] width 145 height 13
click at [1091, 417] on div "Embudo de ventas Logrado con éxito" at bounding box center [1095, 419] width 145 height 13
click at [1078, 418] on div "Embudo de ventas Logrado con éxito" at bounding box center [1095, 419] width 145 height 13
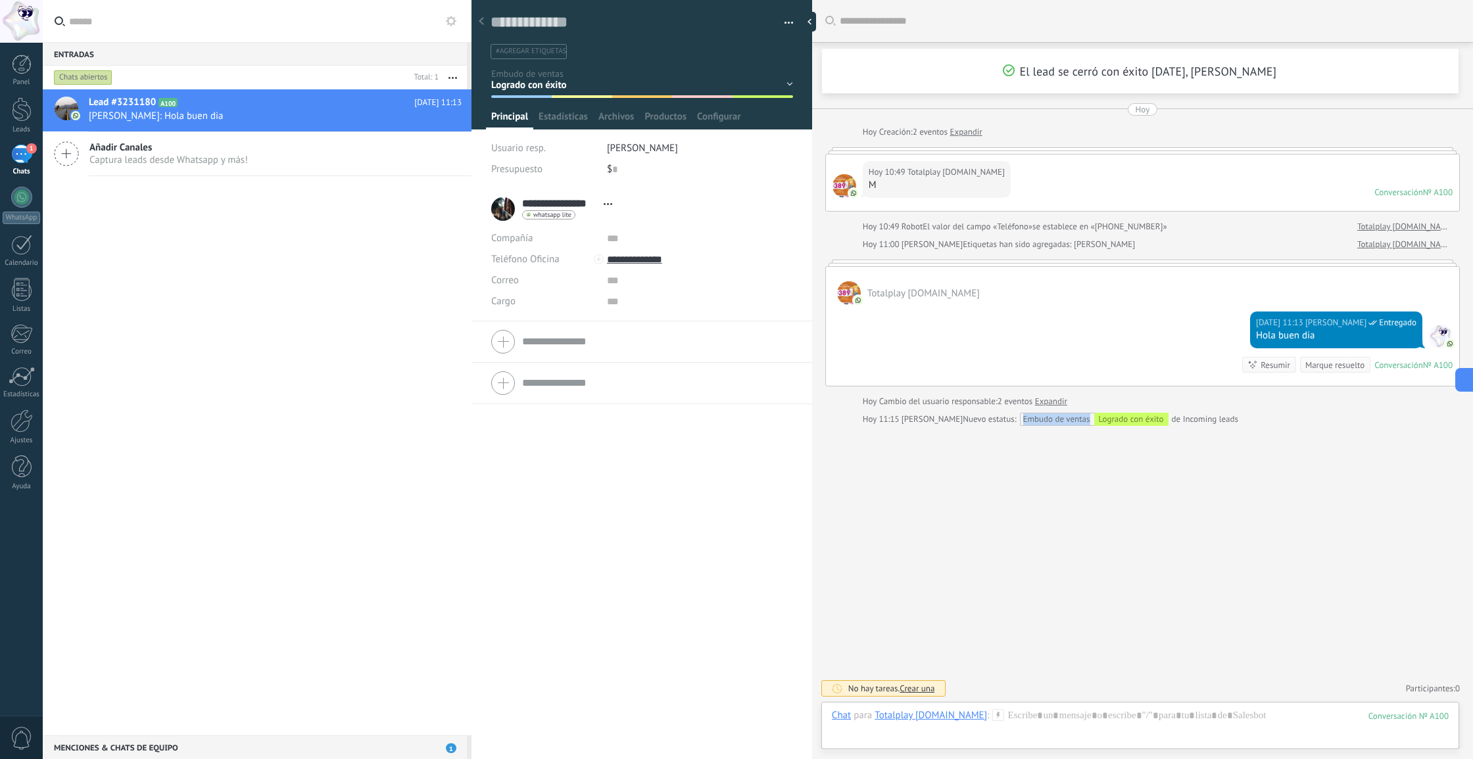
click at [1078, 418] on div "Embudo de ventas Logrado con éxito" at bounding box center [1095, 419] width 145 height 13
click at [1243, 433] on div "Buscar Carga más El lead se cerró con éxito [DATE], [PERSON_NAME][DATE] [DATE] …" at bounding box center [1142, 379] width 661 height 759
click at [12, 116] on div at bounding box center [22, 109] width 20 height 24
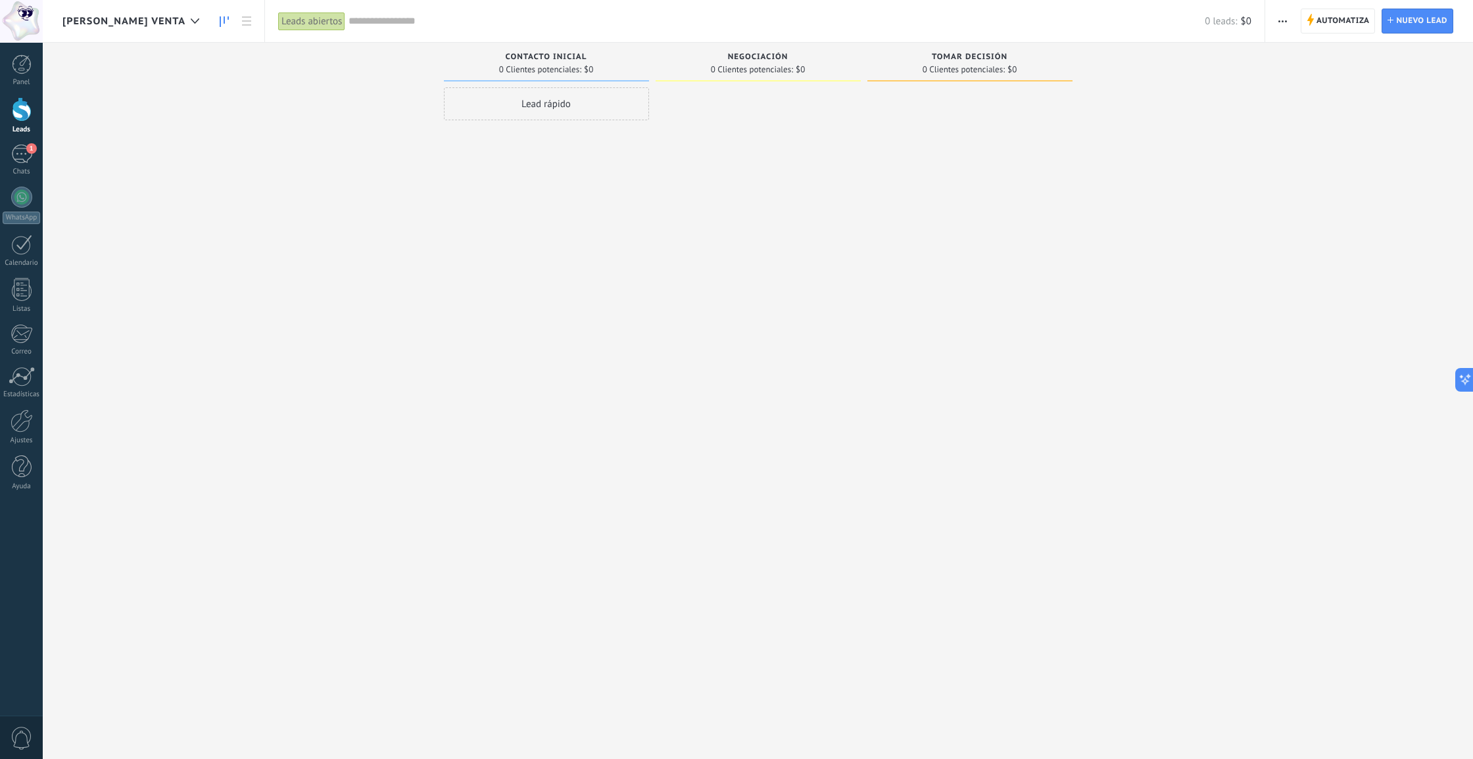
click at [108, 18] on span "[PERSON_NAME] VENTA" at bounding box center [123, 21] width 123 height 12
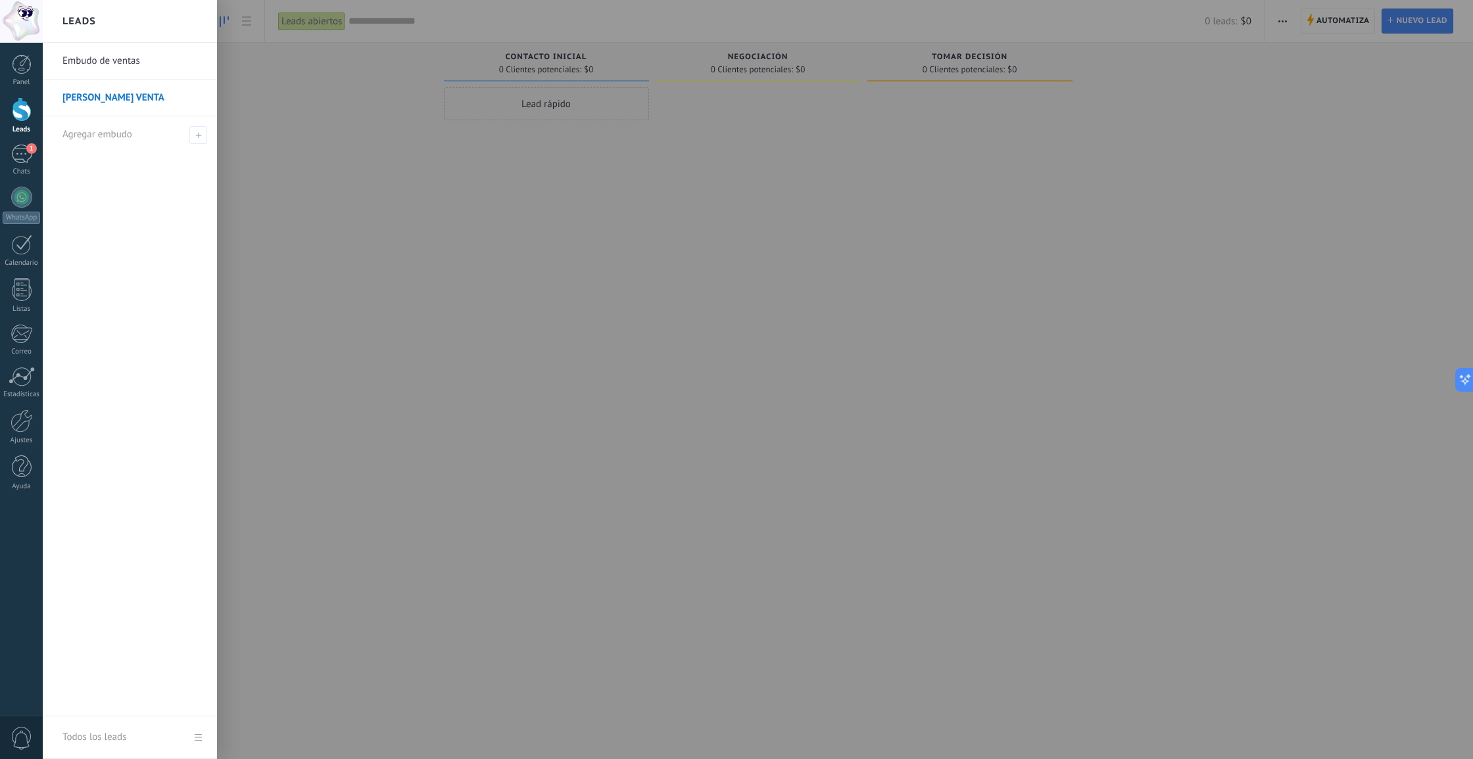
click at [97, 57] on link "Embudo de ventas" at bounding box center [132, 61] width 141 height 37
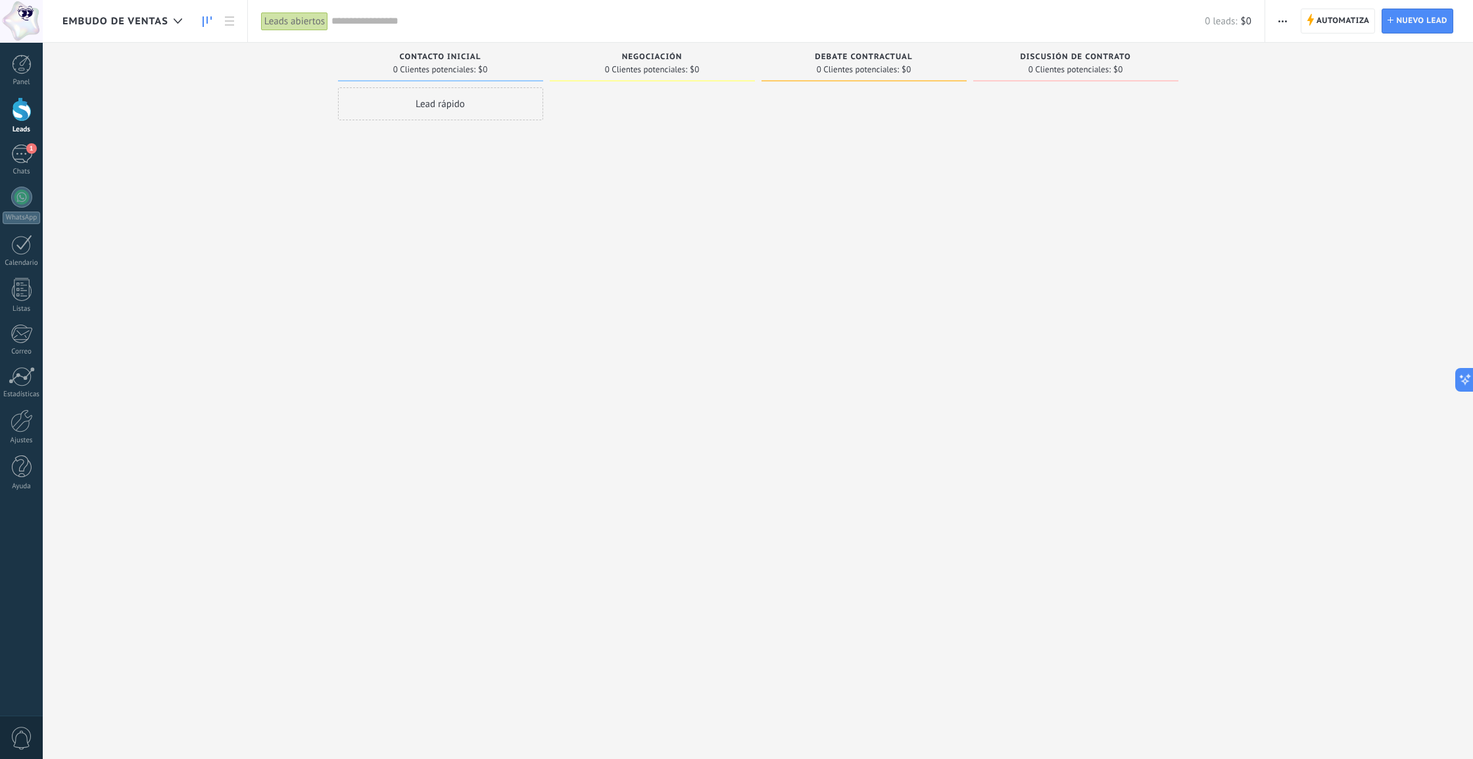
click at [137, 19] on span "Embudo de ventas" at bounding box center [115, 21] width 106 height 12
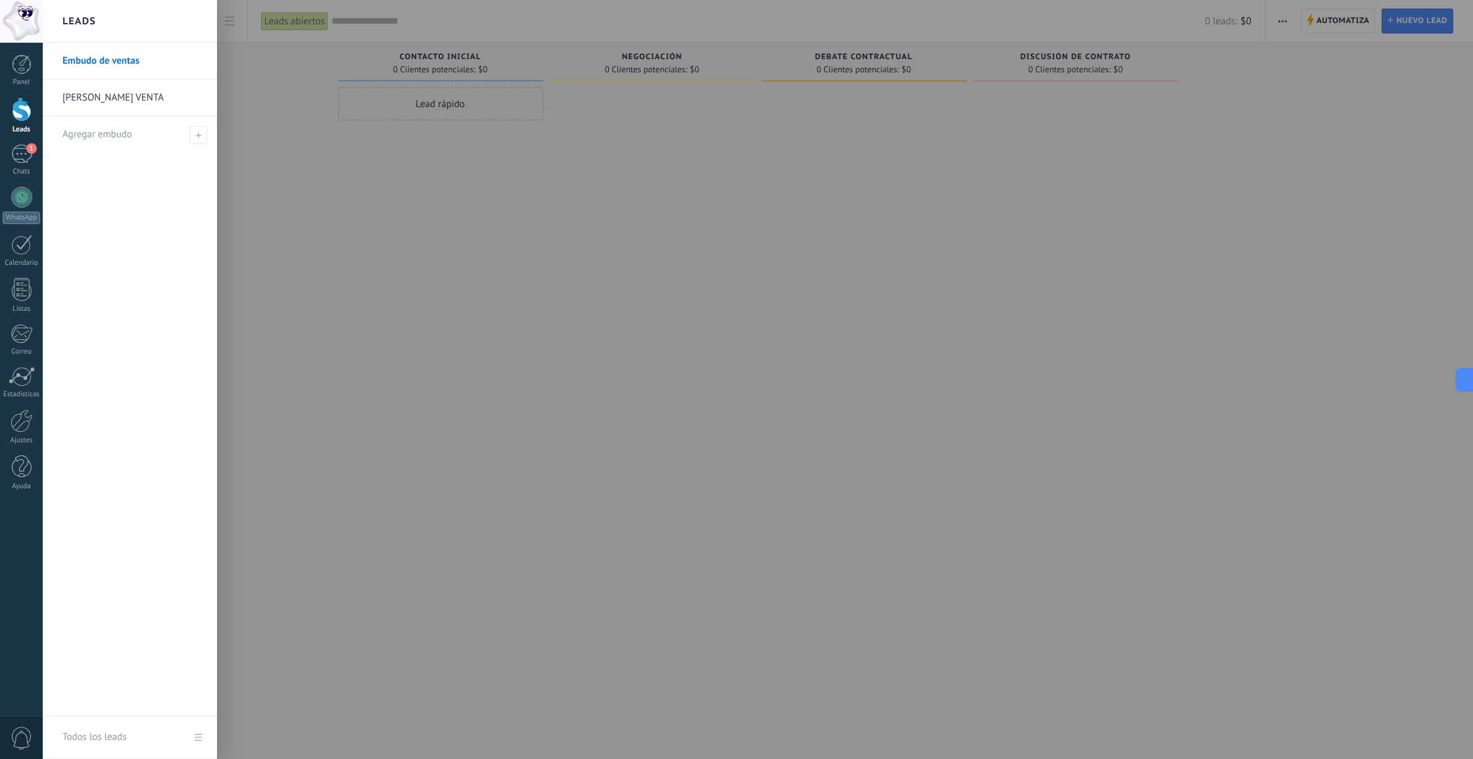
click at [265, 80] on div at bounding box center [779, 379] width 1473 height 759
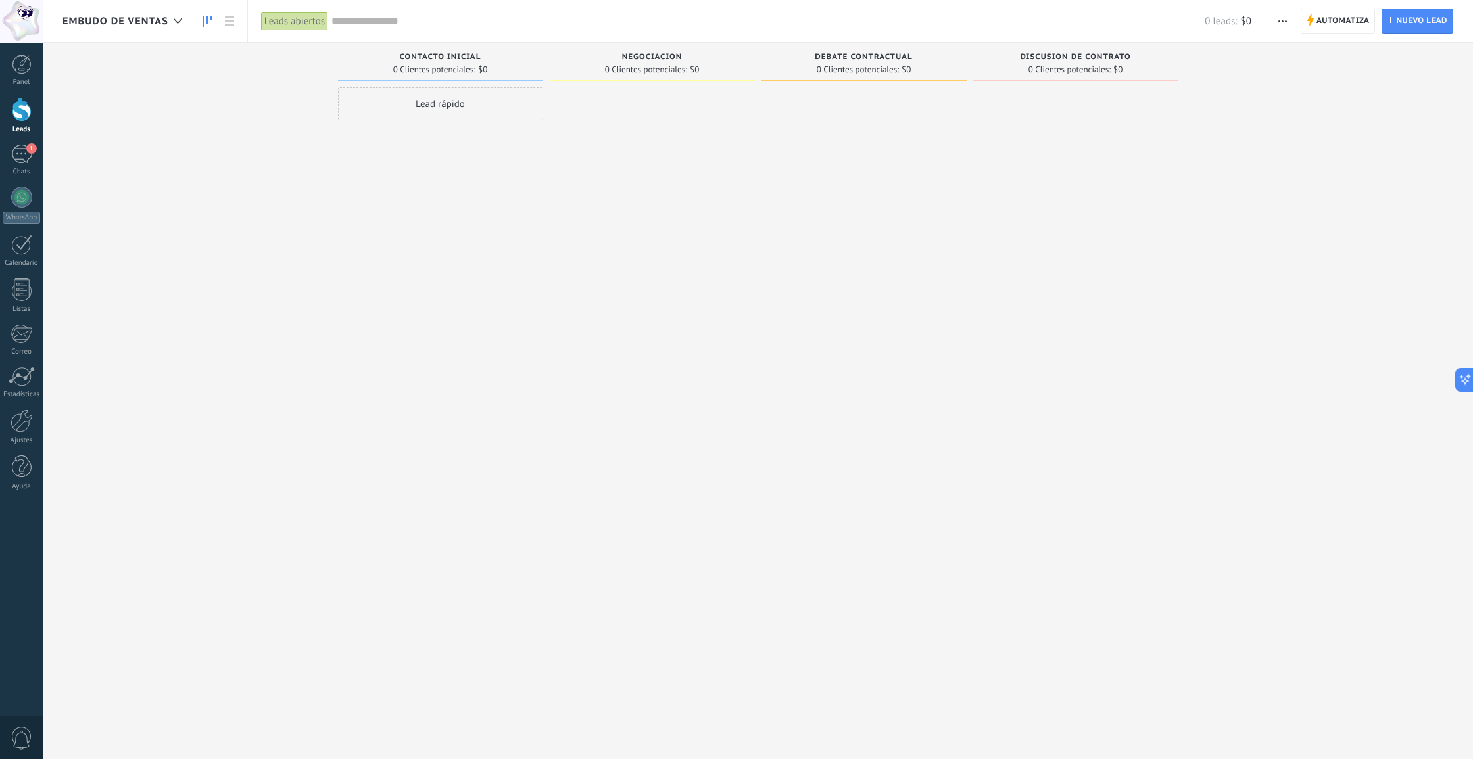
click at [204, 22] on icon at bounding box center [206, 21] width 9 height 11
click at [225, 15] on link at bounding box center [229, 22] width 22 height 26
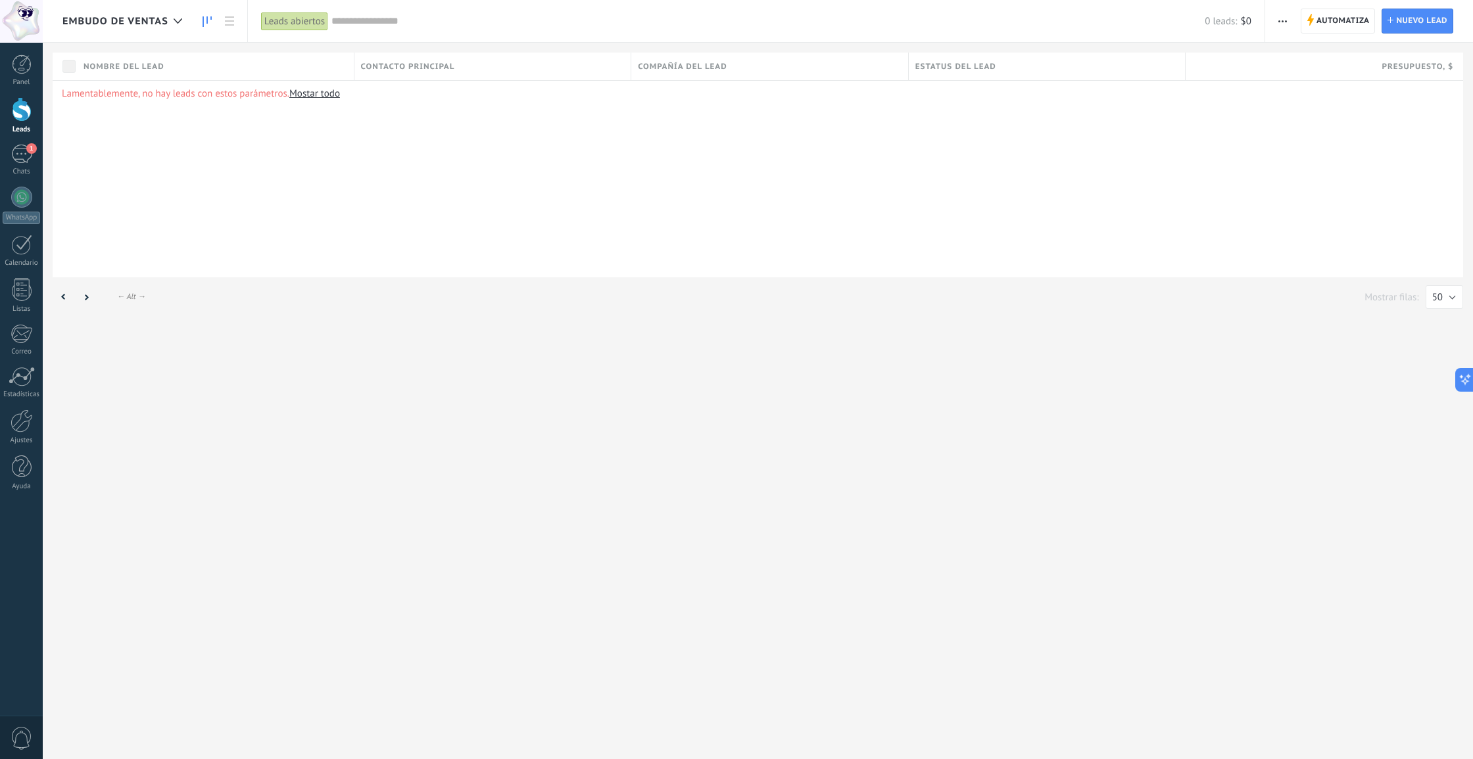
click at [214, 16] on link at bounding box center [207, 22] width 22 height 26
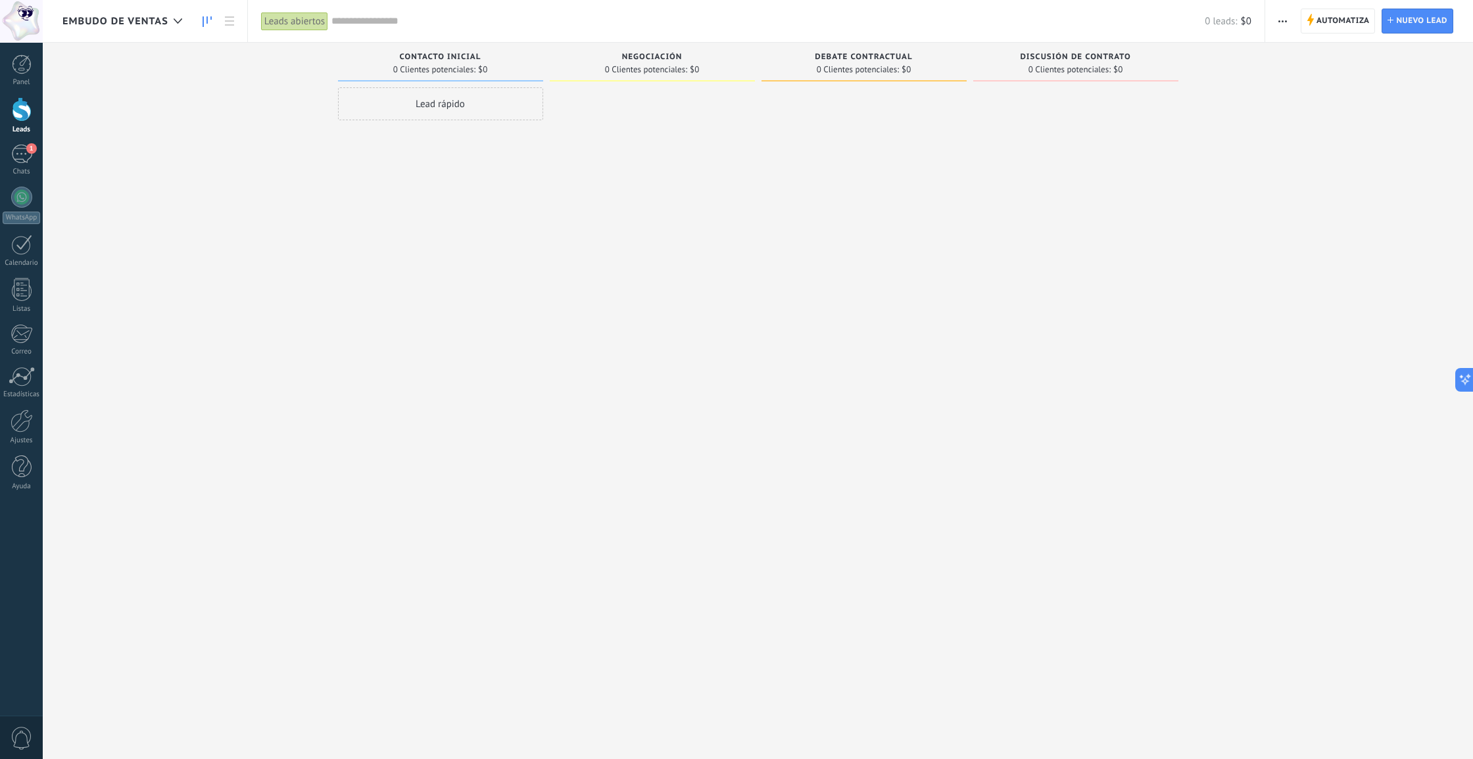
scroll to position [1, 0]
click at [400, 108] on div "Lead rápido" at bounding box center [440, 102] width 205 height 33
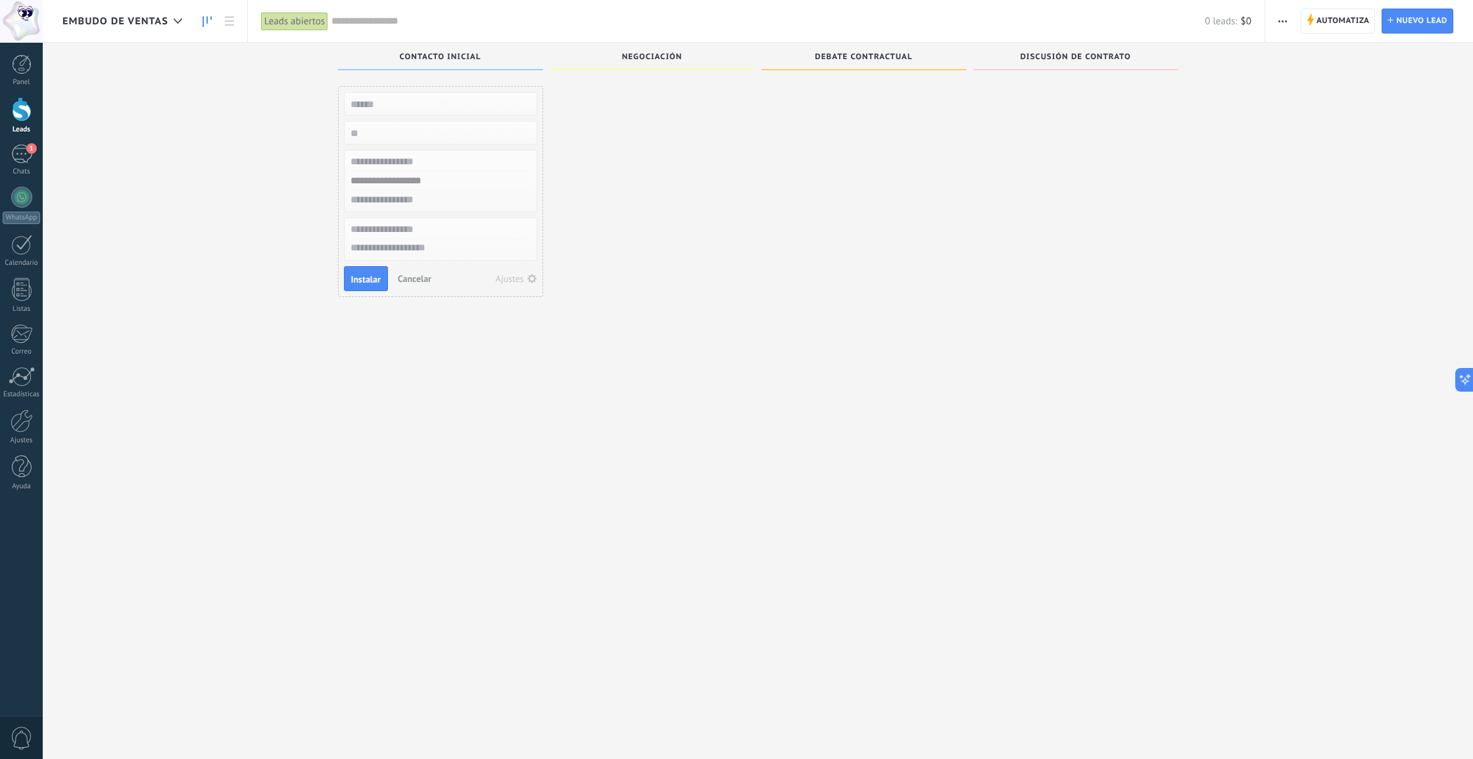
scroll to position [0, 0]
click at [638, 270] on div at bounding box center [652, 380] width 205 height 588
click at [30, 57] on div at bounding box center [22, 65] width 20 height 20
